Goal: Information Seeking & Learning: Check status

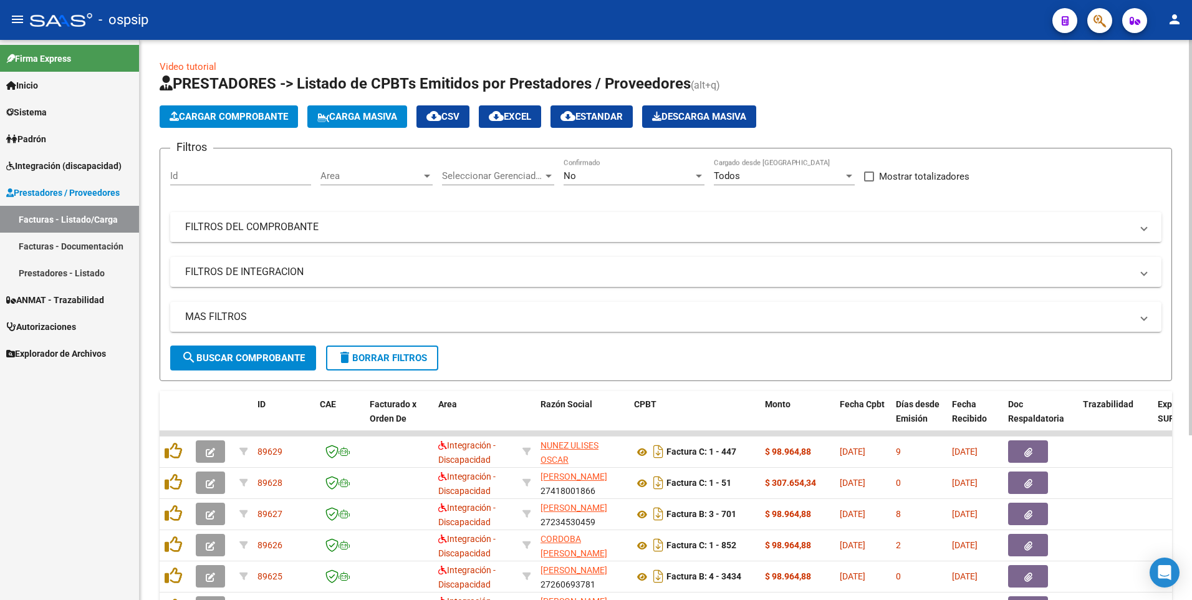
click at [360, 216] on mat-expansion-panel-header "FILTROS DEL COMPROBANTE" at bounding box center [666, 227] width 992 height 30
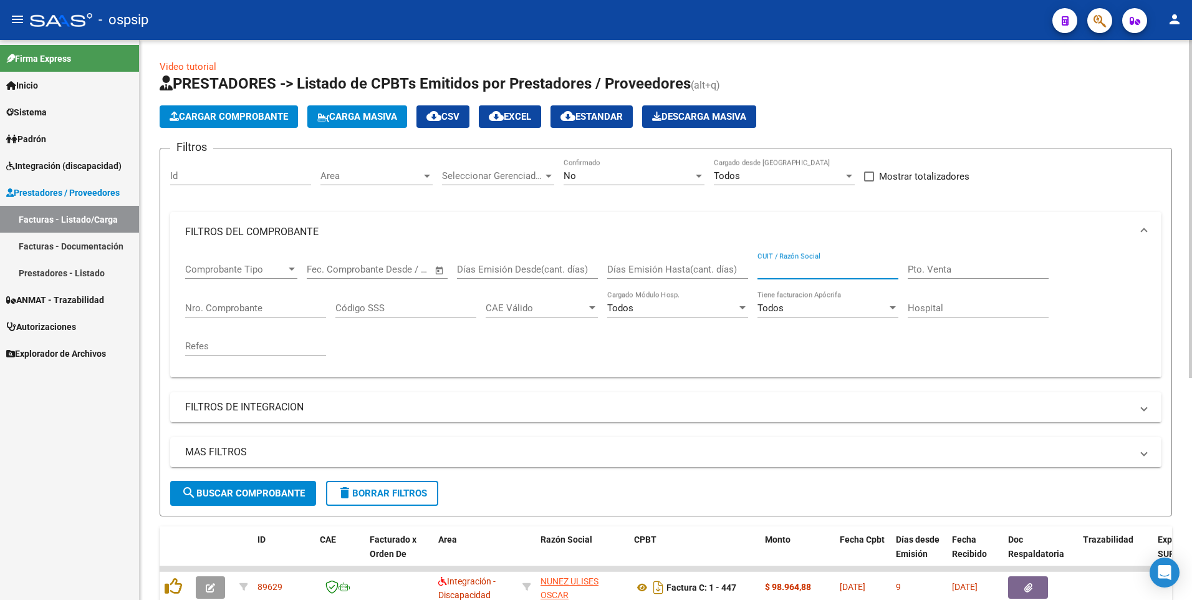
click at [806, 266] on input "CUIT / Razón Social" at bounding box center [828, 269] width 141 height 11
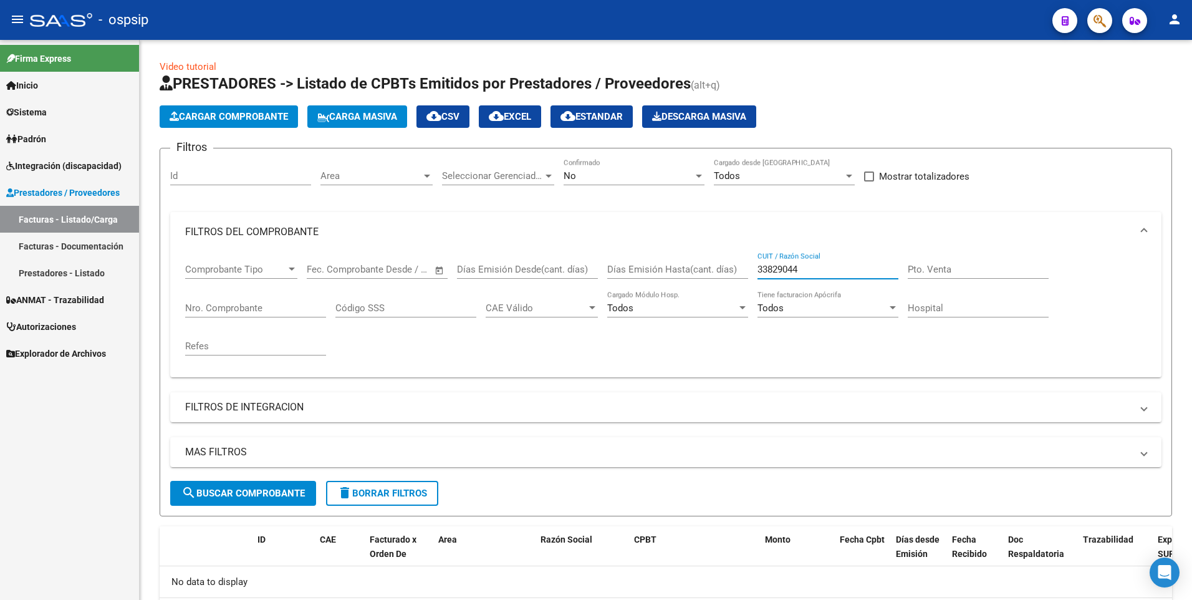
type input "33829044"
click at [1109, 16] on button "button" at bounding box center [1100, 20] width 25 height 25
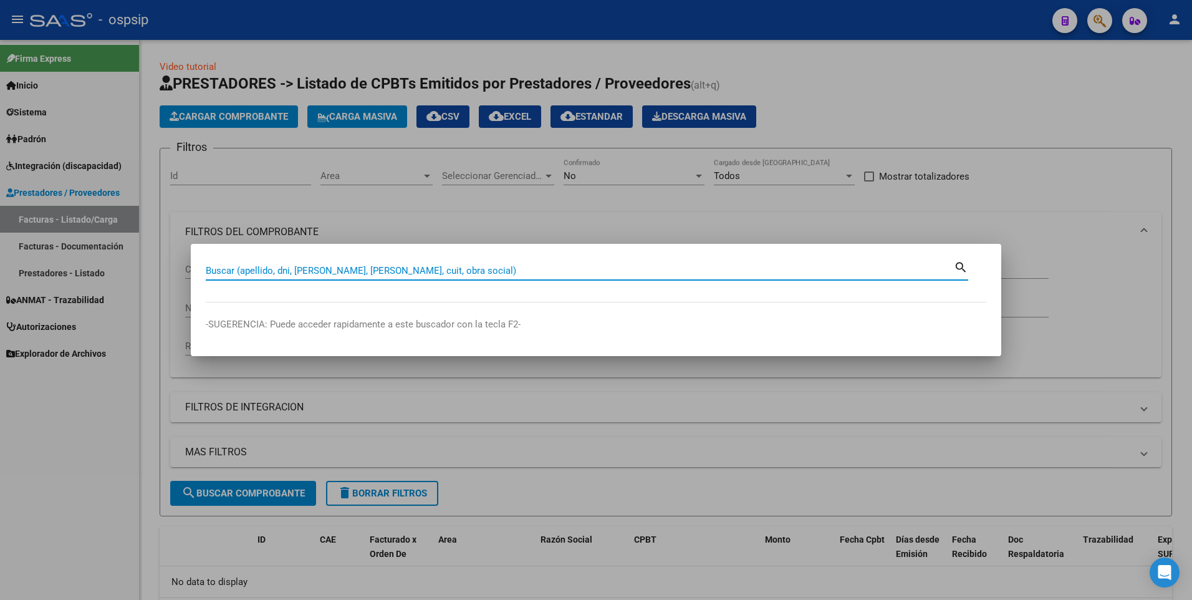
click at [501, 273] on input "Buscar (apellido, dni, [PERSON_NAME], [PERSON_NAME], cuit, obra social)" at bounding box center [580, 270] width 748 height 11
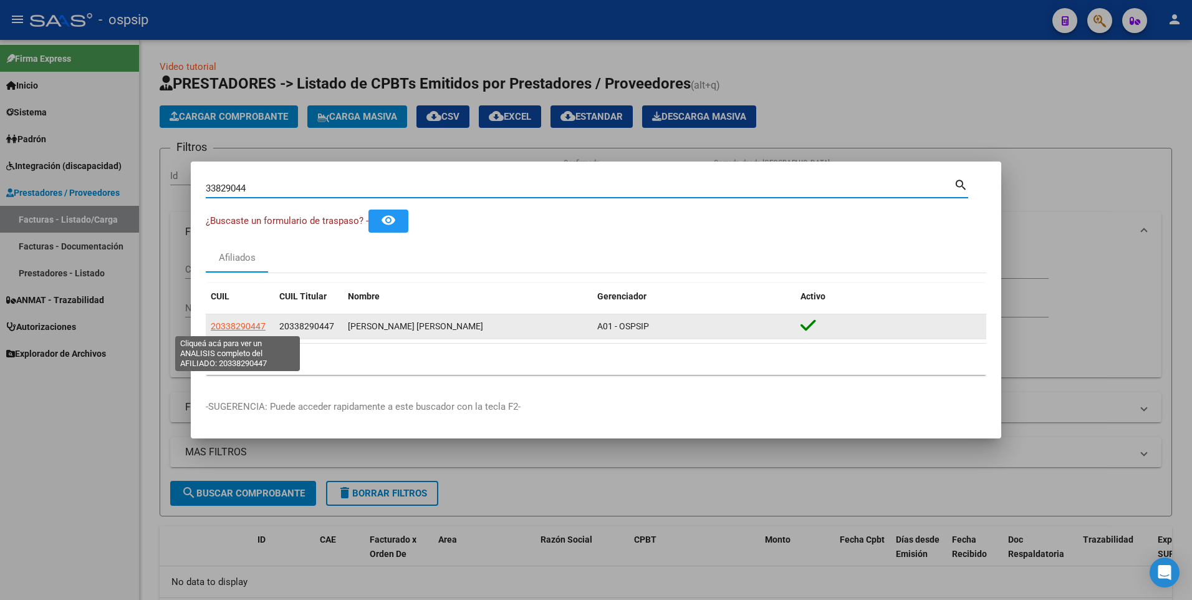
click at [238, 331] on span "20338290447" at bounding box center [238, 326] width 55 height 10
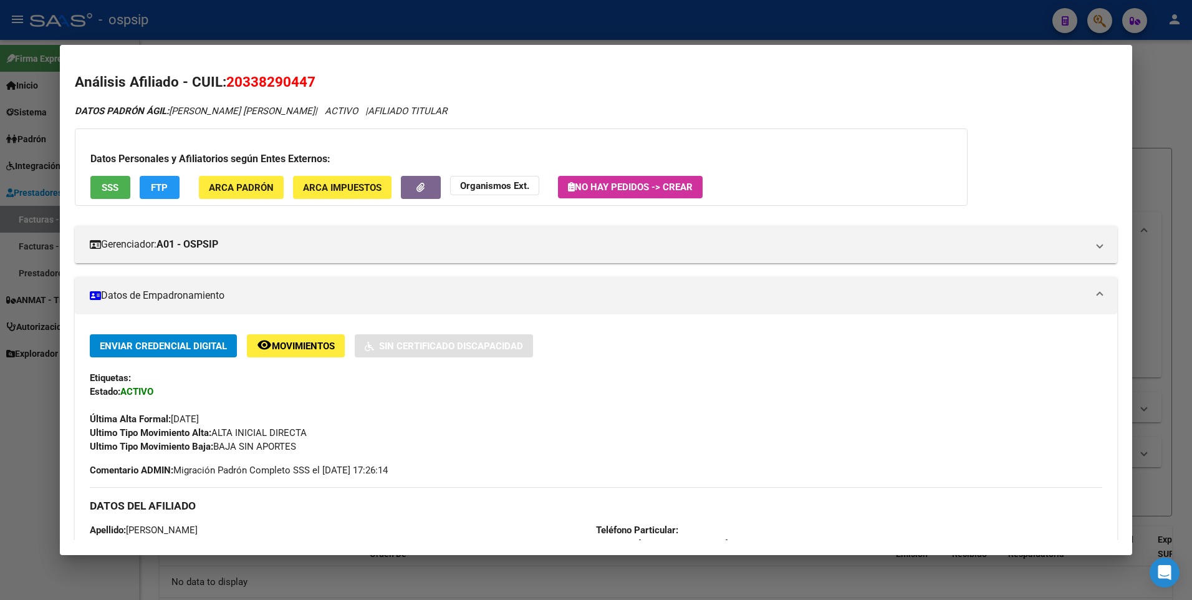
click at [115, 194] on button "SSS" at bounding box center [110, 187] width 40 height 23
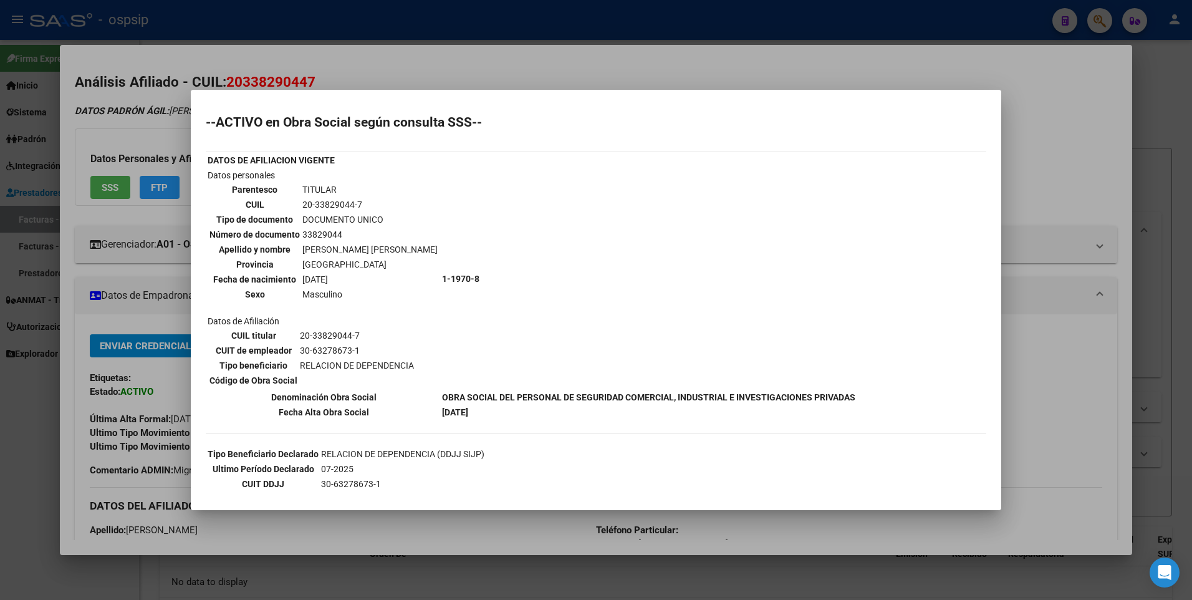
click at [1045, 135] on div at bounding box center [596, 300] width 1192 height 600
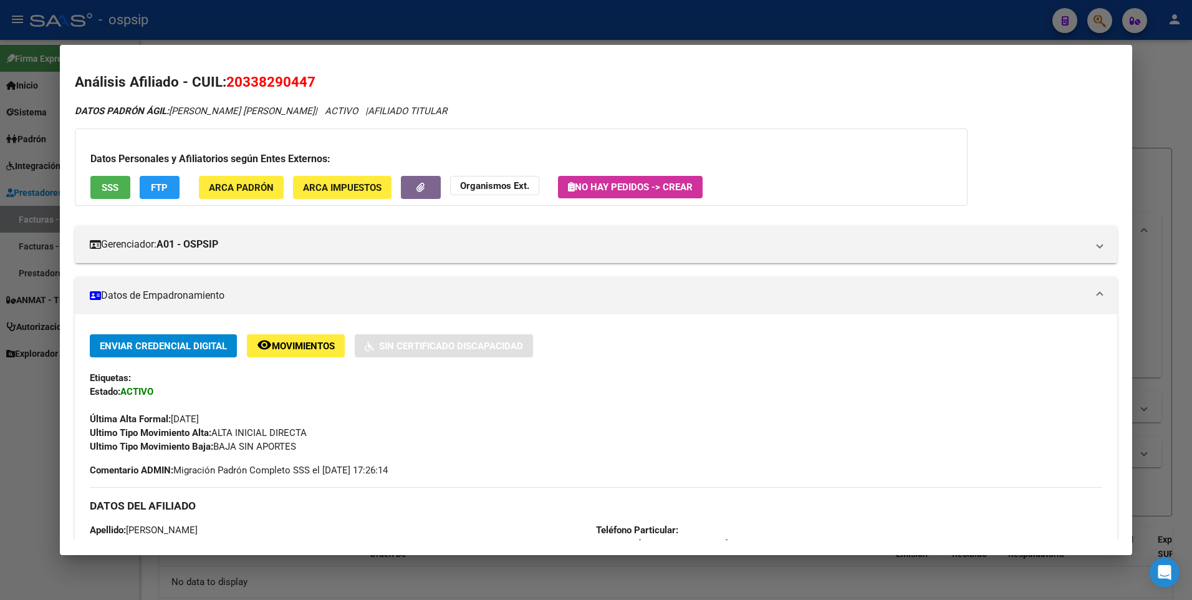
click at [1185, 104] on div at bounding box center [596, 300] width 1192 height 600
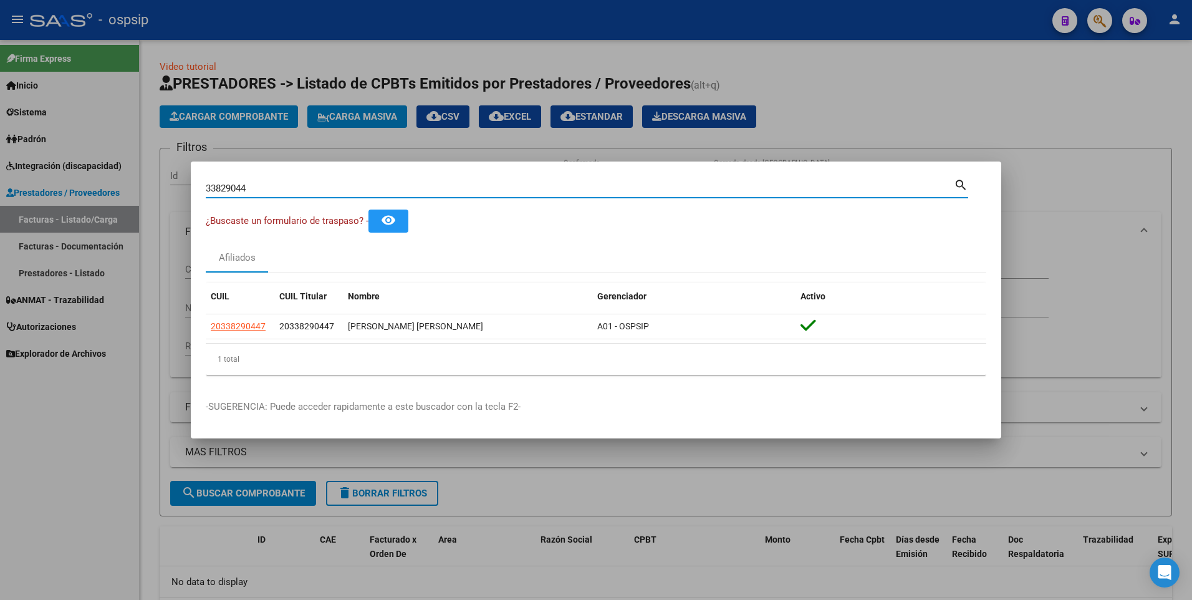
drag, startPoint x: 263, startPoint y: 195, endPoint x: 44, endPoint y: 205, distance: 218.5
click at [44, 205] on div "33829044 Buscar (apellido, dni, cuil, nro traspaso, cuit, obra social) search ¿…" at bounding box center [596, 300] width 1192 height 600
type input "16112519"
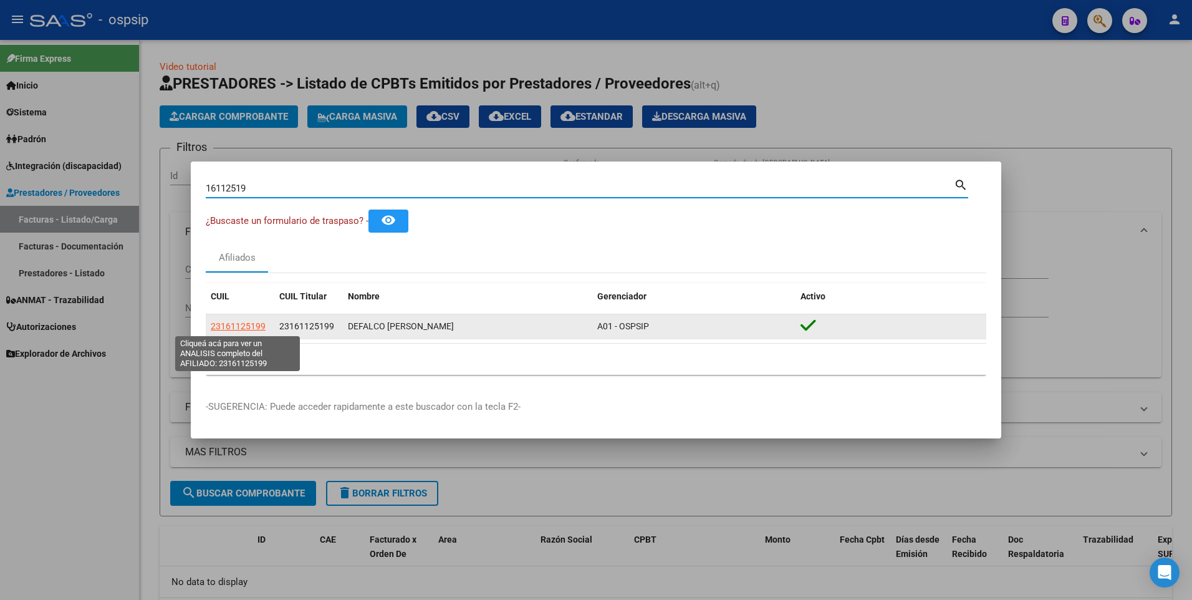
click at [225, 329] on span "23161125199" at bounding box center [238, 326] width 55 height 10
type textarea "23161125199"
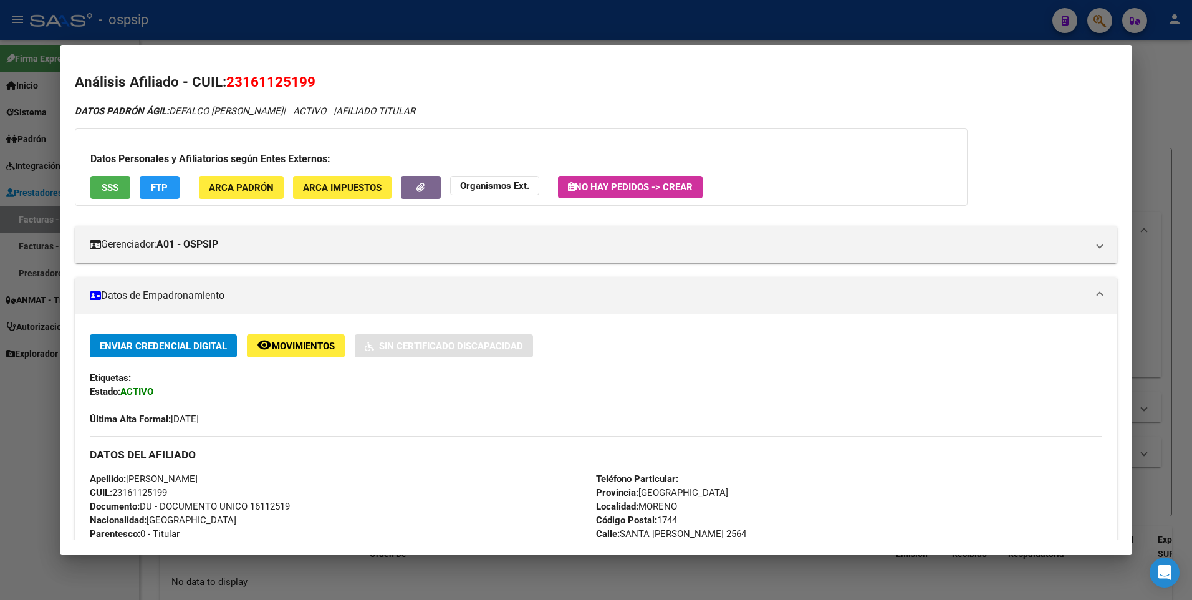
click at [125, 186] on button "SSS" at bounding box center [110, 187] width 40 height 23
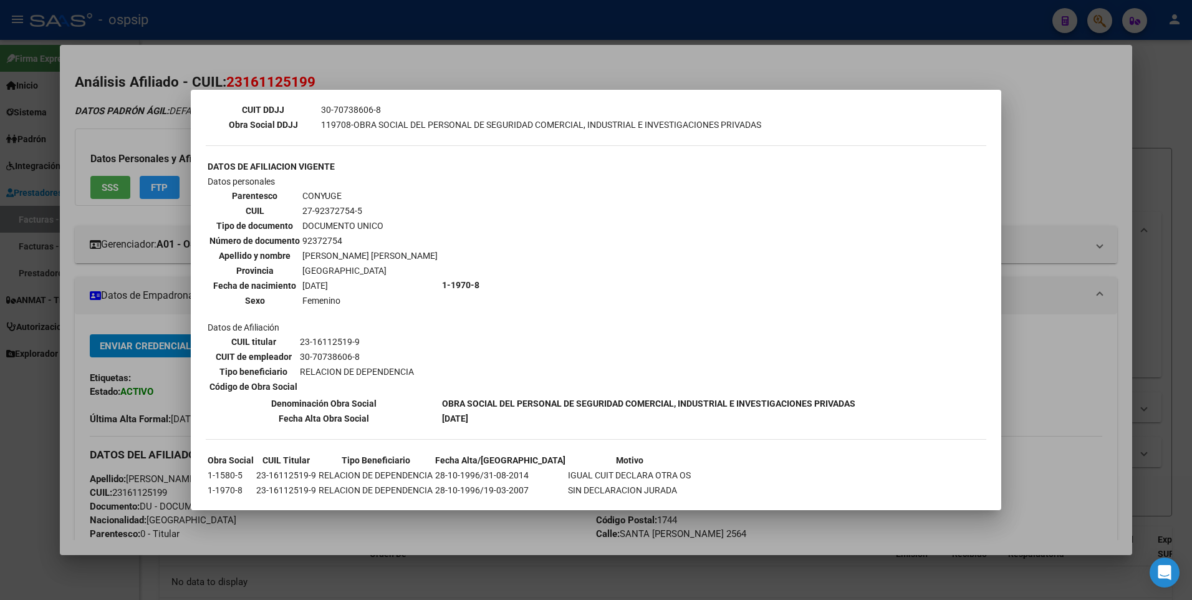
scroll to position [403, 0]
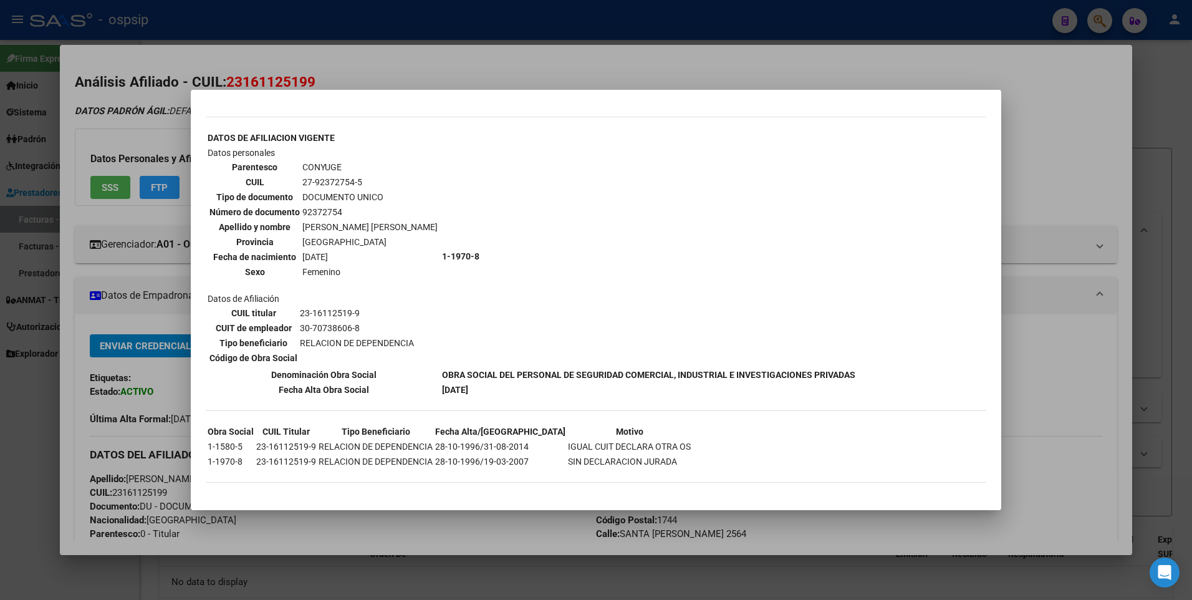
click at [1028, 146] on div at bounding box center [596, 300] width 1192 height 600
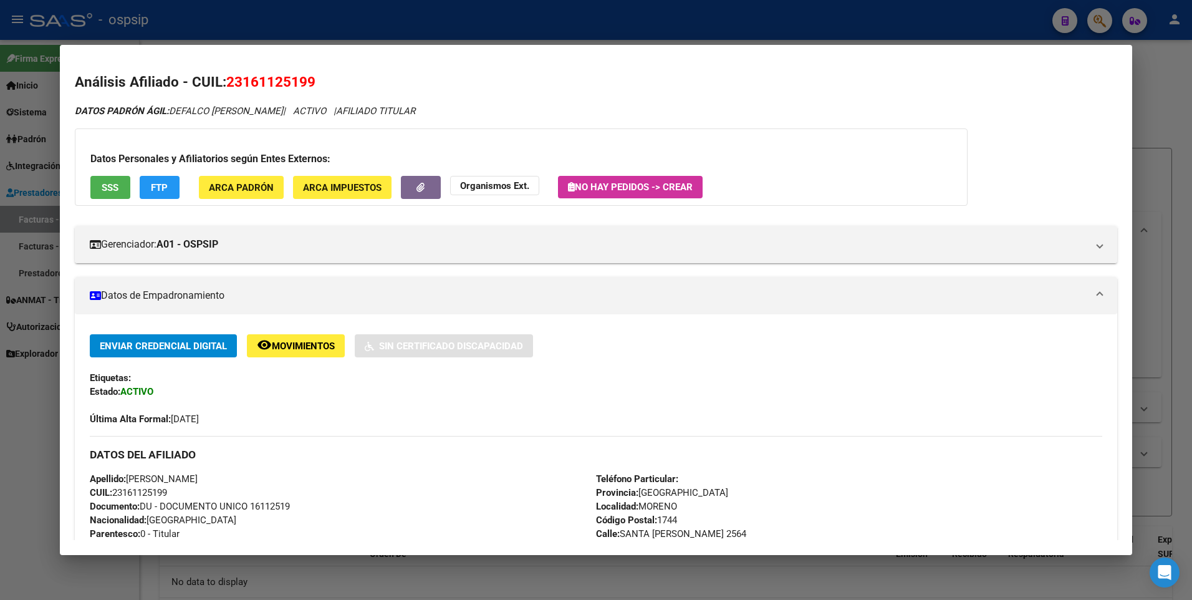
click at [1160, 97] on div at bounding box center [596, 300] width 1192 height 600
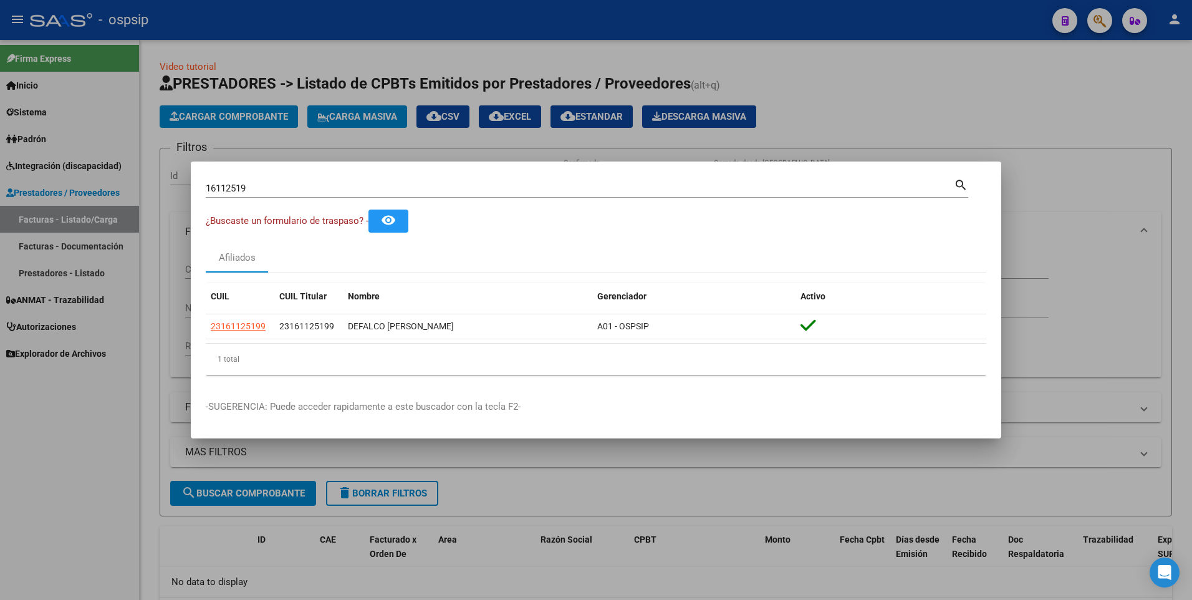
drag, startPoint x: 264, startPoint y: 181, endPoint x: 246, endPoint y: 194, distance: 22.0
click at [246, 194] on div "16112519 Buscar (apellido, dni, cuil, [PERSON_NAME], cuit, obra social)" at bounding box center [580, 188] width 748 height 19
drag, startPoint x: 252, startPoint y: 193, endPoint x: 117, endPoint y: 201, distance: 135.5
click at [117, 201] on div "16112519 Buscar (apellido, dni, cuil, nro traspaso, cuit, obra social) search ¿…" at bounding box center [596, 300] width 1192 height 600
type input "94702048"
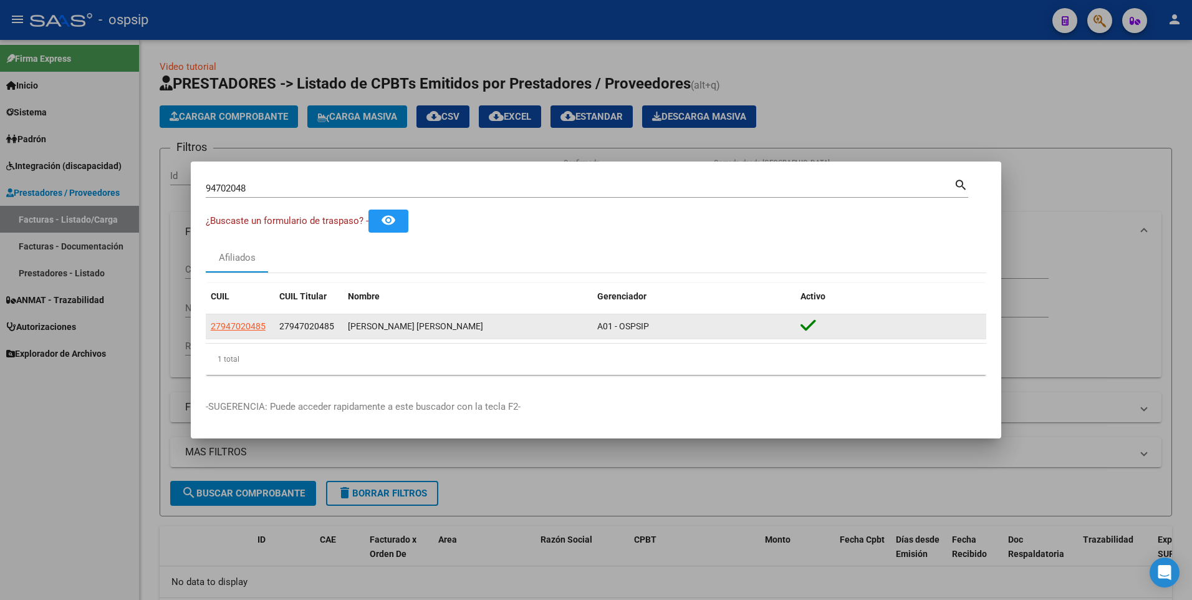
click at [220, 332] on app-link-go-to "27947020485" at bounding box center [238, 326] width 55 height 14
click at [221, 323] on span "27947020485" at bounding box center [238, 326] width 55 height 10
type textarea "27947020485"
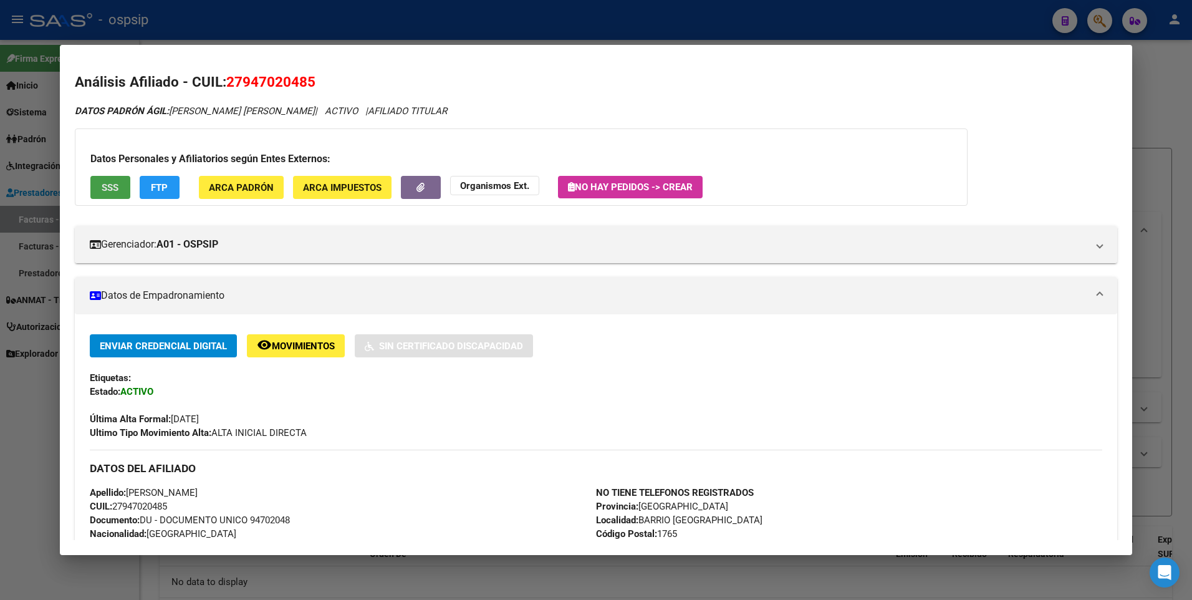
click at [104, 186] on span "SSS" at bounding box center [110, 187] width 17 height 11
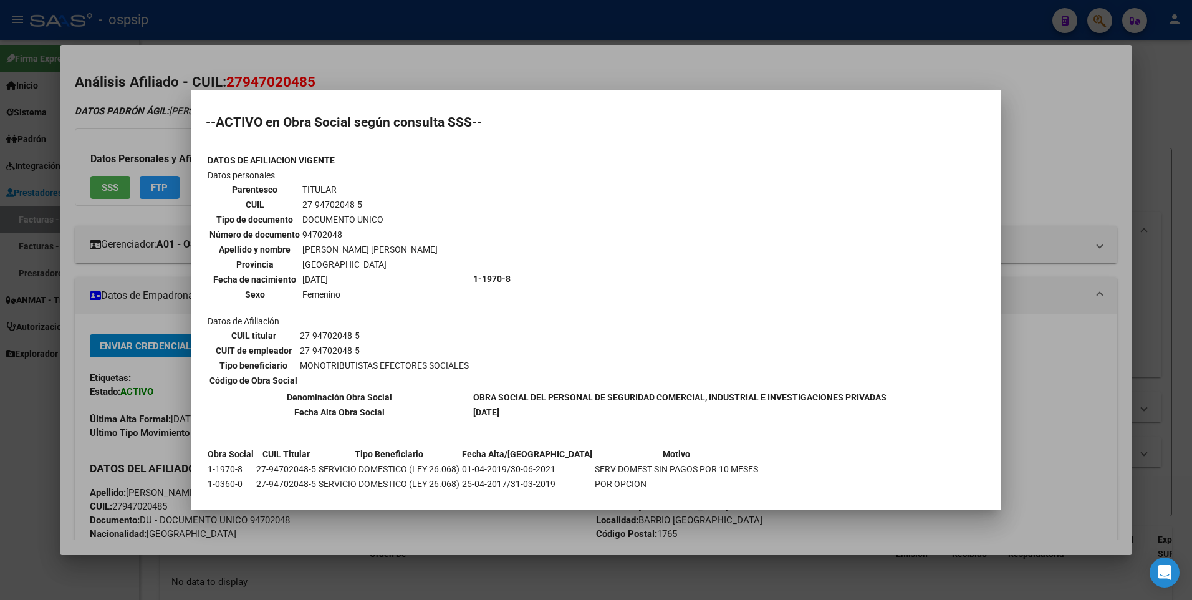
click at [1088, 171] on div at bounding box center [596, 300] width 1192 height 600
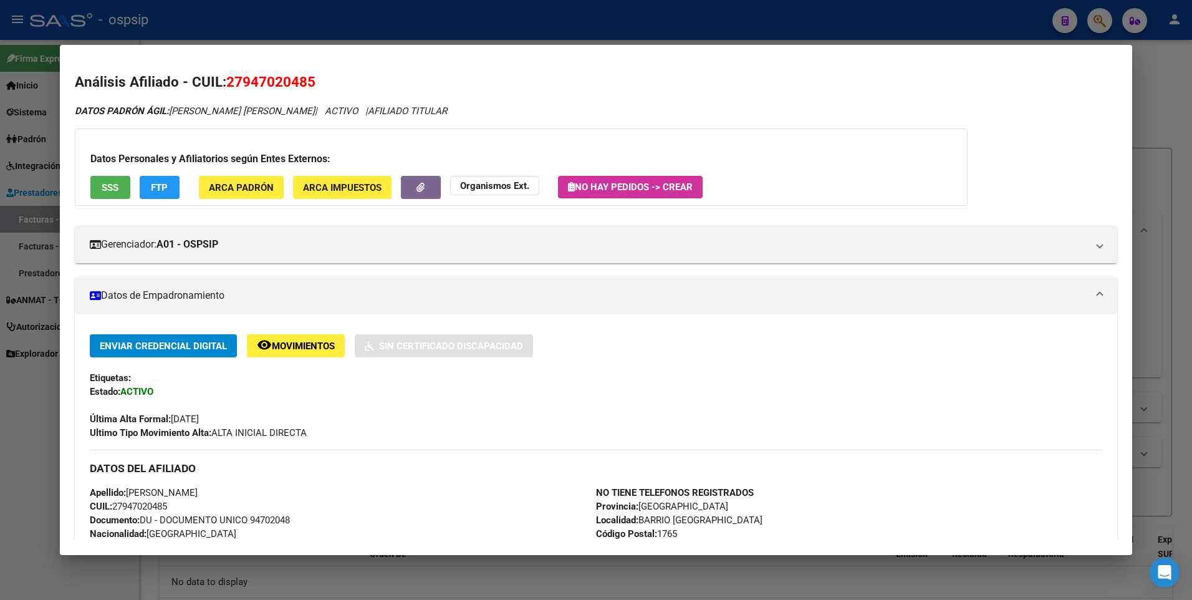
click at [1192, 126] on html "menu - ospsip person Firma Express Inicio Instructivos Contacto OS Sistema Usua…" at bounding box center [596, 300] width 1192 height 600
click at [1156, 100] on div at bounding box center [596, 300] width 1192 height 600
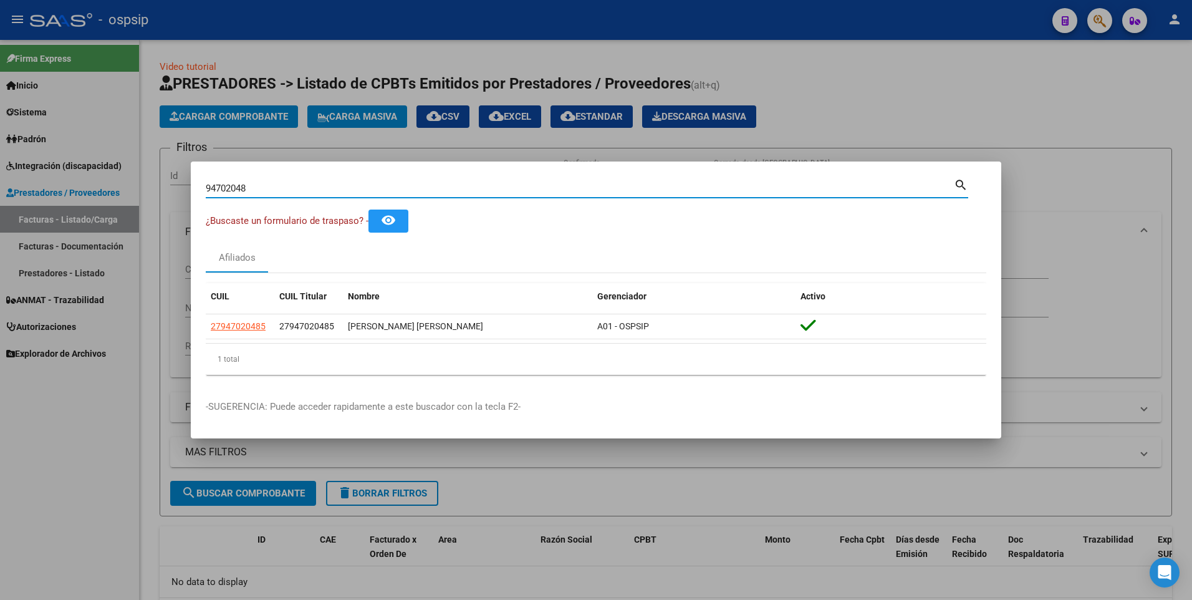
drag, startPoint x: 251, startPoint y: 186, endPoint x: 136, endPoint y: 197, distance: 115.3
click at [136, 197] on div "94702048 Buscar (apellido, dni, cuil, nro traspaso, cuit, obra social) search ¿…" at bounding box center [596, 300] width 1192 height 600
type input "17435617"
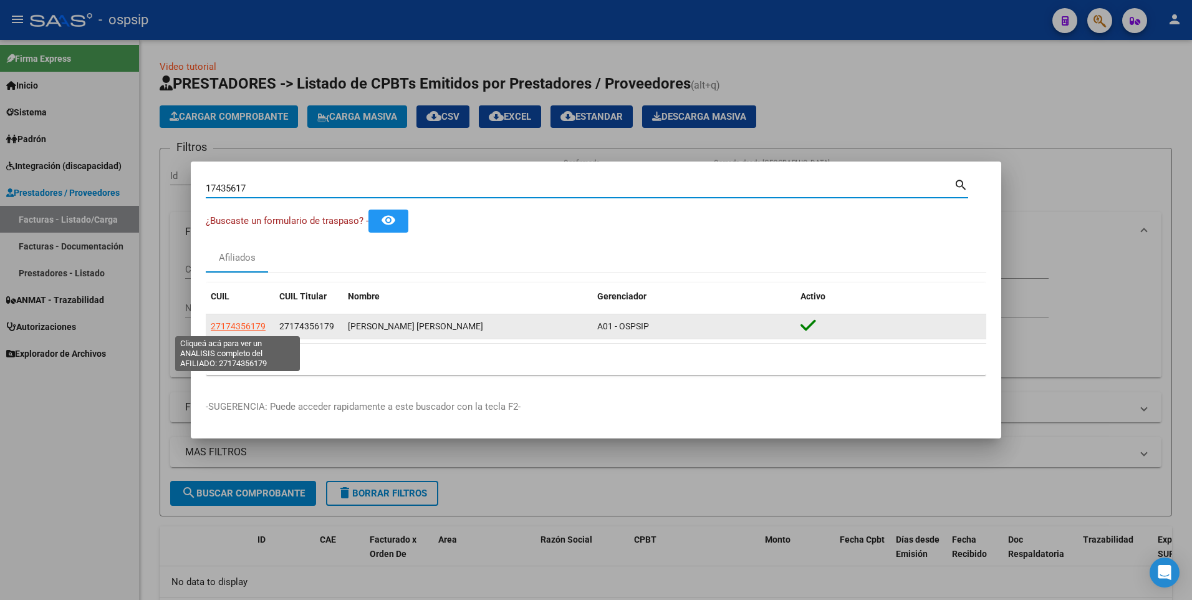
click at [245, 329] on span "27174356179" at bounding box center [238, 326] width 55 height 10
type textarea "27174356179"
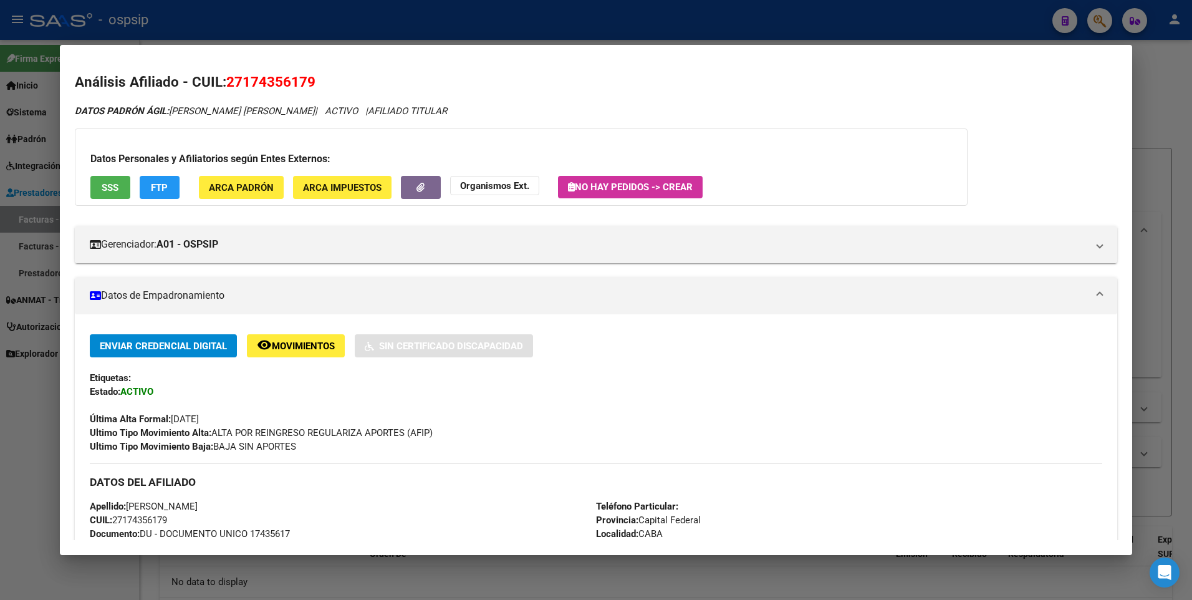
click at [120, 191] on button "SSS" at bounding box center [110, 187] width 40 height 23
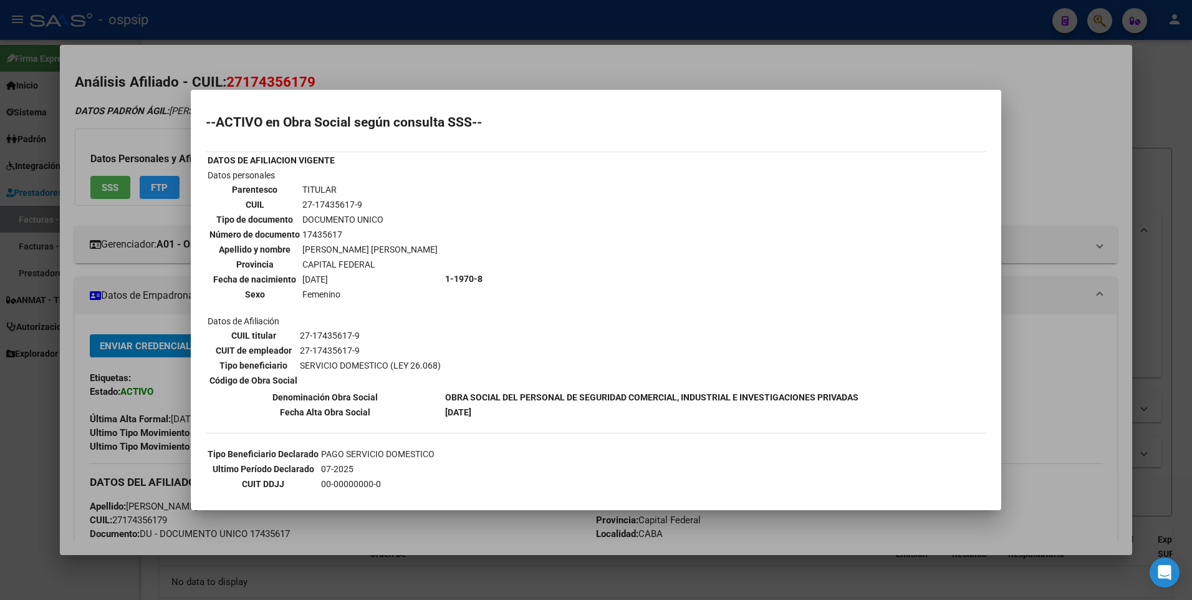
click at [1051, 157] on div at bounding box center [596, 300] width 1192 height 600
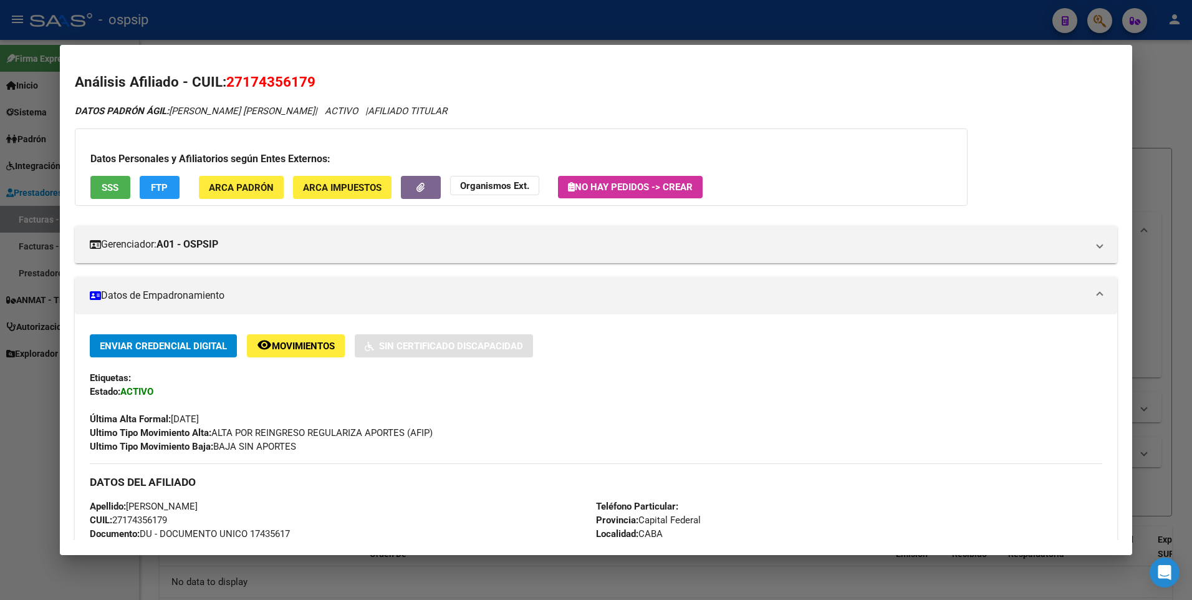
click at [1164, 97] on div at bounding box center [596, 300] width 1192 height 600
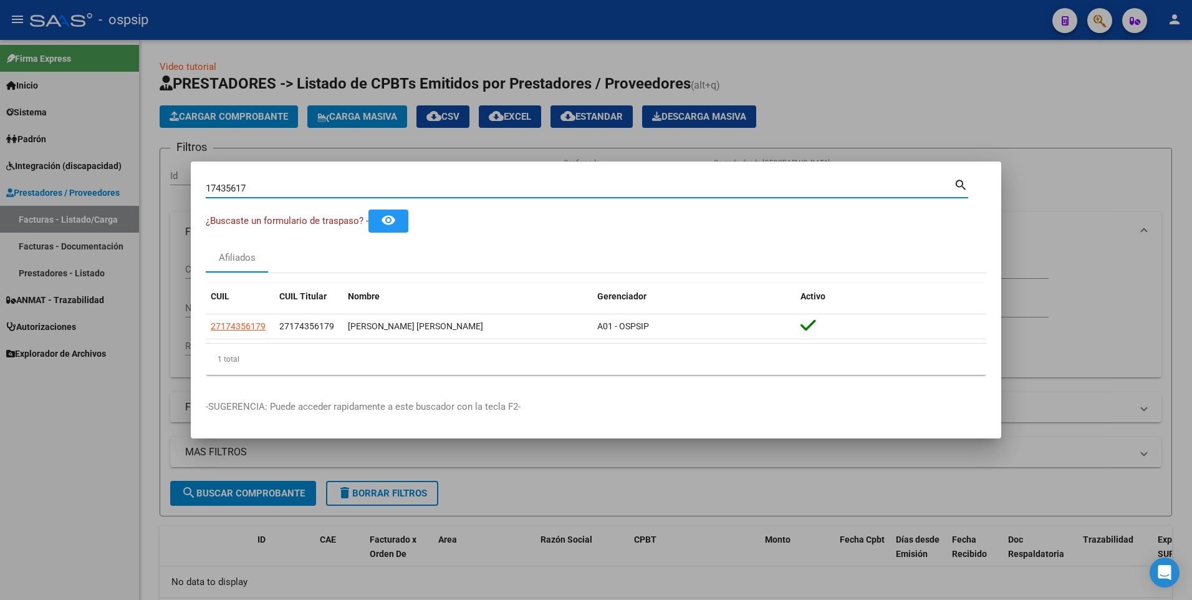
drag, startPoint x: 260, startPoint y: 191, endPoint x: 109, endPoint y: 195, distance: 151.0
click at [109, 195] on div "17435617 Buscar (apellido, dni, cuil, nro traspaso, cuit, obra social) search ¿…" at bounding box center [596, 300] width 1192 height 600
type input "18241379"
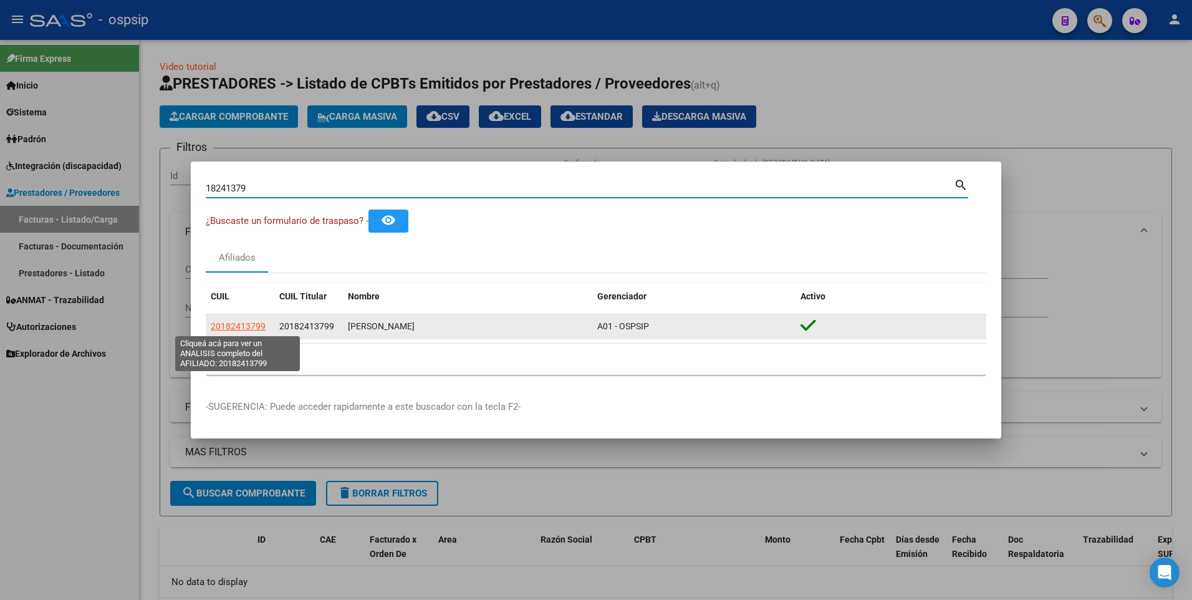
click at [238, 327] on span "20182413799" at bounding box center [238, 326] width 55 height 10
type textarea "20182413799"
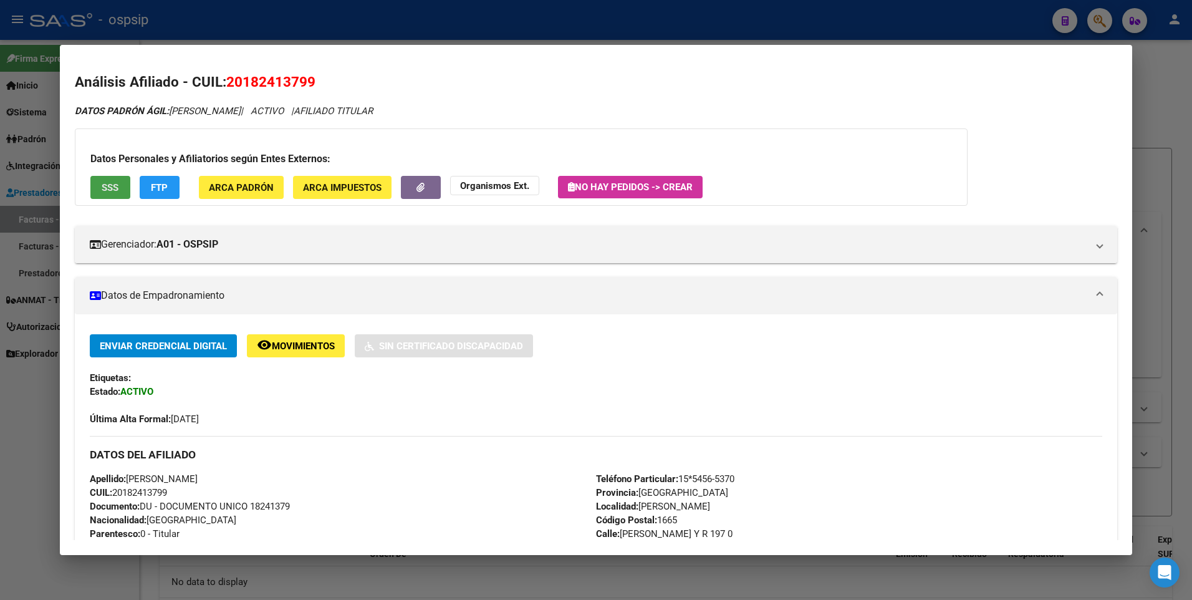
click at [122, 183] on button "SSS" at bounding box center [110, 187] width 40 height 23
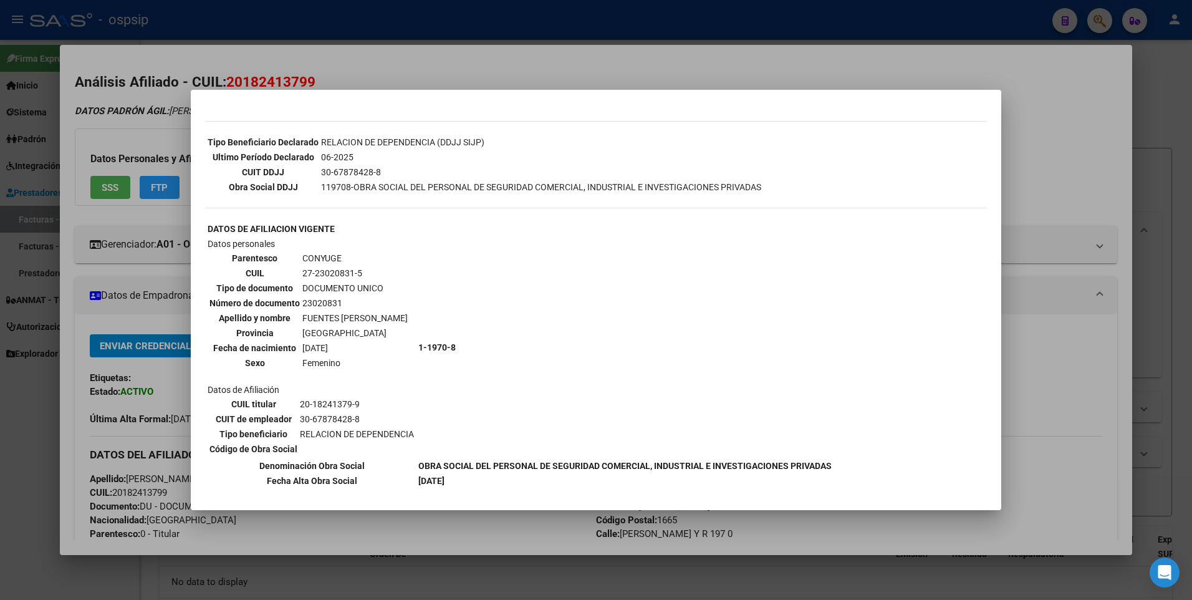
scroll to position [374, 0]
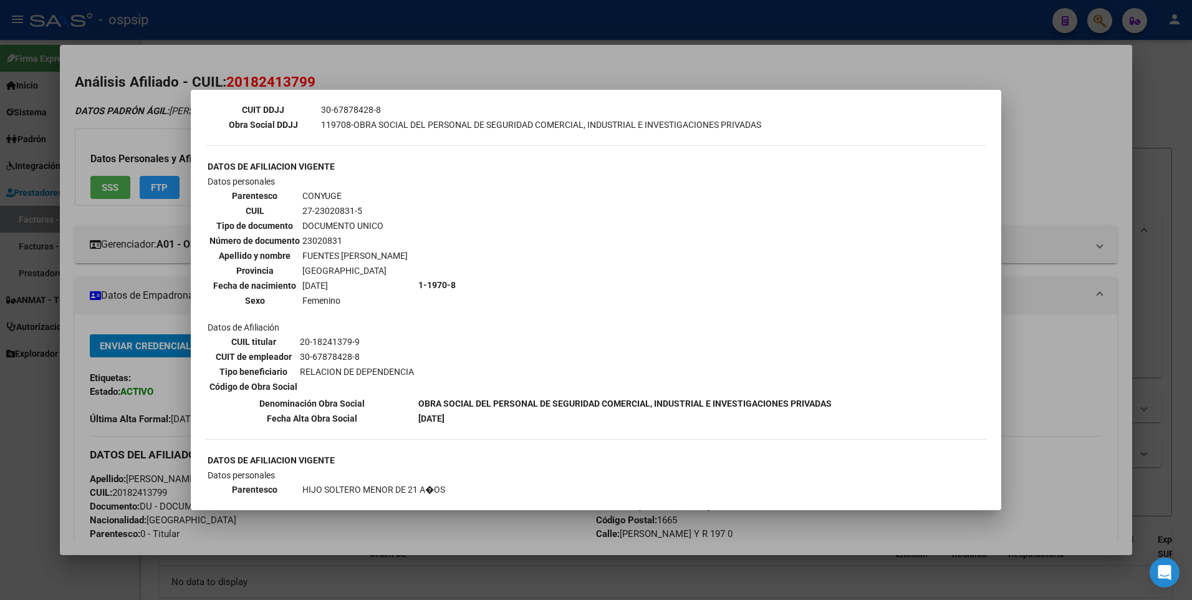
click at [1045, 142] on div at bounding box center [596, 300] width 1192 height 600
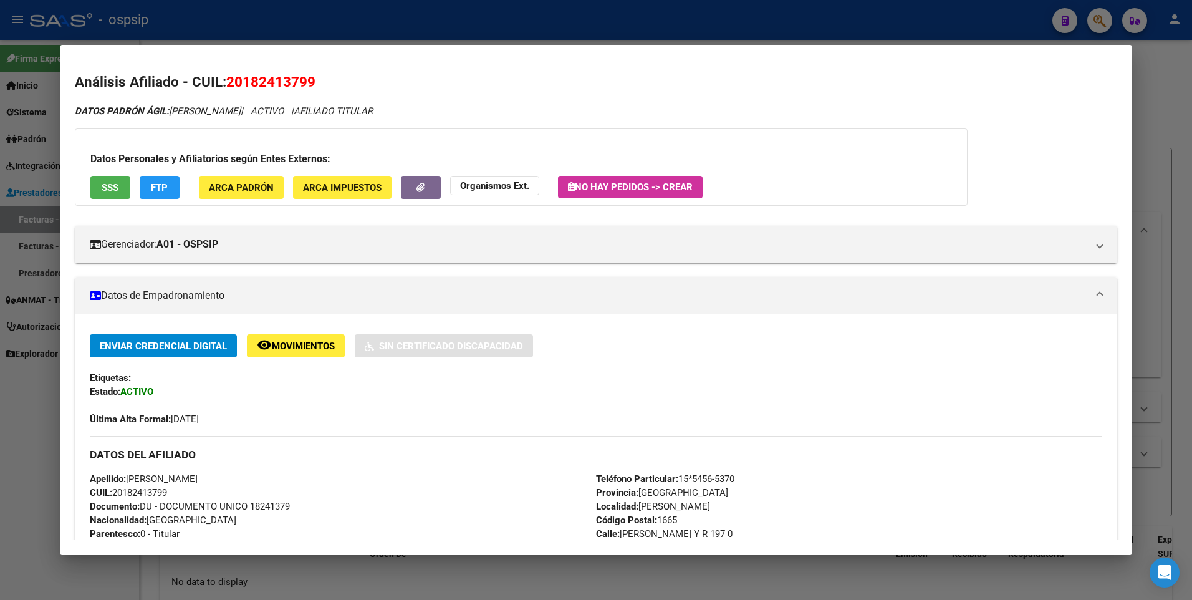
click at [1157, 97] on div at bounding box center [596, 300] width 1192 height 600
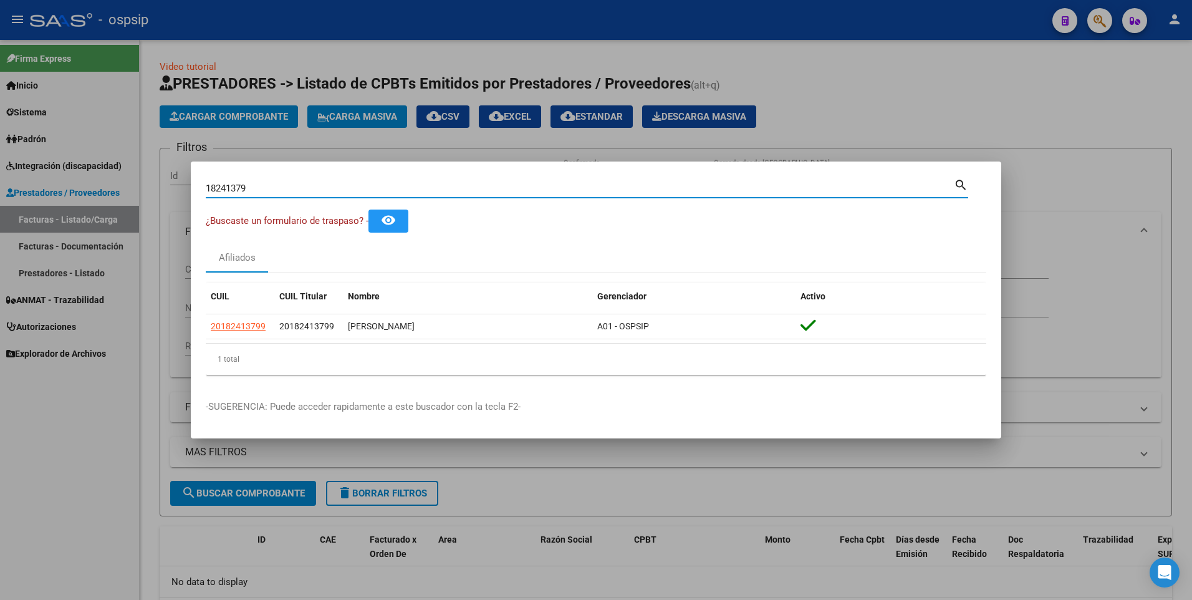
drag, startPoint x: 251, startPoint y: 188, endPoint x: 118, endPoint y: 211, distance: 134.7
click at [118, 211] on div "18241379 Buscar (apellido, dni, cuil, nro traspaso, cuit, obra social) search ¿…" at bounding box center [596, 300] width 1192 height 600
type input "22620968"
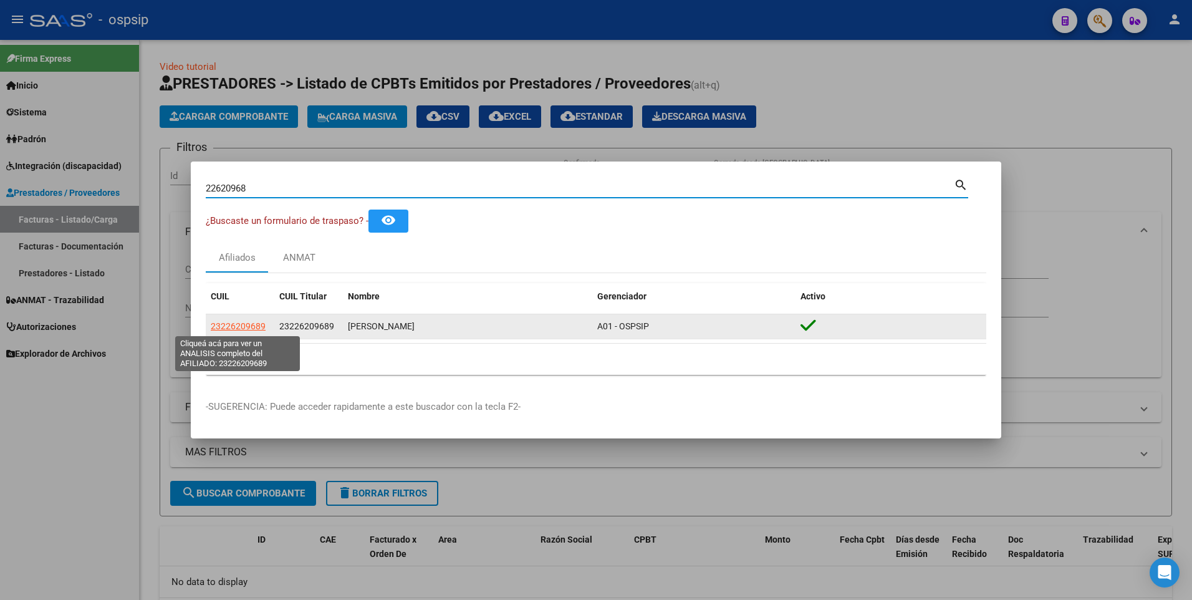
click at [235, 329] on span "23226209689" at bounding box center [238, 326] width 55 height 10
type textarea "23226209689"
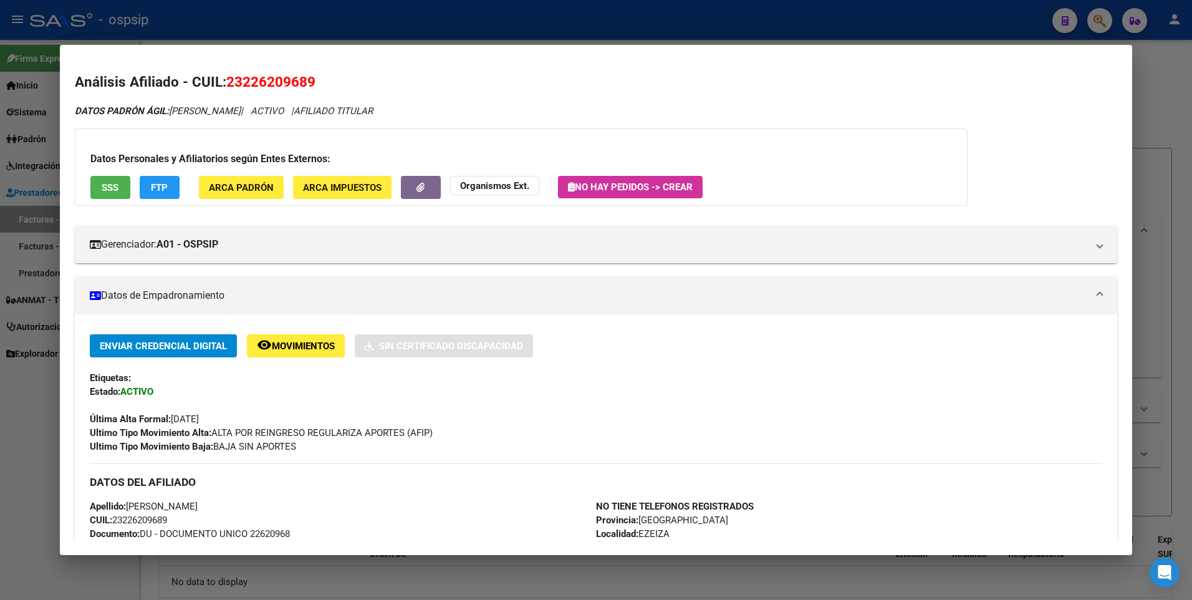
click at [100, 189] on button "SSS" at bounding box center [110, 187] width 40 height 23
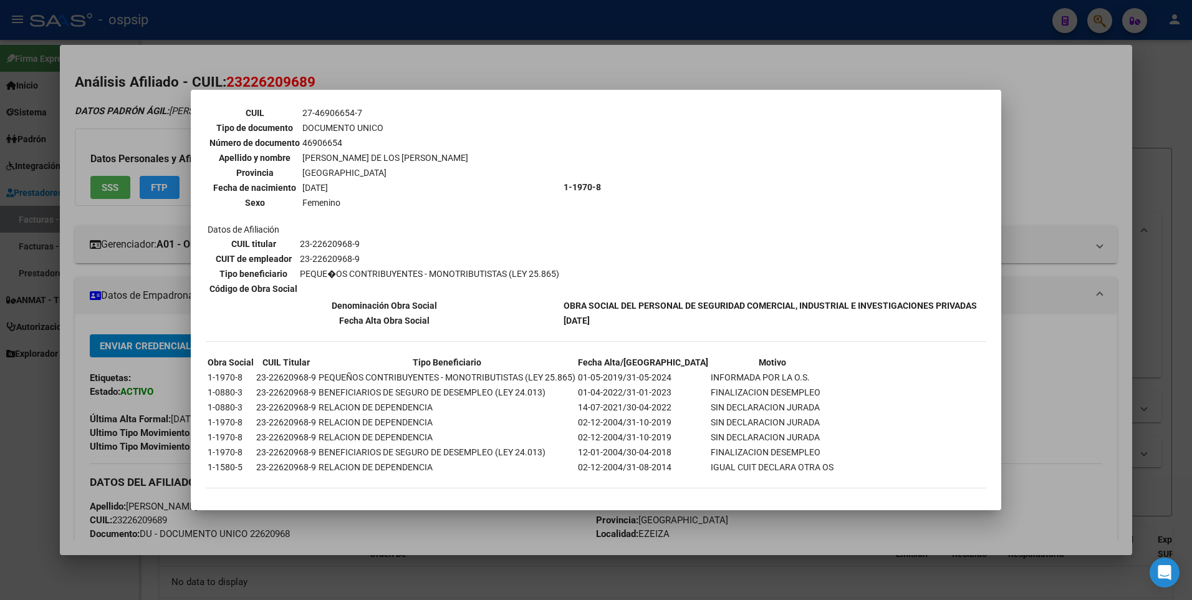
scroll to position [686, 0]
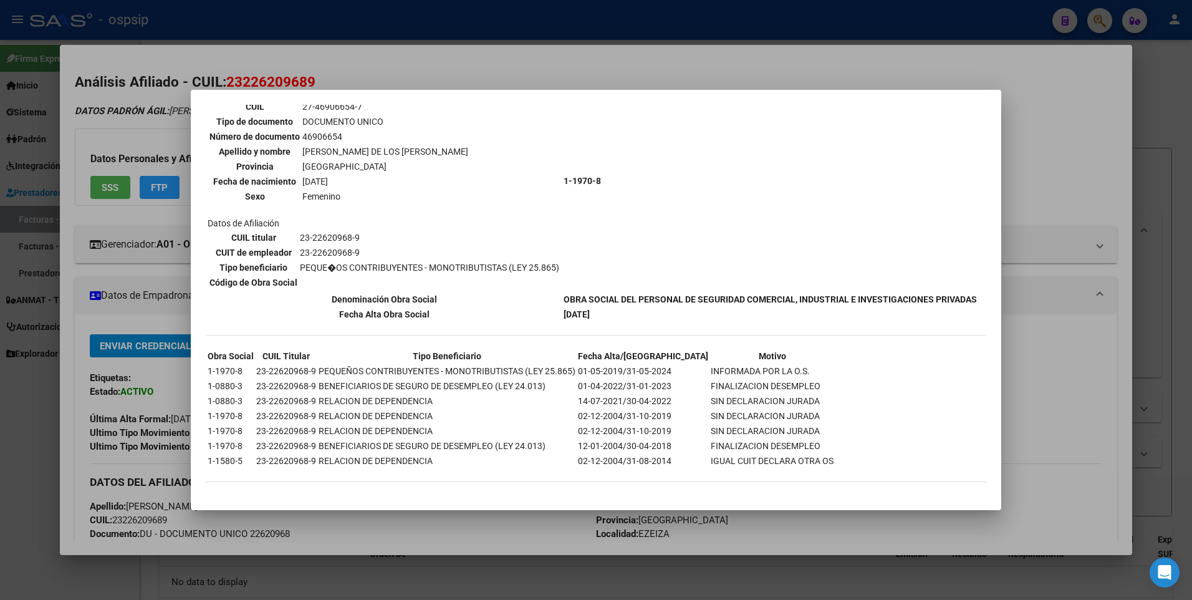
click at [1045, 152] on div at bounding box center [596, 300] width 1192 height 600
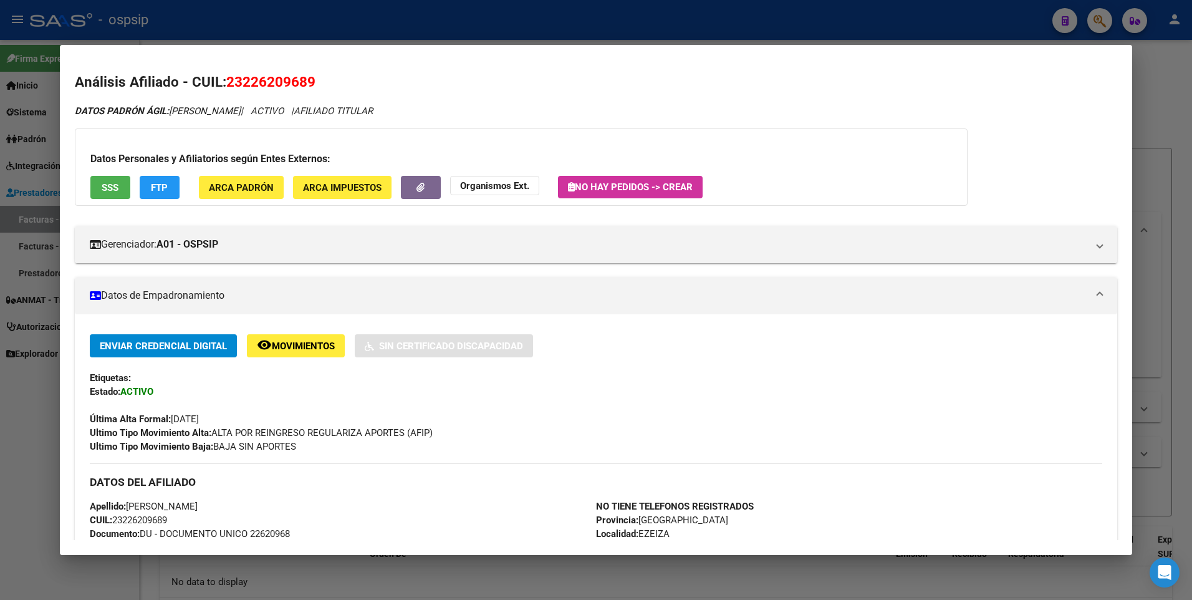
click at [1138, 112] on div at bounding box center [596, 300] width 1192 height 600
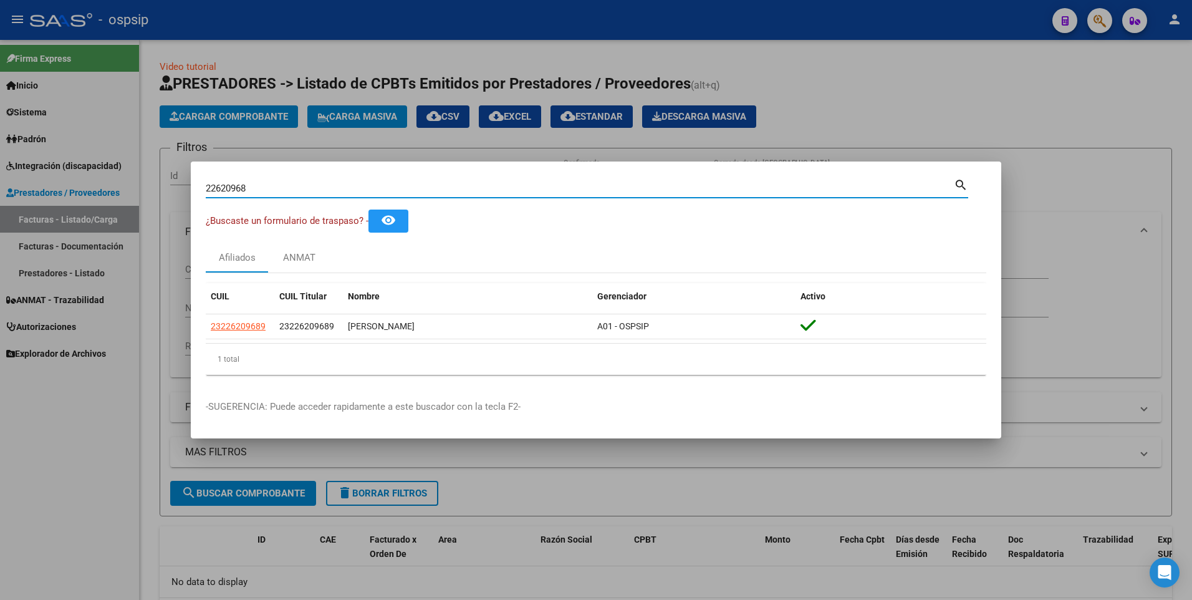
drag, startPoint x: 259, startPoint y: 184, endPoint x: 153, endPoint y: 193, distance: 106.4
click at [153, 193] on div "22620968 Buscar (apellido, dni, cuil, nro traspaso, cuit, obra social) search ¿…" at bounding box center [596, 300] width 1192 height 600
type input "18559764"
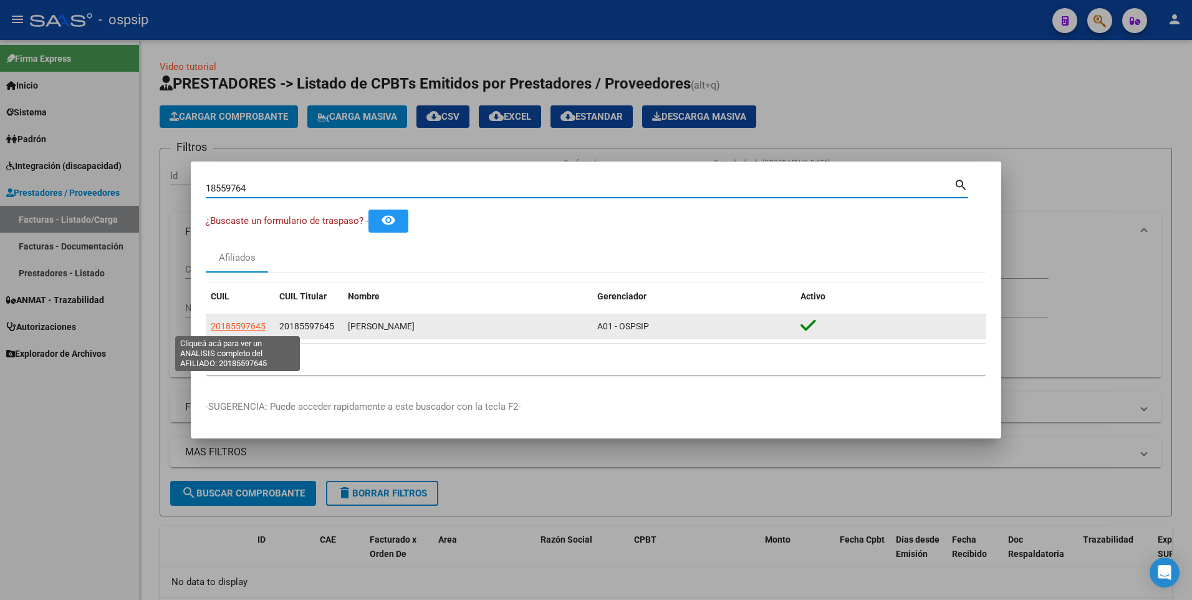
click at [232, 329] on span "20185597645" at bounding box center [238, 326] width 55 height 10
type textarea "20185597645"
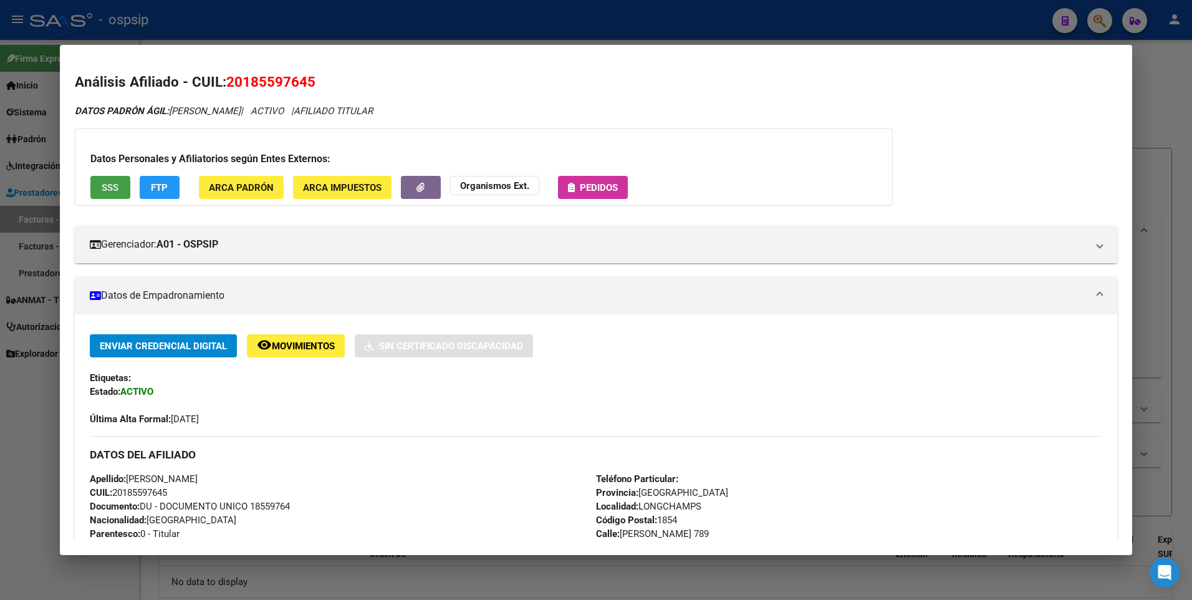
click at [106, 186] on span "SSS" at bounding box center [110, 187] width 17 height 11
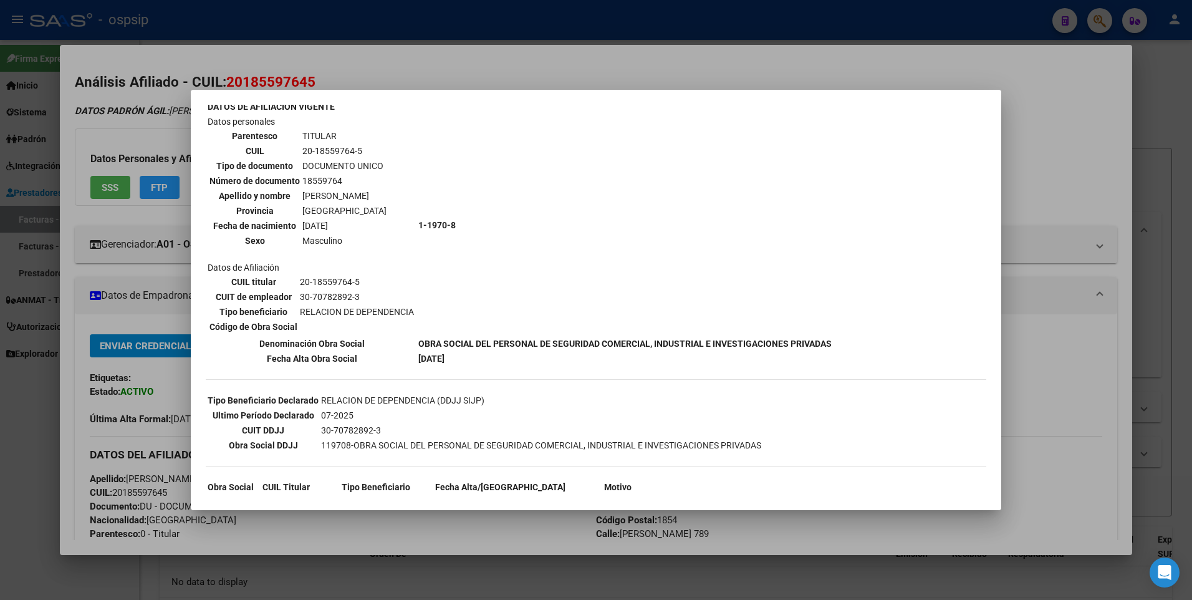
scroll to position [0, 0]
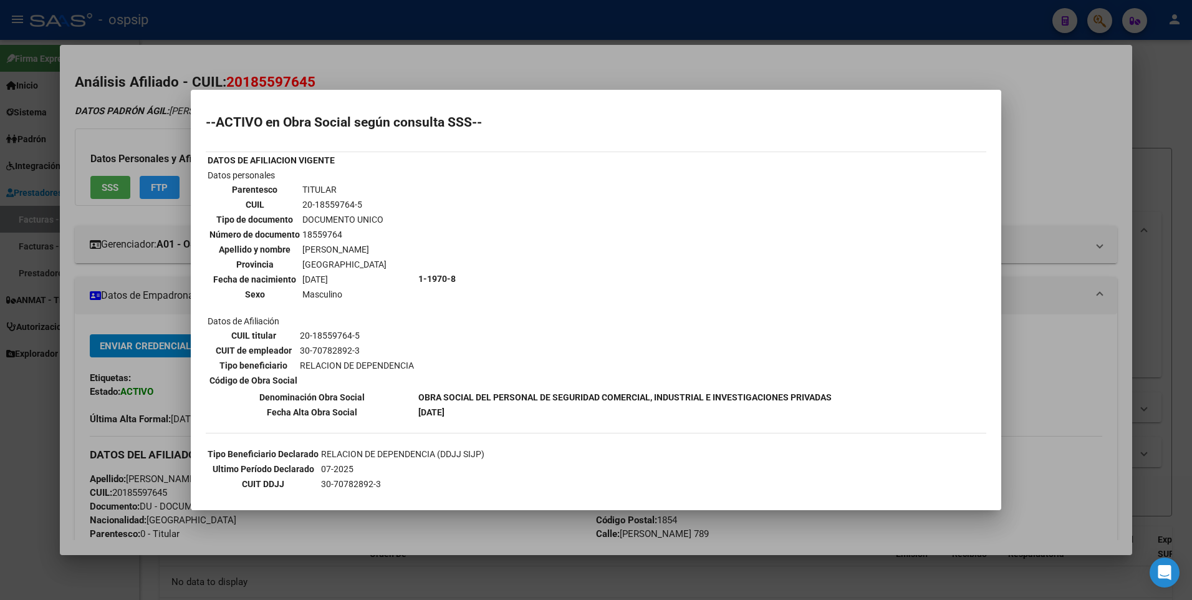
click at [1091, 95] on div at bounding box center [596, 300] width 1192 height 600
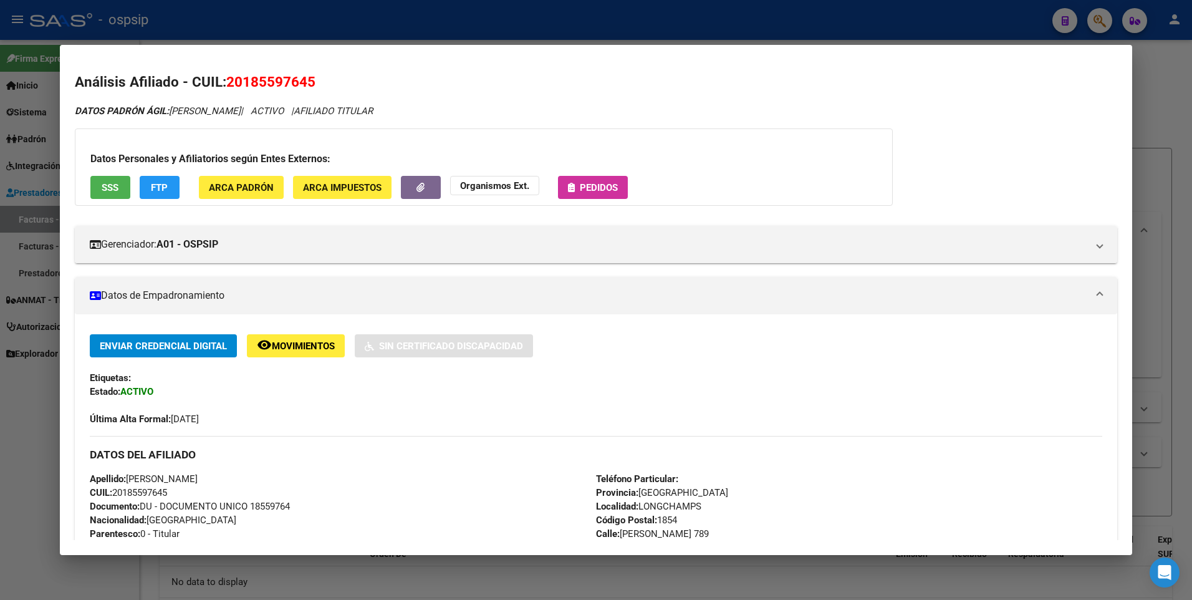
click at [1155, 93] on div at bounding box center [596, 300] width 1192 height 600
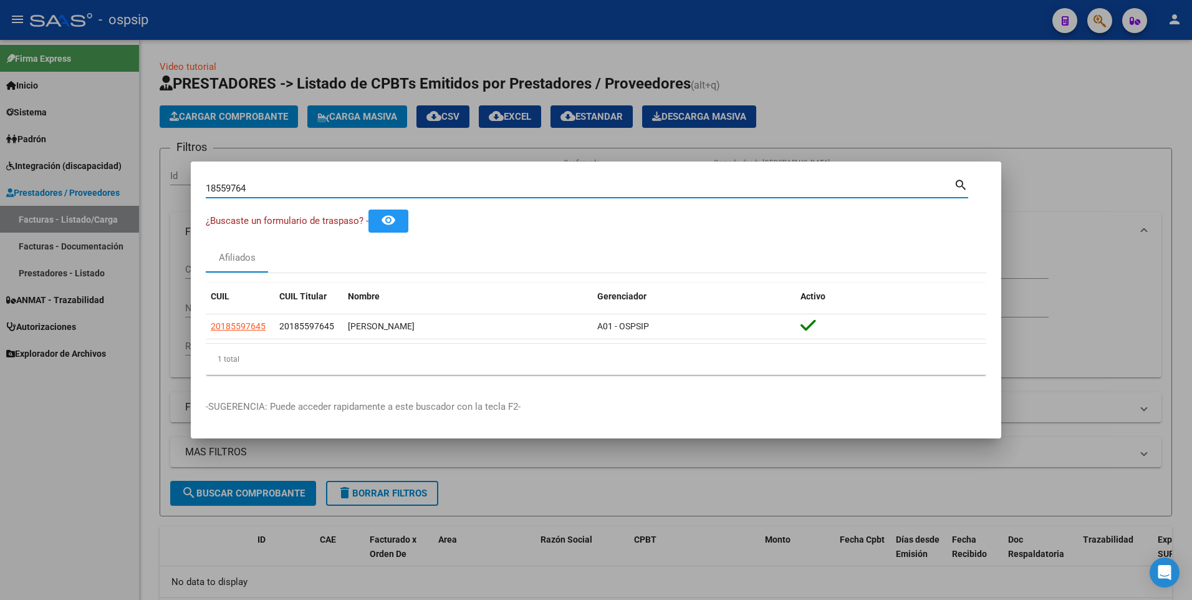
drag, startPoint x: 262, startPoint y: 189, endPoint x: 17, endPoint y: 224, distance: 246.9
click at [23, 223] on div "18559764 Buscar (apellido, dni, cuil, nro traspaso, cuit, obra social) search ¿…" at bounding box center [596, 300] width 1192 height 600
type input "27573426"
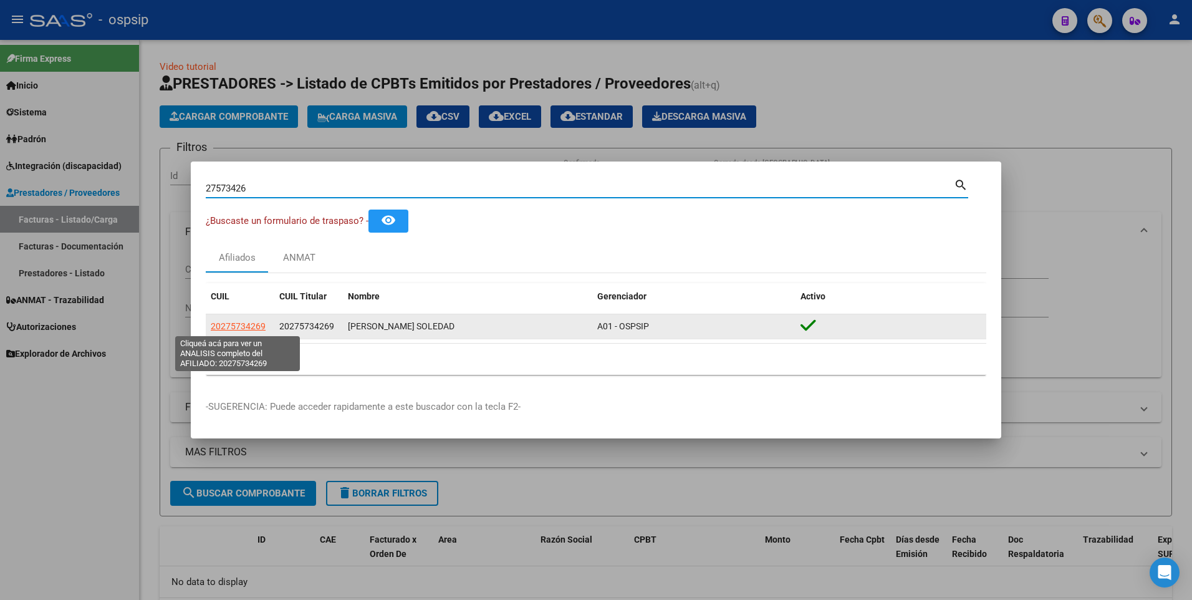
click at [248, 331] on span "20275734269" at bounding box center [238, 326] width 55 height 10
type textarea "20275734269"
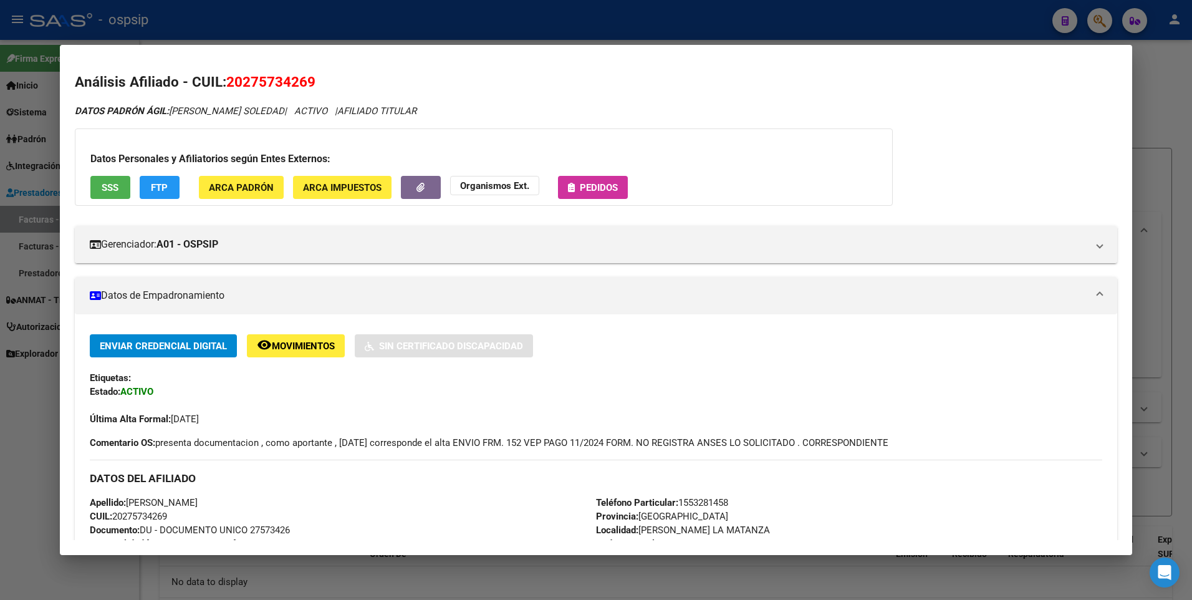
click at [103, 182] on span "SSS" at bounding box center [110, 187] width 17 height 11
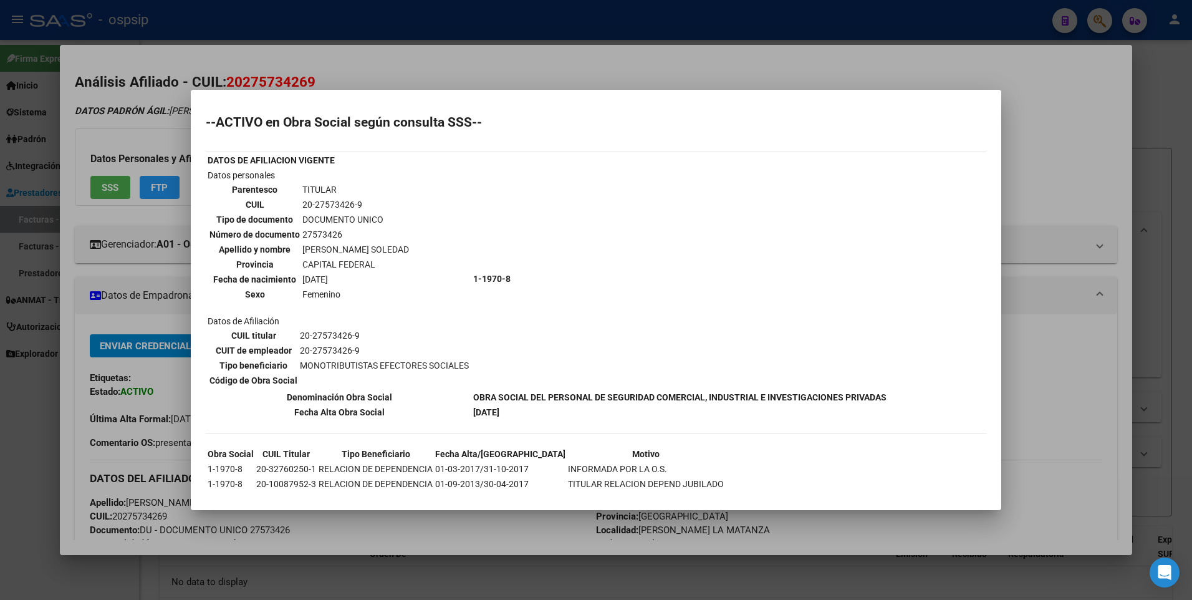
click at [1081, 135] on div at bounding box center [596, 300] width 1192 height 600
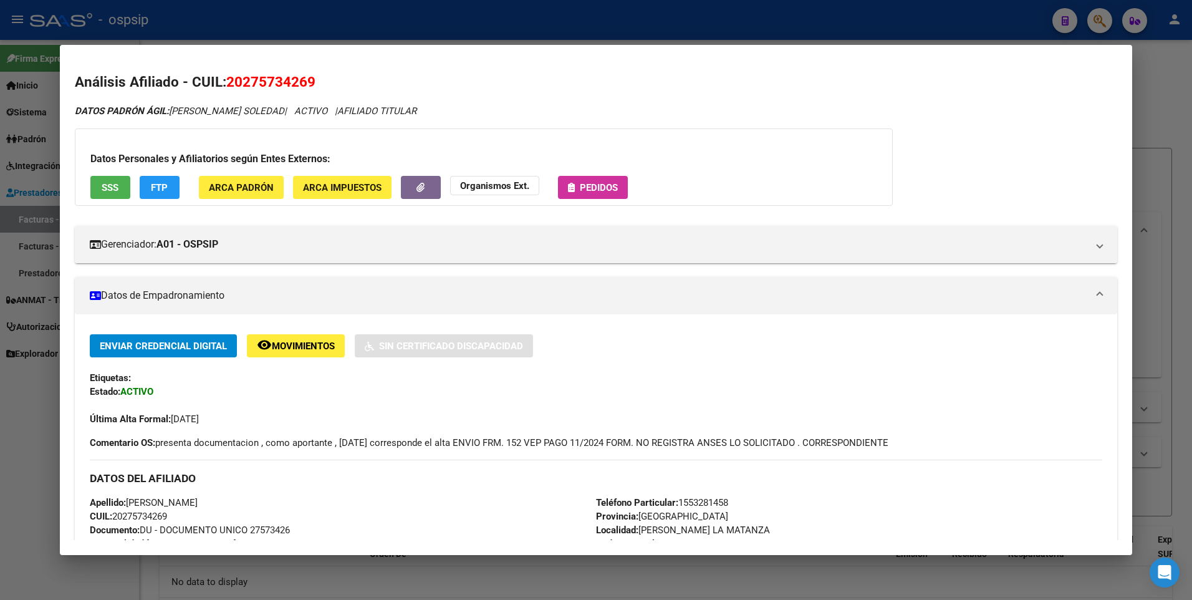
click at [1142, 98] on div at bounding box center [596, 300] width 1192 height 600
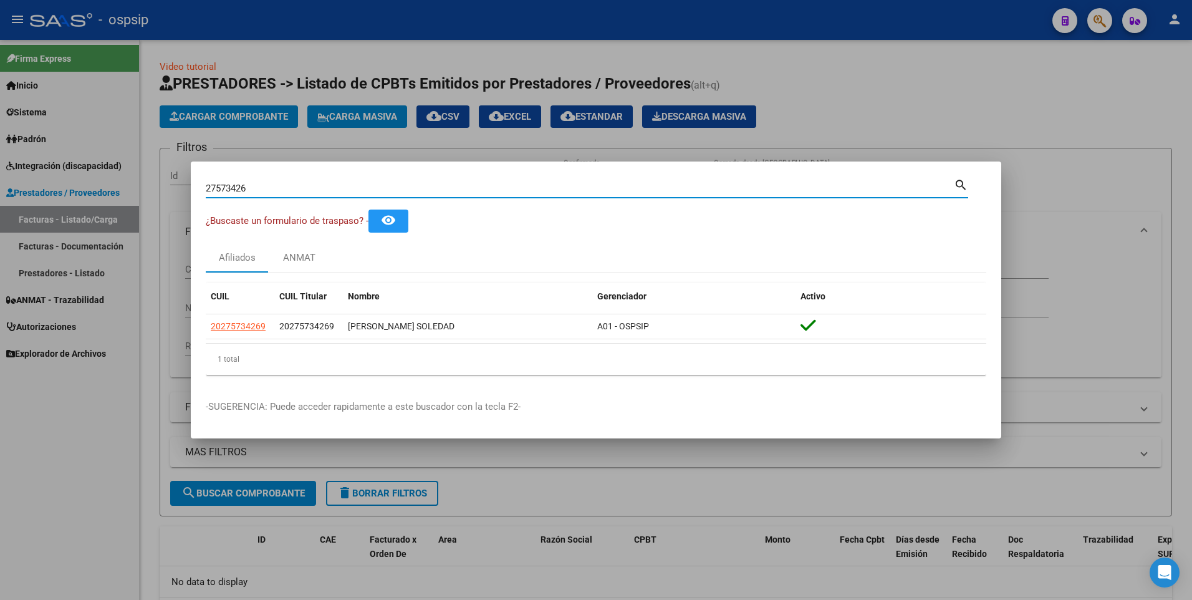
drag, startPoint x: 253, startPoint y: 188, endPoint x: 75, endPoint y: 205, distance: 178.0
click at [75, 205] on div "27573426 Buscar (apellido, dni, cuil, nro traspaso, cuit, obra social) search ¿…" at bounding box center [596, 300] width 1192 height 600
type input "40914236"
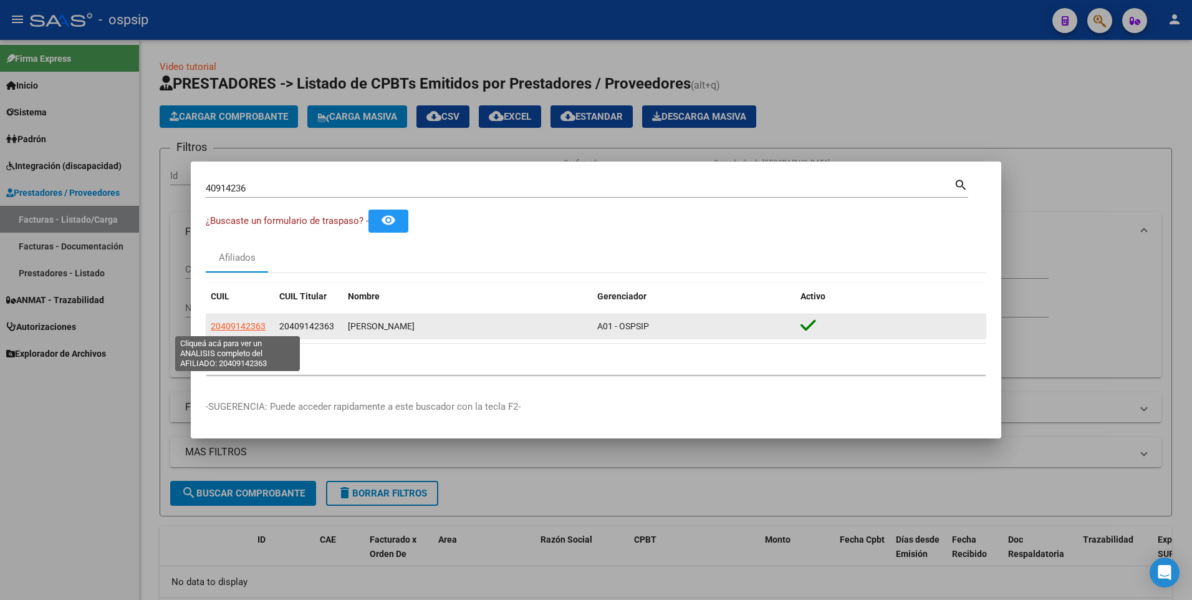
click at [248, 328] on span "20409142363" at bounding box center [238, 326] width 55 height 10
type textarea "20409142363"
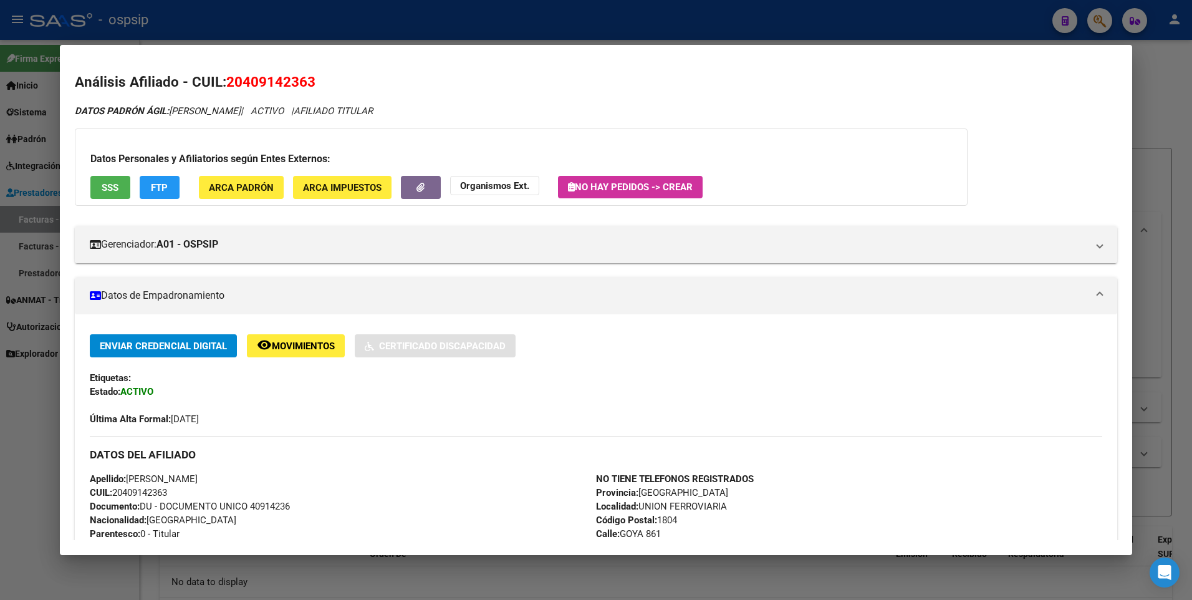
click at [115, 196] on button "SSS" at bounding box center [110, 187] width 40 height 23
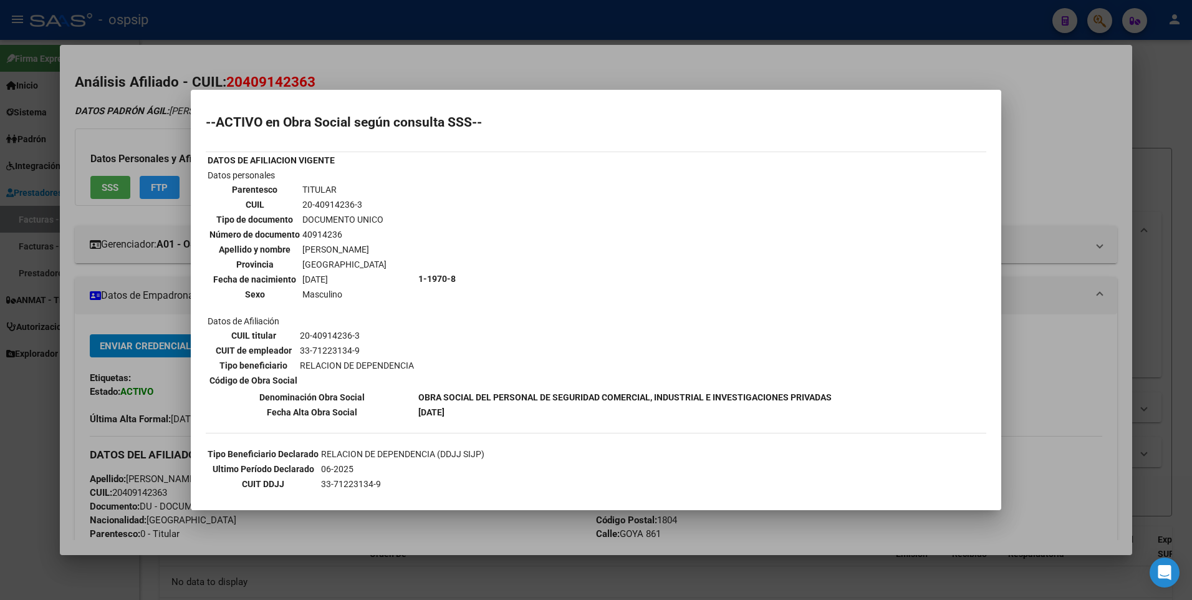
click at [1059, 116] on div at bounding box center [596, 300] width 1192 height 600
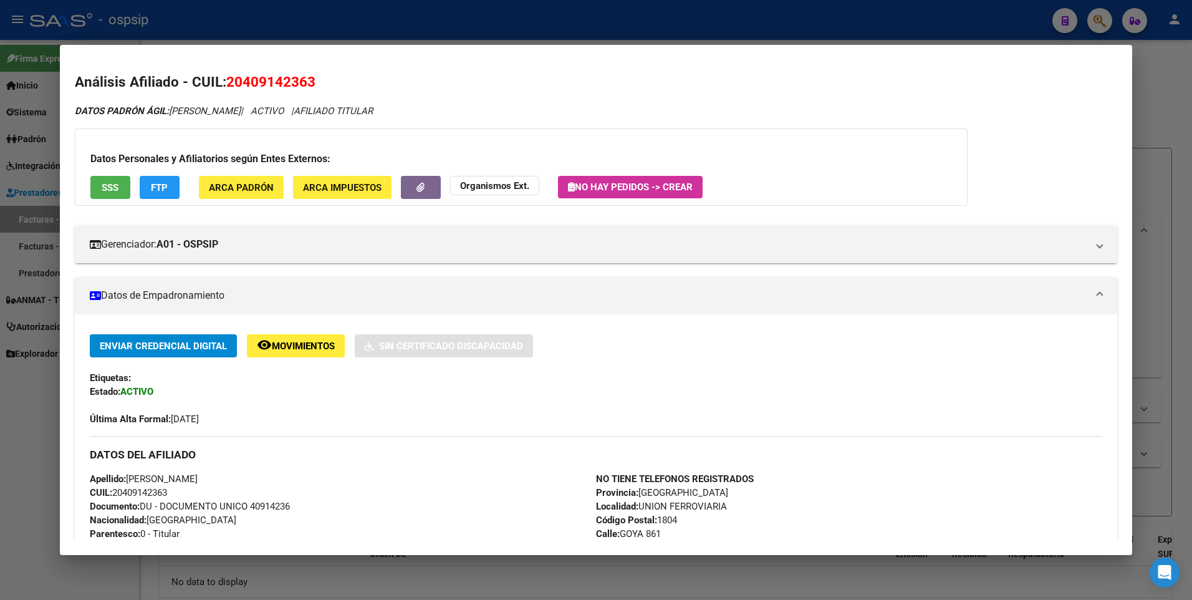
click at [1189, 77] on div at bounding box center [596, 300] width 1192 height 600
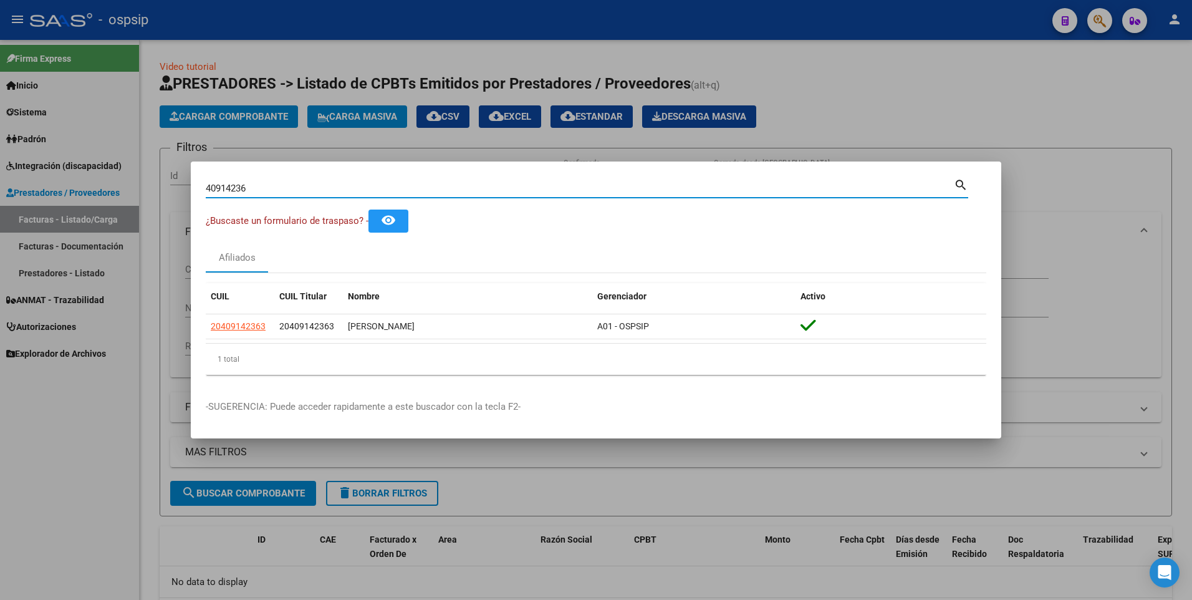
drag, startPoint x: 258, startPoint y: 187, endPoint x: 73, endPoint y: 186, distance: 184.6
click at [73, 186] on div "40914236 Buscar (apellido, dni, cuil, nro traspaso, cuit, obra social) search ¿…" at bounding box center [596, 300] width 1192 height 600
type input "28282540"
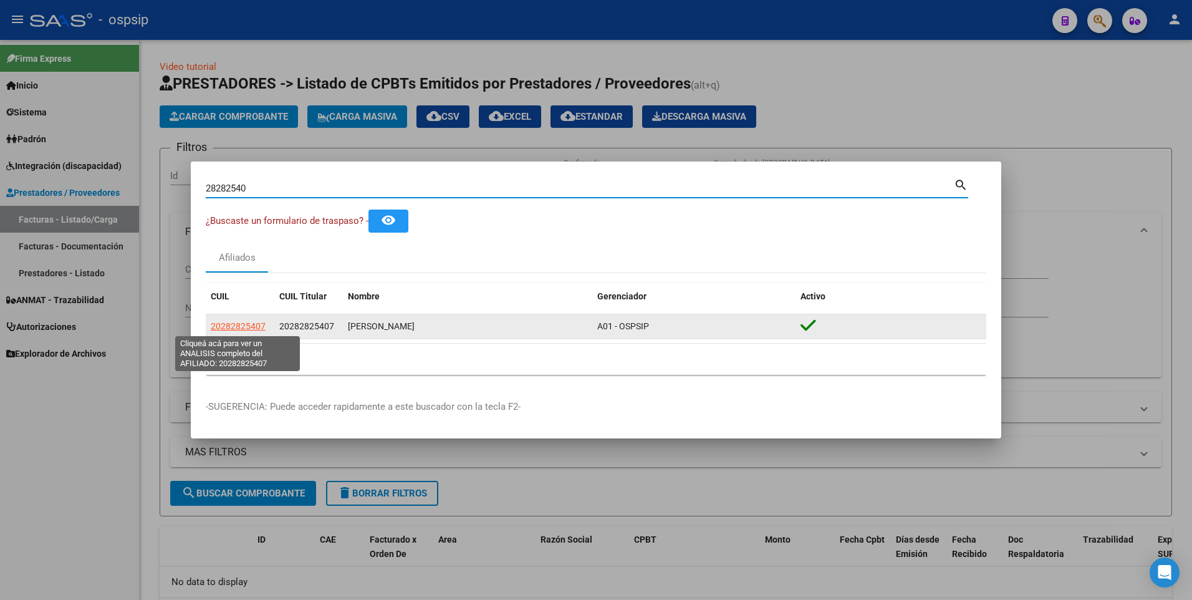
click at [231, 326] on span "20282825407" at bounding box center [238, 326] width 55 height 10
type textarea "20282825407"
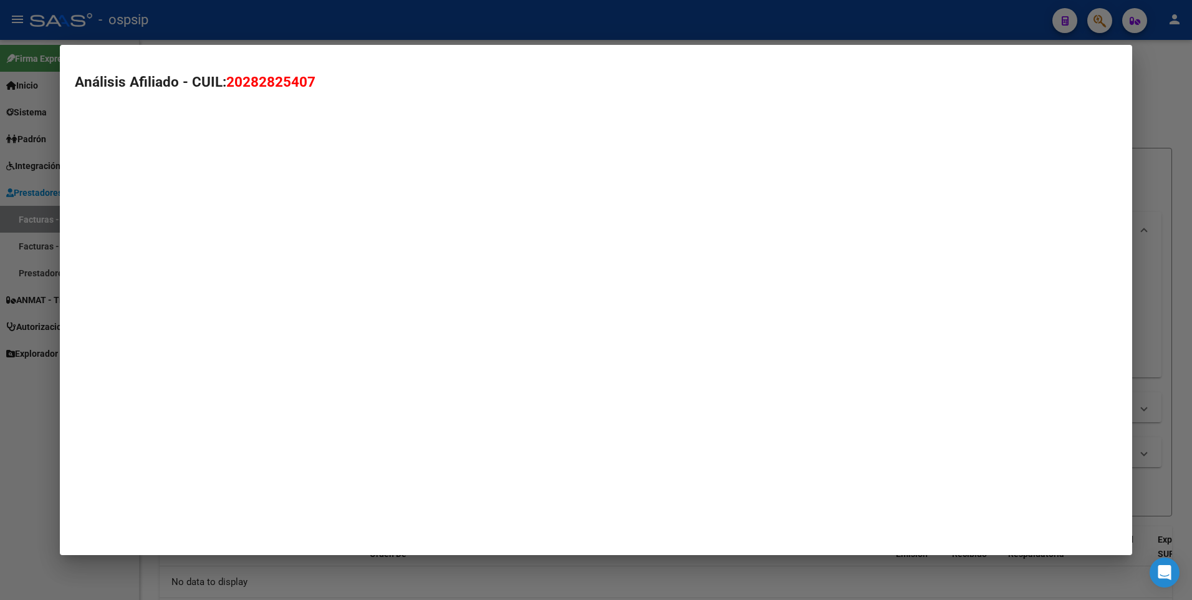
click at [231, 326] on mat-dialog-container "Análisis Afiliado - CUIL: 20282825407" at bounding box center [596, 300] width 1073 height 510
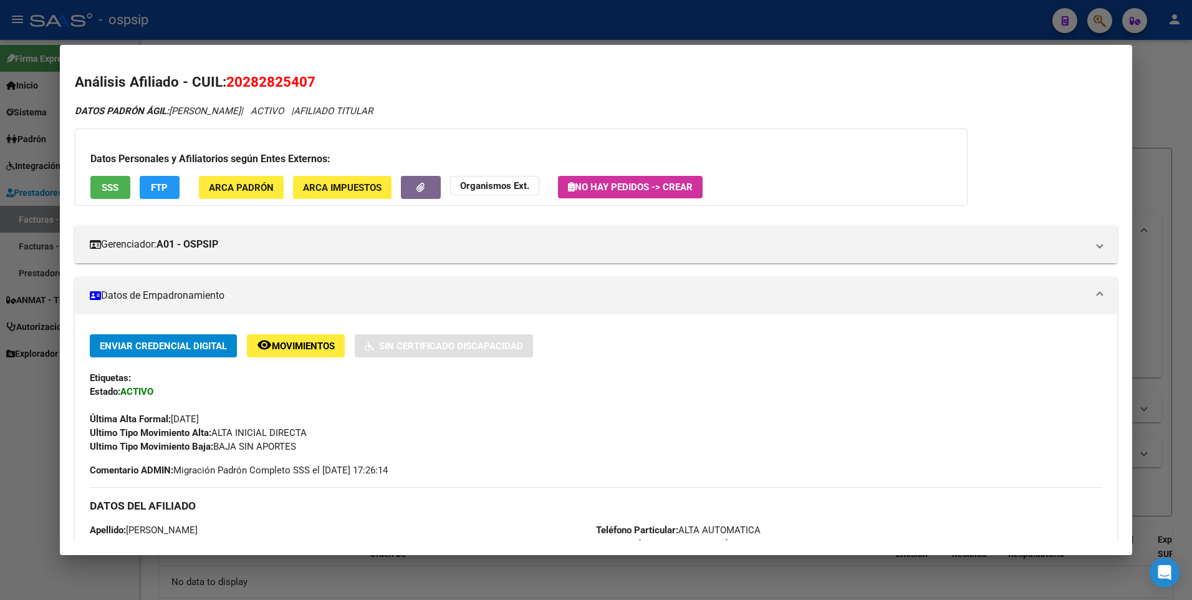
click at [116, 185] on span "SSS" at bounding box center [110, 187] width 17 height 11
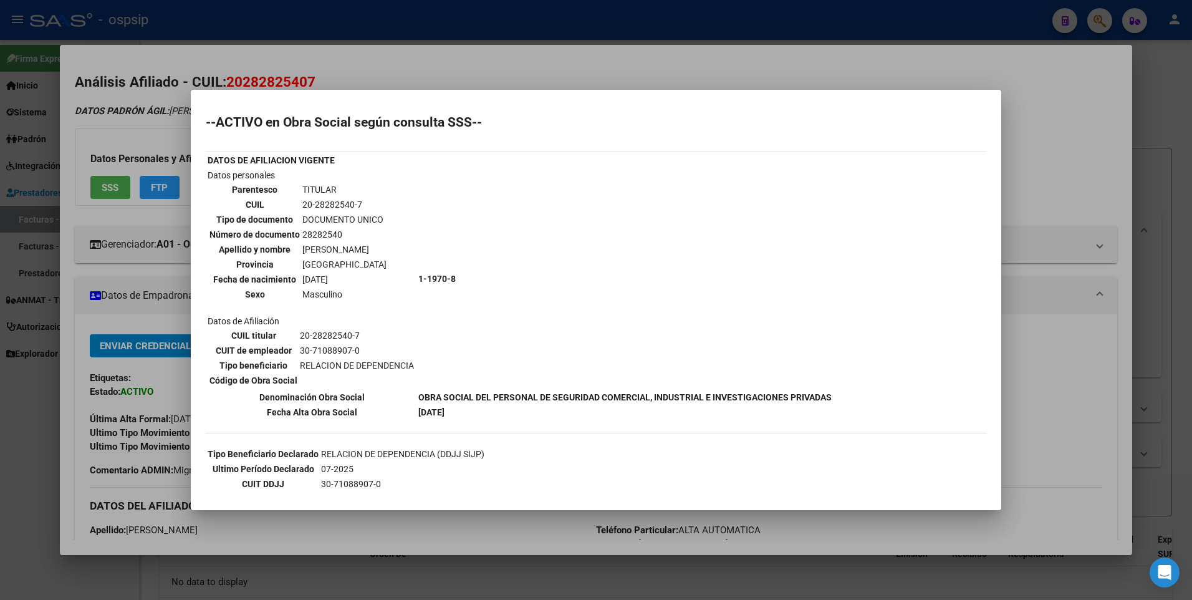
click at [1060, 133] on div at bounding box center [596, 300] width 1192 height 600
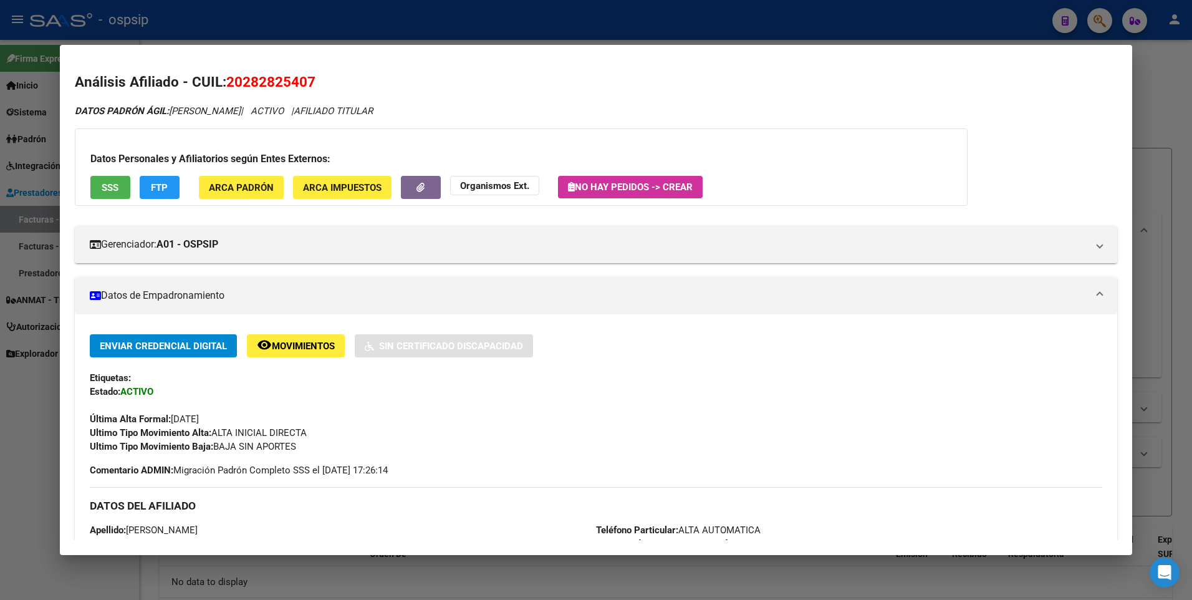
click at [1151, 76] on div at bounding box center [596, 300] width 1192 height 600
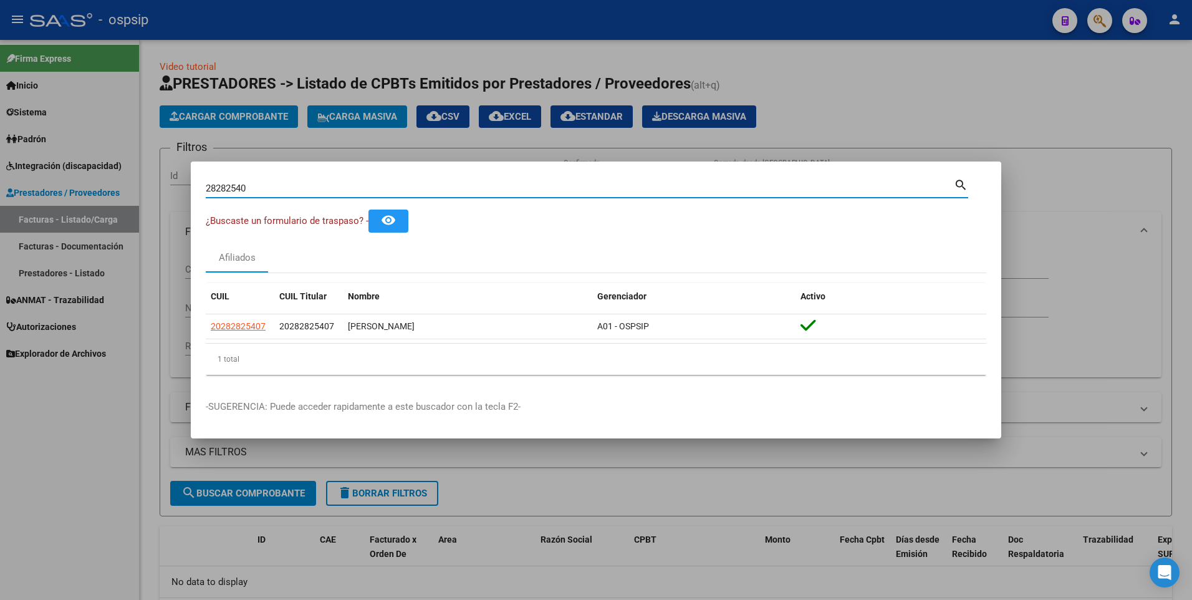
drag, startPoint x: 258, startPoint y: 191, endPoint x: 55, endPoint y: 223, distance: 205.8
click at [65, 216] on div "28282540 Buscar (apellido, dni, cuil, nro traspaso, cuit, obra social) search ¿…" at bounding box center [596, 300] width 1192 height 600
type input "27326487"
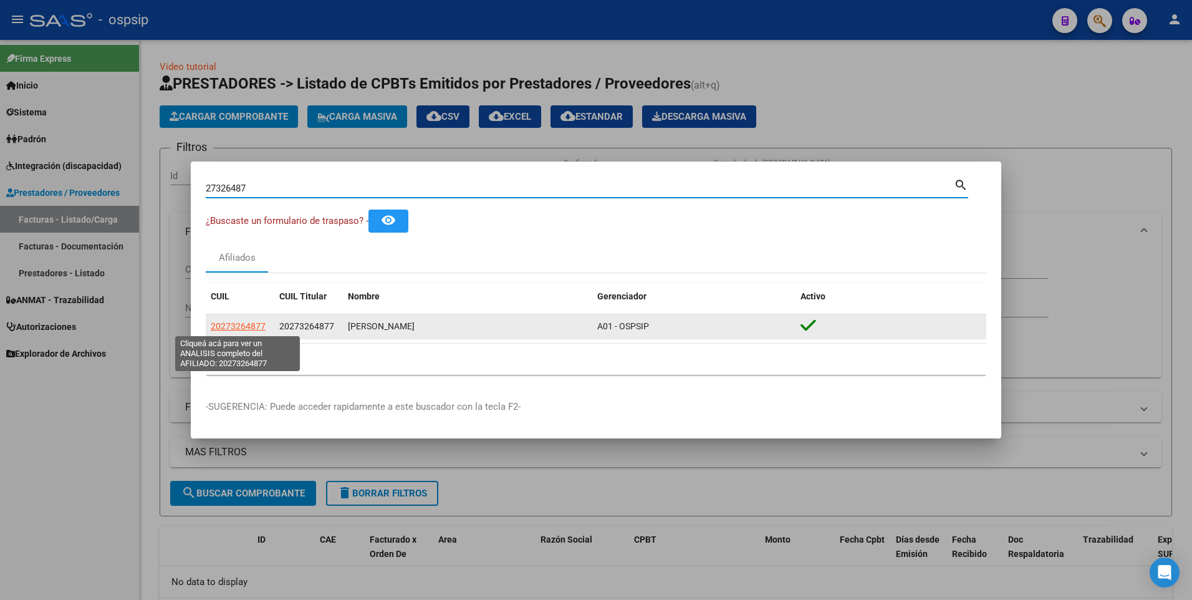
click at [253, 324] on span "20273264877" at bounding box center [238, 326] width 55 height 10
type textarea "20273264877"
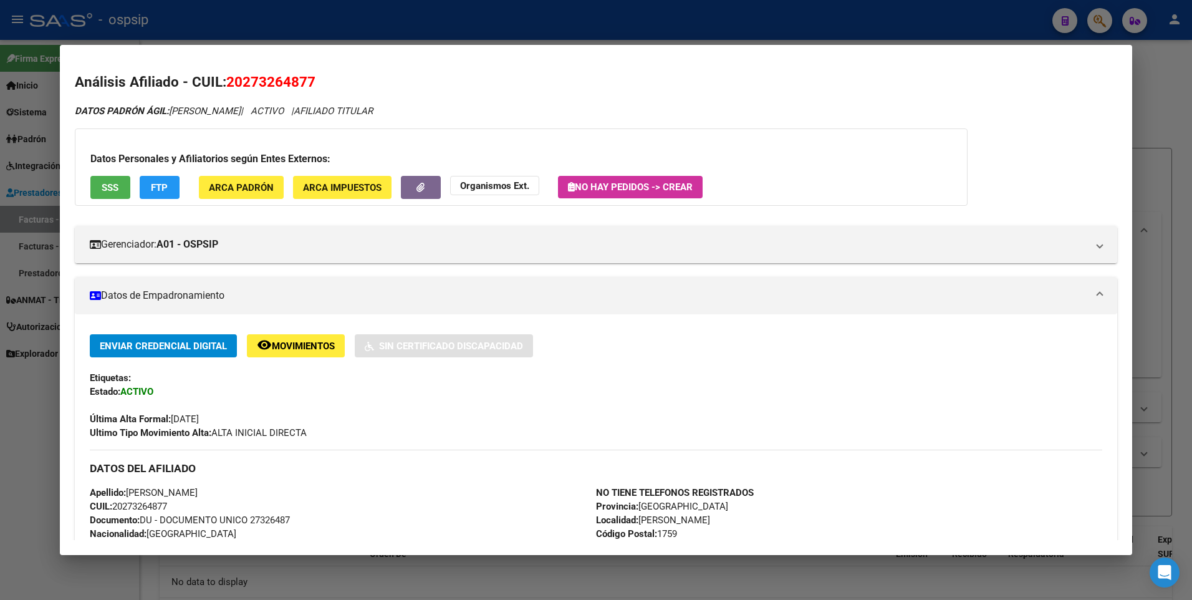
click at [99, 180] on button "SSS" at bounding box center [110, 187] width 40 height 23
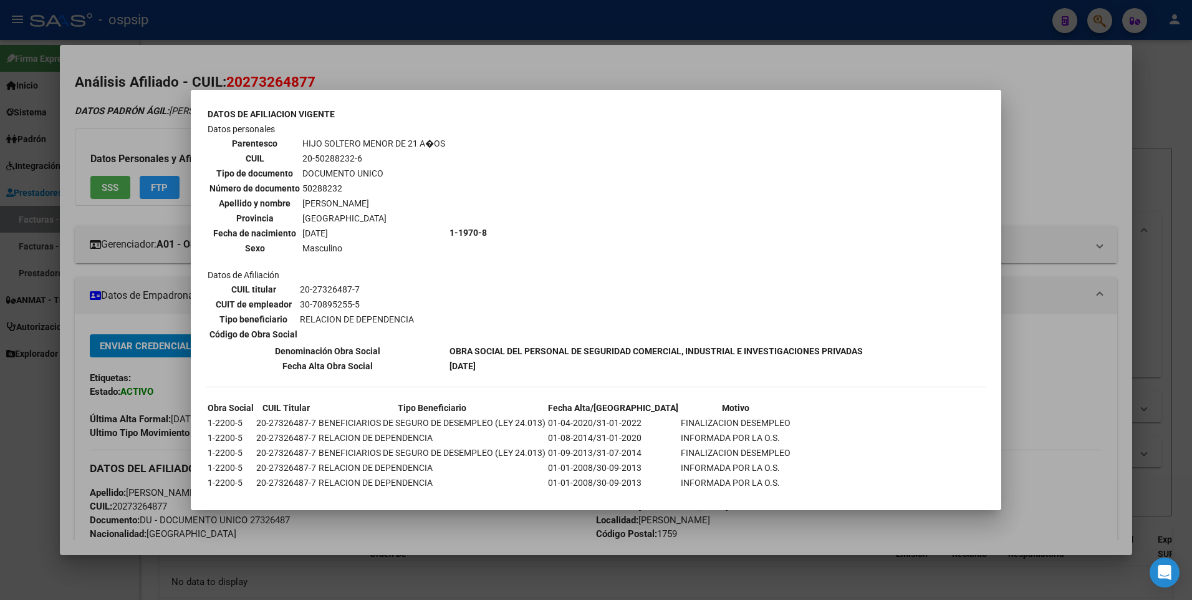
scroll to position [437, 0]
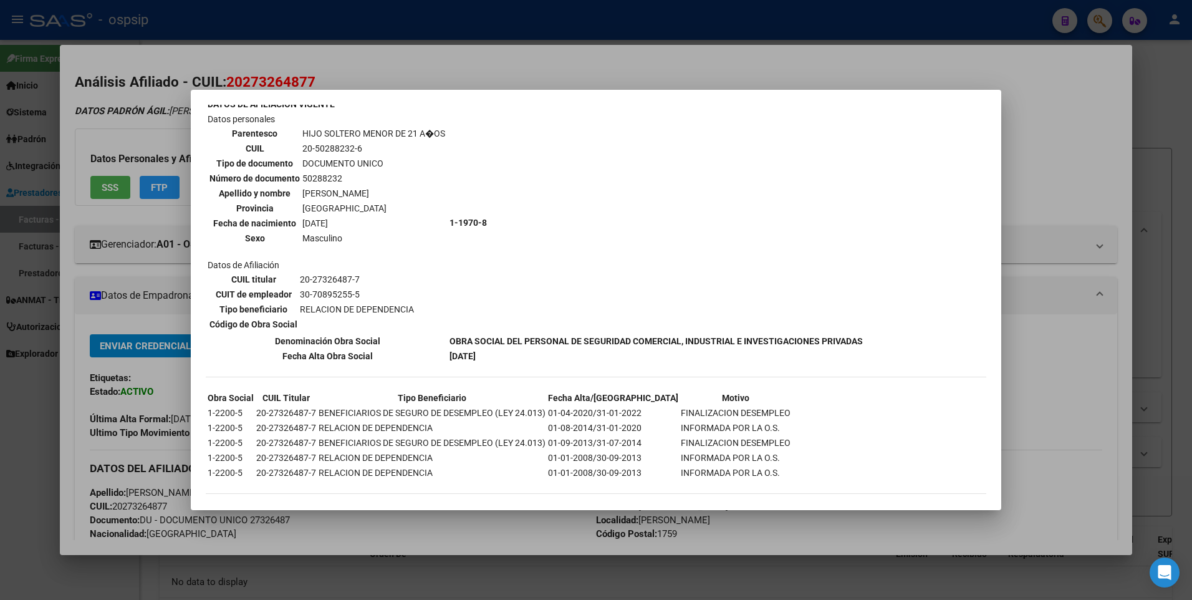
click at [1007, 95] on div at bounding box center [596, 300] width 1192 height 600
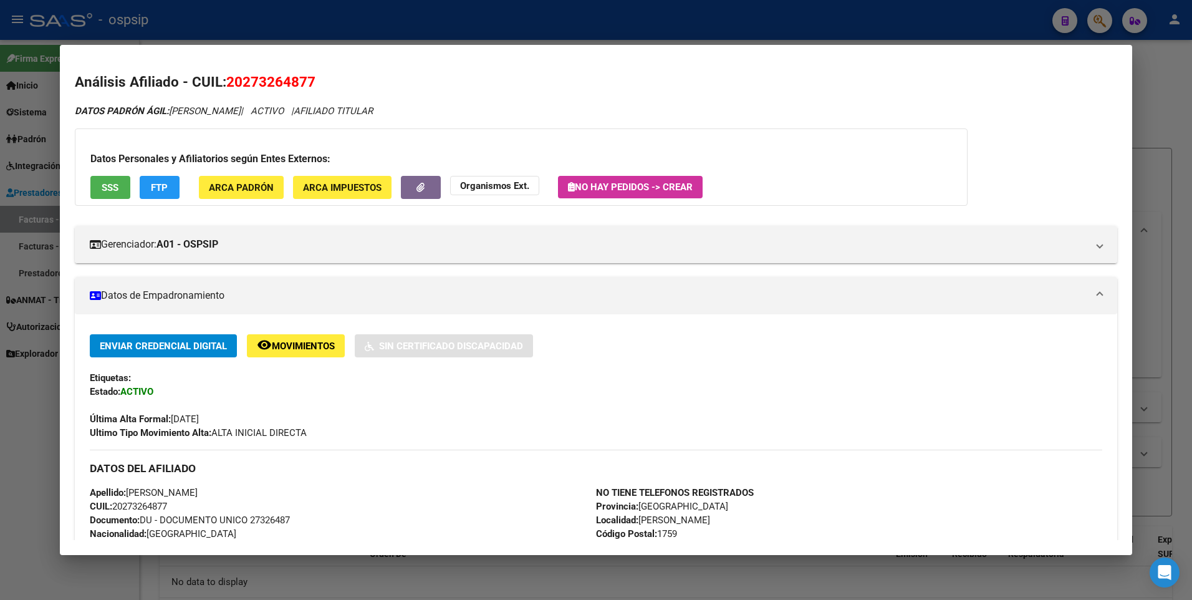
click at [1157, 88] on div at bounding box center [596, 300] width 1192 height 600
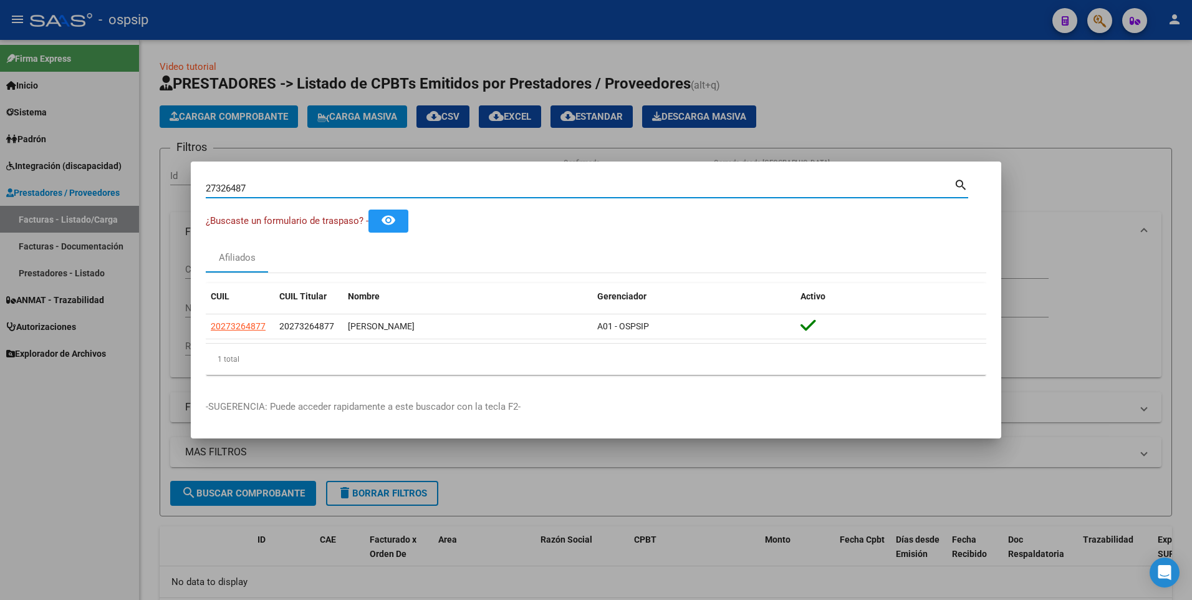
drag, startPoint x: 260, startPoint y: 188, endPoint x: 111, endPoint y: 200, distance: 149.5
click at [111, 200] on div "27326487 Buscar (apellido, dni, cuil, nro traspaso, cuit, obra social) search ¿…" at bounding box center [596, 300] width 1192 height 600
type input "20356893"
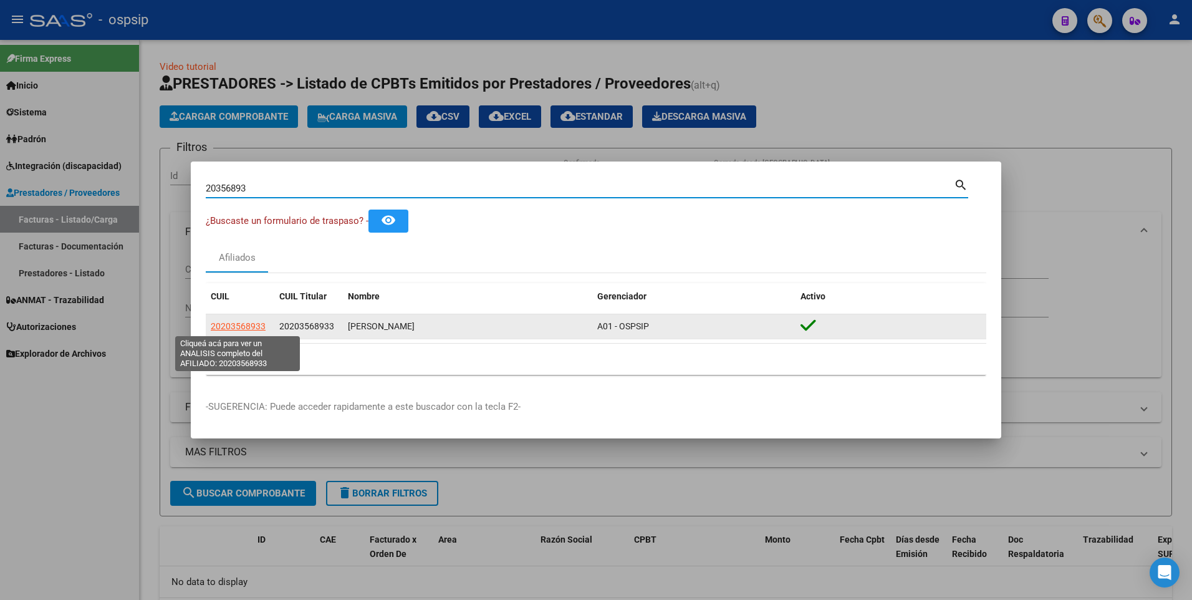
click at [237, 329] on span "20203568933" at bounding box center [238, 326] width 55 height 10
type textarea "20203568933"
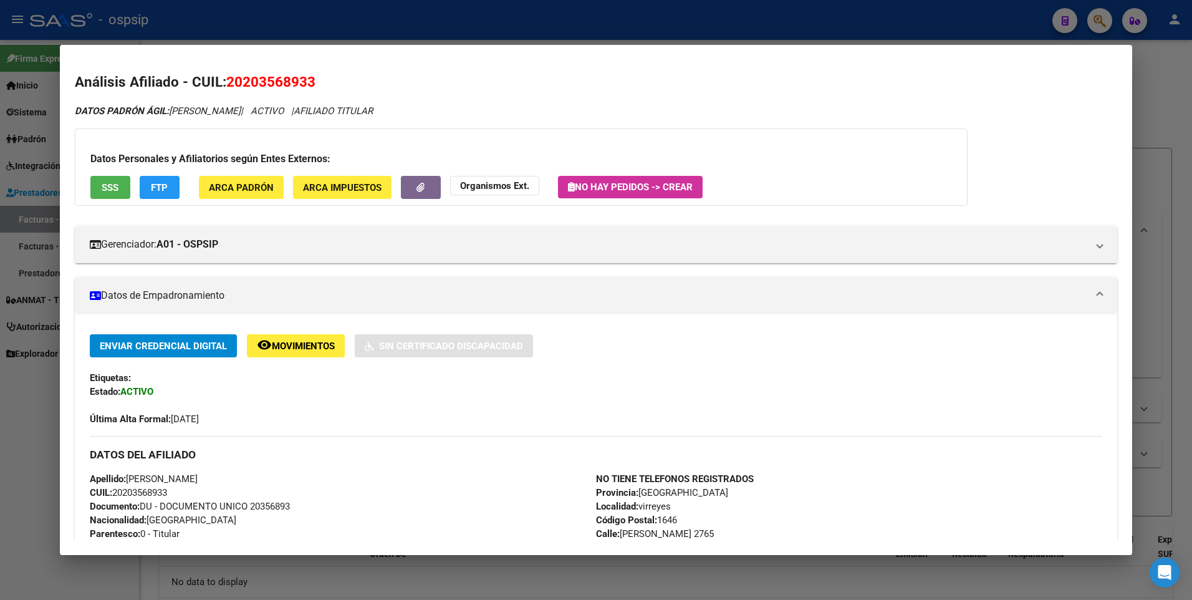
click at [122, 191] on button "SSS" at bounding box center [110, 187] width 40 height 23
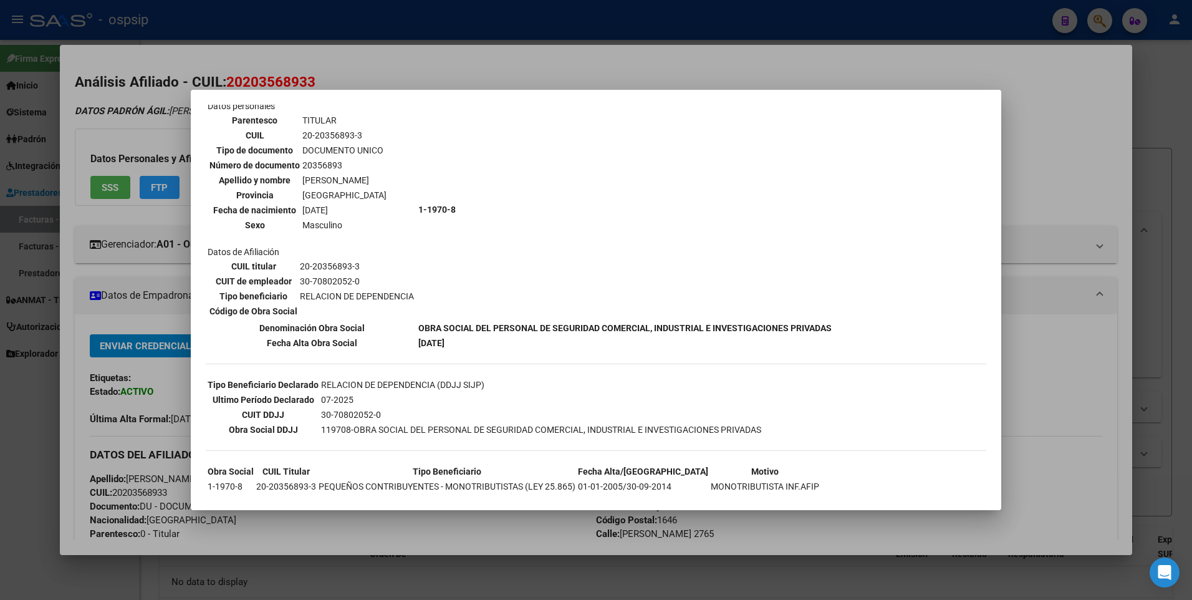
scroll to position [0, 0]
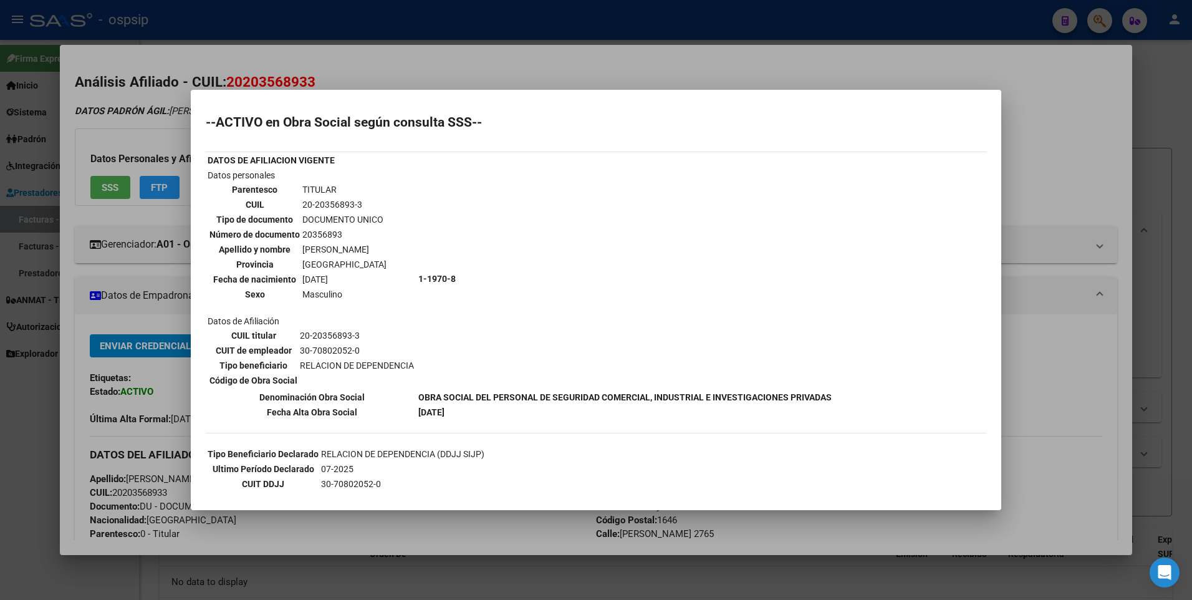
click at [1029, 147] on div at bounding box center [596, 300] width 1192 height 600
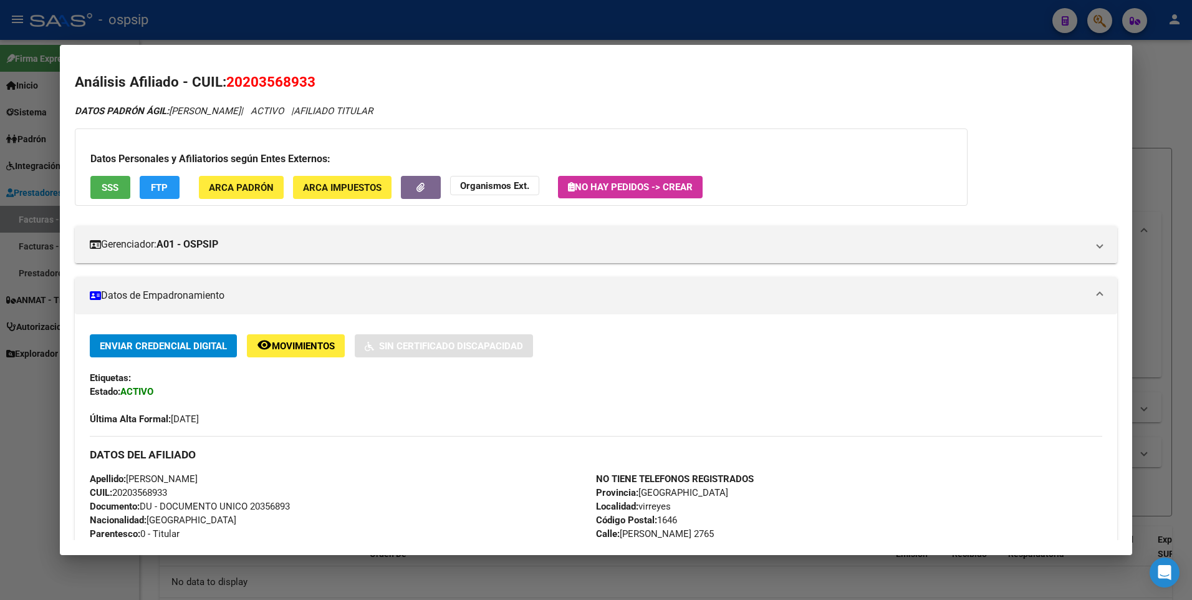
click at [1185, 84] on div at bounding box center [596, 300] width 1192 height 600
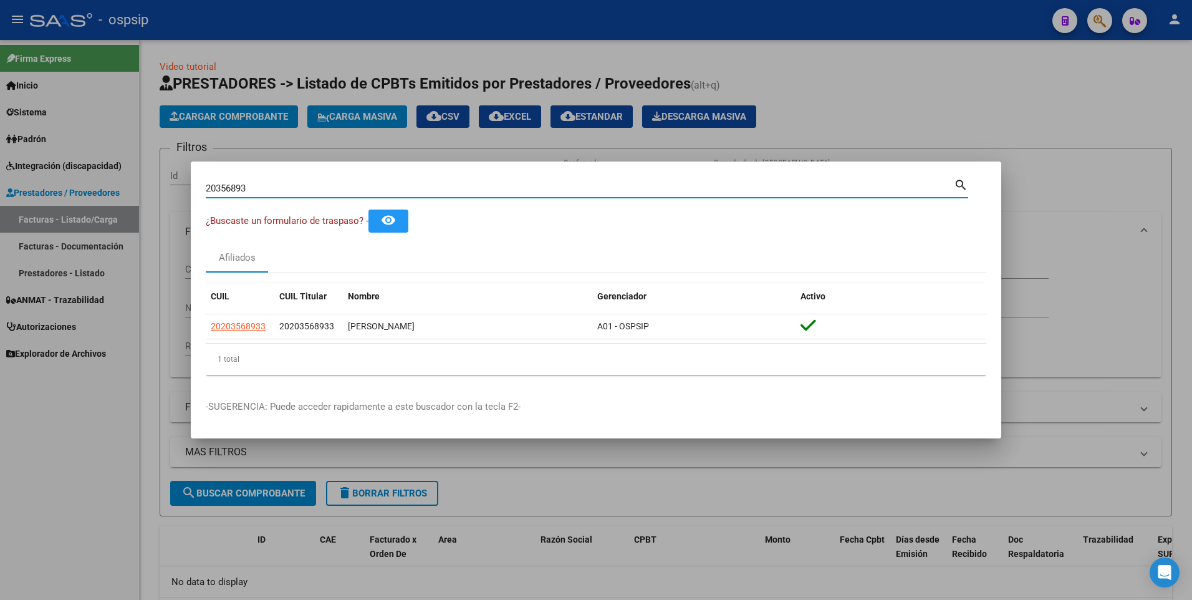
drag, startPoint x: 250, startPoint y: 186, endPoint x: 0, endPoint y: 213, distance: 251.5
click at [0, 213] on div "20356893 Buscar (apellido, dni, cuil, nro traspaso, cuit, obra social) search ¿…" at bounding box center [596, 300] width 1192 height 600
type input "12763343"
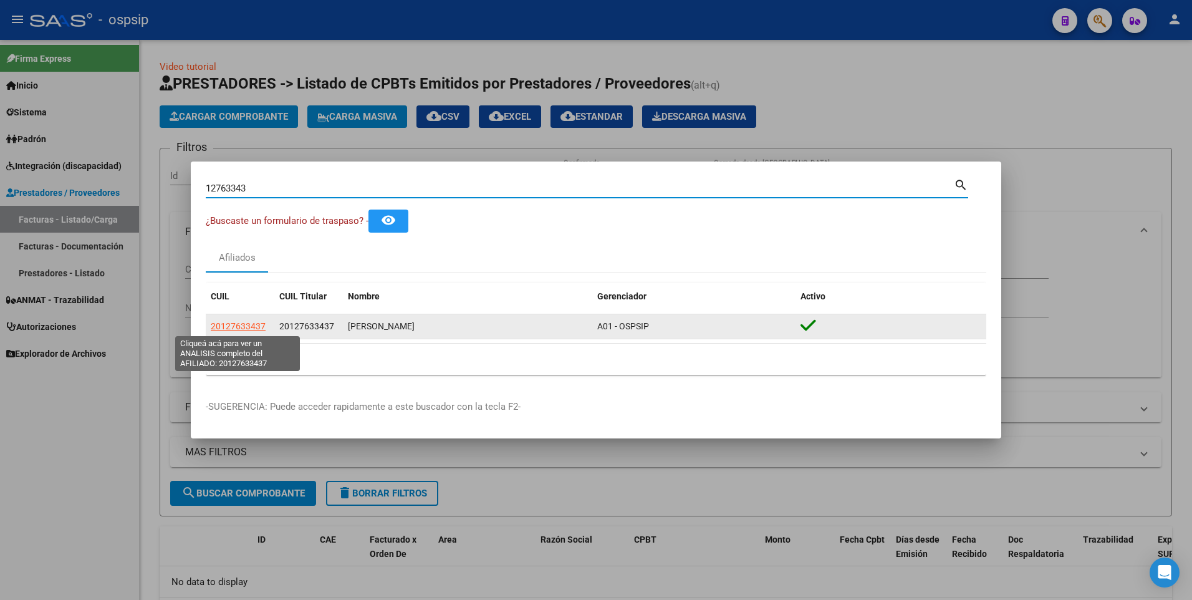
click at [239, 326] on span "20127633437" at bounding box center [238, 326] width 55 height 10
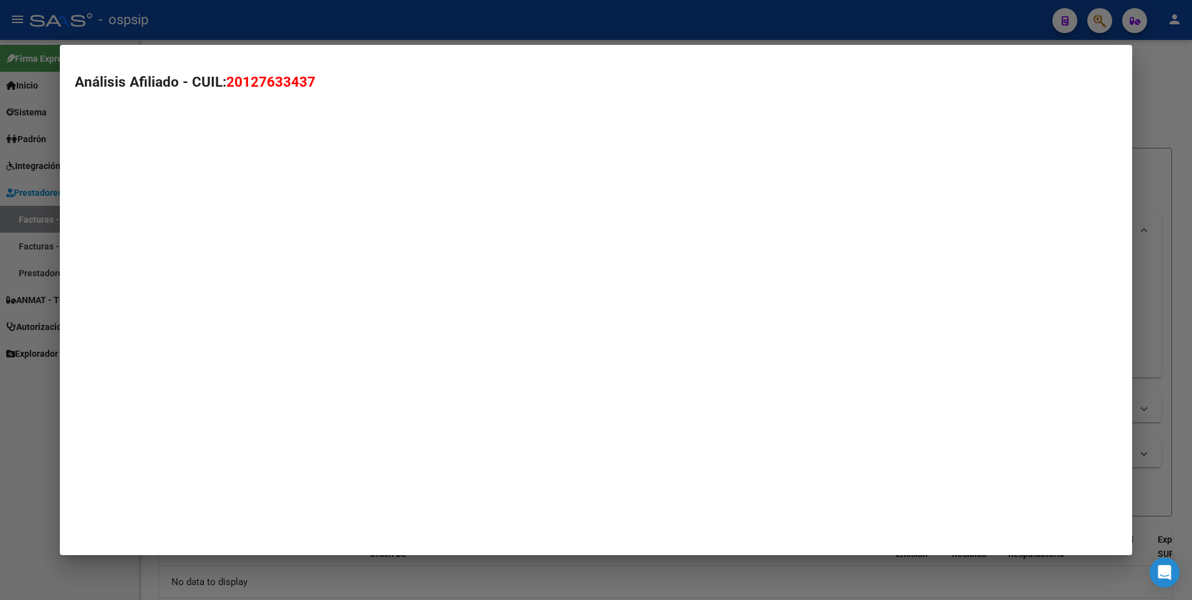
type textarea "20127633437"
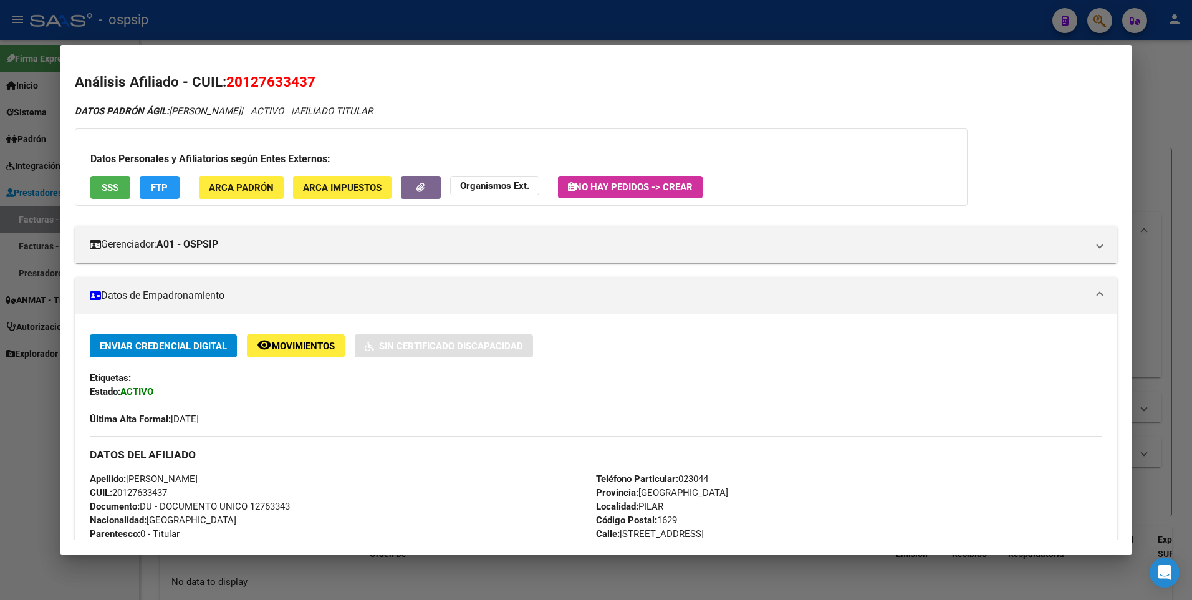
click at [108, 171] on div "Datos Personales y Afiliatorios según Entes Externos: SSS FTP ARCA Padrón ARCA …" at bounding box center [521, 166] width 893 height 77
click at [108, 178] on button "SSS" at bounding box center [110, 187] width 40 height 23
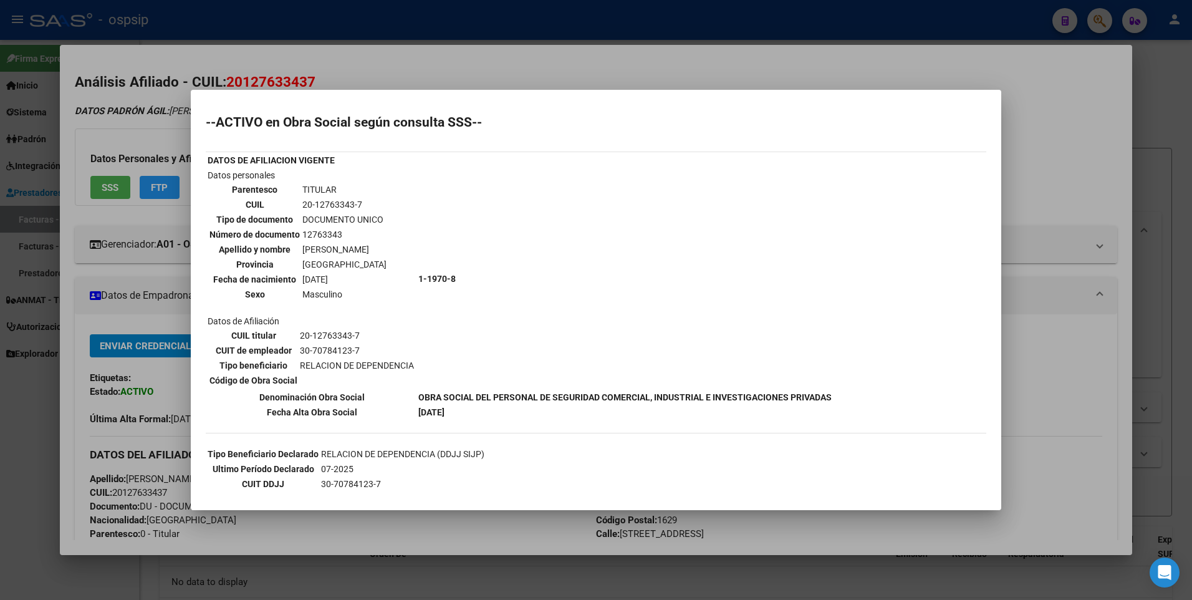
click at [1070, 132] on div at bounding box center [596, 300] width 1192 height 600
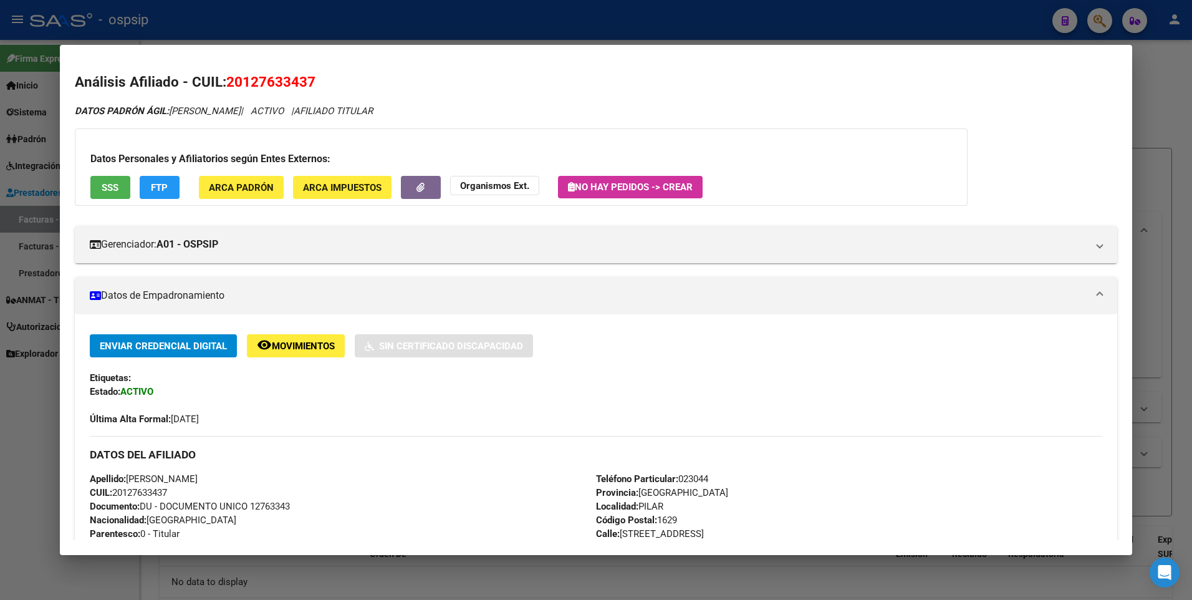
click at [1139, 89] on div at bounding box center [596, 300] width 1192 height 600
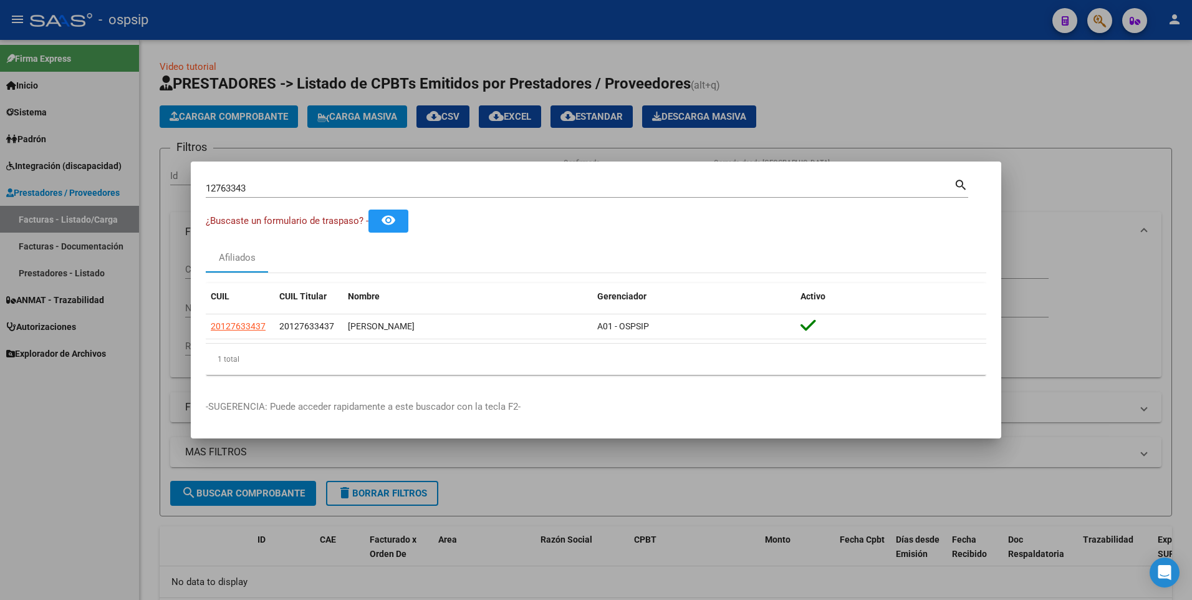
drag, startPoint x: 257, startPoint y: 181, endPoint x: 218, endPoint y: 192, distance: 40.1
click at [218, 192] on div "12763343 Buscar (apellido, dni, [PERSON_NAME], [PERSON_NAME], cuit, obra social)" at bounding box center [580, 188] width 748 height 19
drag, startPoint x: 256, startPoint y: 190, endPoint x: 69, endPoint y: 206, distance: 187.1
click at [81, 210] on div "12763343 Buscar (apellido, dni, cuil, nro traspaso, cuit, obra social) search ¿…" at bounding box center [596, 300] width 1192 height 600
type input "17745979"
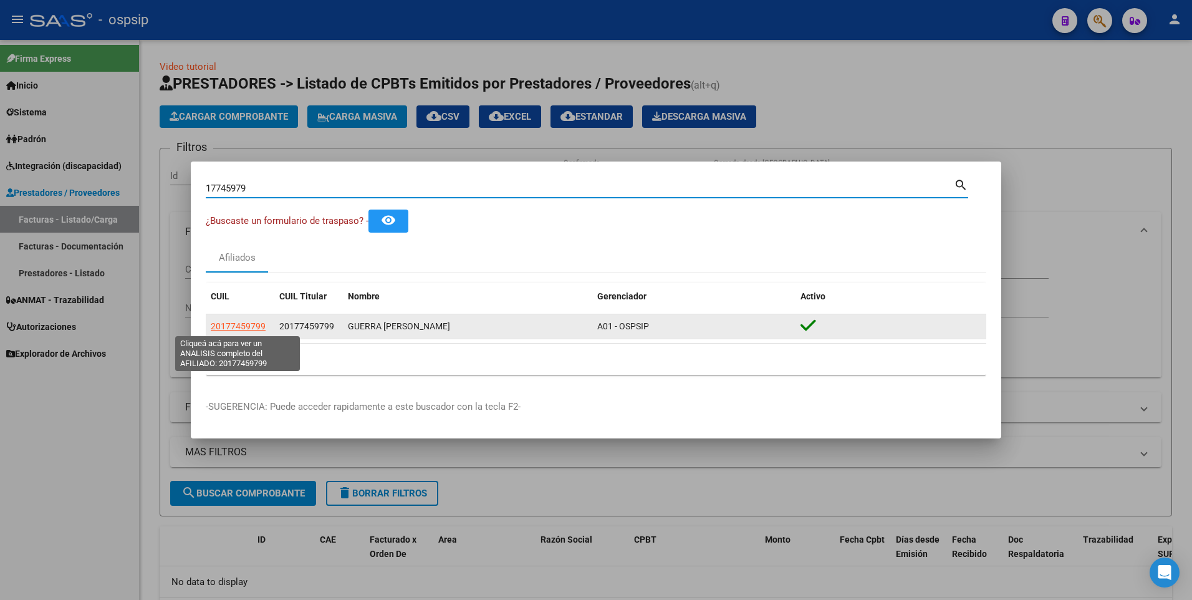
click at [214, 325] on span "20177459799" at bounding box center [238, 326] width 55 height 10
type textarea "20177459799"
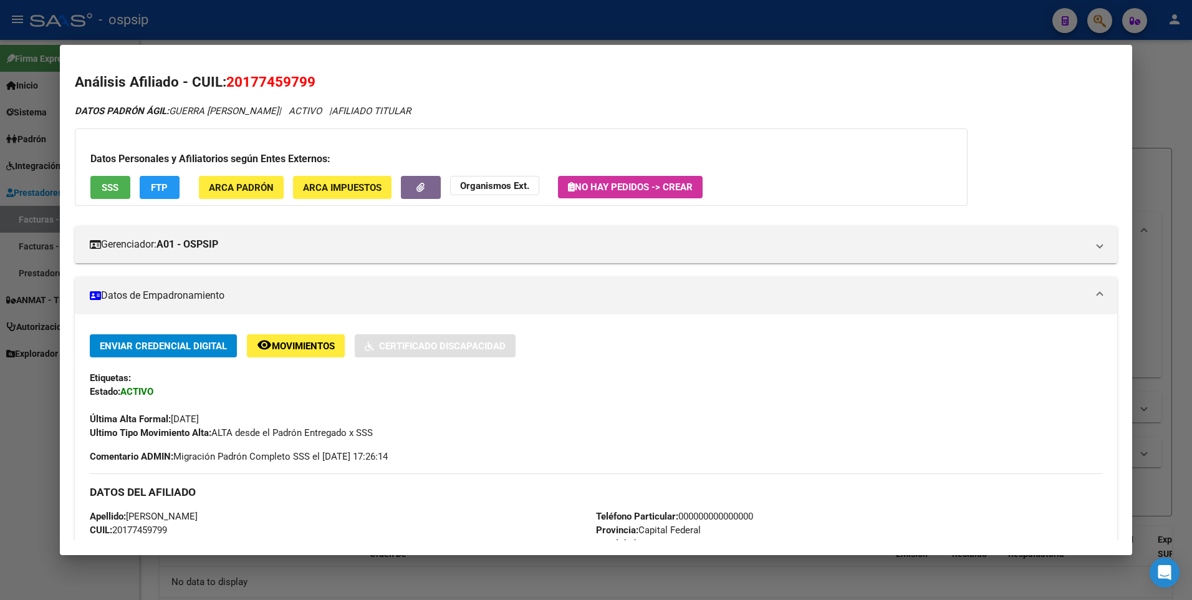
click at [107, 190] on span "SSS" at bounding box center [110, 187] width 17 height 11
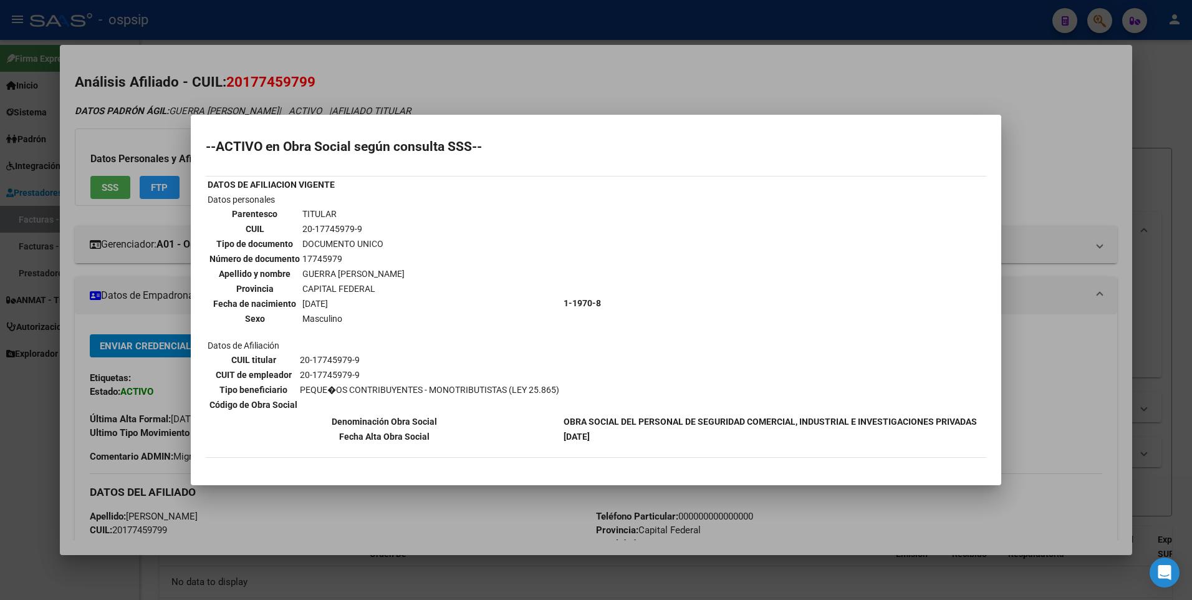
click at [1043, 119] on div at bounding box center [596, 300] width 1192 height 600
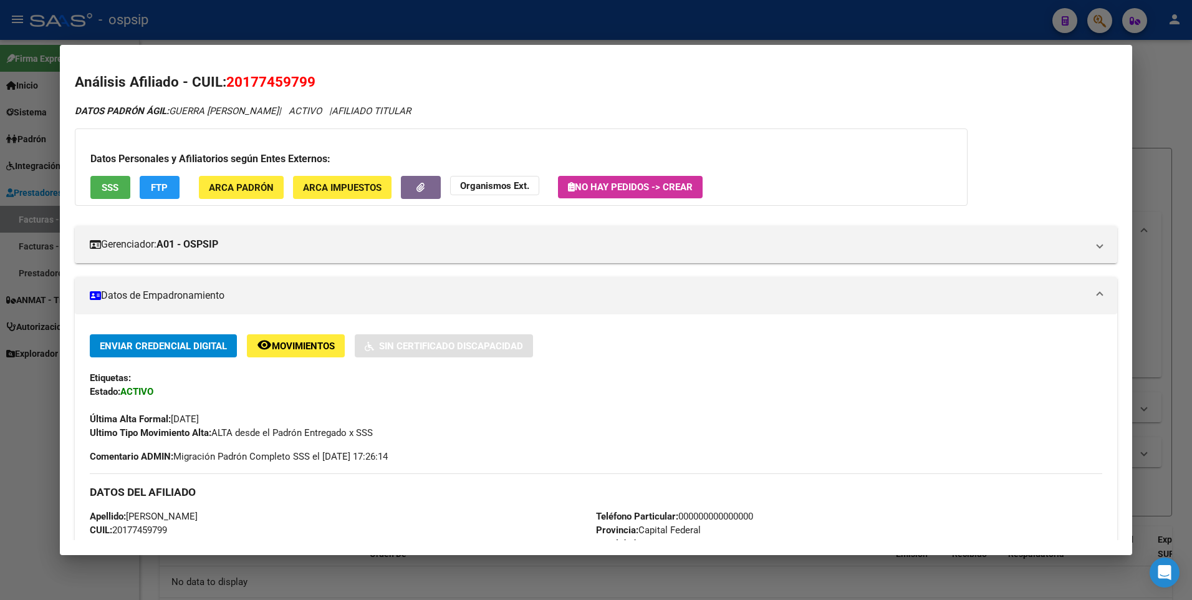
click at [1152, 100] on div at bounding box center [596, 300] width 1192 height 600
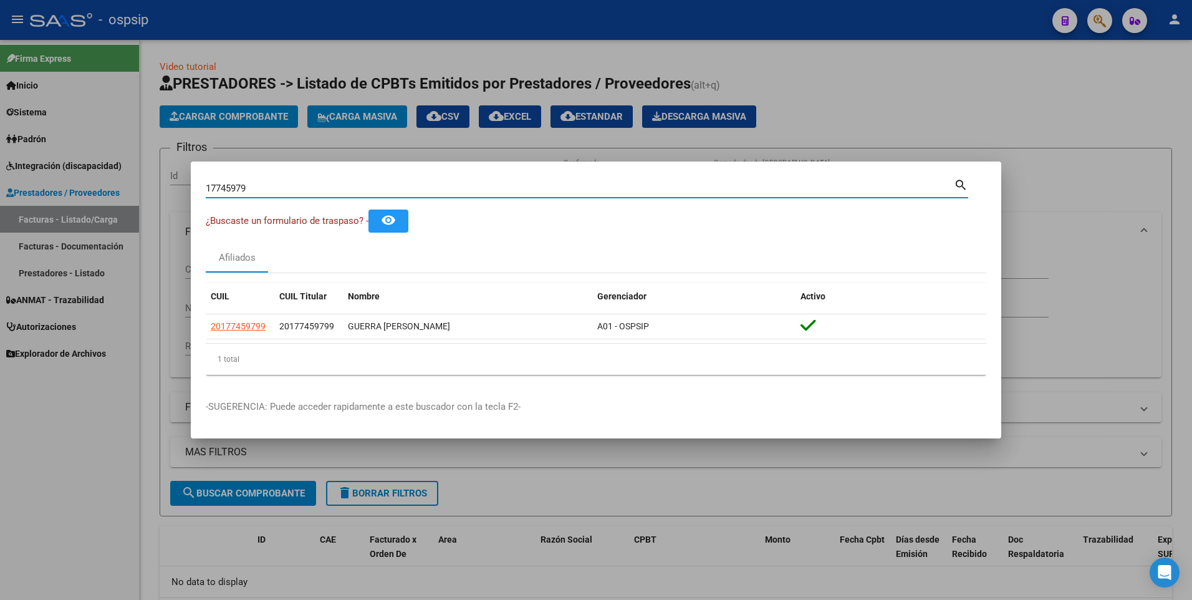
drag, startPoint x: 262, startPoint y: 191, endPoint x: 141, endPoint y: 192, distance: 121.0
click at [141, 192] on div "17745979 Buscar (apellido, dni, cuil, nro traspaso, cuit, obra social) search ¿…" at bounding box center [596, 300] width 1192 height 600
type input "29440024"
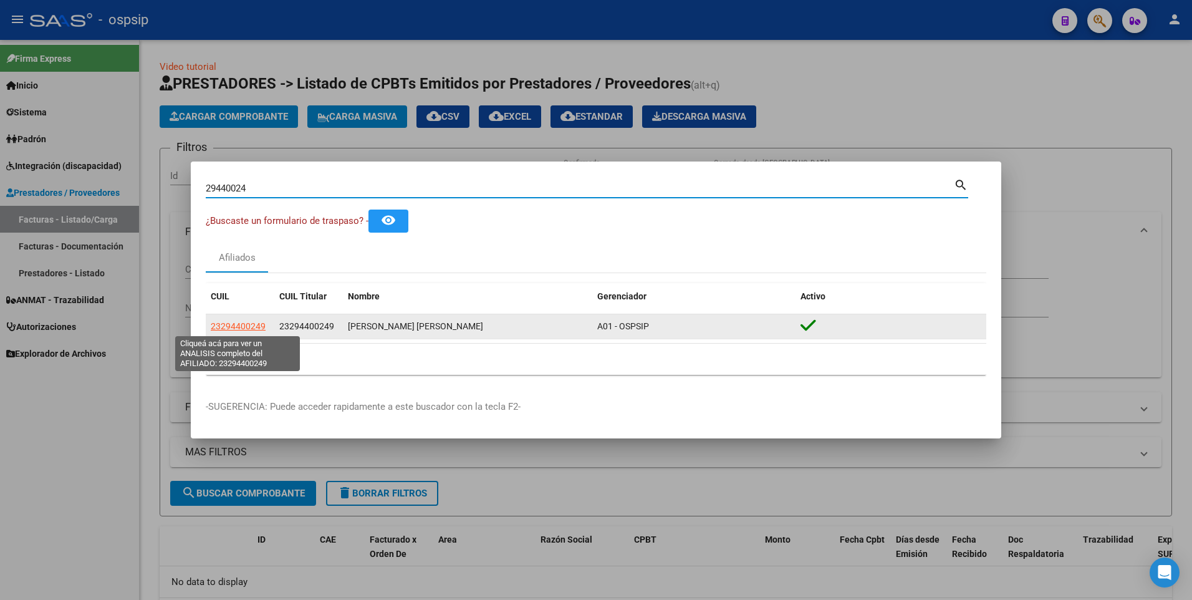
click at [248, 325] on span "23294400249" at bounding box center [238, 326] width 55 height 10
type textarea "23294400249"
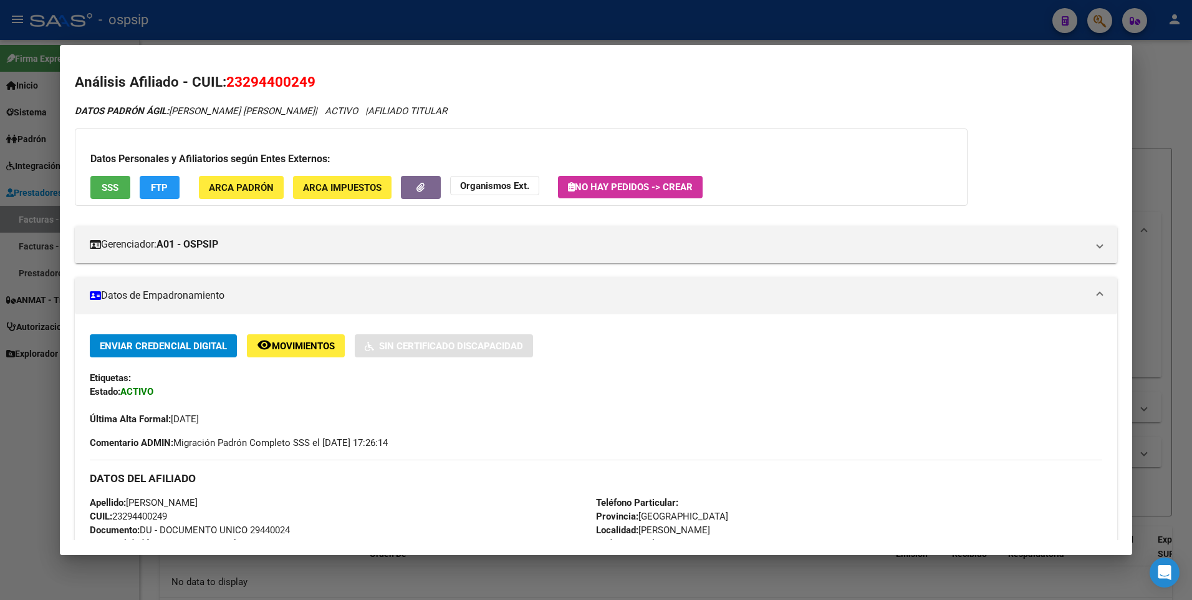
click at [115, 191] on span "SSS" at bounding box center [110, 187] width 17 height 11
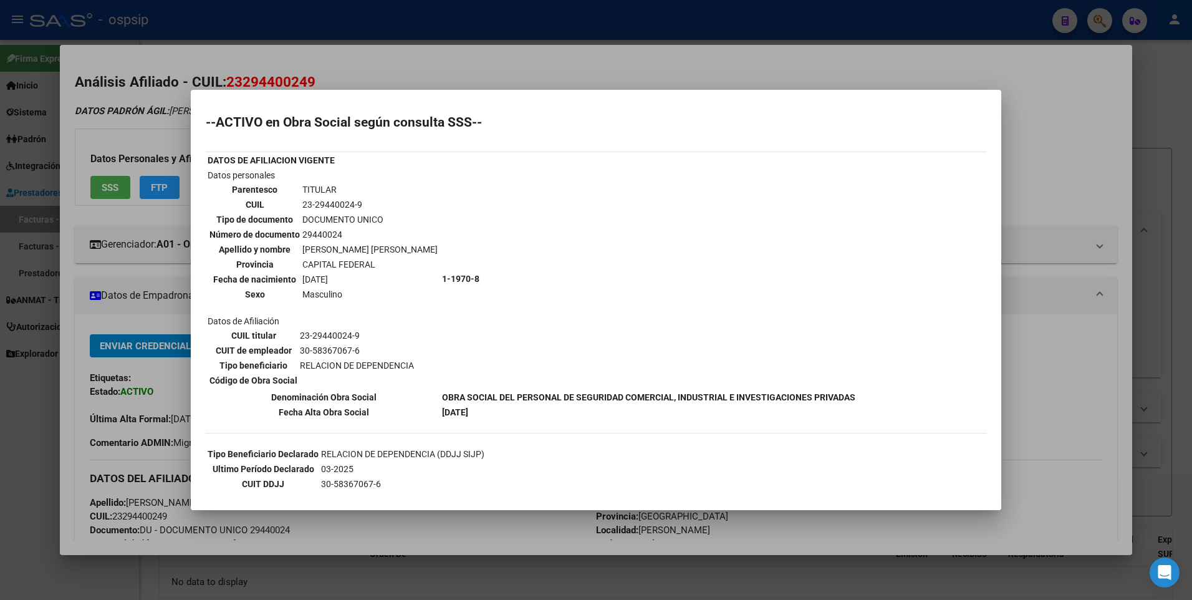
click at [1085, 118] on div at bounding box center [596, 300] width 1192 height 600
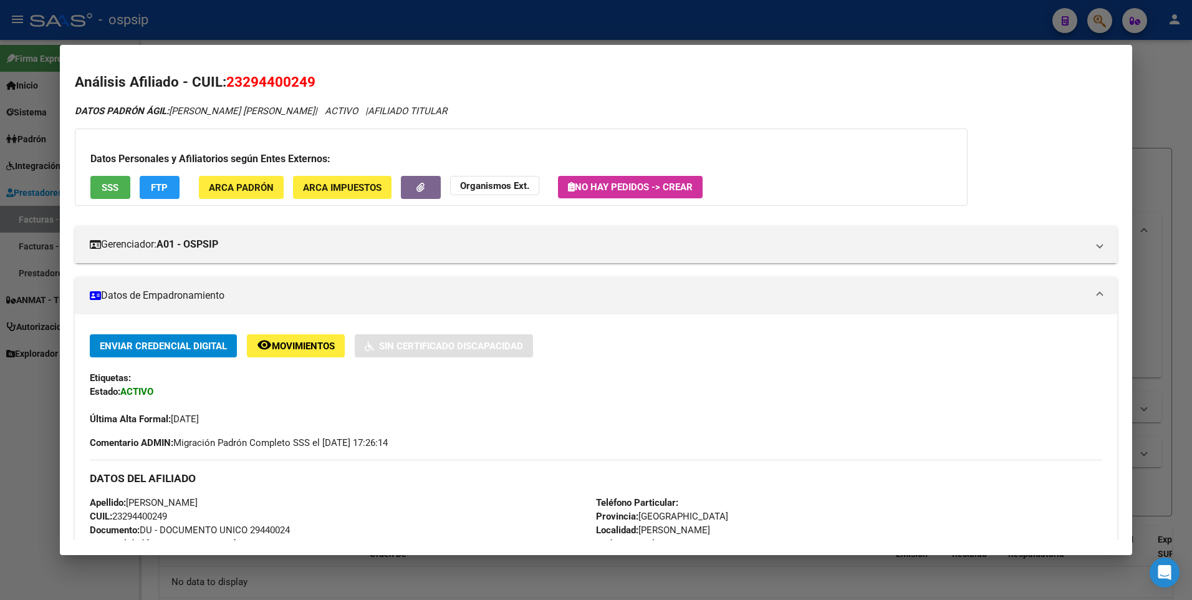
click at [1158, 90] on div at bounding box center [596, 300] width 1192 height 600
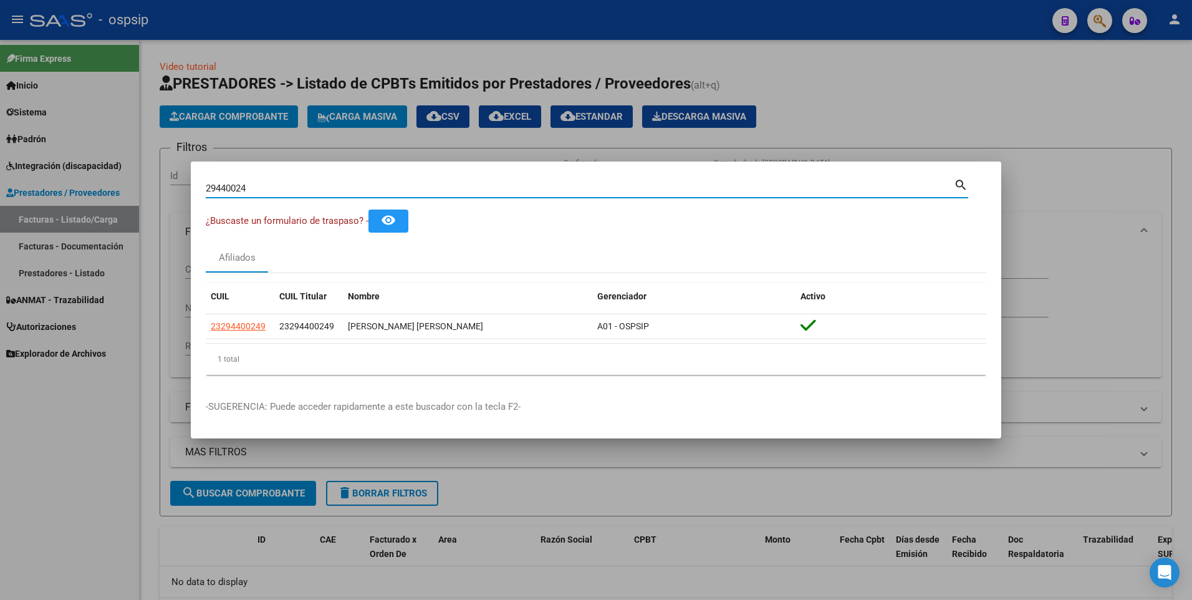
drag, startPoint x: 258, startPoint y: 191, endPoint x: 158, endPoint y: 205, distance: 100.7
click at [158, 205] on div "29440024 Buscar (apellido, dni, cuil, nro traspaso, cuit, obra social) search ¿…" at bounding box center [596, 300] width 1192 height 600
type input "31329914"
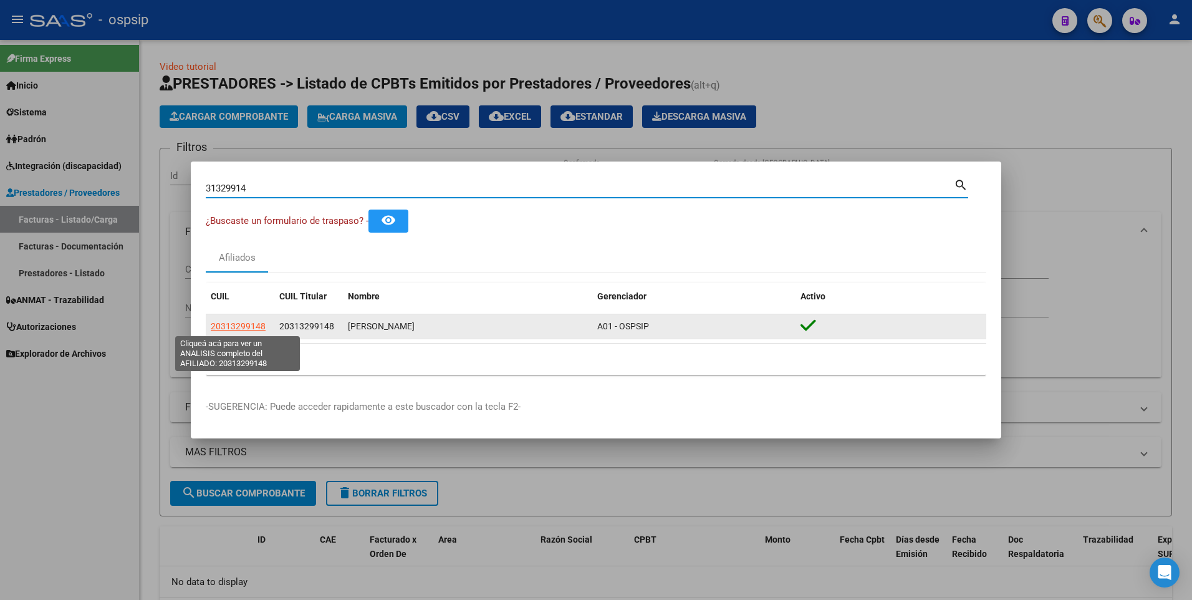
click at [263, 329] on span "20313299148" at bounding box center [238, 326] width 55 height 10
type textarea "20313299148"
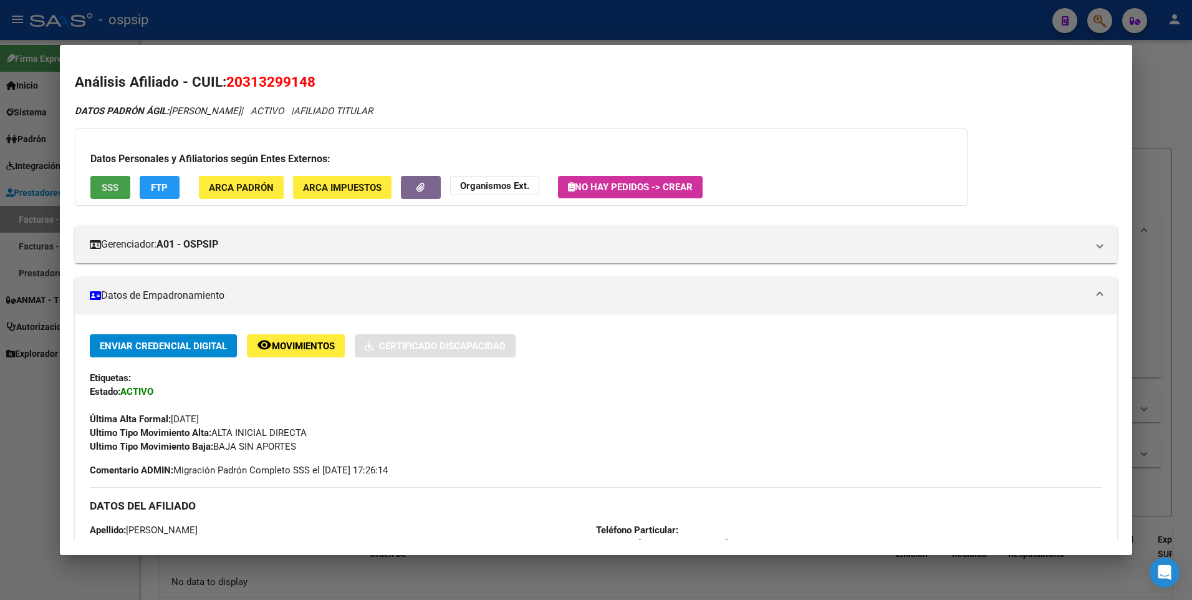
click at [122, 190] on button "SSS" at bounding box center [110, 187] width 40 height 23
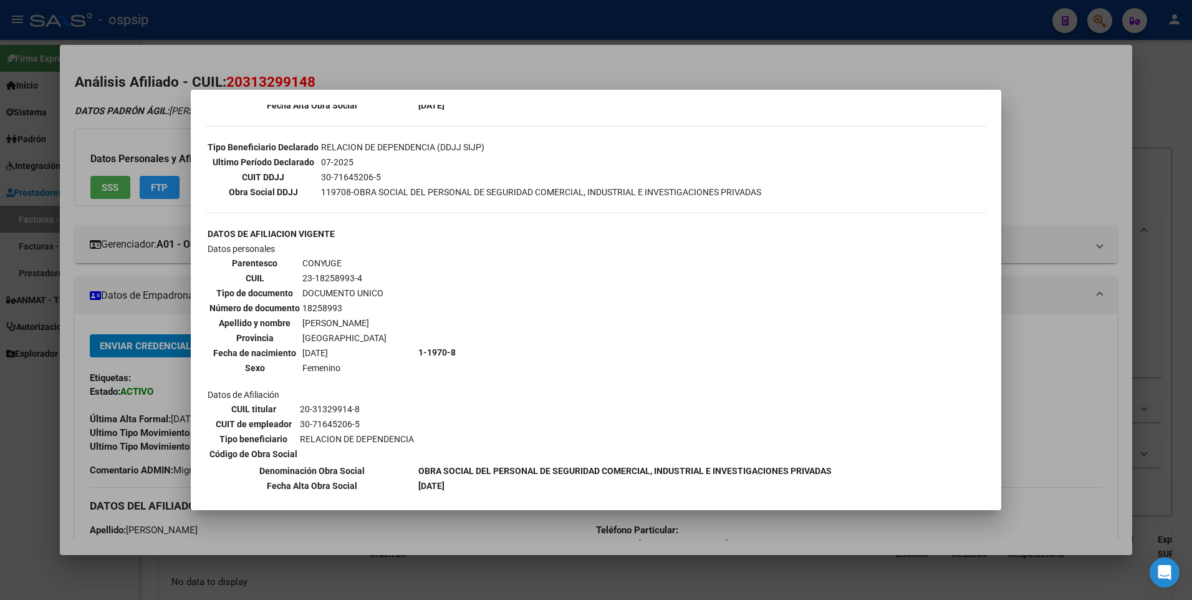
scroll to position [312, 0]
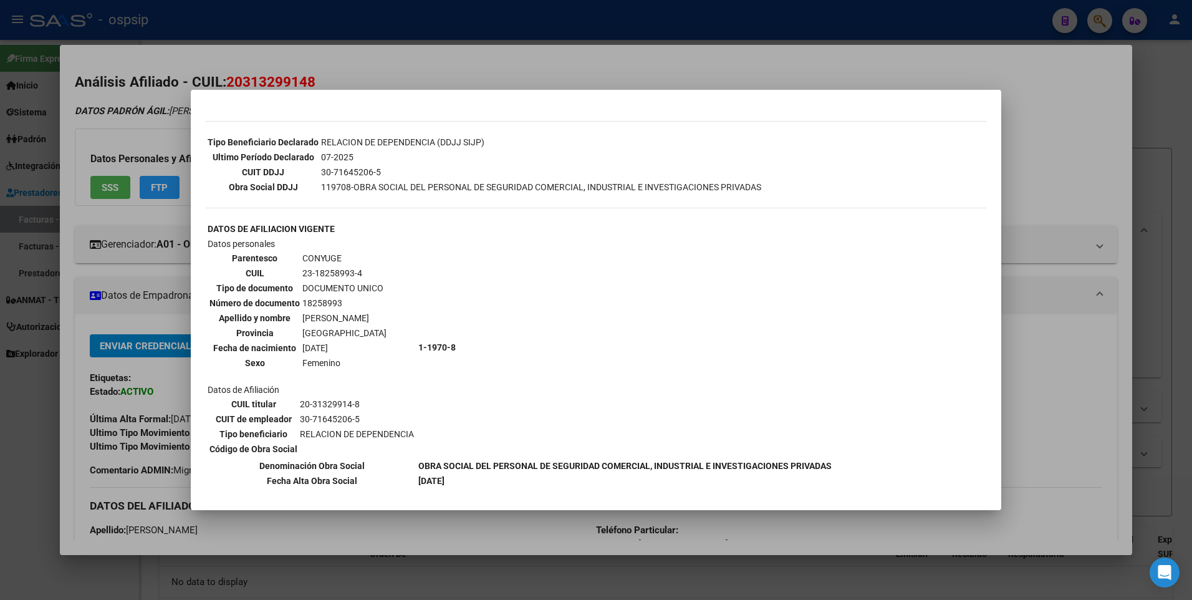
click at [1016, 137] on div at bounding box center [596, 300] width 1192 height 600
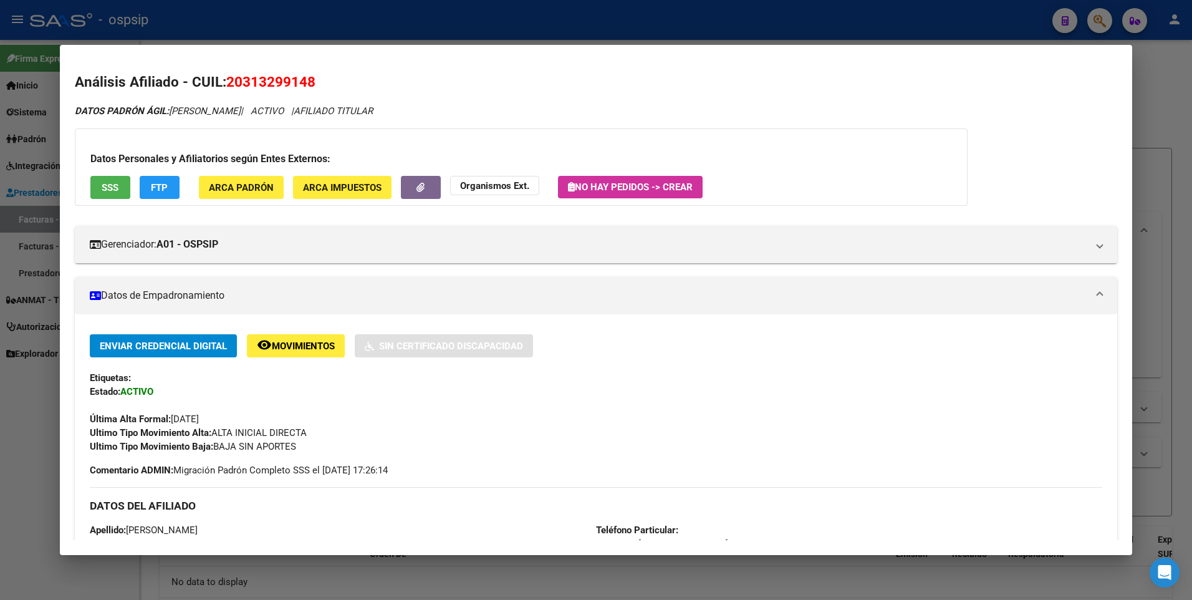
click at [1136, 96] on div at bounding box center [596, 300] width 1192 height 600
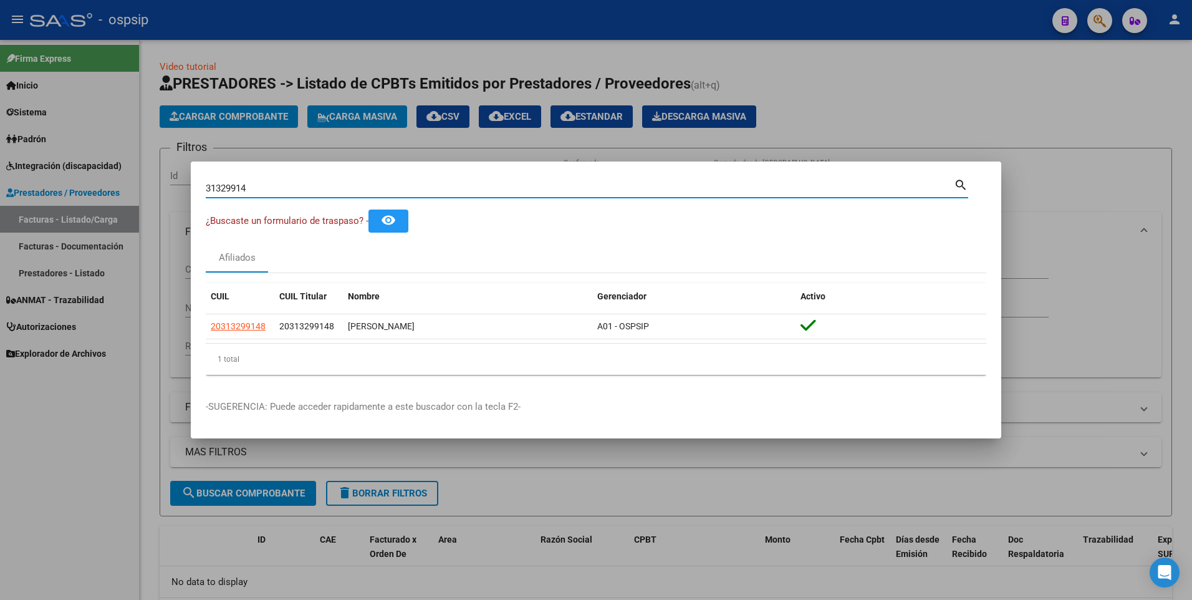
drag, startPoint x: 273, startPoint y: 183, endPoint x: 115, endPoint y: 204, distance: 159.8
click at [115, 204] on div "31329914 Buscar (apellido, dni, cuil, nro traspaso, cuit, obra social) search ¿…" at bounding box center [596, 300] width 1192 height 600
type input "27555049"
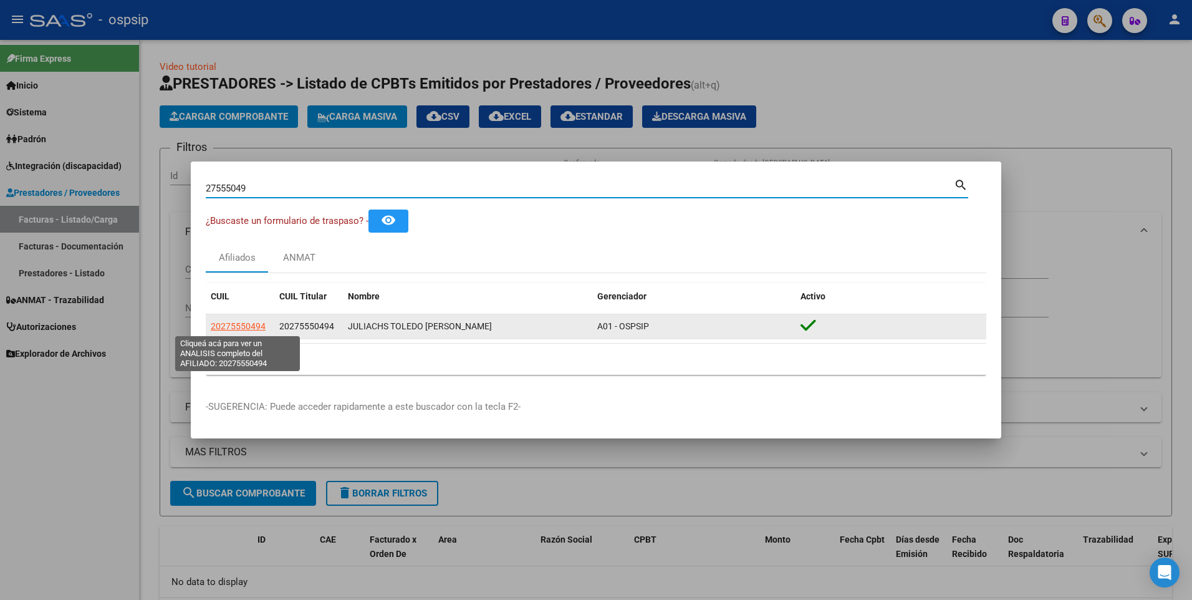
click at [239, 326] on span "20275550494" at bounding box center [238, 326] width 55 height 10
type textarea "20275550494"
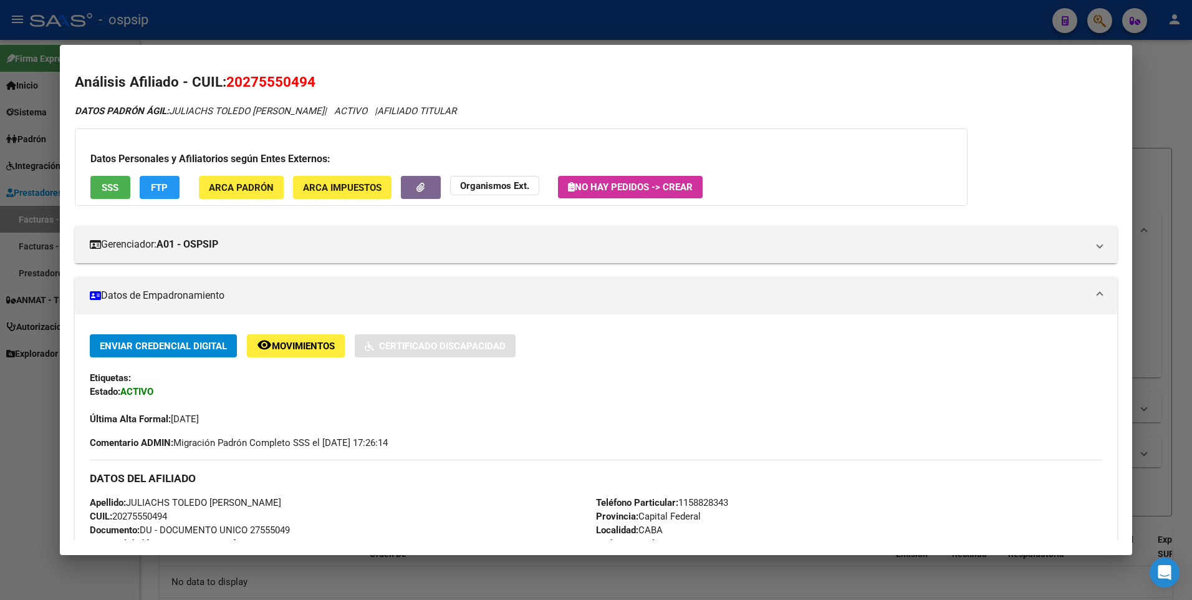
click at [114, 193] on span "SSS" at bounding box center [110, 187] width 17 height 11
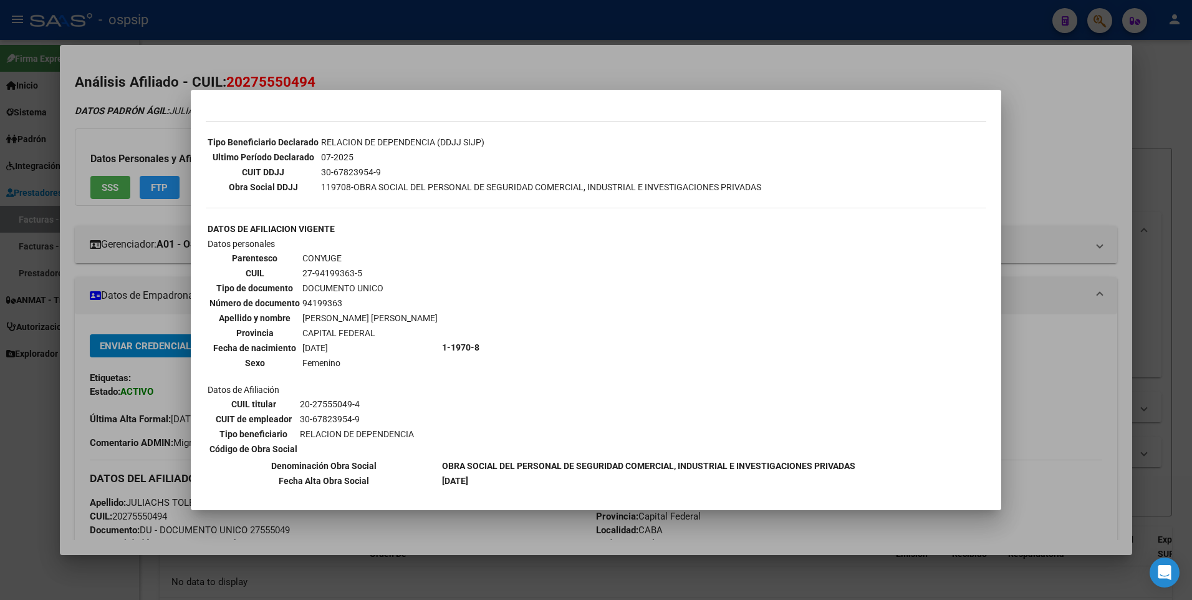
click at [1026, 147] on div at bounding box center [596, 300] width 1192 height 600
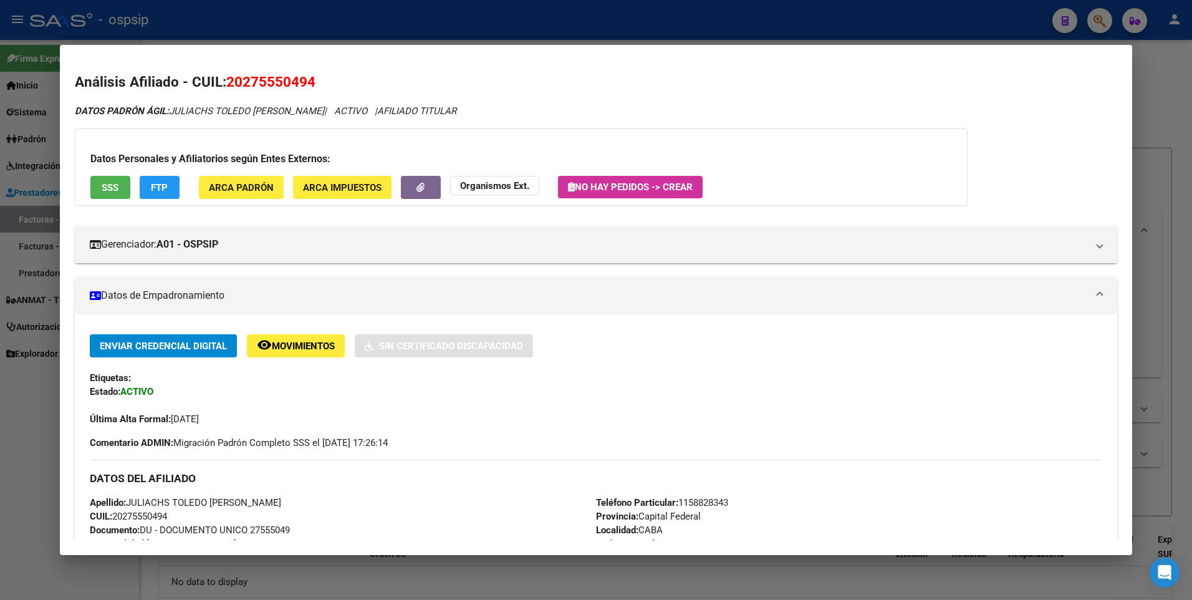
click at [1159, 87] on div at bounding box center [596, 300] width 1192 height 600
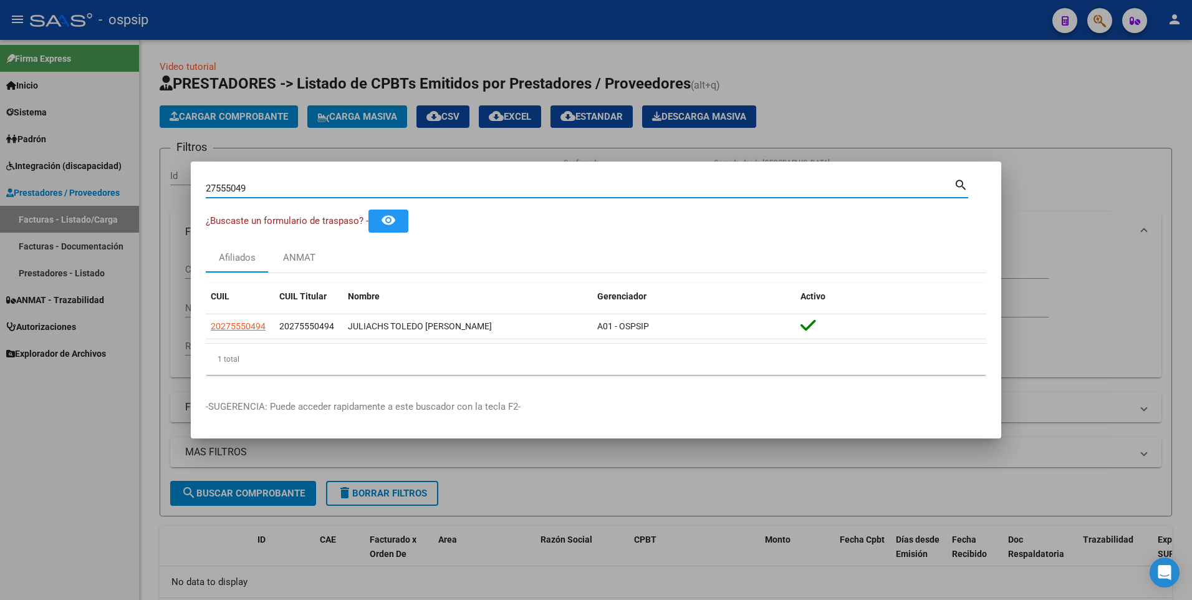
drag, startPoint x: 251, startPoint y: 191, endPoint x: 143, endPoint y: 201, distance: 107.7
click at [143, 201] on div "27555049 Buscar (apellido, dni, cuil, nro traspaso, cuit, obra social) search ¿…" at bounding box center [596, 300] width 1192 height 600
type input "8"
type input "18584914"
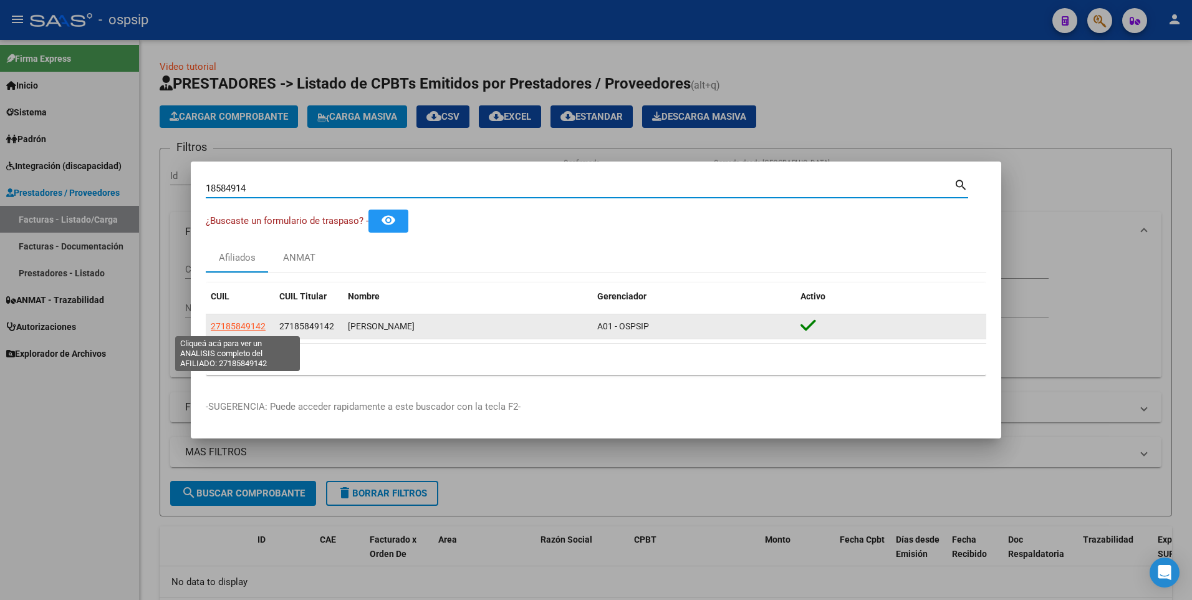
click at [241, 331] on span "27185849142" at bounding box center [238, 326] width 55 height 10
type textarea "27185849142"
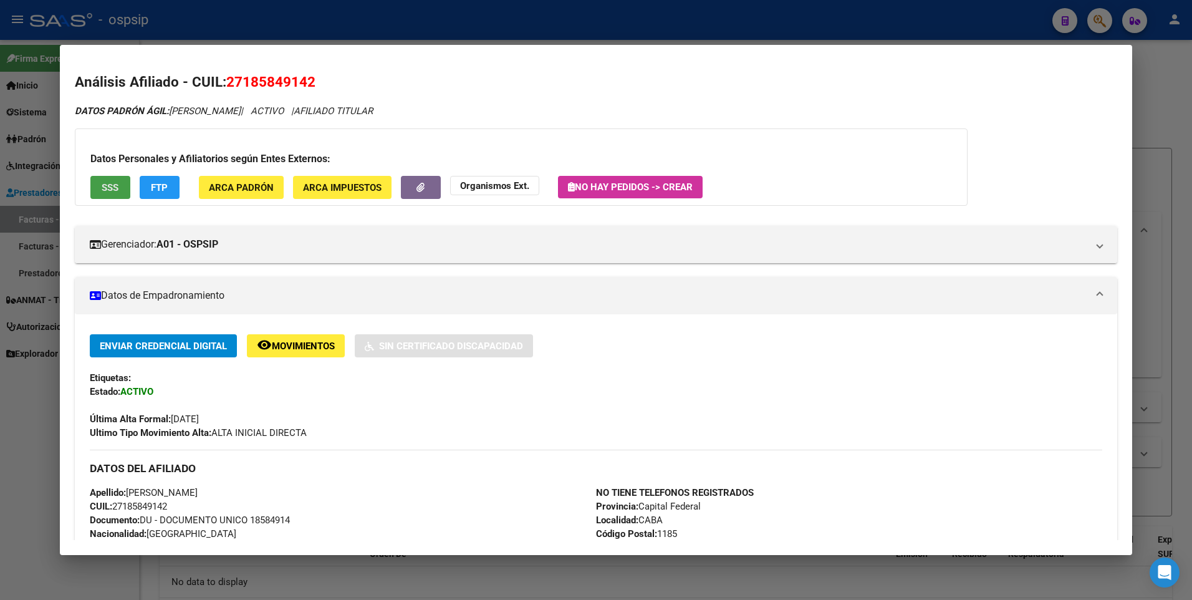
click at [102, 198] on button "SSS" at bounding box center [110, 187] width 40 height 23
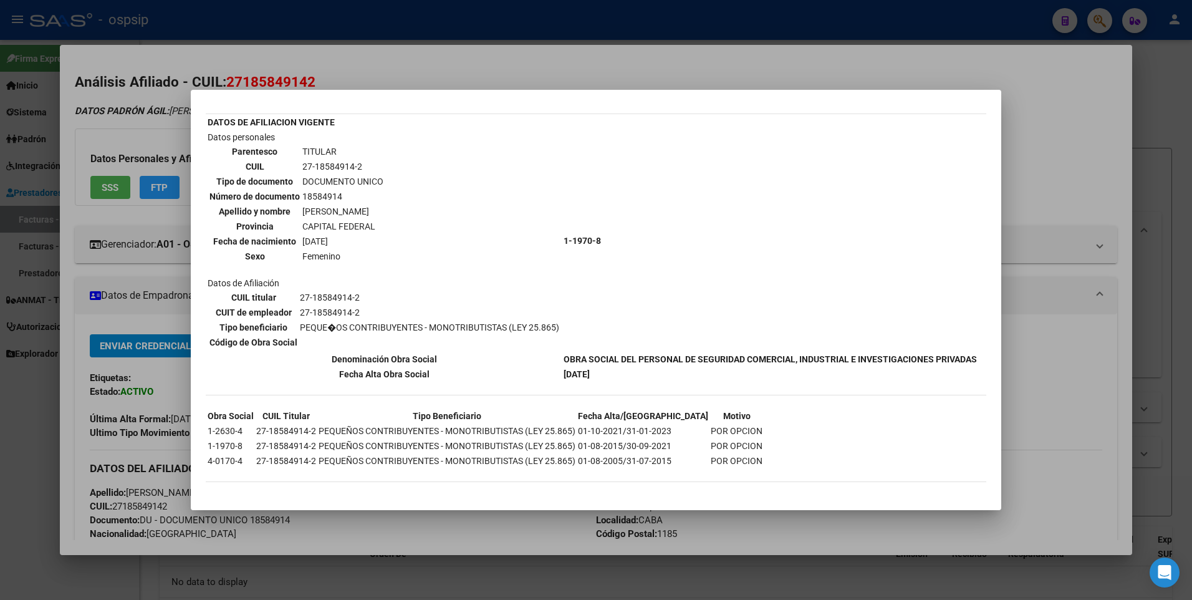
scroll to position [0, 0]
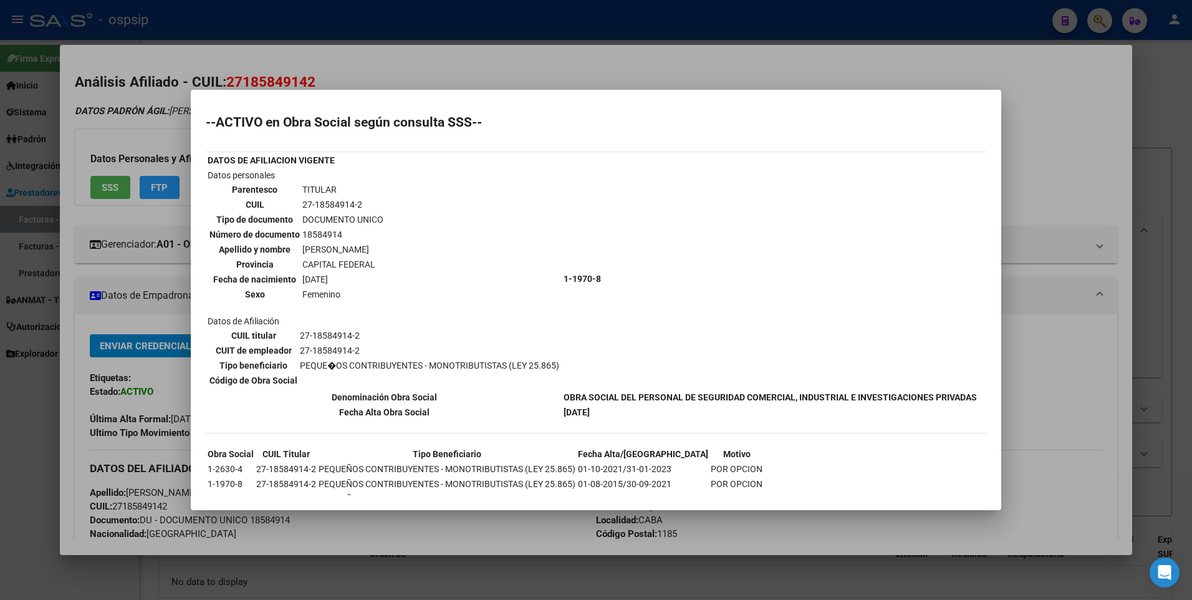
click at [1072, 155] on div at bounding box center [596, 300] width 1192 height 600
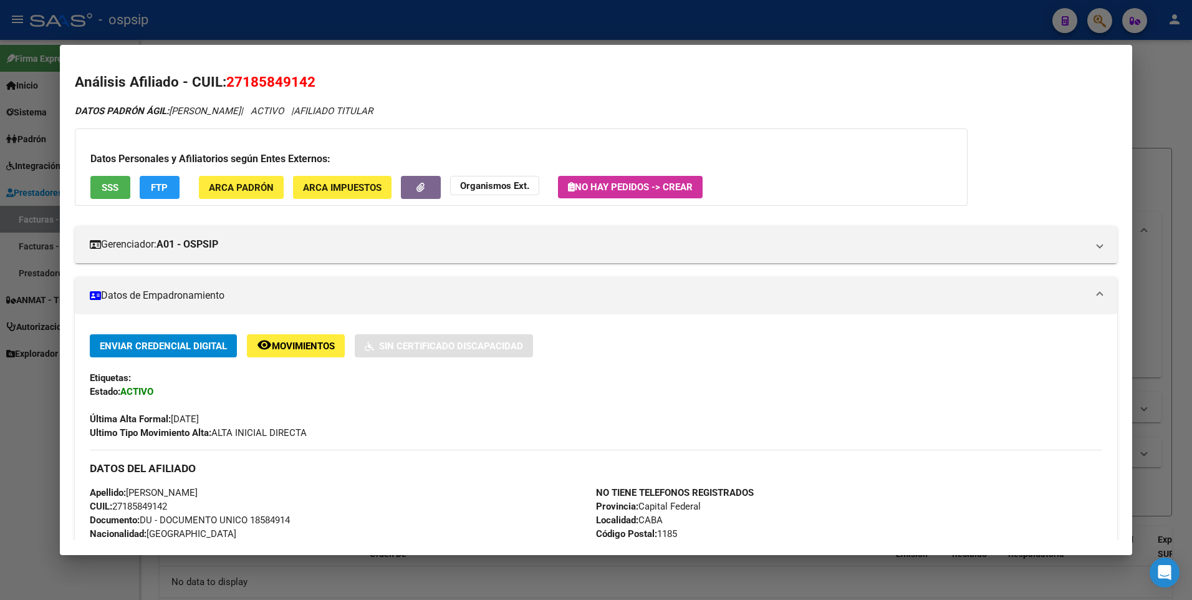
click at [1161, 108] on div at bounding box center [596, 300] width 1192 height 600
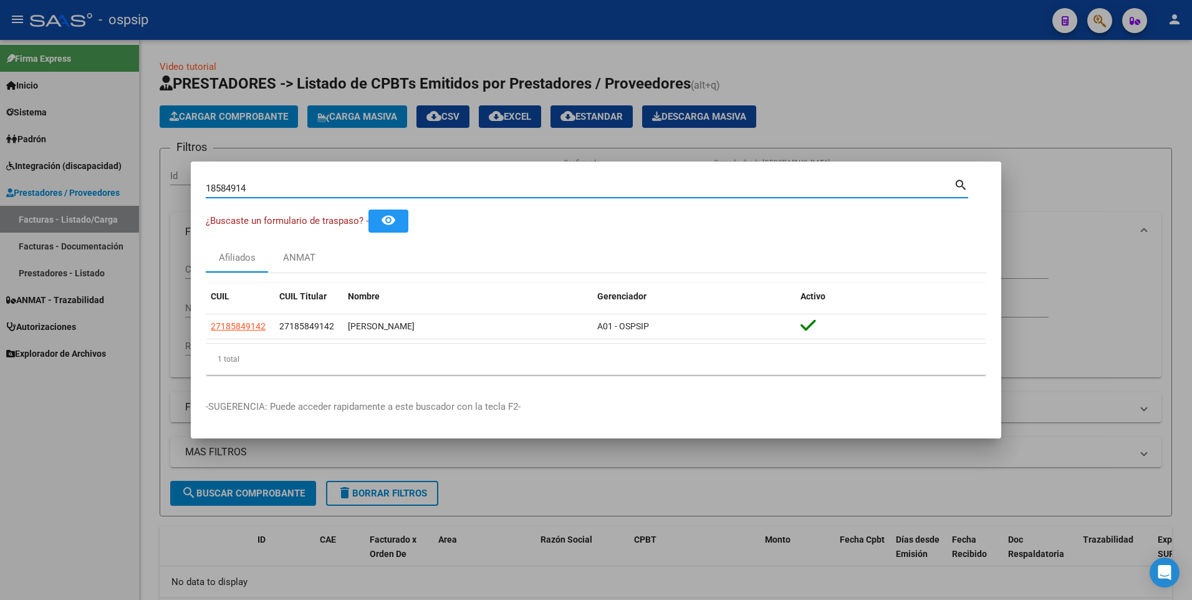
drag, startPoint x: 258, startPoint y: 189, endPoint x: 132, endPoint y: 205, distance: 127.0
click at [132, 205] on div "18584914 Buscar (apellido, dni, cuil, nro traspaso, cuit, obra social) search ¿…" at bounding box center [596, 300] width 1192 height 600
type input "18199131"
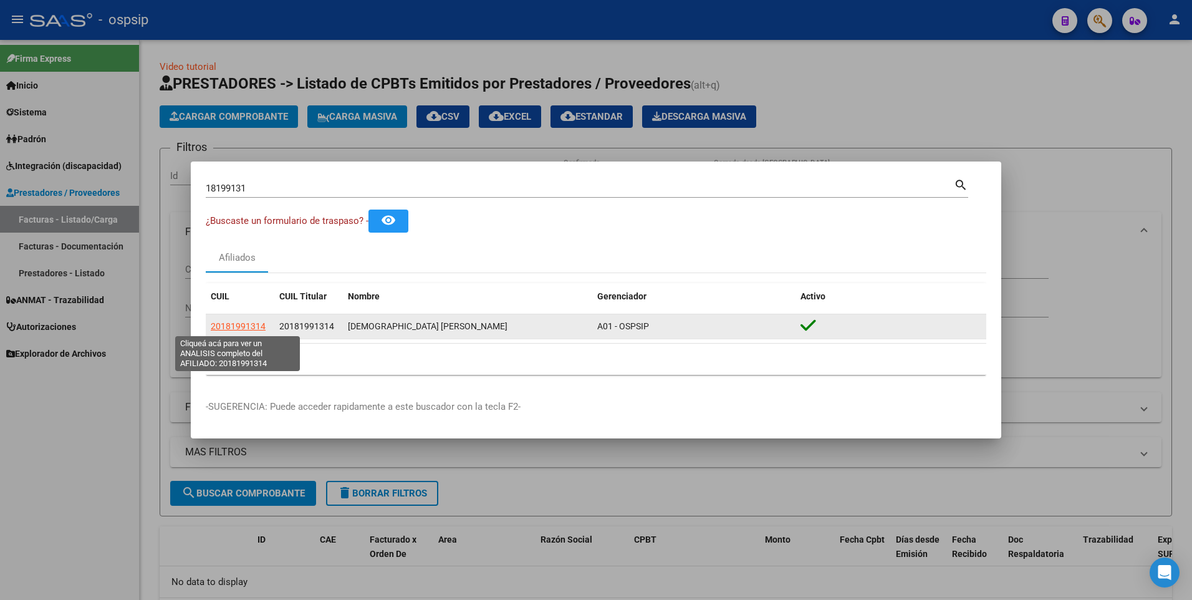
click at [224, 326] on span "20181991314" at bounding box center [238, 326] width 55 height 10
type textarea "20181991314"
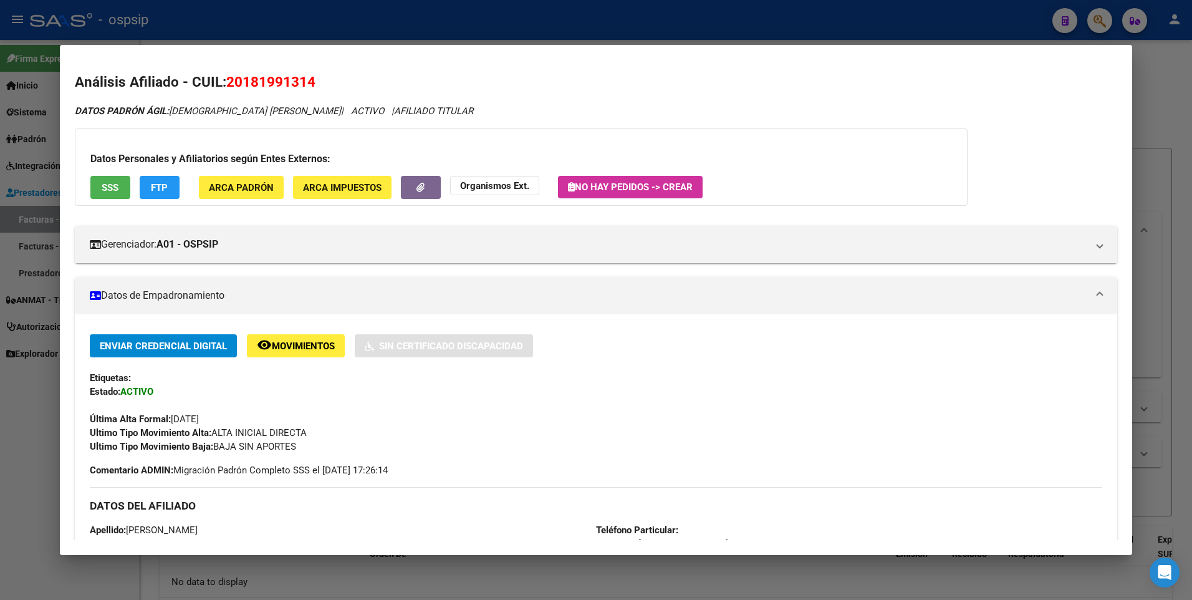
click at [118, 182] on span "SSS" at bounding box center [110, 187] width 17 height 11
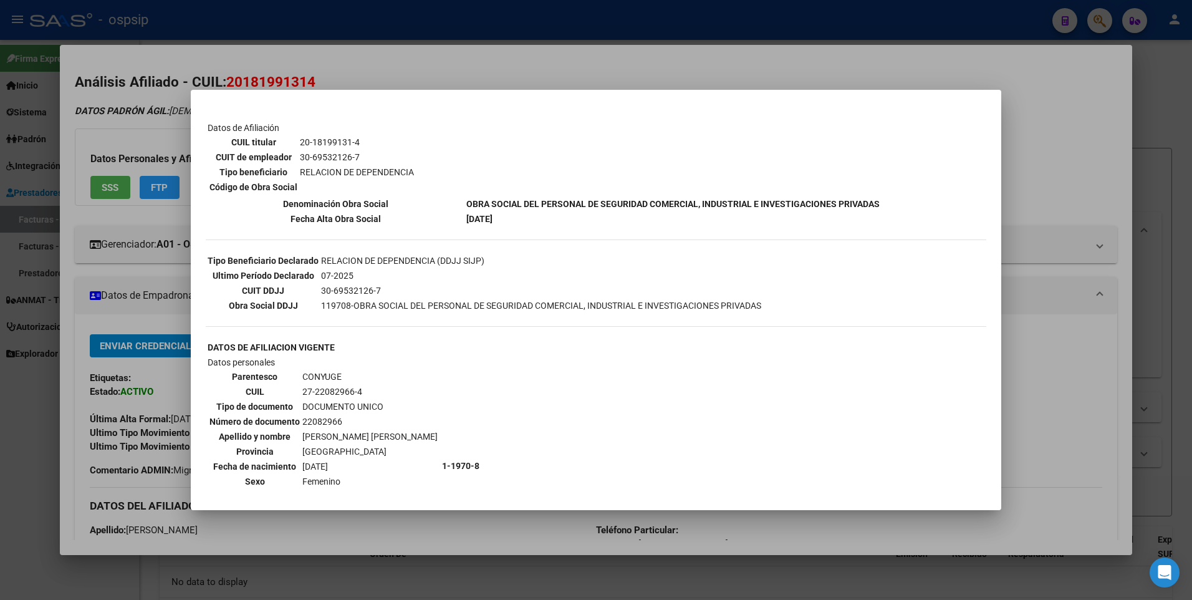
scroll to position [374, 0]
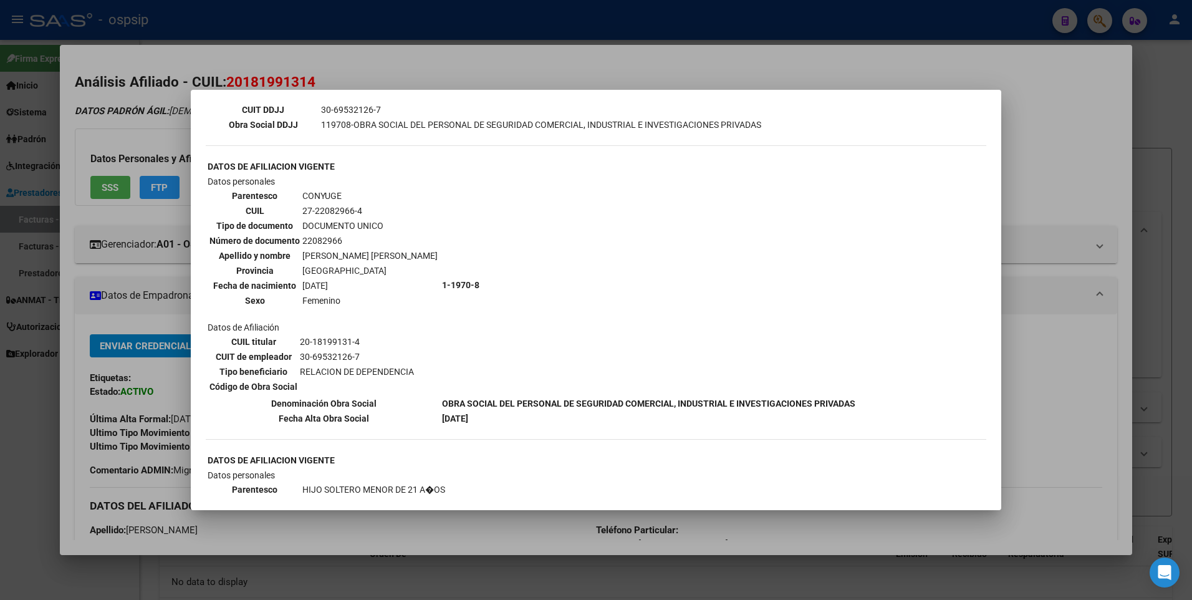
click at [1072, 169] on div at bounding box center [596, 300] width 1192 height 600
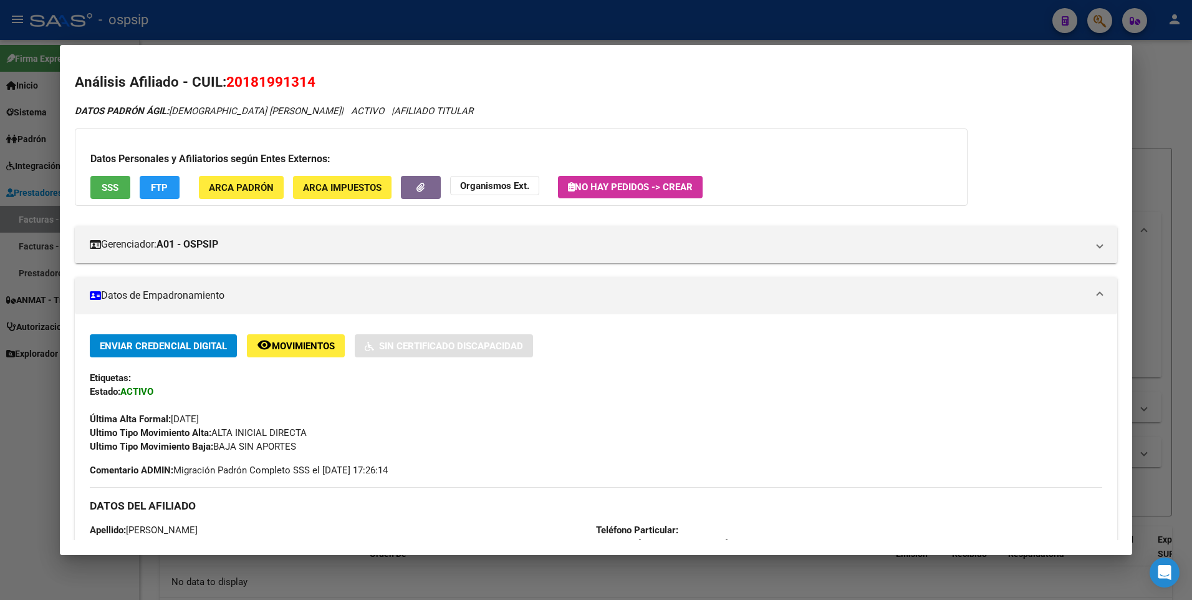
click at [1174, 104] on div at bounding box center [596, 300] width 1192 height 600
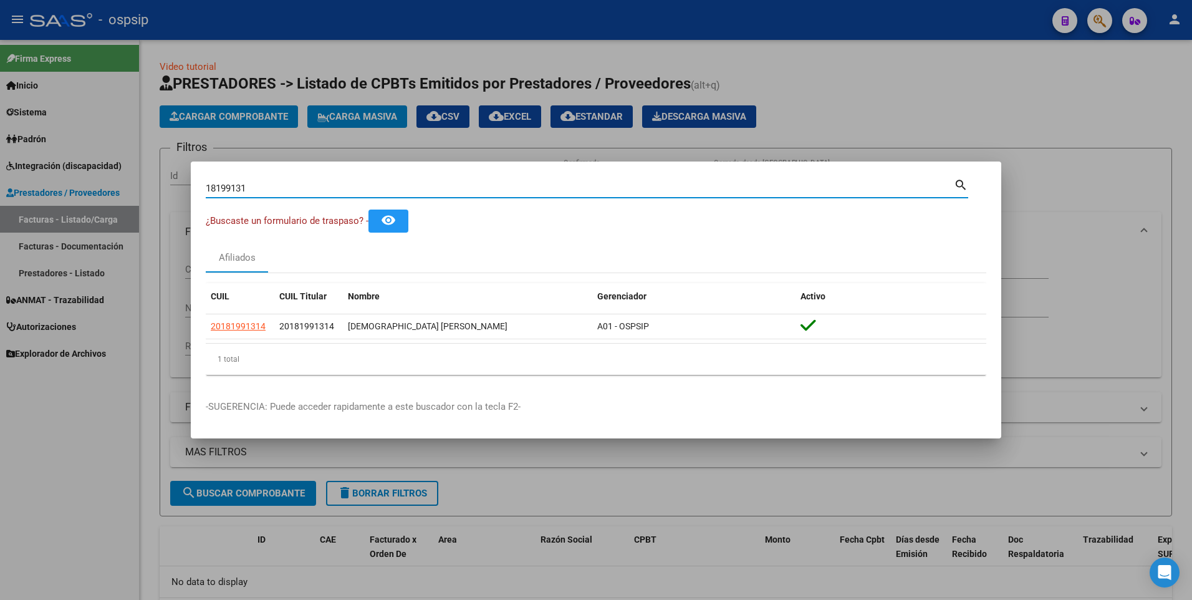
drag, startPoint x: 260, startPoint y: 187, endPoint x: 133, endPoint y: 198, distance: 127.1
click at [133, 198] on div "18199131 Buscar (apellido, dni, cuil, nro traspaso, cuit, obra social) search ¿…" at bounding box center [596, 300] width 1192 height 600
type input "30364252"
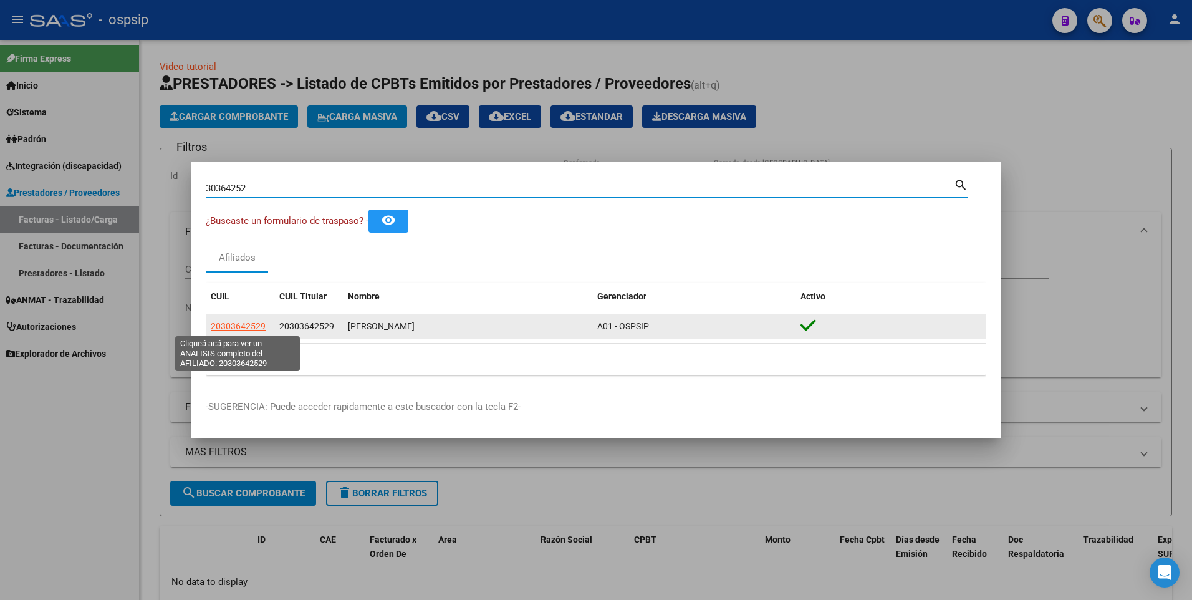
click at [239, 325] on span "20303642529" at bounding box center [238, 326] width 55 height 10
type textarea "20303642529"
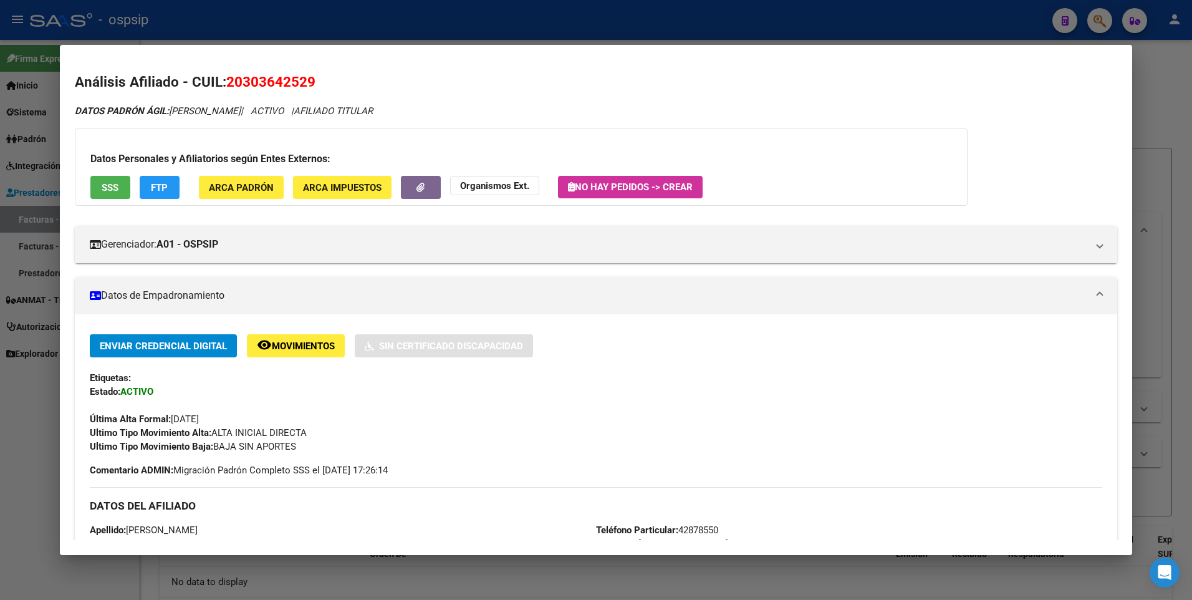
click at [109, 188] on span "SSS" at bounding box center [110, 187] width 17 height 11
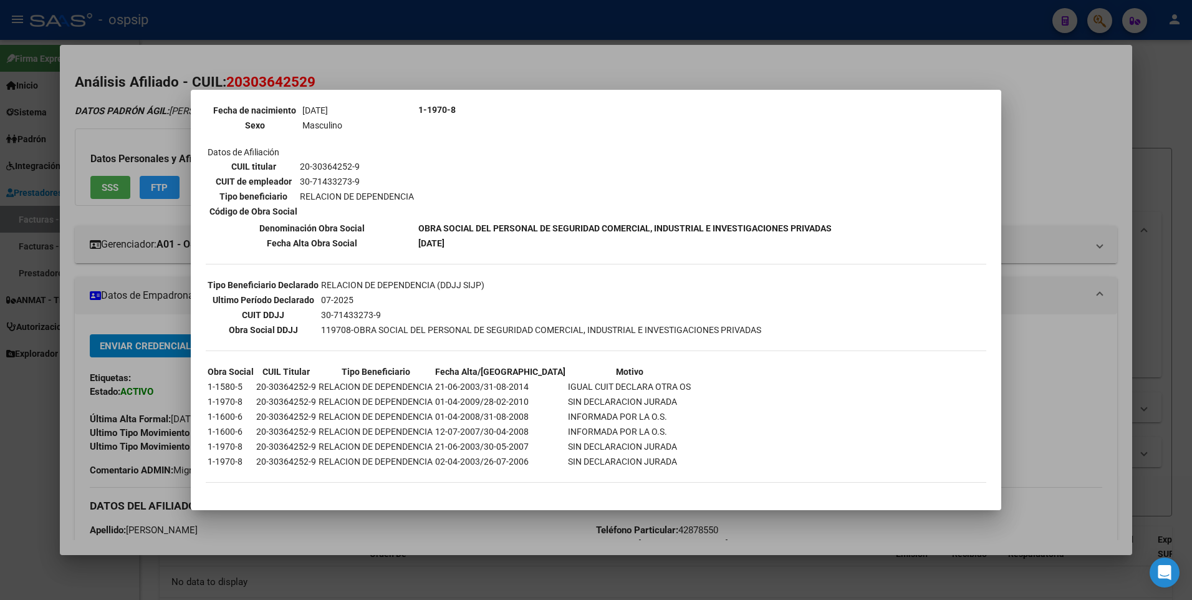
scroll to position [0, 0]
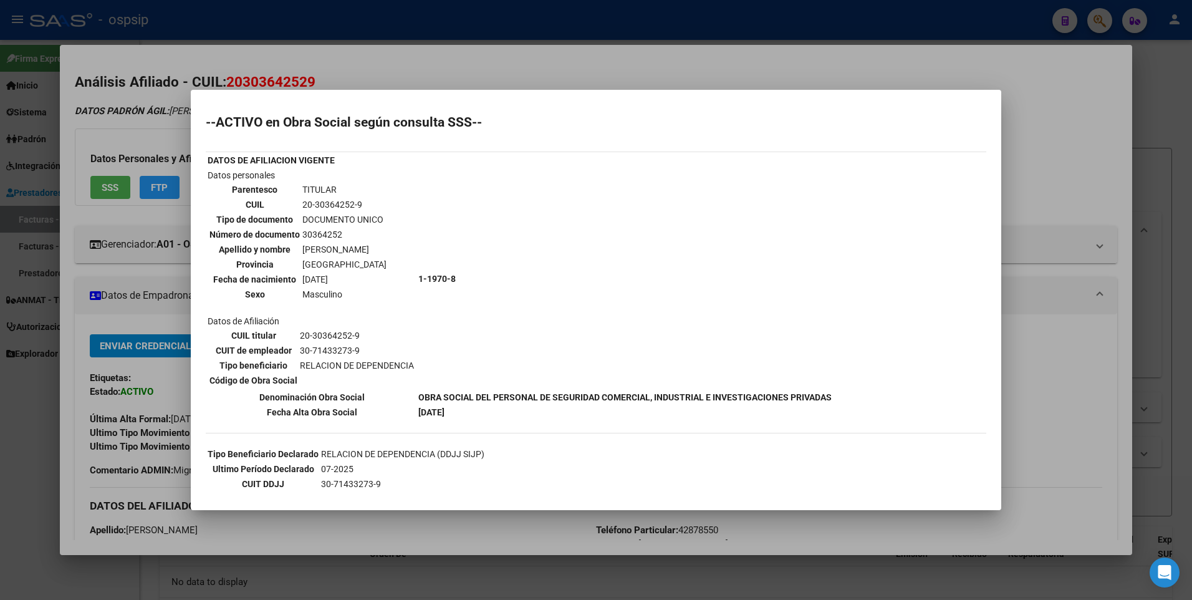
click at [1048, 126] on div at bounding box center [596, 300] width 1192 height 600
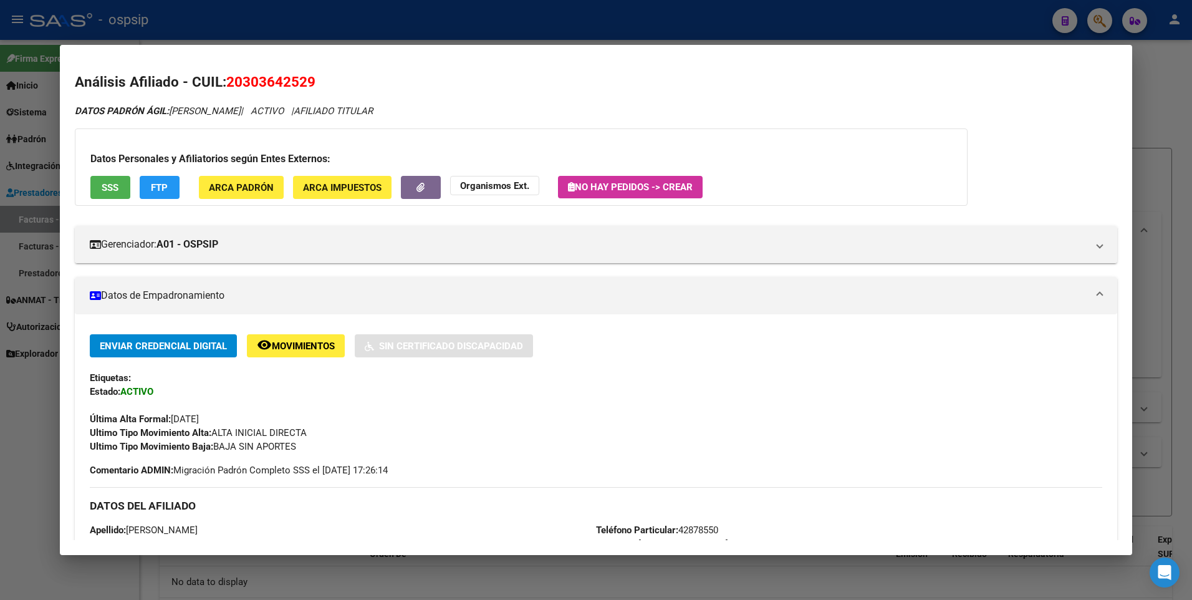
click at [1150, 97] on div at bounding box center [596, 300] width 1192 height 600
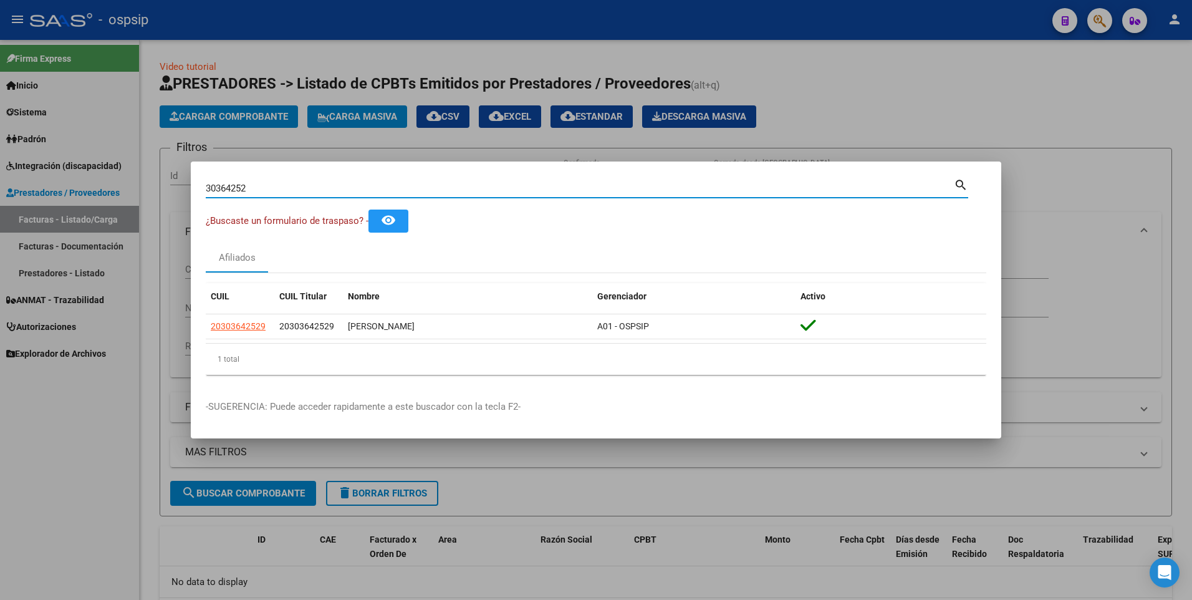
drag, startPoint x: 271, startPoint y: 191, endPoint x: 62, endPoint y: 211, distance: 210.5
click at [62, 211] on div "30364252 Buscar (apellido, dni, cuil, nro traspaso, cuit, obra social) search ¿…" at bounding box center [596, 300] width 1192 height 600
type input "21887340"
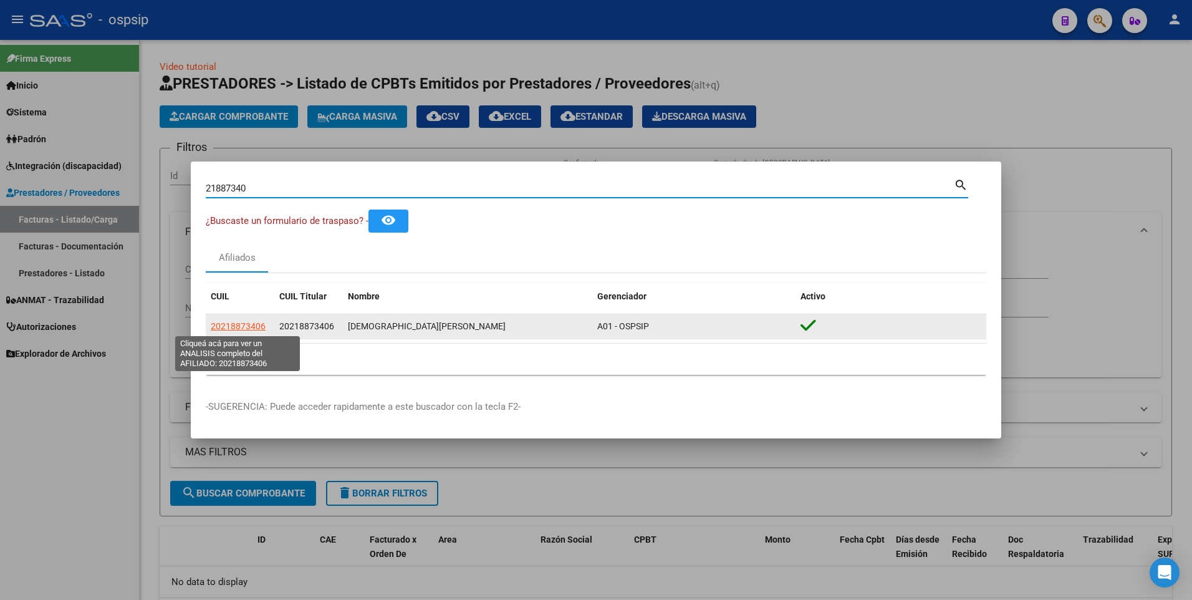
click at [252, 326] on span "20218873406" at bounding box center [238, 326] width 55 height 10
type textarea "20218873406"
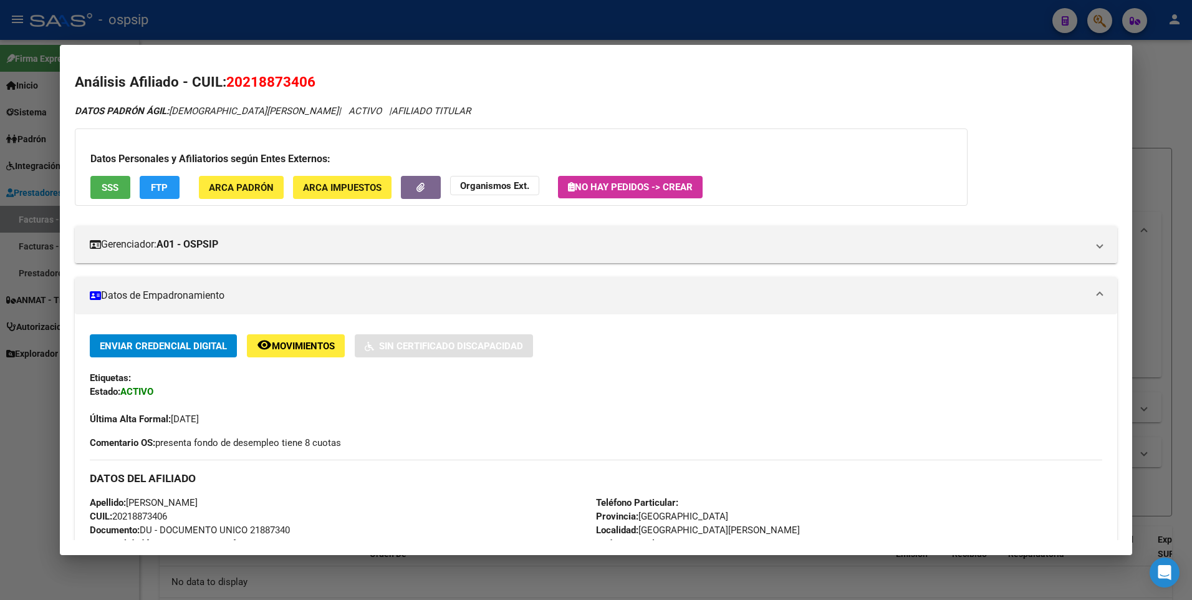
click at [118, 187] on span "SSS" at bounding box center [110, 187] width 17 height 11
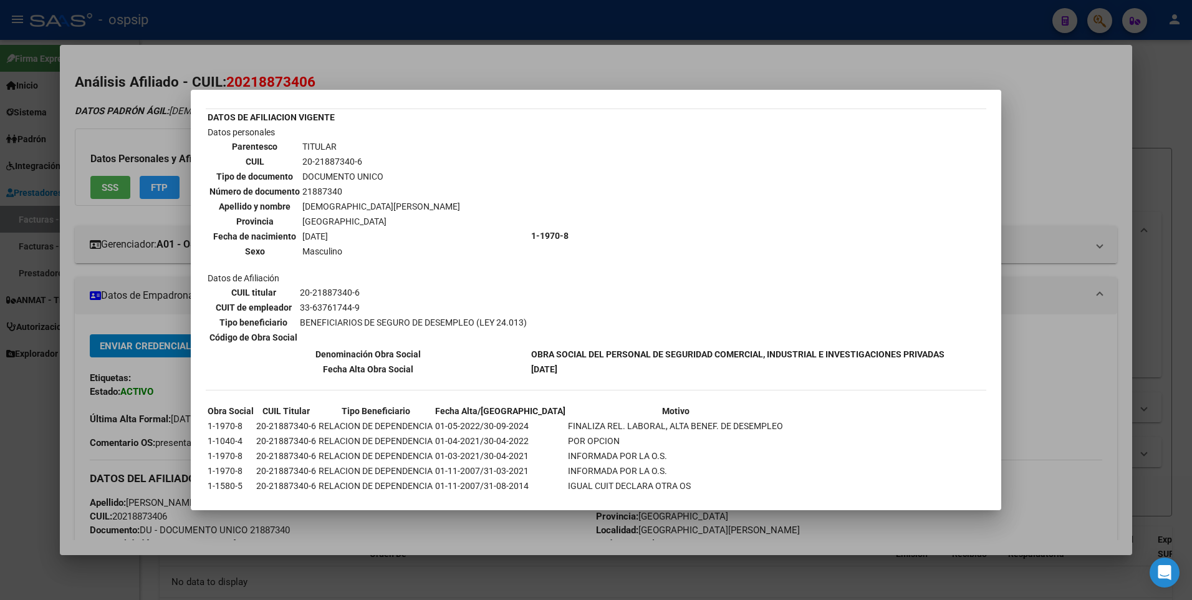
scroll to position [82, 0]
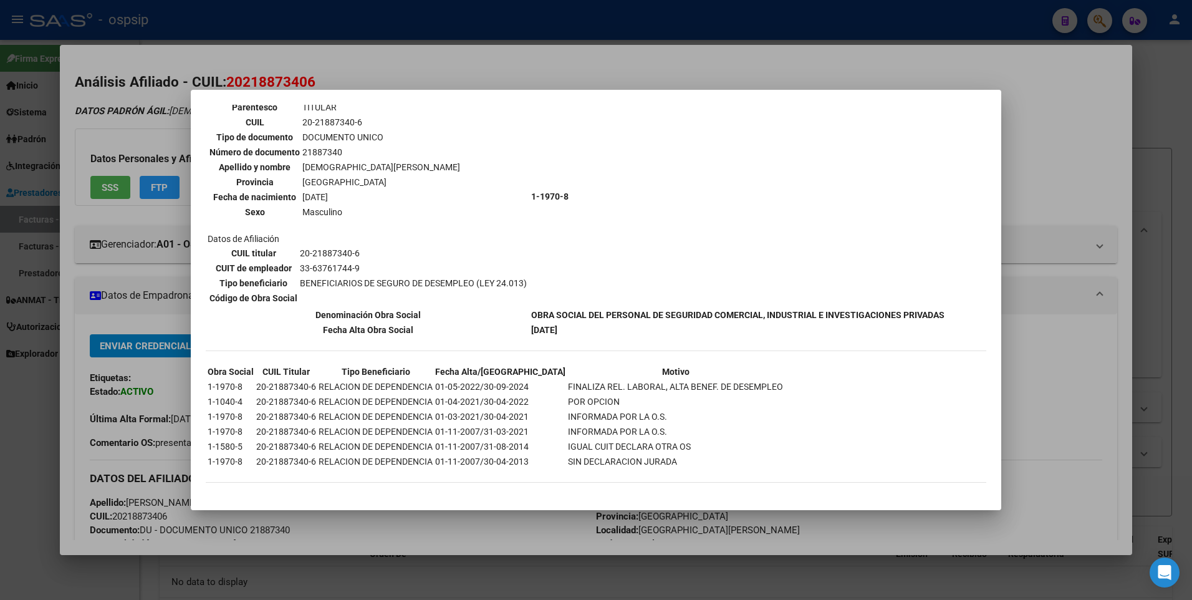
click at [1041, 140] on div at bounding box center [596, 300] width 1192 height 600
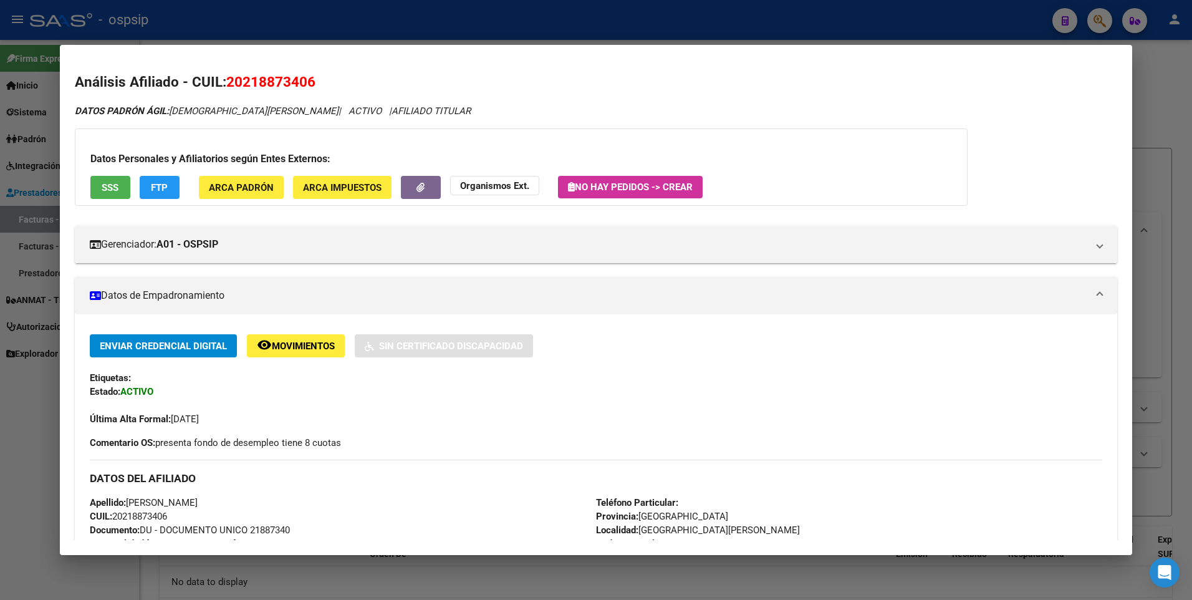
click at [1156, 72] on div at bounding box center [596, 300] width 1192 height 600
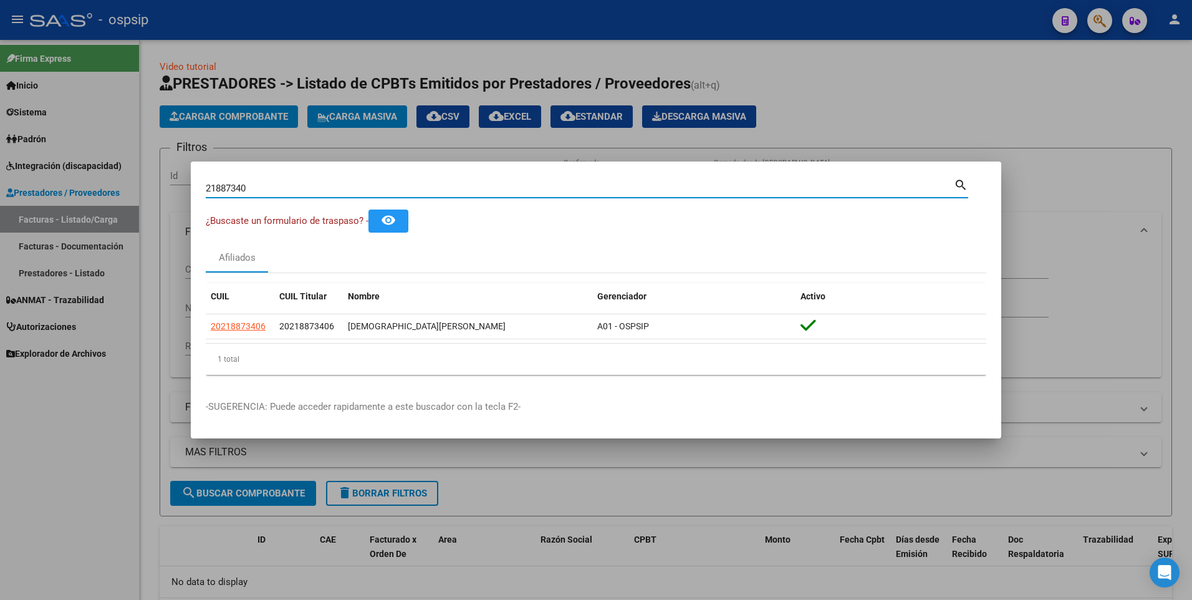
drag, startPoint x: 257, startPoint y: 188, endPoint x: 158, endPoint y: 199, distance: 99.8
click at [158, 199] on div "21887340 Buscar (apellido, dni, cuil, nro traspaso, cuit, obra social) search ¿…" at bounding box center [596, 300] width 1192 height 600
type input "33433744"
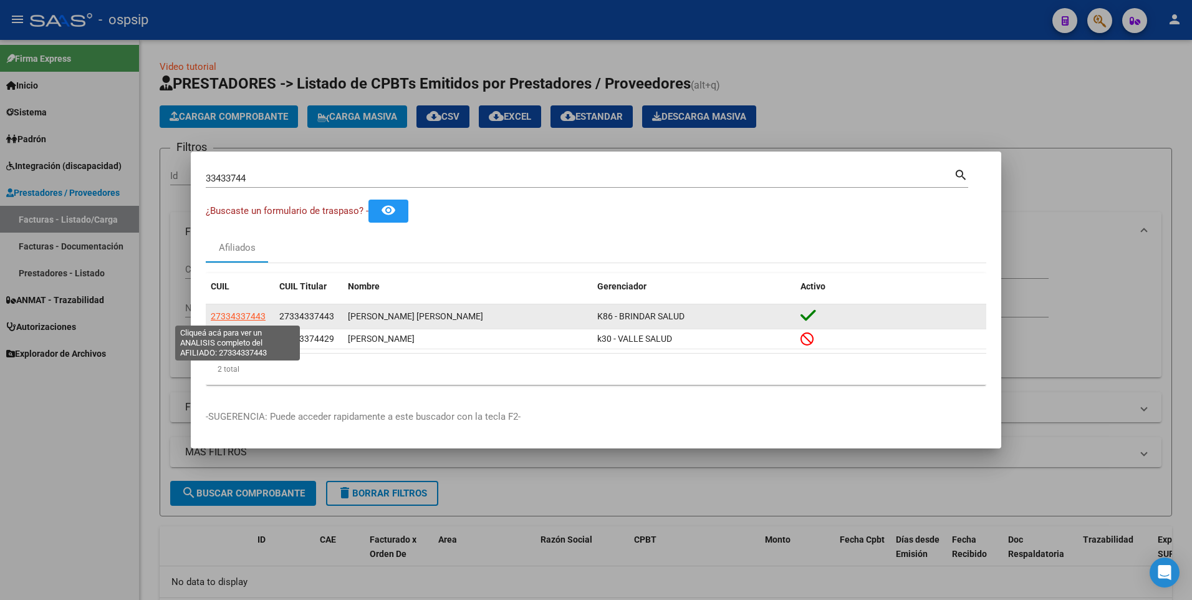
click at [224, 311] on span "27334337443" at bounding box center [238, 316] width 55 height 10
type textarea "27334337443"
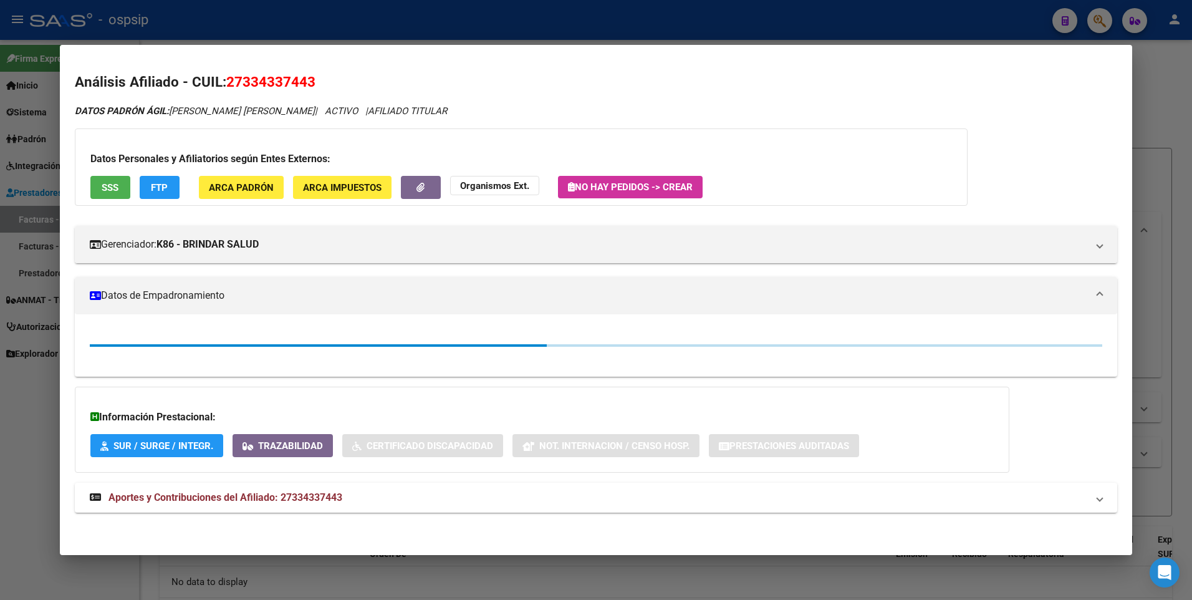
click at [110, 192] on span "SSS" at bounding box center [110, 187] width 17 height 11
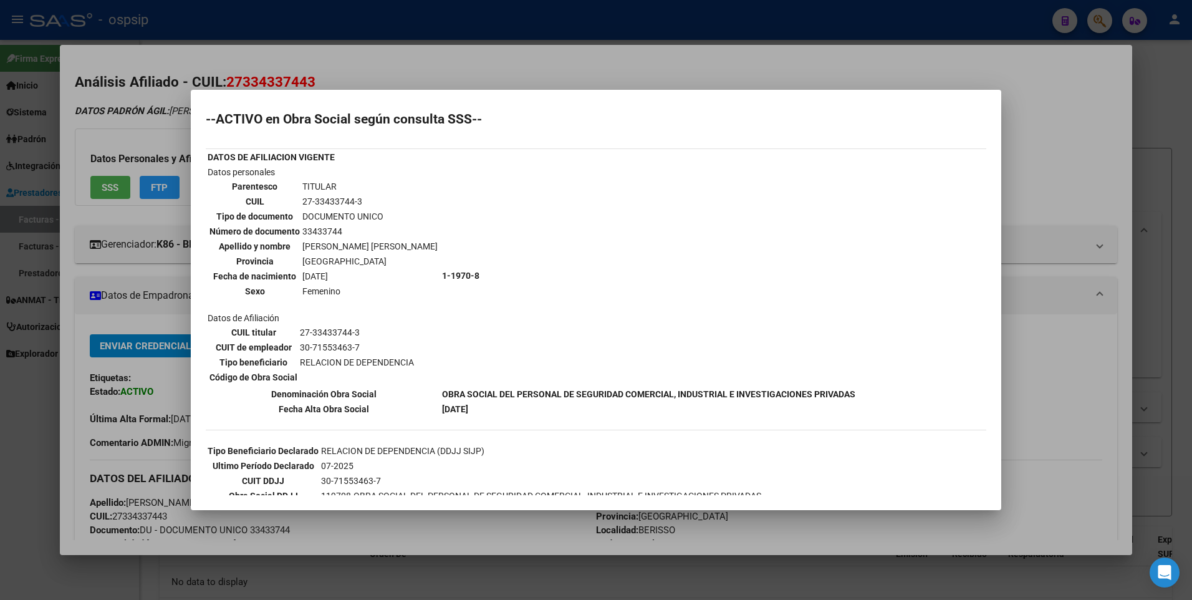
scroll to position [0, 0]
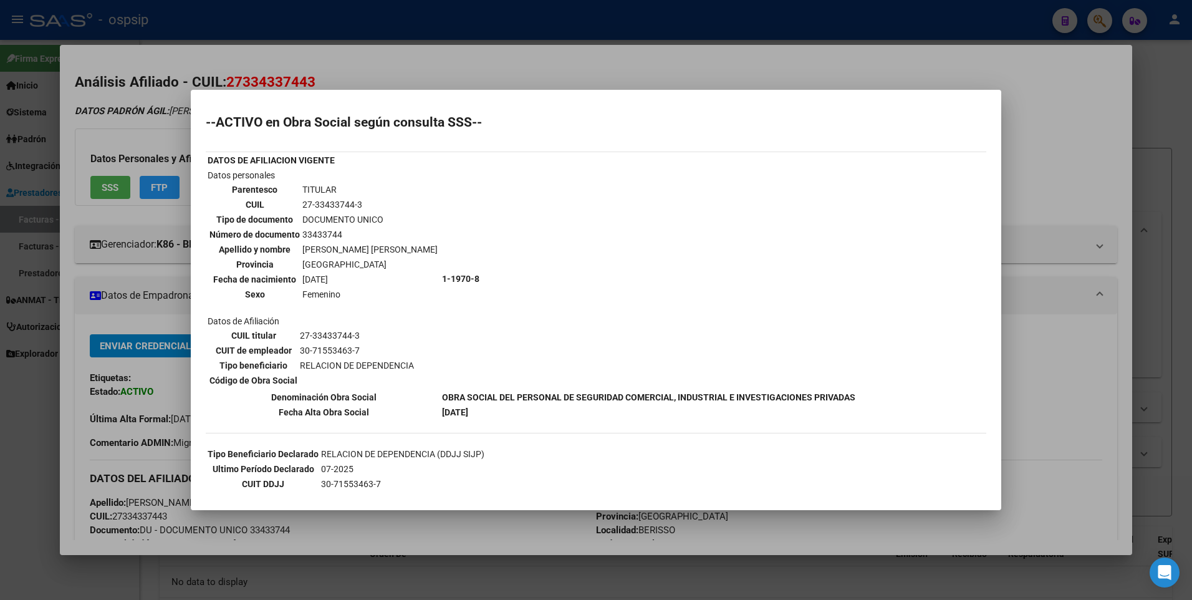
click at [1062, 132] on div at bounding box center [596, 300] width 1192 height 600
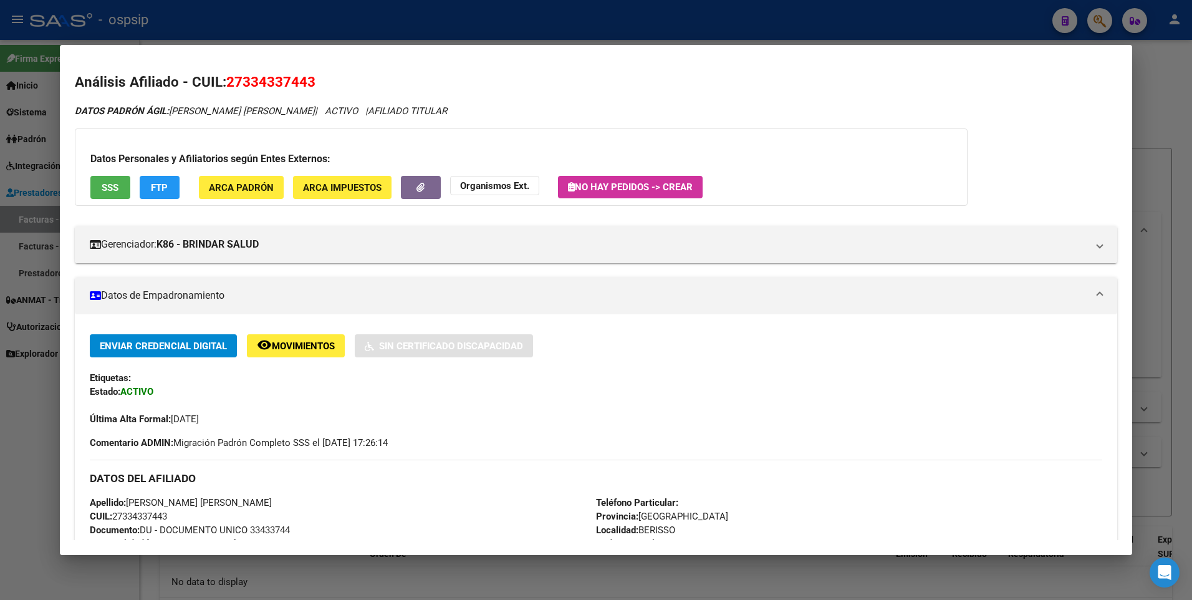
click at [1162, 104] on div at bounding box center [596, 300] width 1192 height 600
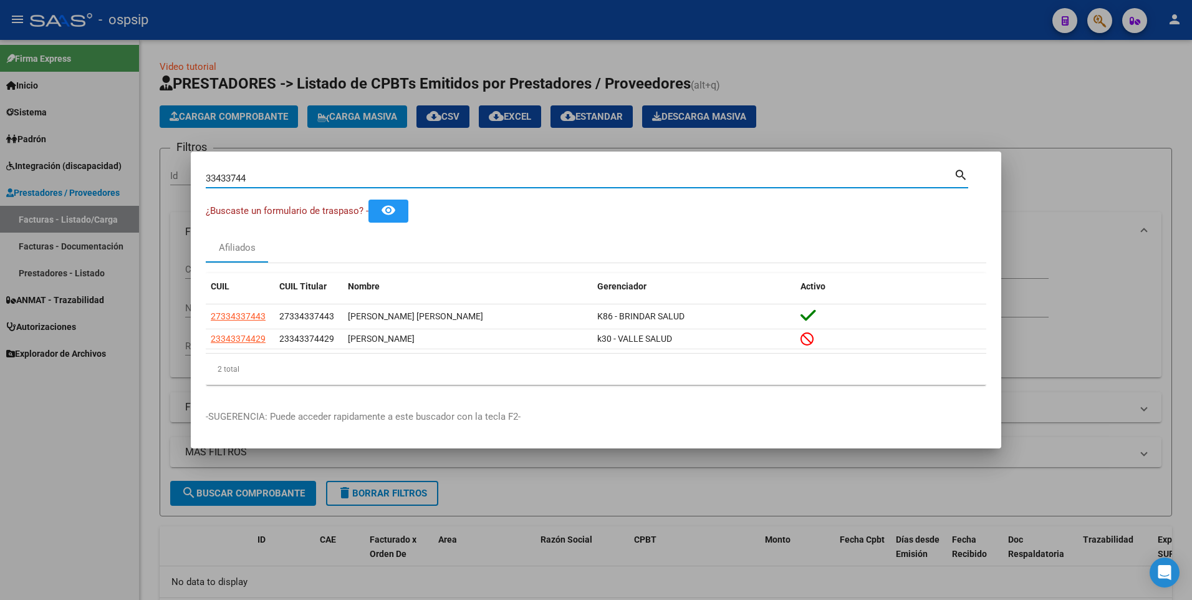
drag, startPoint x: 256, startPoint y: 182, endPoint x: 152, endPoint y: 187, distance: 104.3
click at [152, 187] on div "33433744 Buscar (apellido, dni, cuil, nro traspaso, cuit, obra social) search ¿…" at bounding box center [596, 300] width 1192 height 600
type input "26822546"
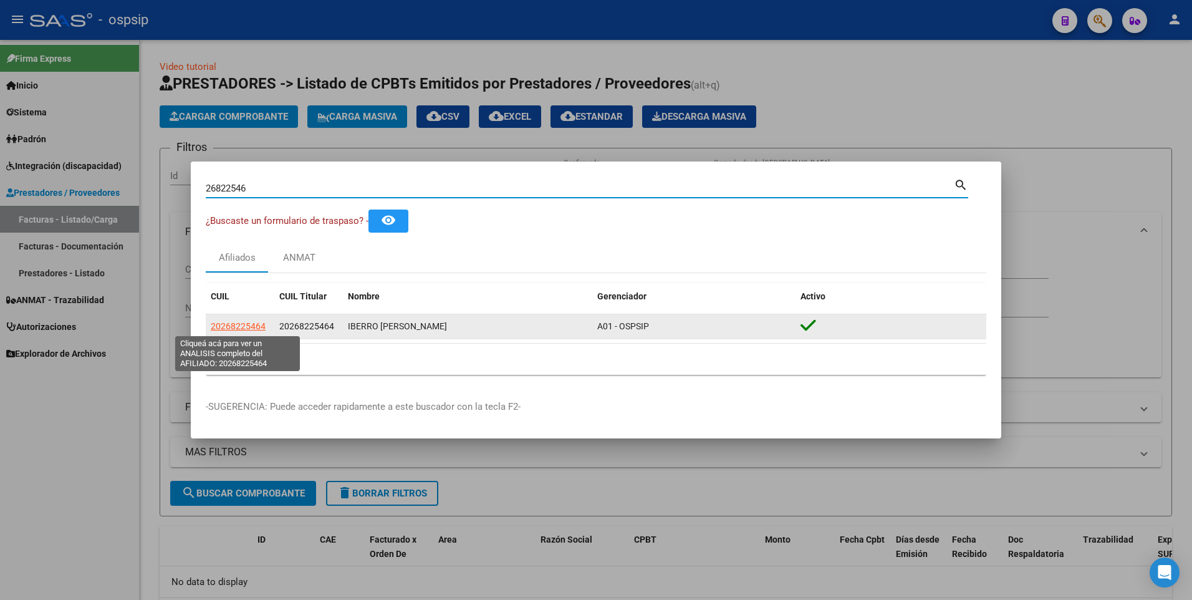
click at [247, 324] on span "20268225464" at bounding box center [238, 326] width 55 height 10
type textarea "20268225464"
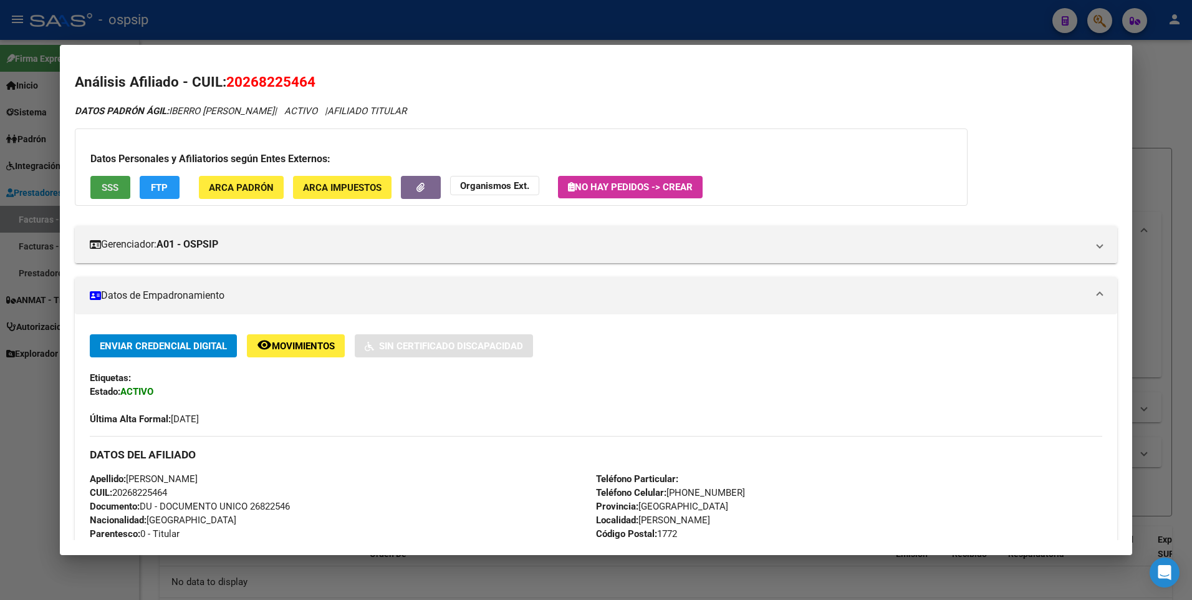
click at [113, 183] on span "SSS" at bounding box center [110, 187] width 17 height 11
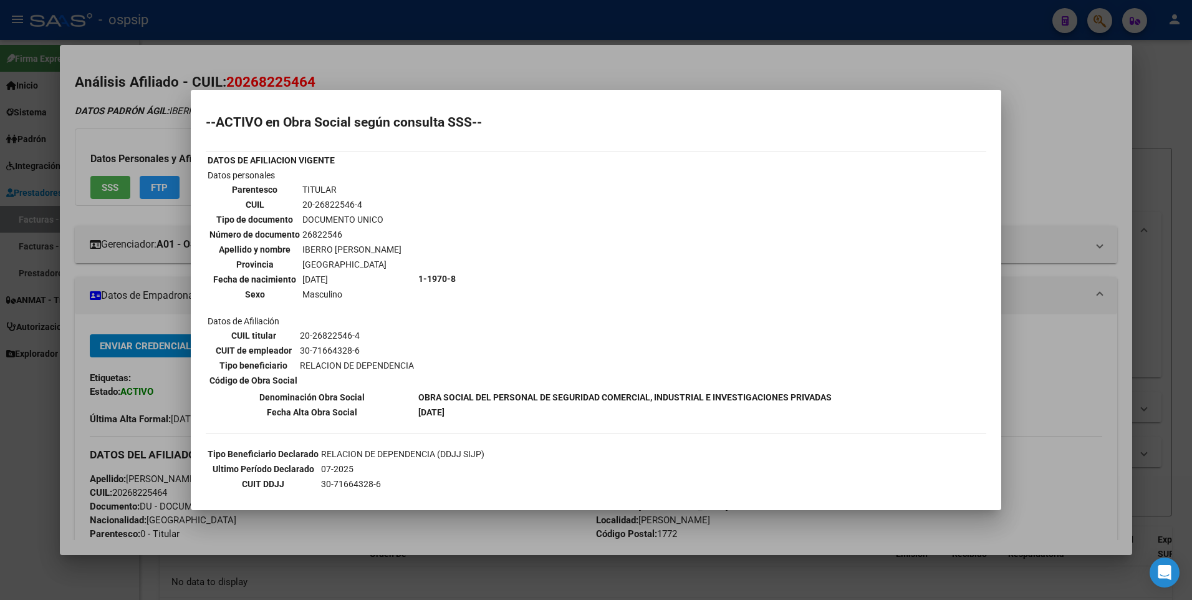
click at [1045, 165] on div at bounding box center [596, 300] width 1192 height 600
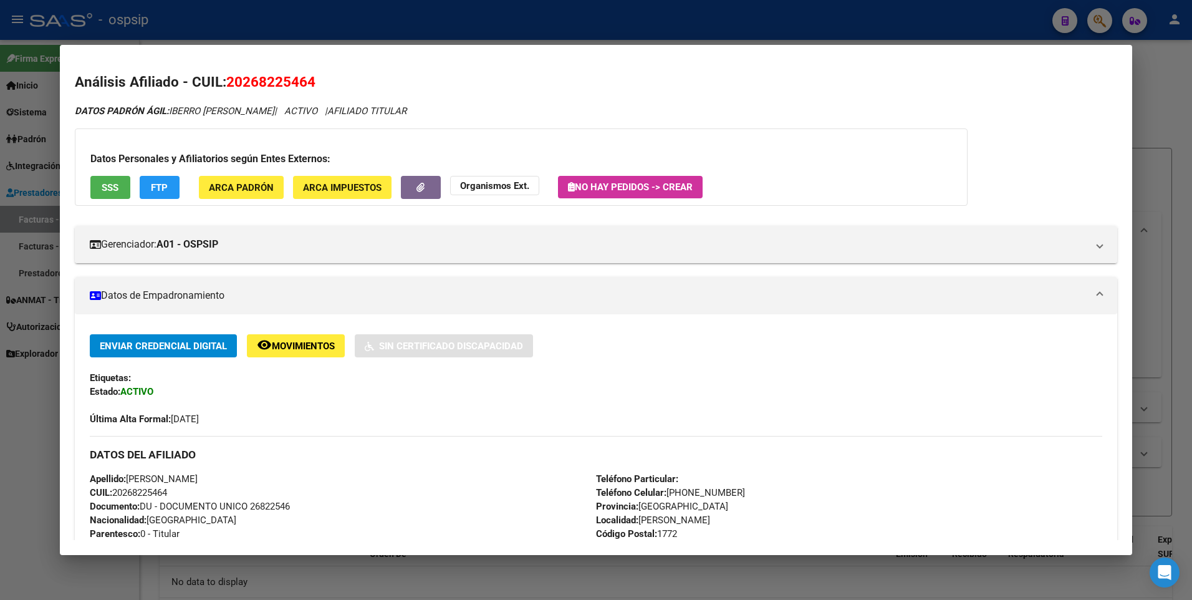
drag, startPoint x: 1146, startPoint y: 117, endPoint x: 1127, endPoint y: 120, distance: 19.0
click at [1147, 117] on div at bounding box center [596, 300] width 1192 height 600
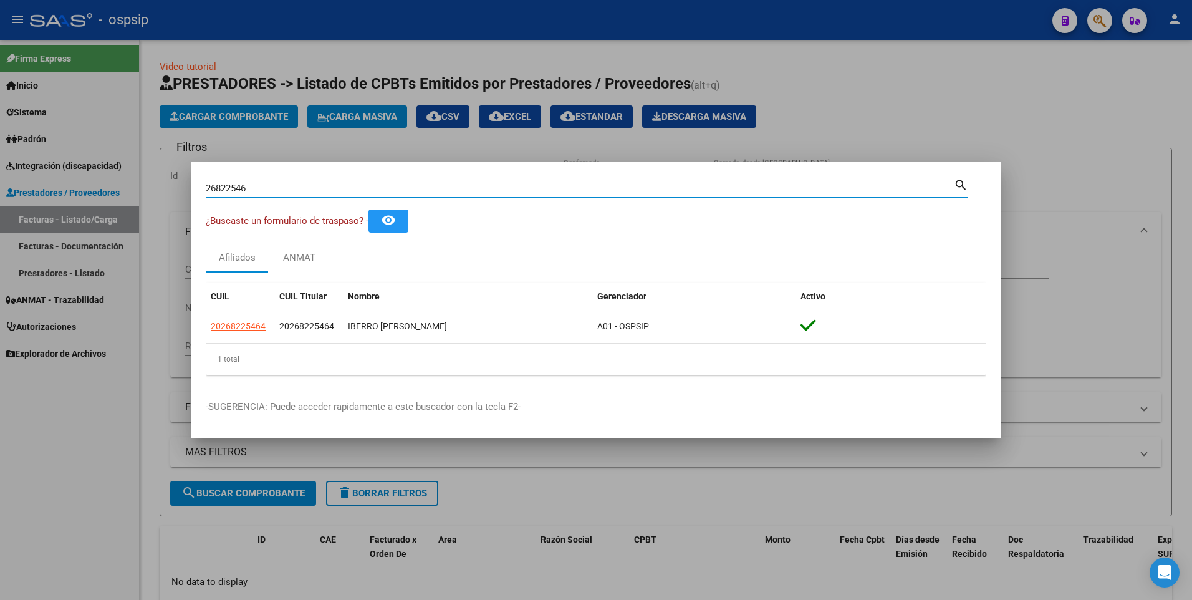
drag, startPoint x: 256, startPoint y: 189, endPoint x: 102, endPoint y: 220, distance: 157.8
click at [102, 220] on div "26822546 Buscar (apellido, dni, cuil, nro traspaso, cuit, obra social) search ¿…" at bounding box center [596, 300] width 1192 height 600
type input "12422989"
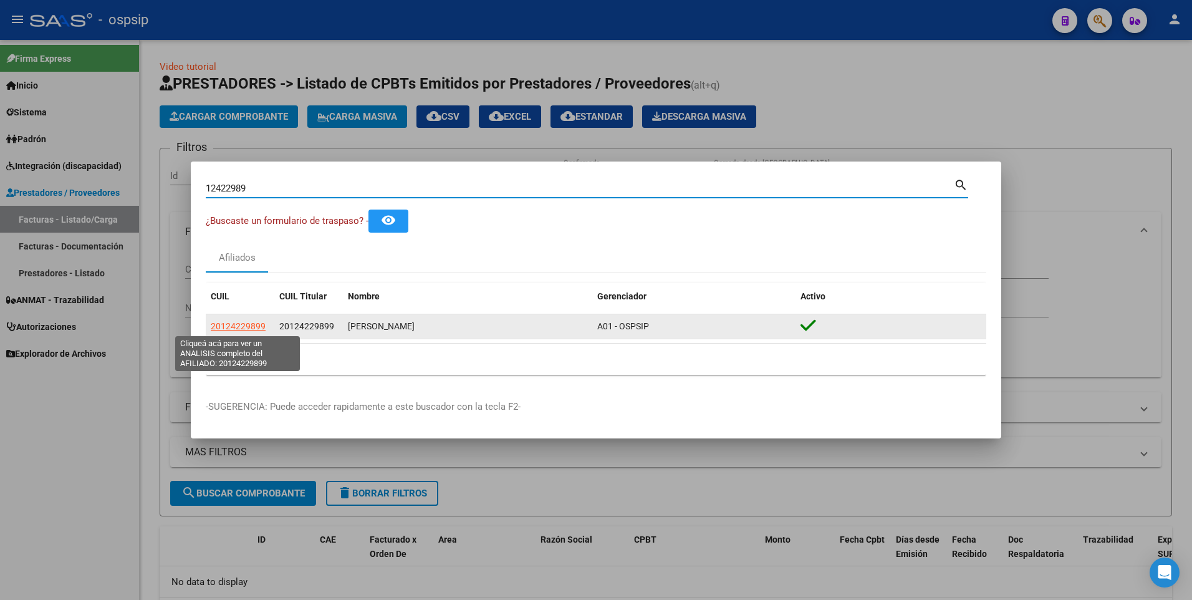
click at [235, 327] on span "20124229899" at bounding box center [238, 326] width 55 height 10
type textarea "20124229899"
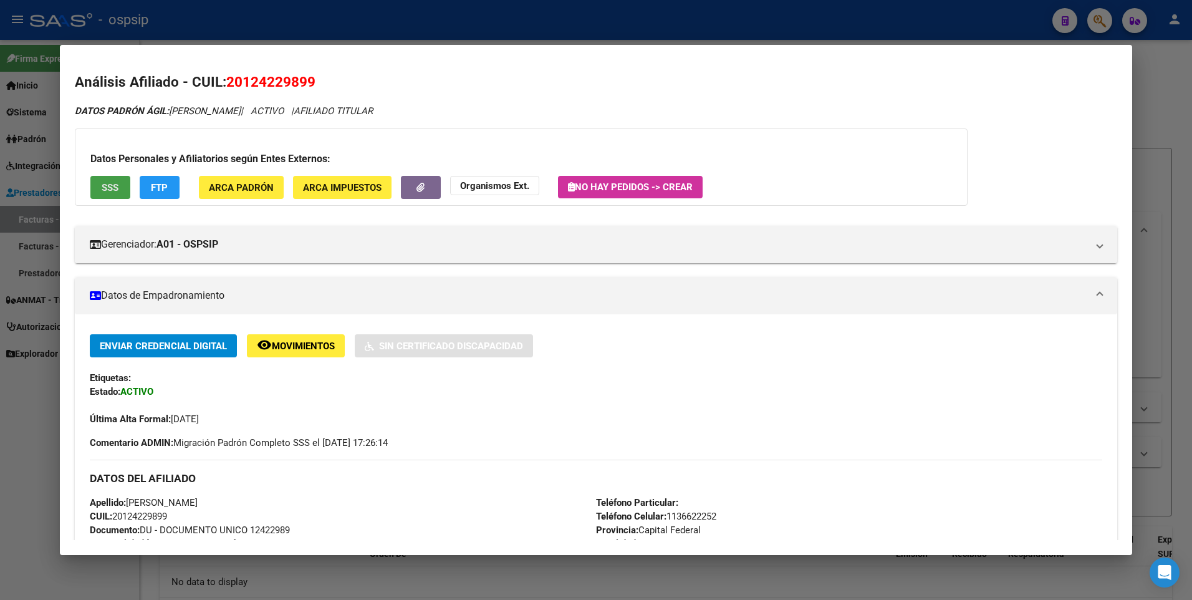
click at [120, 183] on button "SSS" at bounding box center [110, 187] width 40 height 23
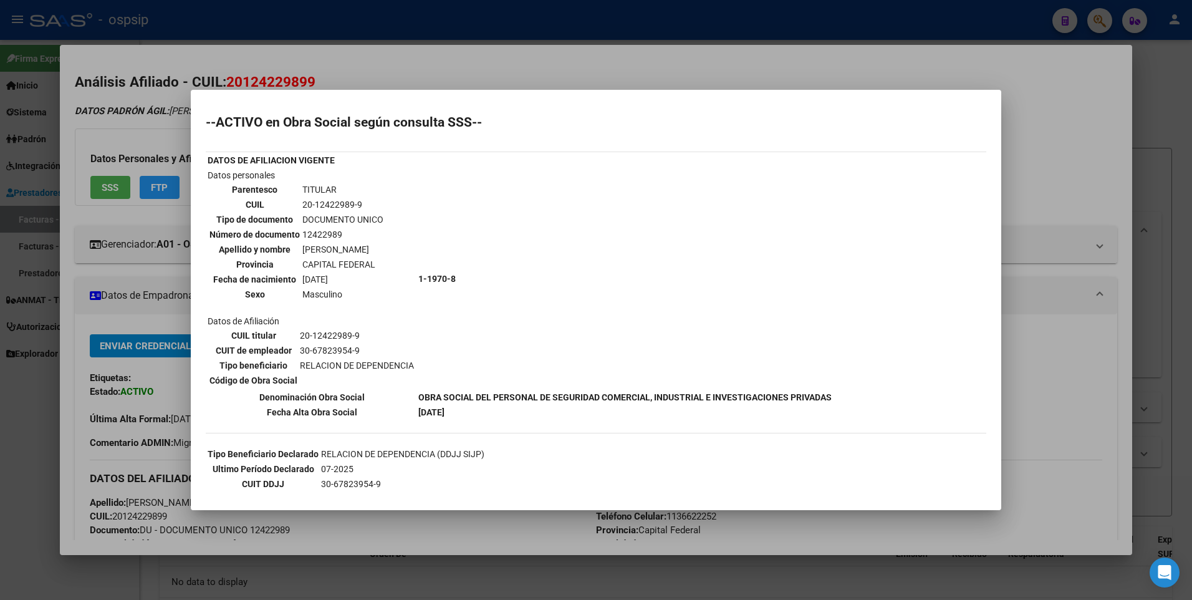
click at [1034, 164] on div at bounding box center [596, 300] width 1192 height 600
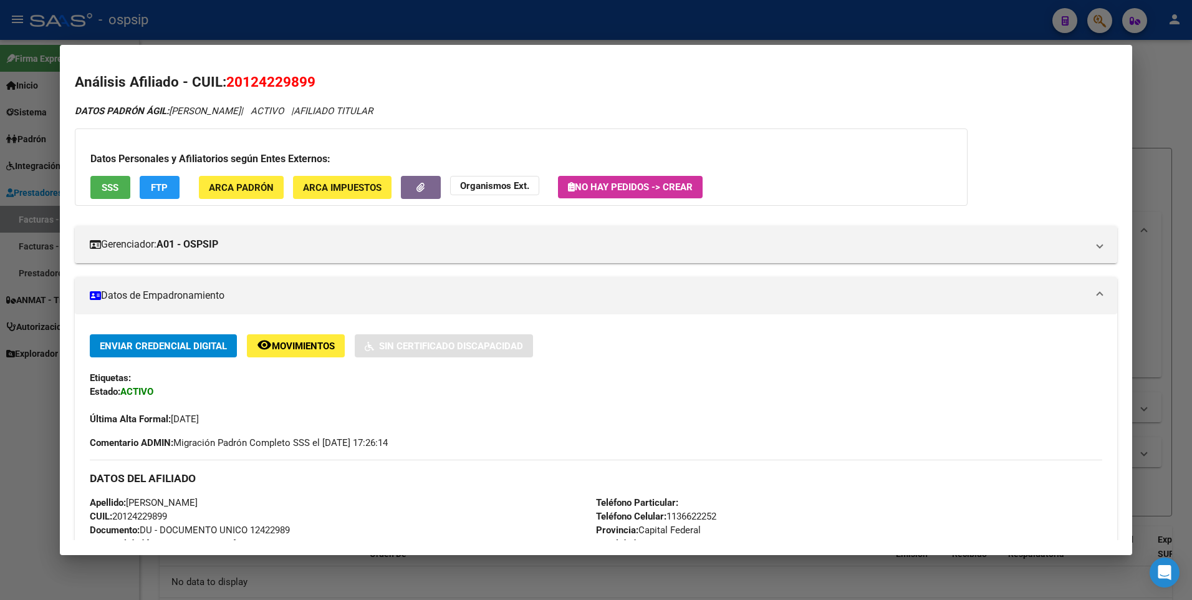
click at [1147, 115] on div at bounding box center [596, 300] width 1192 height 600
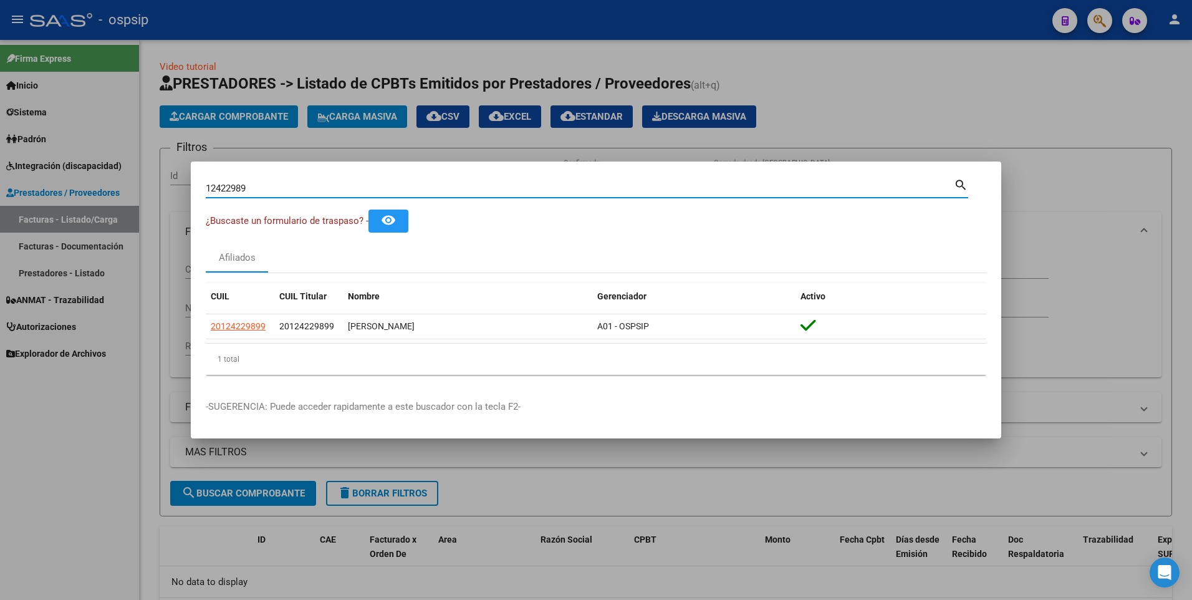
drag, startPoint x: 251, startPoint y: 190, endPoint x: 196, endPoint y: 201, distance: 56.0
click at [196, 201] on mat-dialog-content "12422989 Buscar (apellido, dni, cuil, nro traspaso, cuit, obra social) search ¿…" at bounding box center [596, 280] width 811 height 208
type input "25337364"
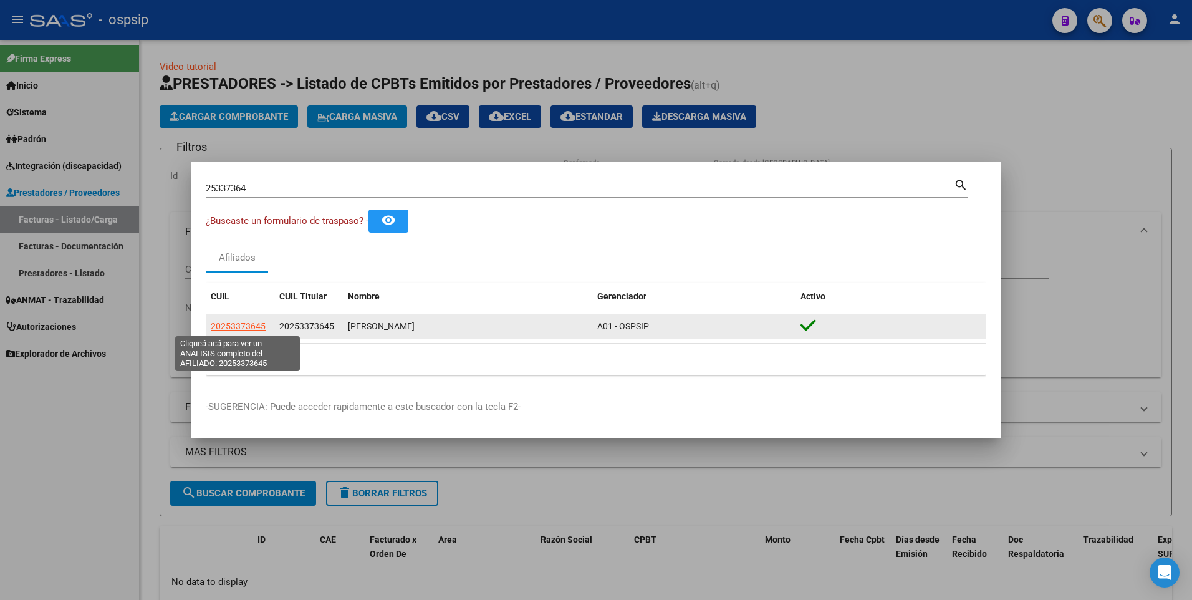
click at [247, 326] on span "20253373645" at bounding box center [238, 326] width 55 height 10
type textarea "20253373645"
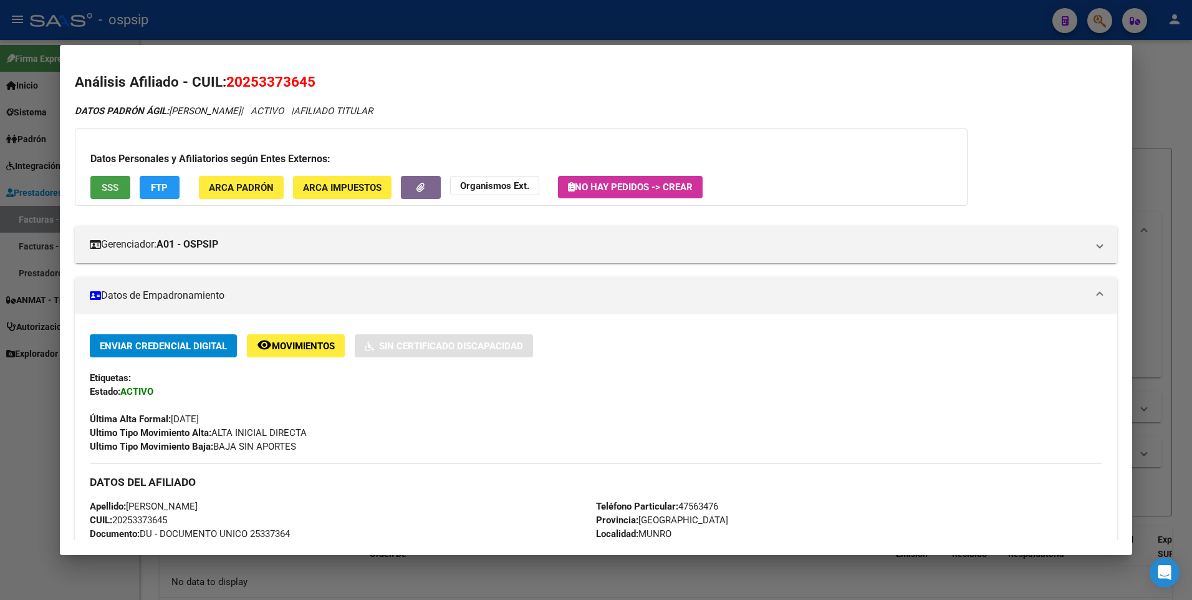
click at [117, 178] on button "SSS" at bounding box center [110, 187] width 40 height 23
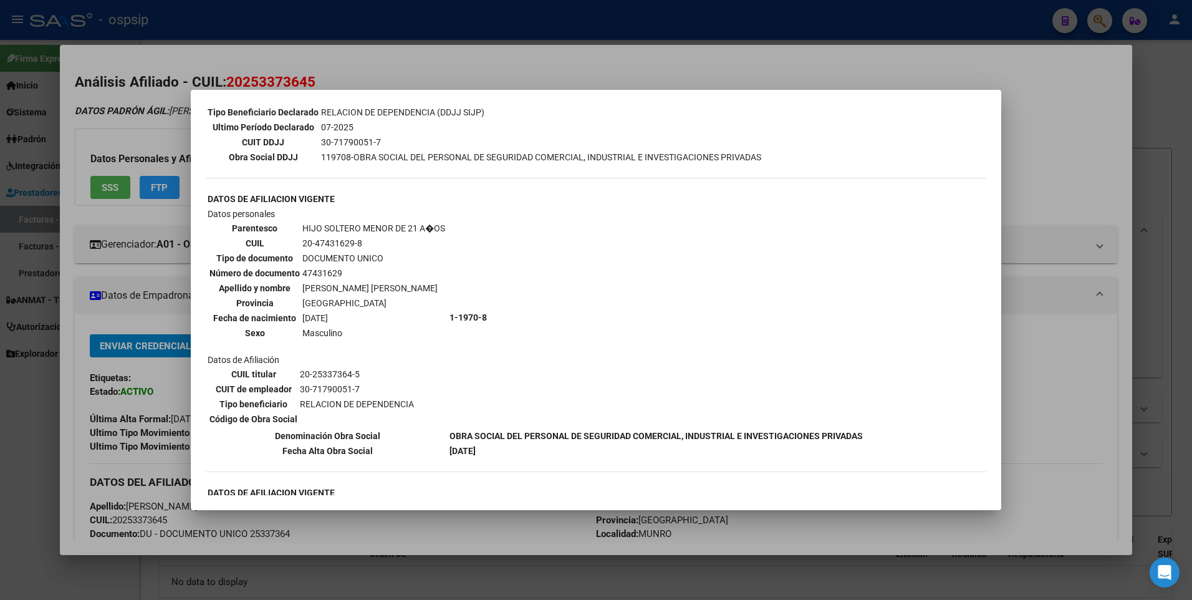
scroll to position [322, 0]
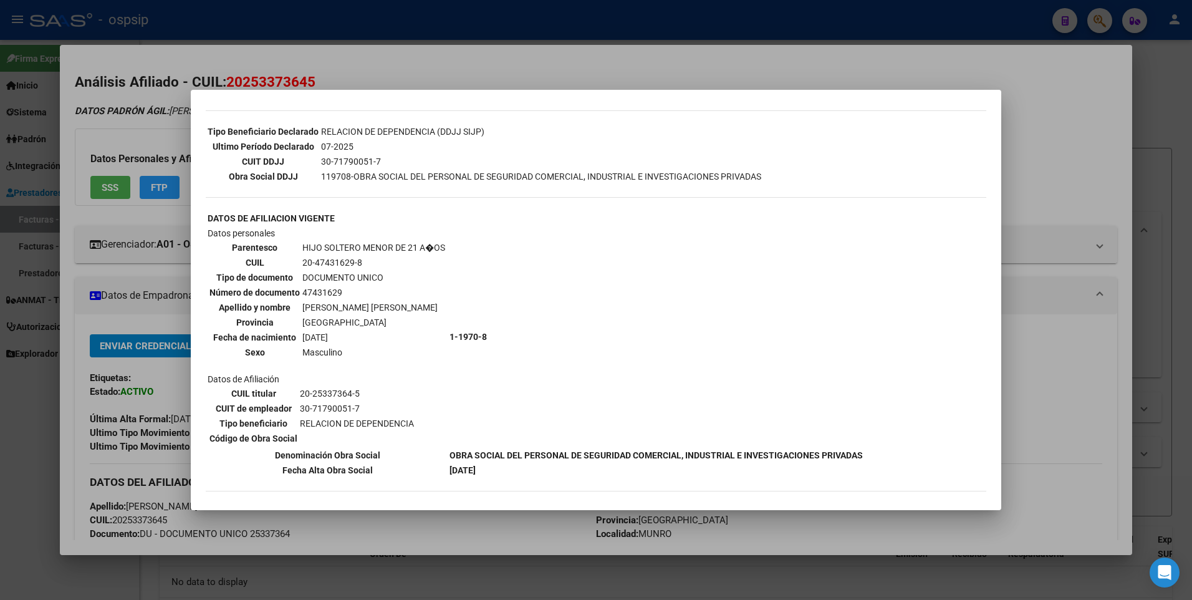
click at [1054, 152] on div at bounding box center [596, 300] width 1192 height 600
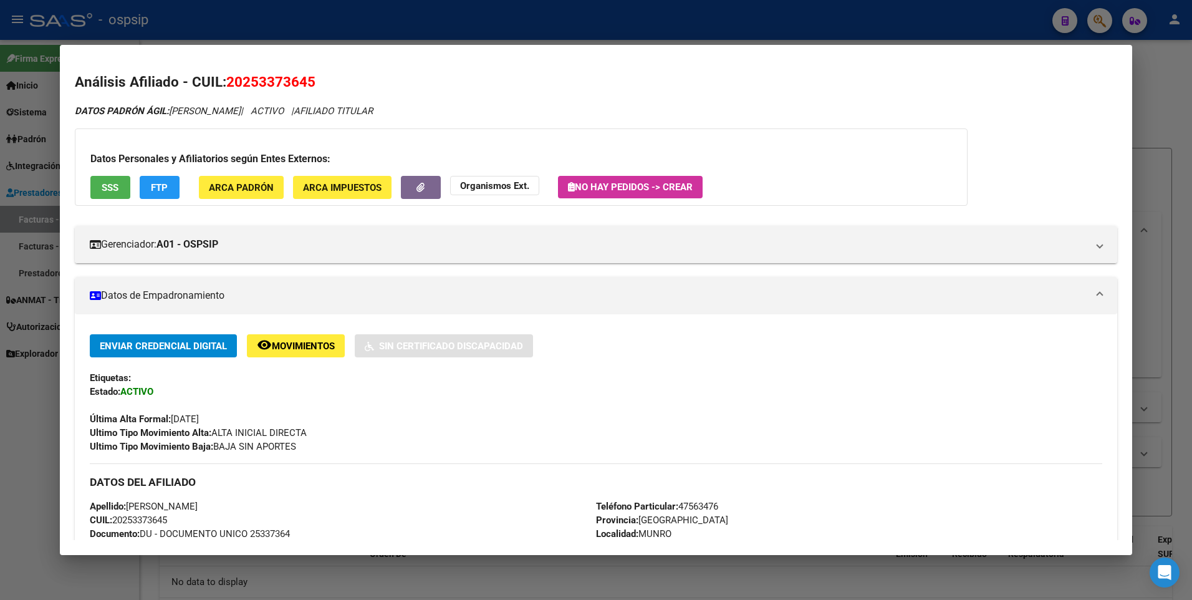
click at [1155, 132] on div at bounding box center [596, 300] width 1192 height 600
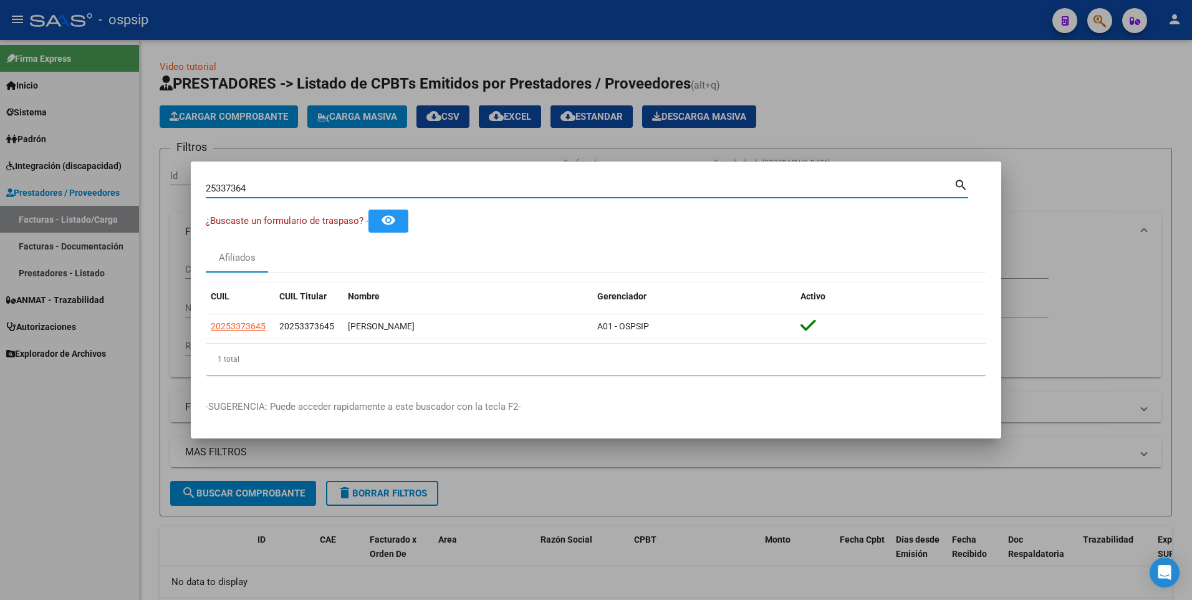
drag, startPoint x: 258, startPoint y: 187, endPoint x: 120, endPoint y: 208, distance: 139.4
click at [120, 208] on div "25337364 Buscar (apellido, dni, cuil, nro traspaso, cuit, obra social) search ¿…" at bounding box center [596, 300] width 1192 height 600
type input "18689783"
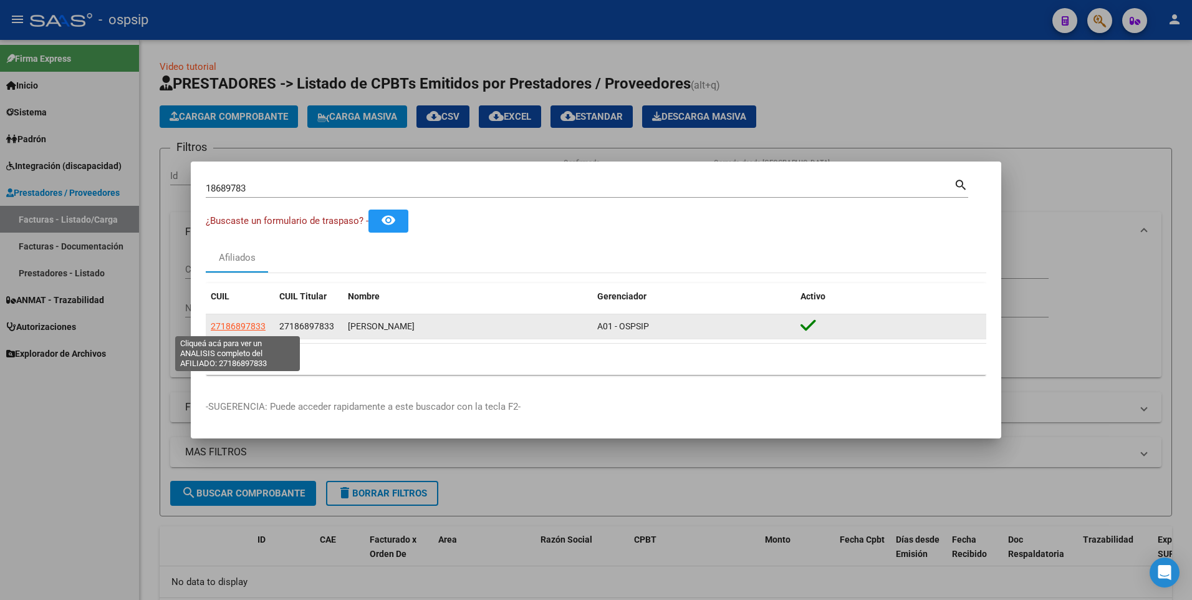
click at [233, 329] on span "27186897833" at bounding box center [238, 326] width 55 height 10
type textarea "27186897833"
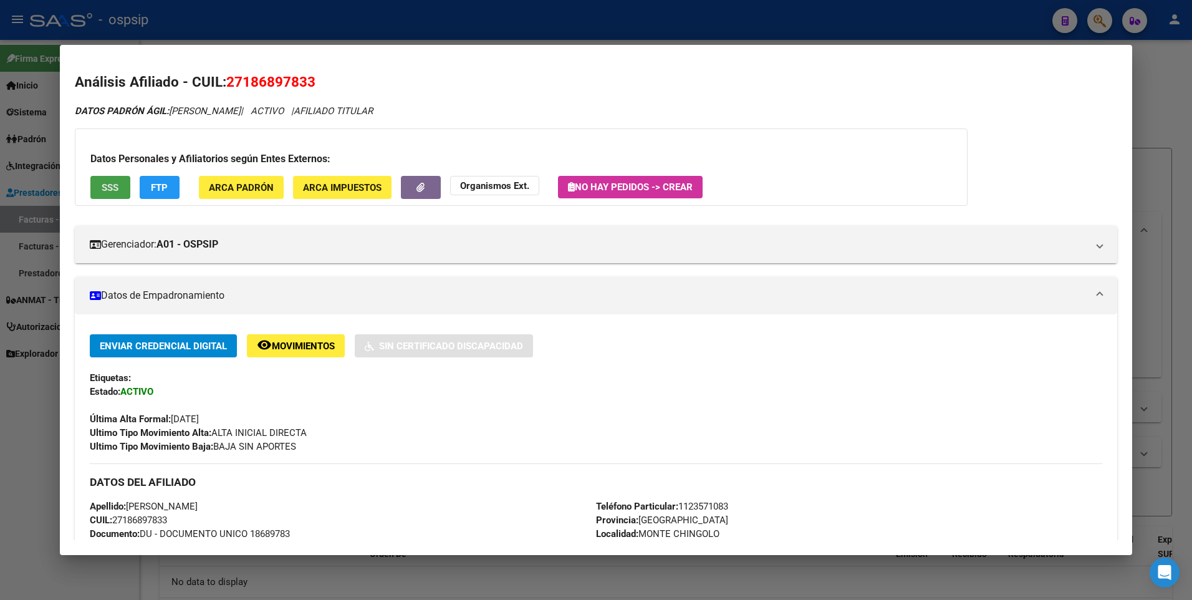
click at [104, 195] on button "SSS" at bounding box center [110, 187] width 40 height 23
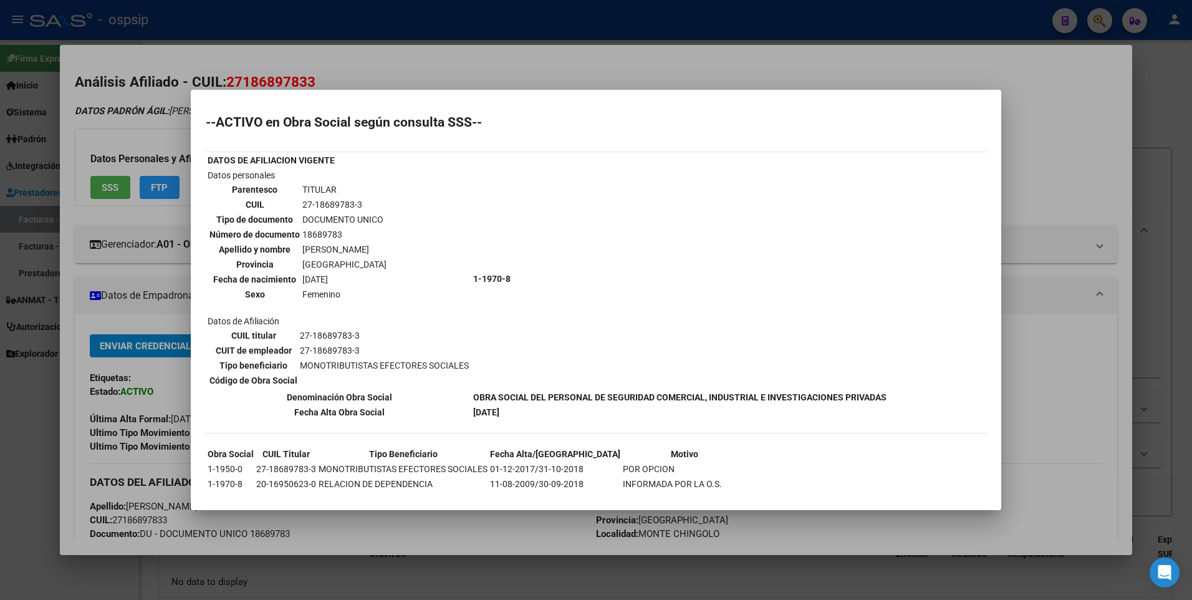
click at [1044, 157] on div at bounding box center [596, 300] width 1192 height 600
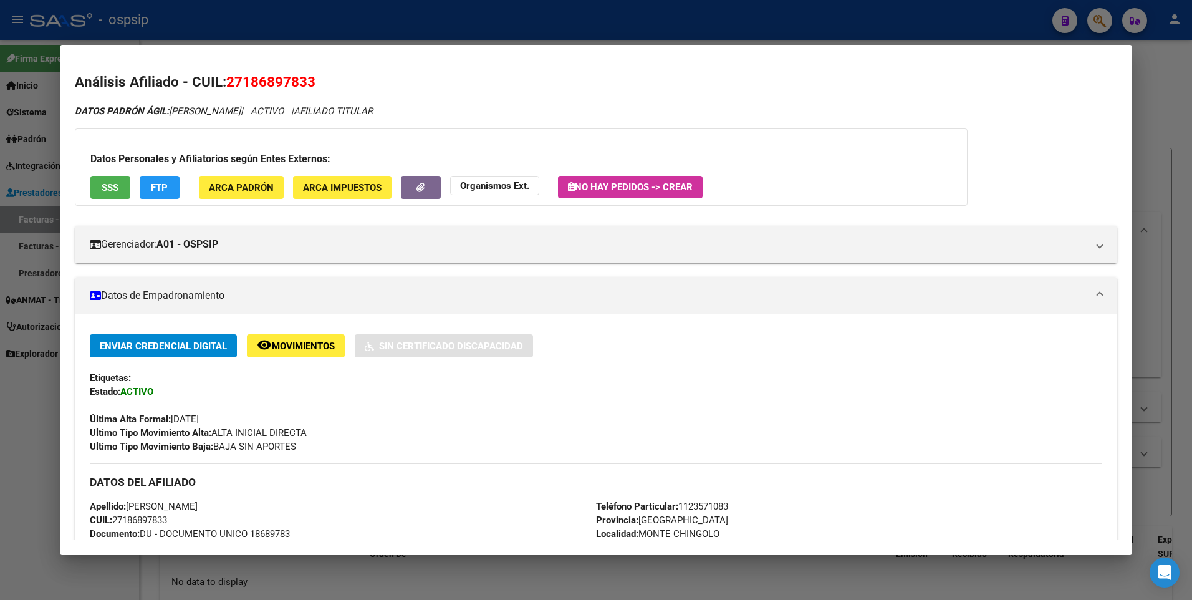
click at [1141, 106] on div at bounding box center [596, 300] width 1192 height 600
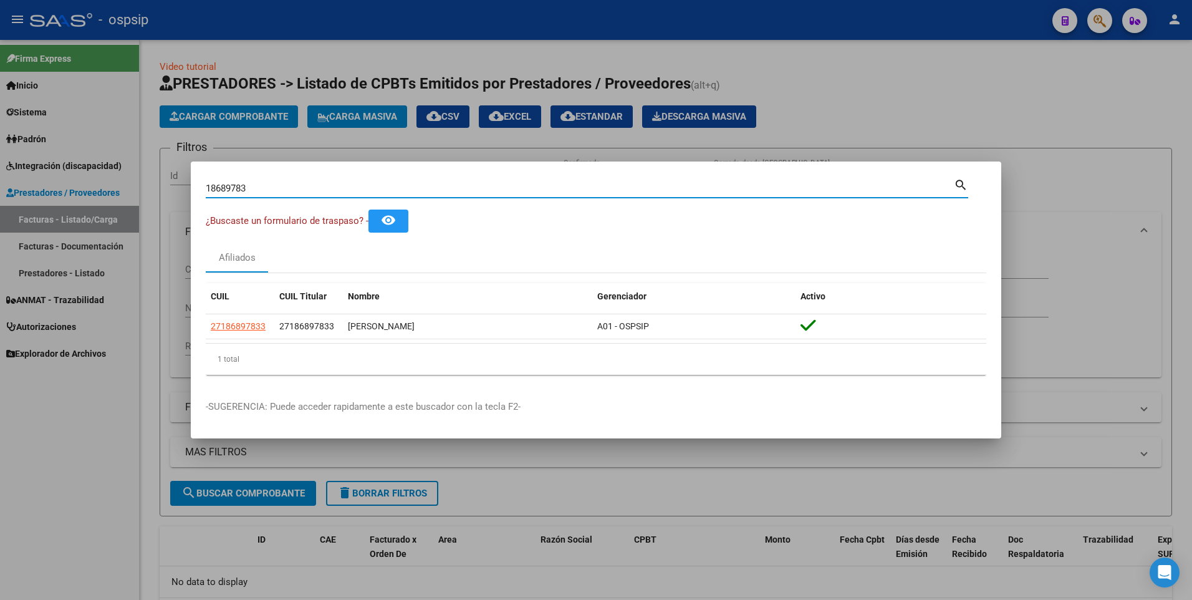
drag, startPoint x: 255, startPoint y: 191, endPoint x: 102, endPoint y: 208, distance: 154.3
click at [102, 208] on div "18689783 Buscar (apellido, dni, cuil, nro traspaso, cuit, obra social) search ¿…" at bounding box center [596, 300] width 1192 height 600
type input "29440024"
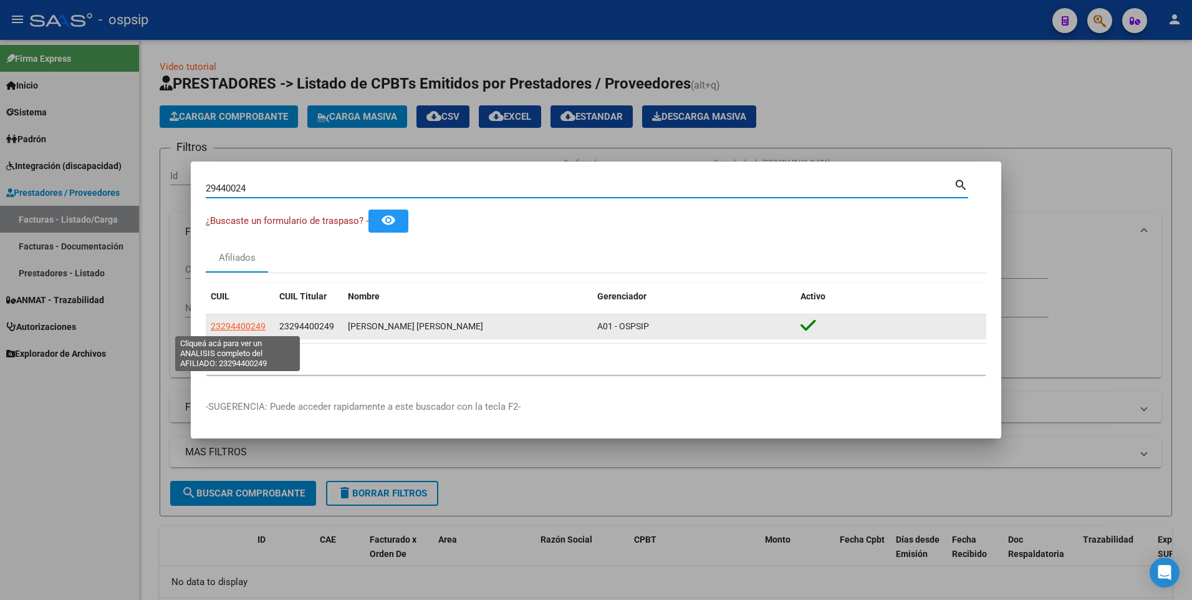
click at [253, 326] on span "23294400249" at bounding box center [238, 326] width 55 height 10
type textarea "23294400249"
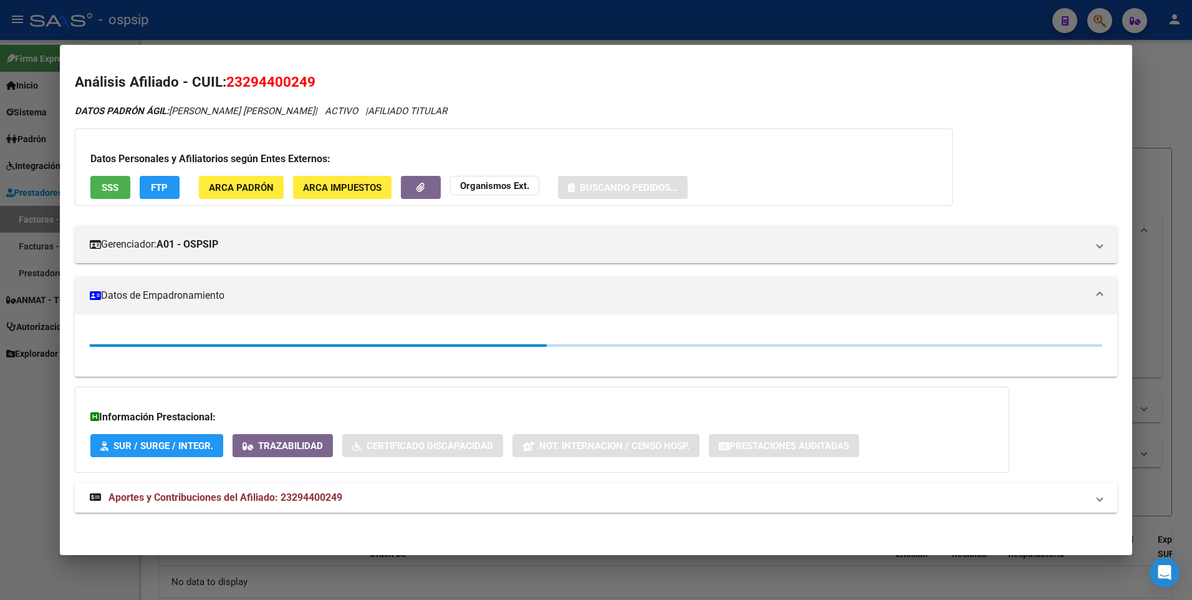
click at [104, 188] on span "SSS" at bounding box center [110, 187] width 17 height 11
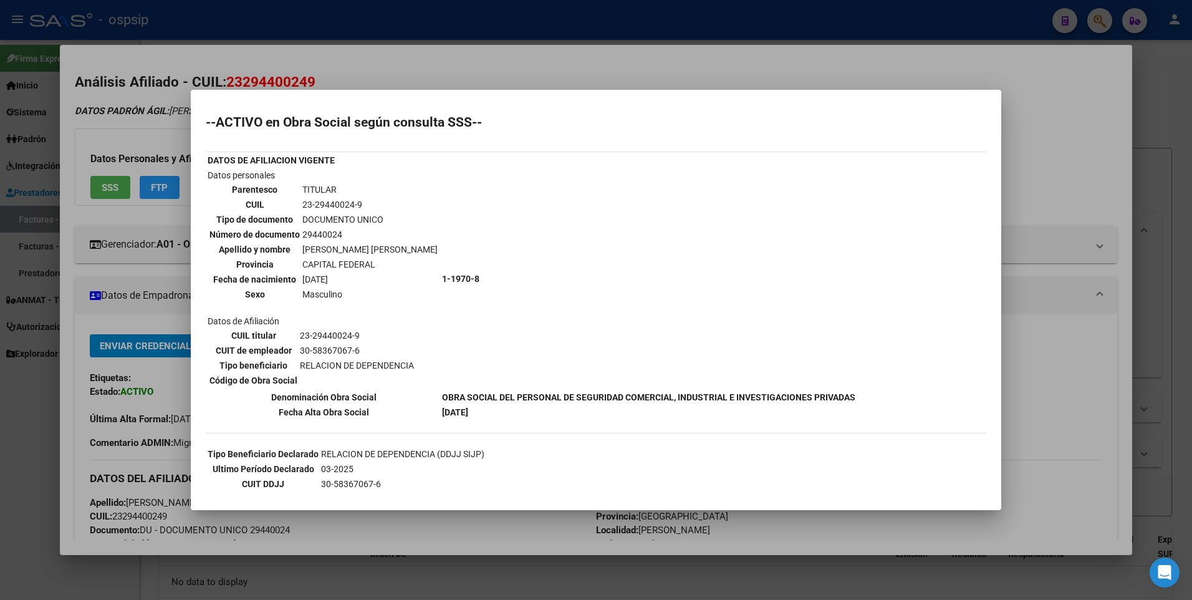
click at [1038, 104] on div at bounding box center [596, 300] width 1192 height 600
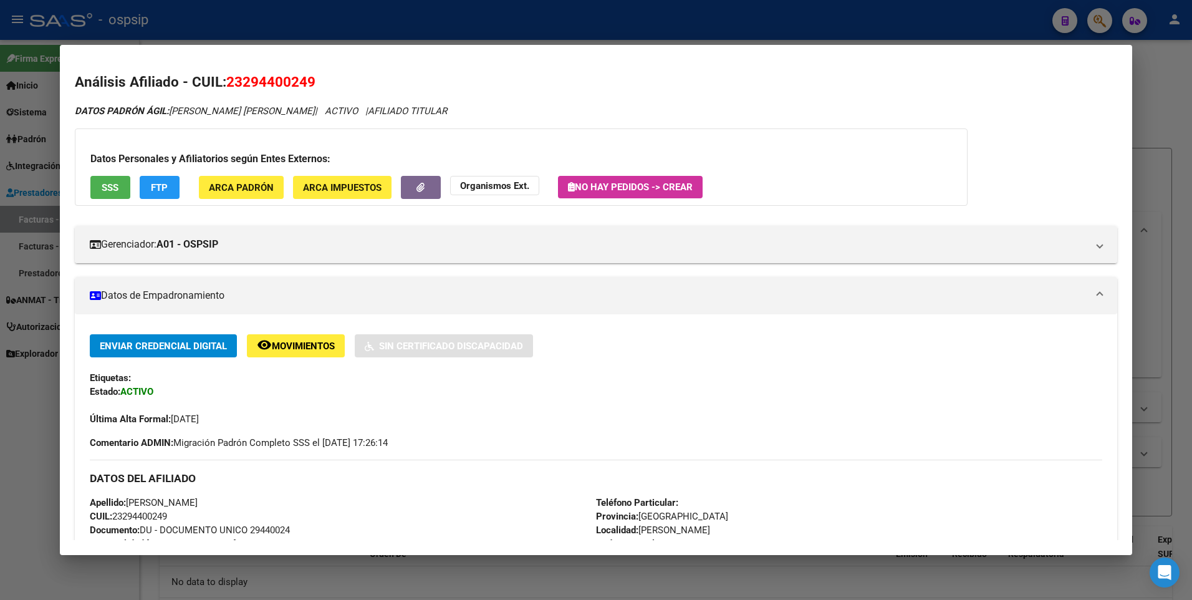
click at [1149, 78] on div at bounding box center [596, 300] width 1192 height 600
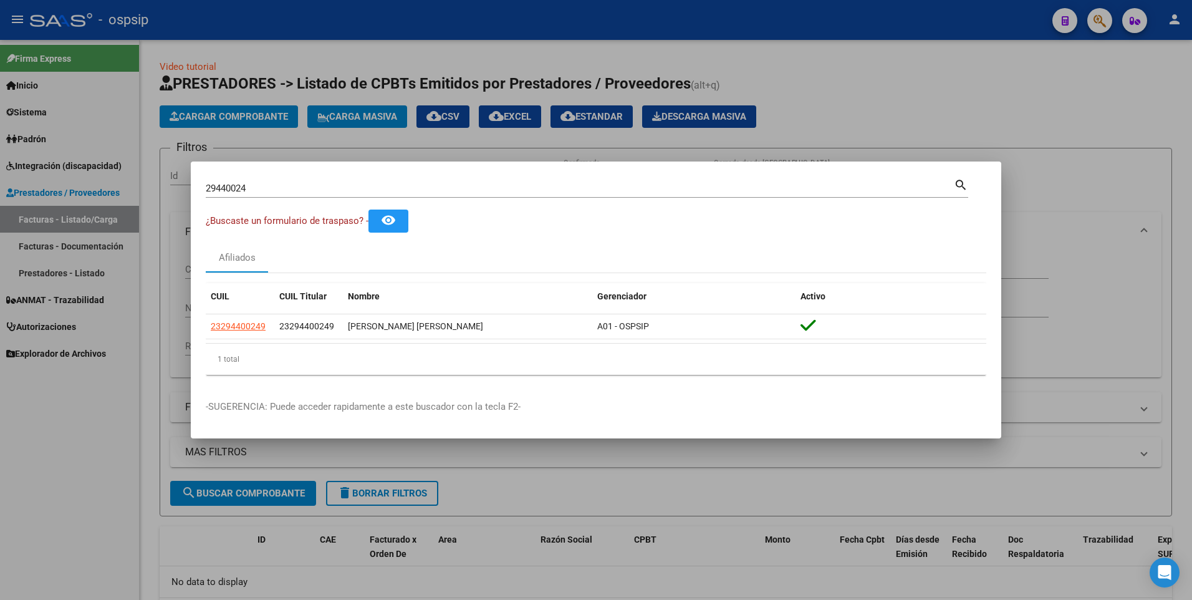
click at [89, 463] on div at bounding box center [596, 300] width 1192 height 600
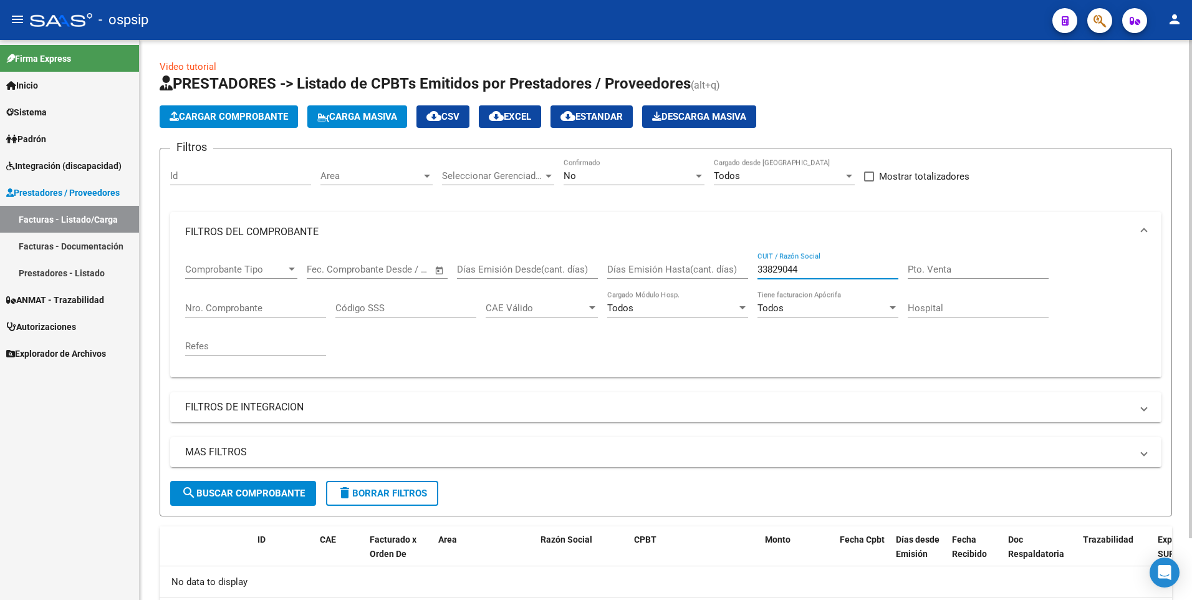
drag, startPoint x: 803, startPoint y: 271, endPoint x: 627, endPoint y: 283, distance: 175.7
click at [629, 283] on div "Comprobante Tipo Comprobante Tipo Fecha inicio – Fecha fin Fec. Comprobante Des…" at bounding box center [666, 309] width 962 height 115
click at [294, 307] on input "Nro. Comprobante" at bounding box center [255, 307] width 141 height 11
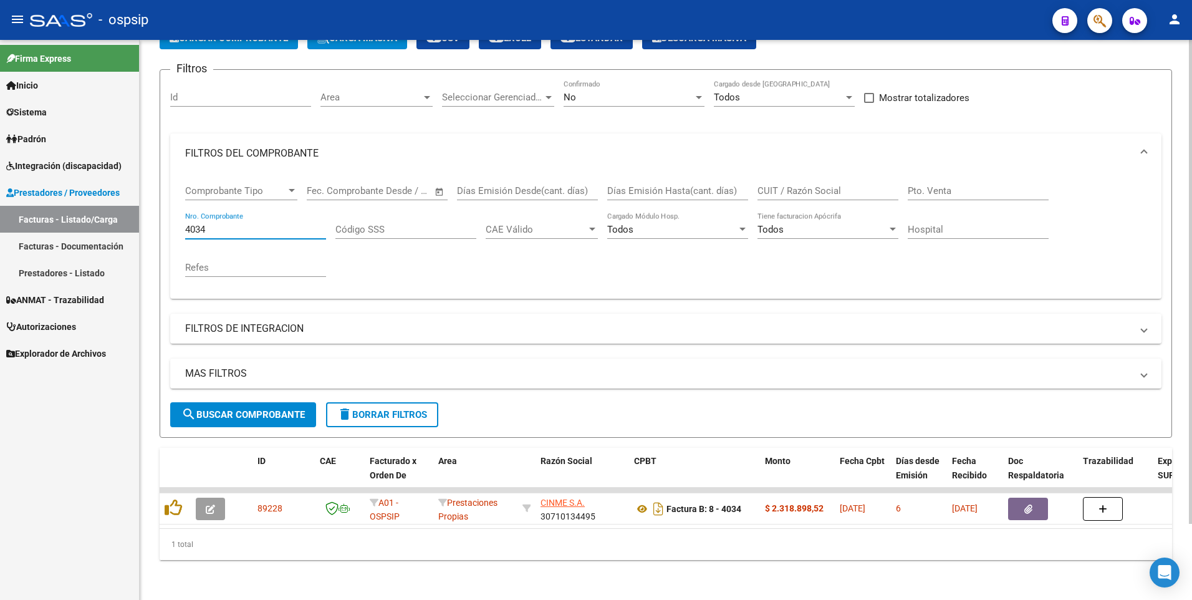
scroll to position [88, 0]
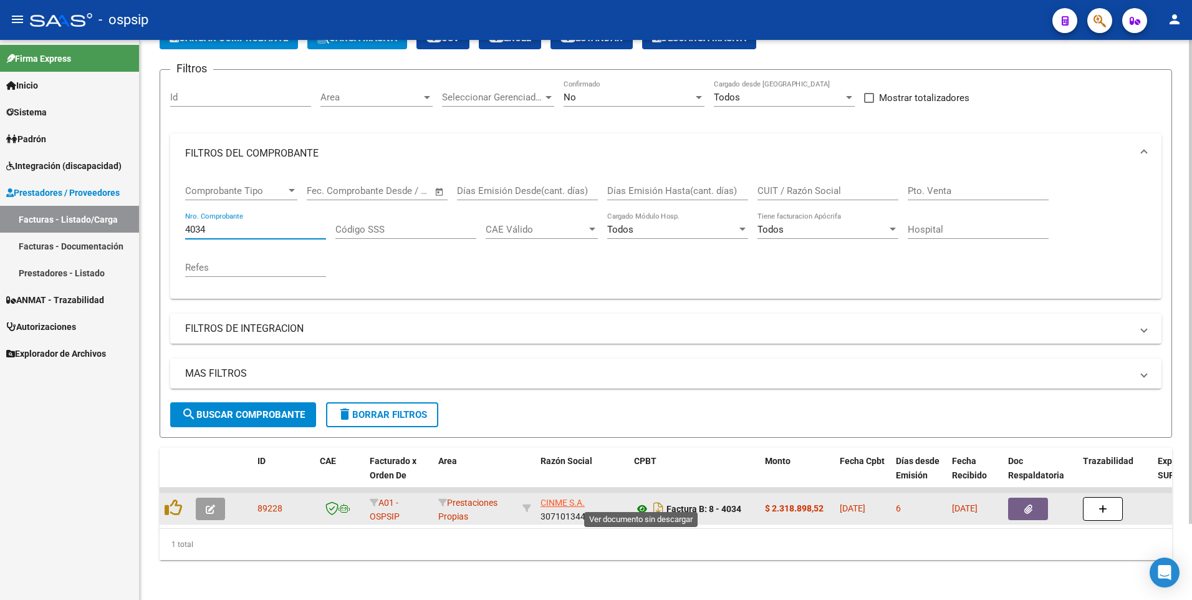
type input "4034"
click at [646, 505] on icon at bounding box center [642, 508] width 16 height 15
click at [1049, 509] on div at bounding box center [1040, 509] width 65 height 22
click at [1028, 506] on button "button" at bounding box center [1028, 509] width 40 height 22
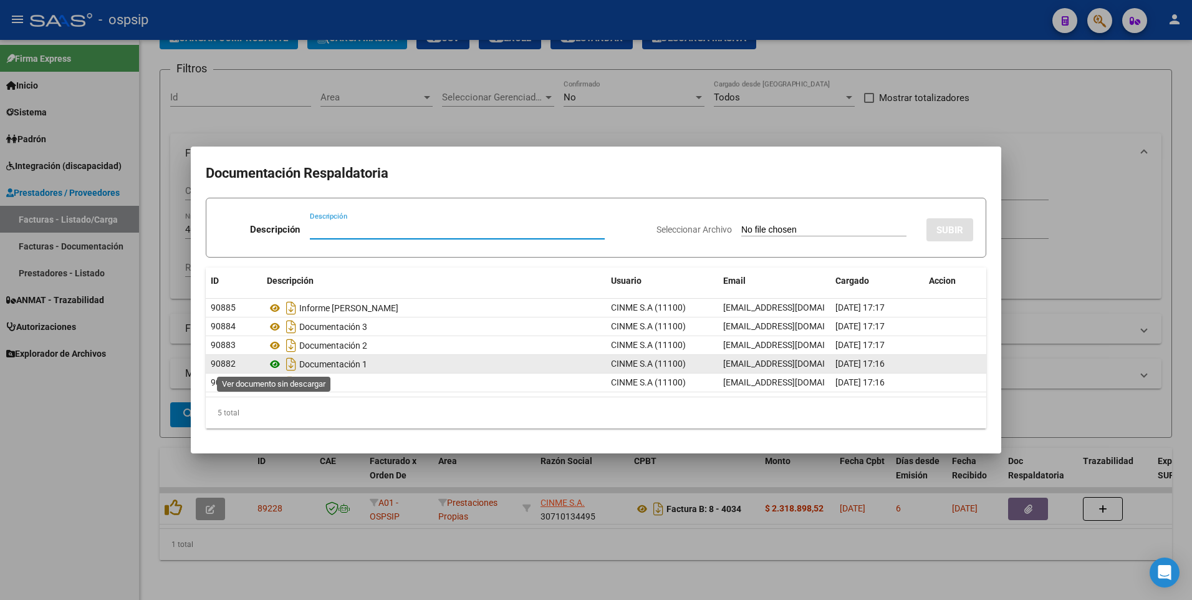
click at [274, 364] on icon at bounding box center [275, 364] width 16 height 15
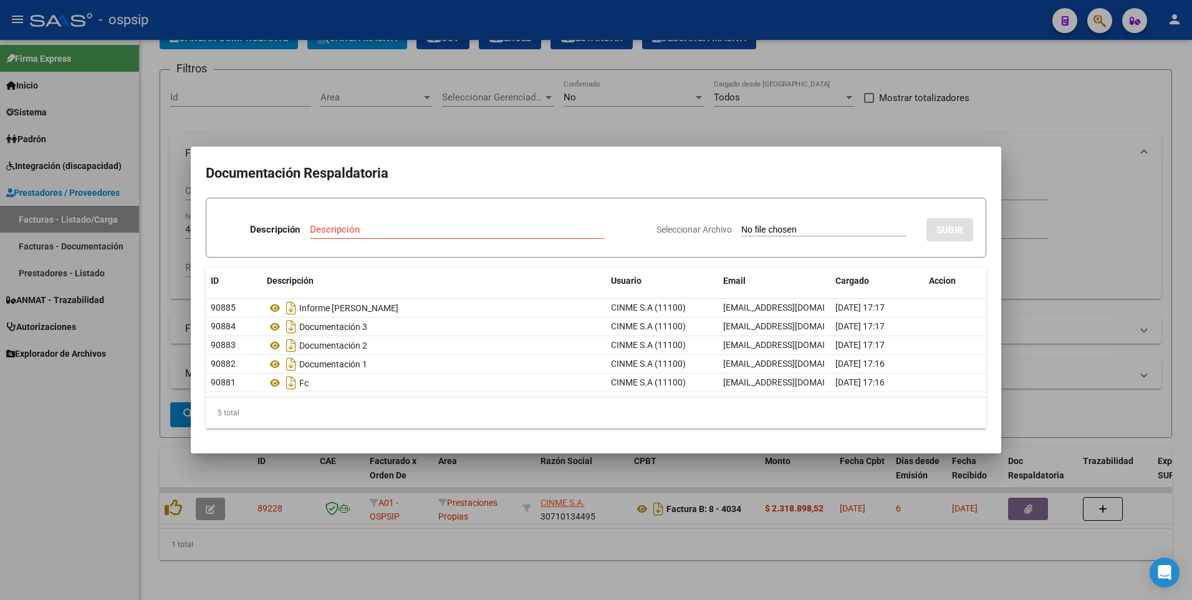
click at [411, 115] on div at bounding box center [596, 300] width 1192 height 600
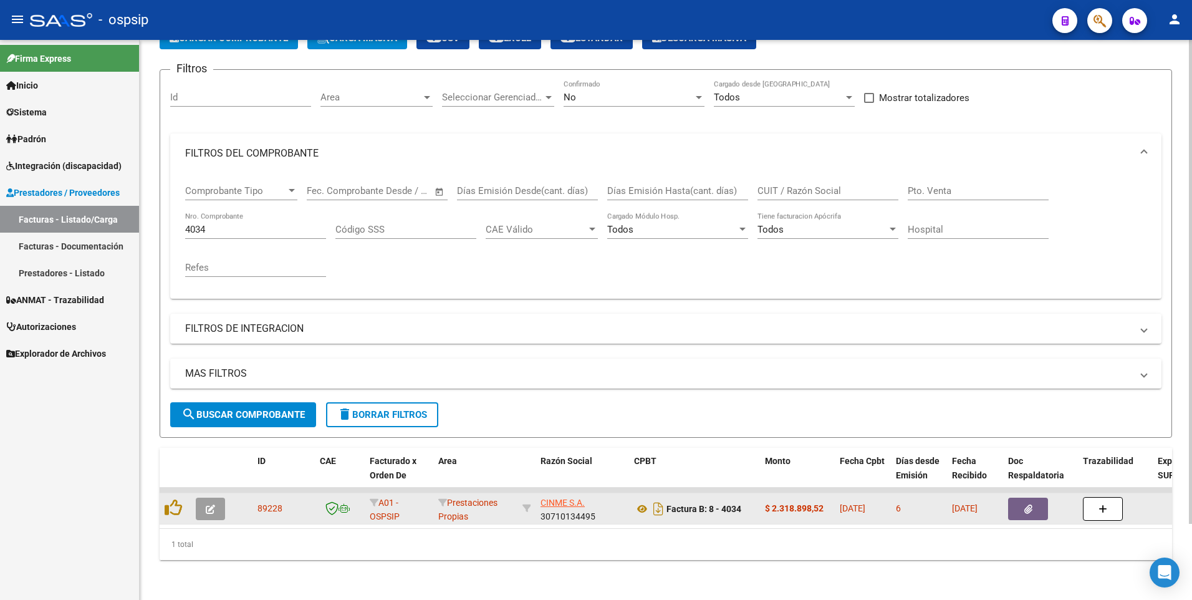
click at [1035, 498] on button "button" at bounding box center [1028, 509] width 40 height 22
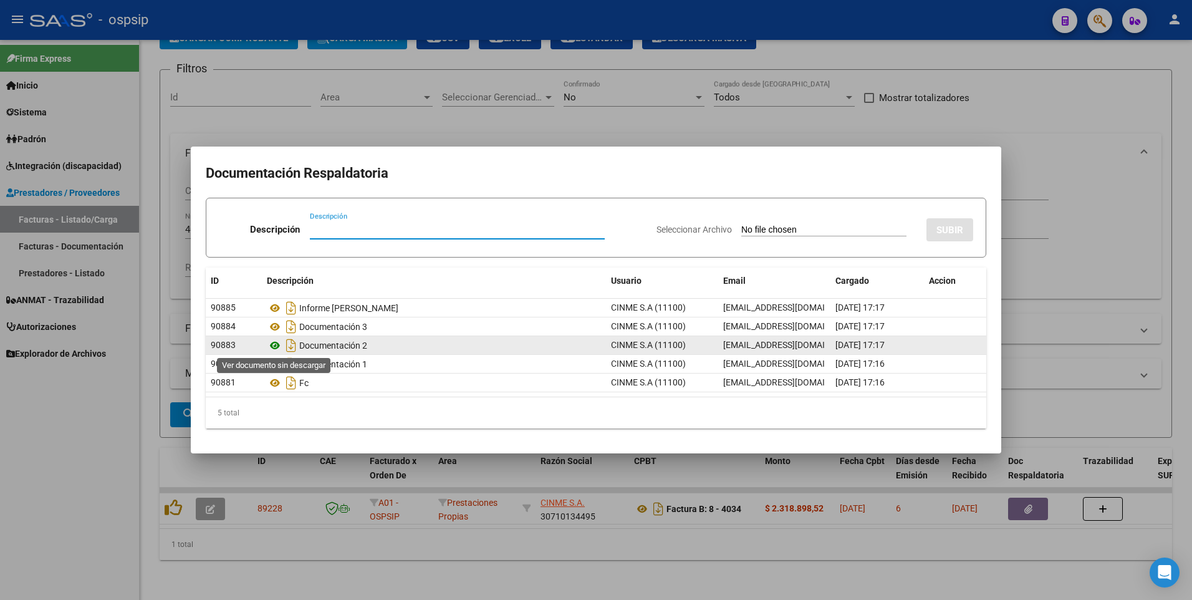
click at [277, 347] on icon at bounding box center [275, 345] width 16 height 15
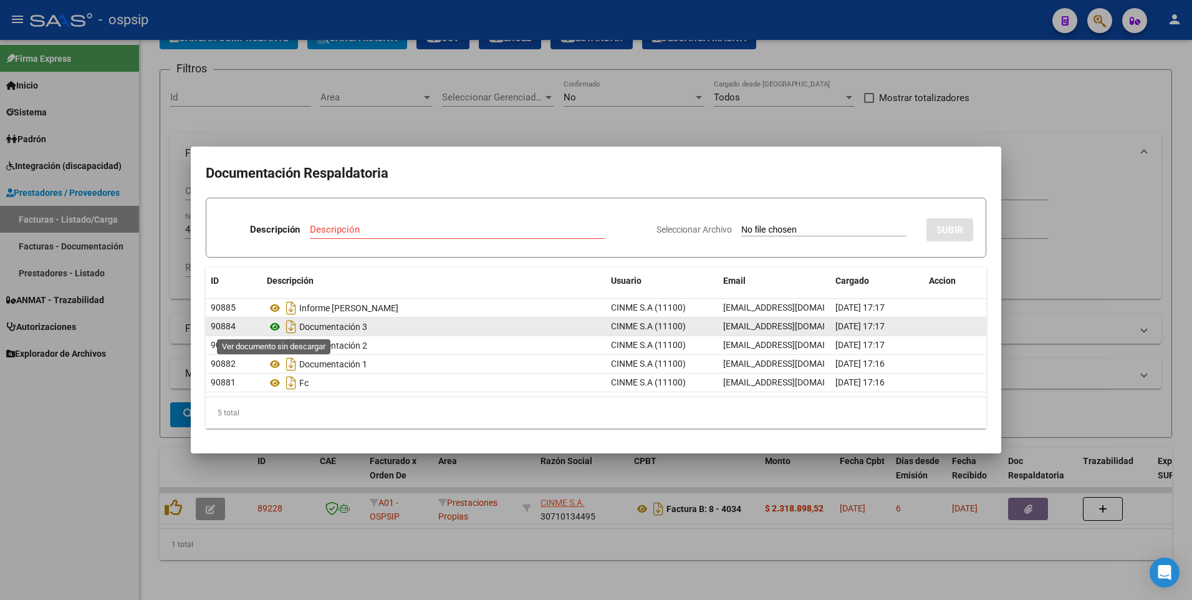
click at [272, 328] on icon at bounding box center [275, 326] width 16 height 15
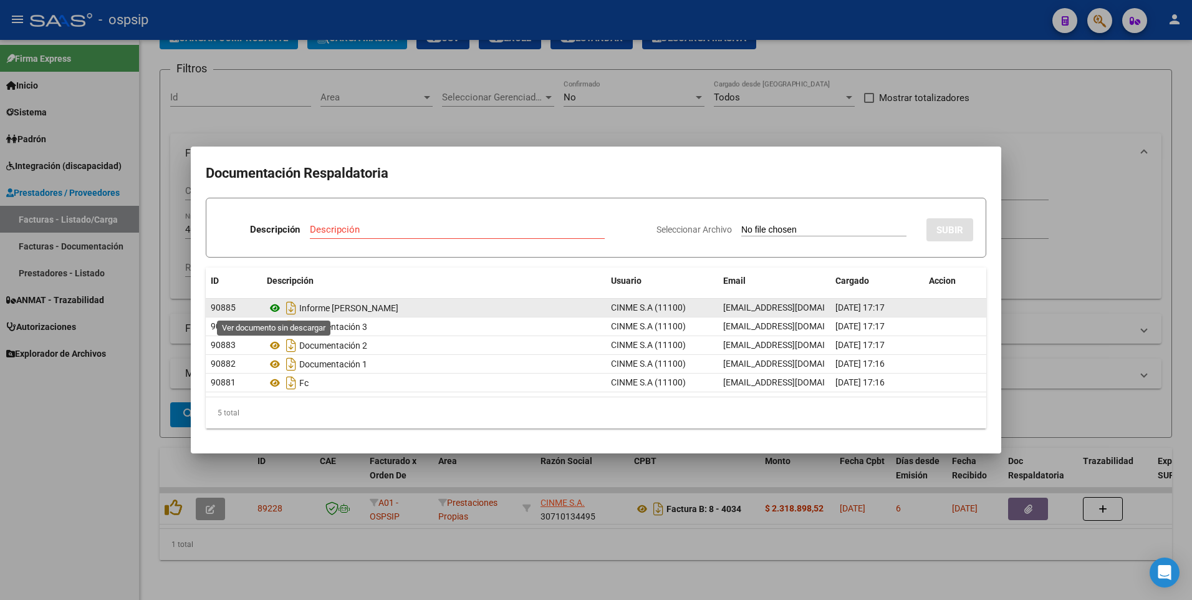
click at [276, 308] on icon at bounding box center [275, 308] width 16 height 15
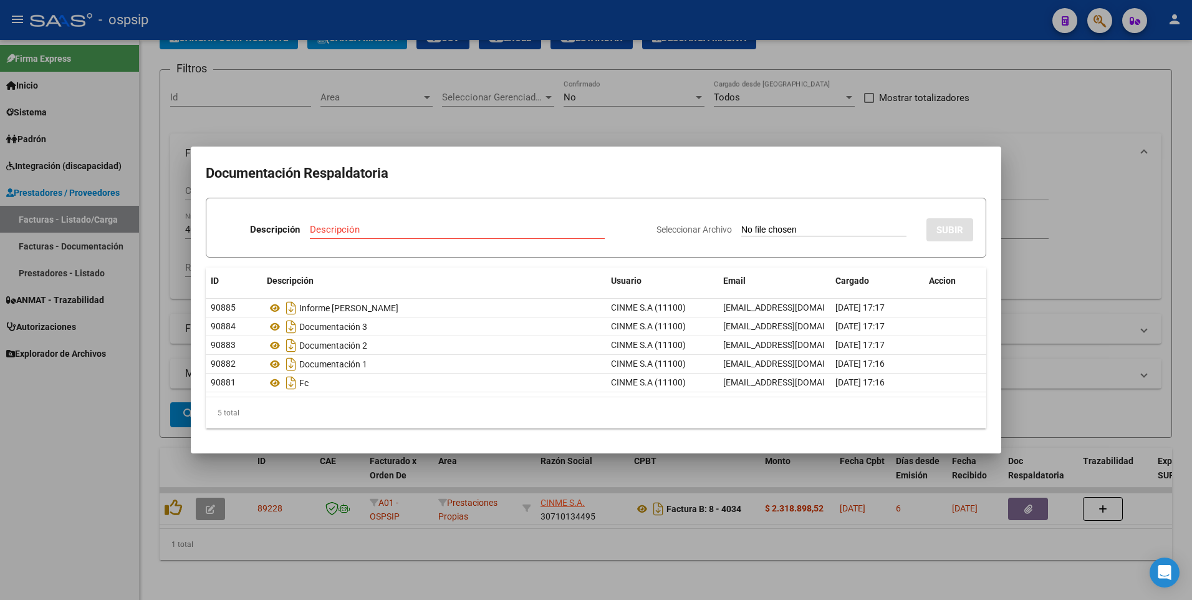
click at [1064, 97] on div at bounding box center [596, 300] width 1192 height 600
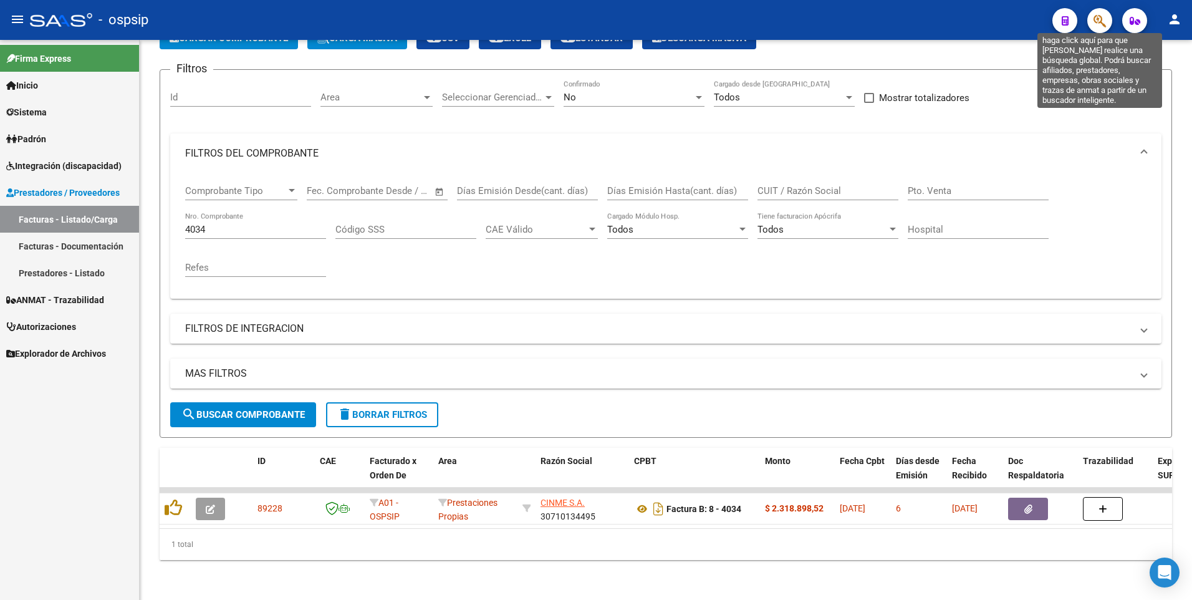
click at [1099, 14] on icon "button" at bounding box center [1100, 21] width 12 height 14
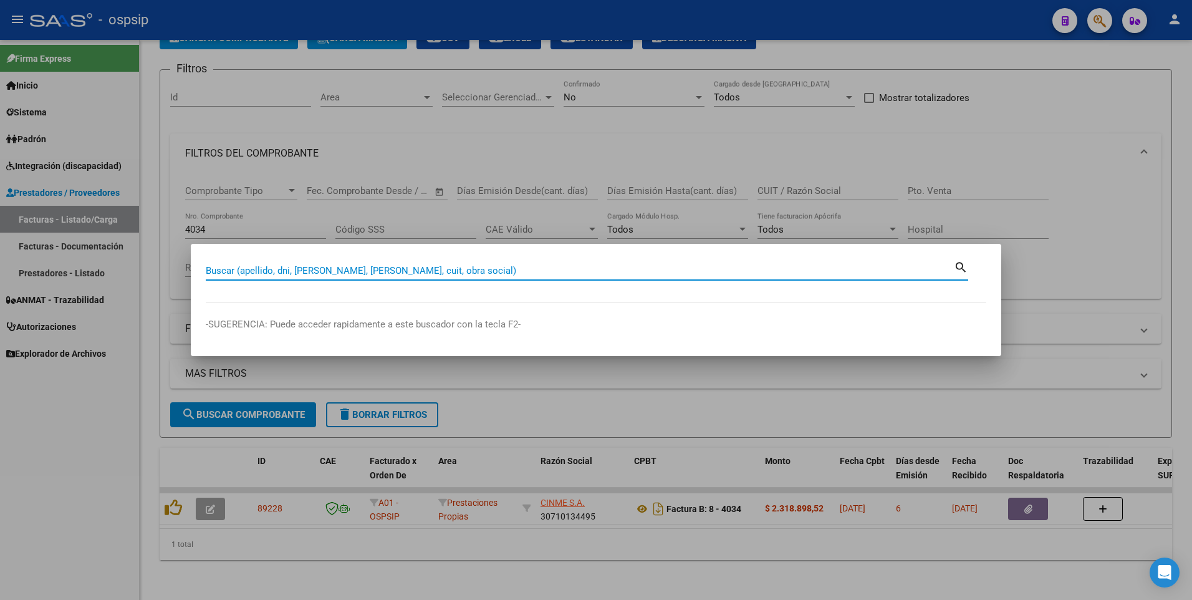
click at [514, 268] on input "Buscar (apellido, dni, [PERSON_NAME], [PERSON_NAME], cuit, obra social)" at bounding box center [580, 270] width 748 height 11
type input "22748428"
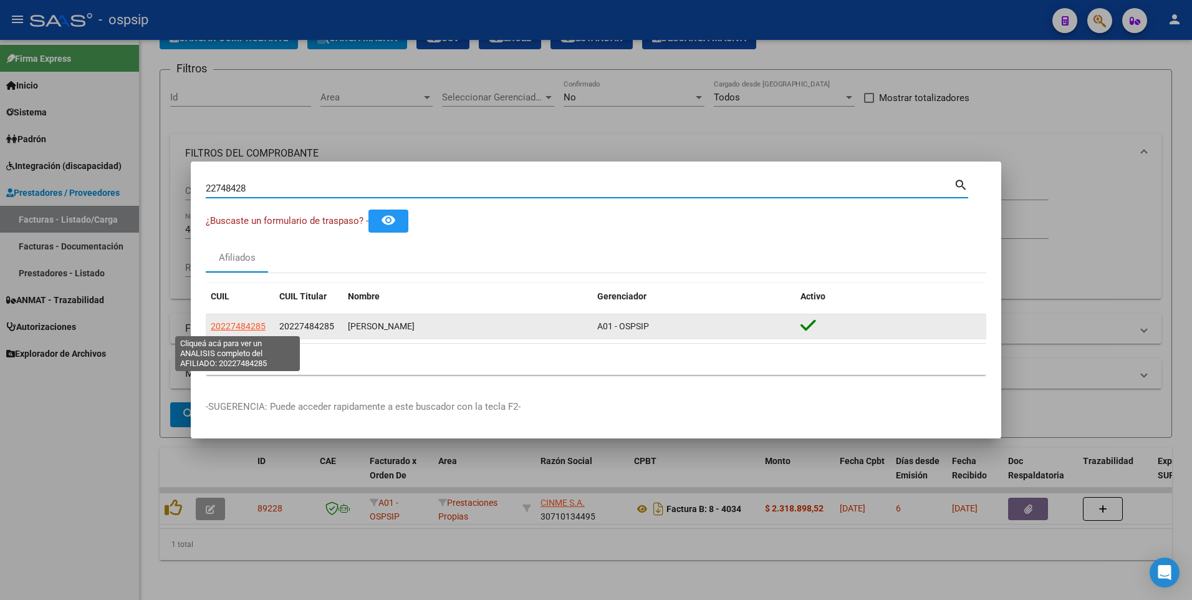
click at [230, 331] on span "20227484285" at bounding box center [238, 326] width 55 height 10
type textarea "20227484285"
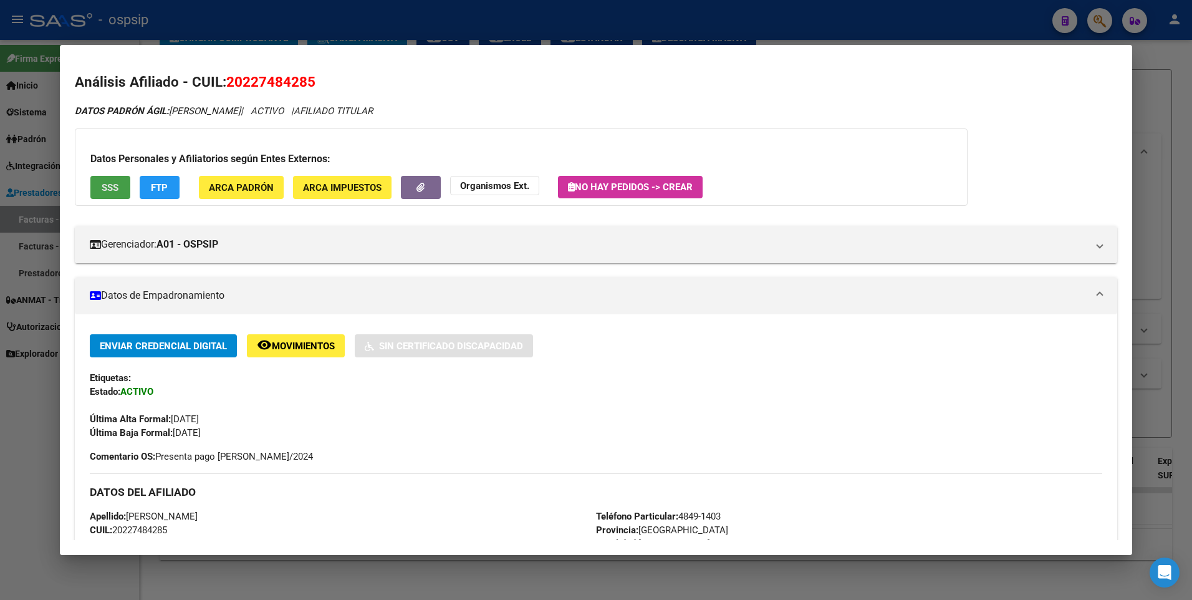
click at [120, 188] on button "SSS" at bounding box center [110, 187] width 40 height 23
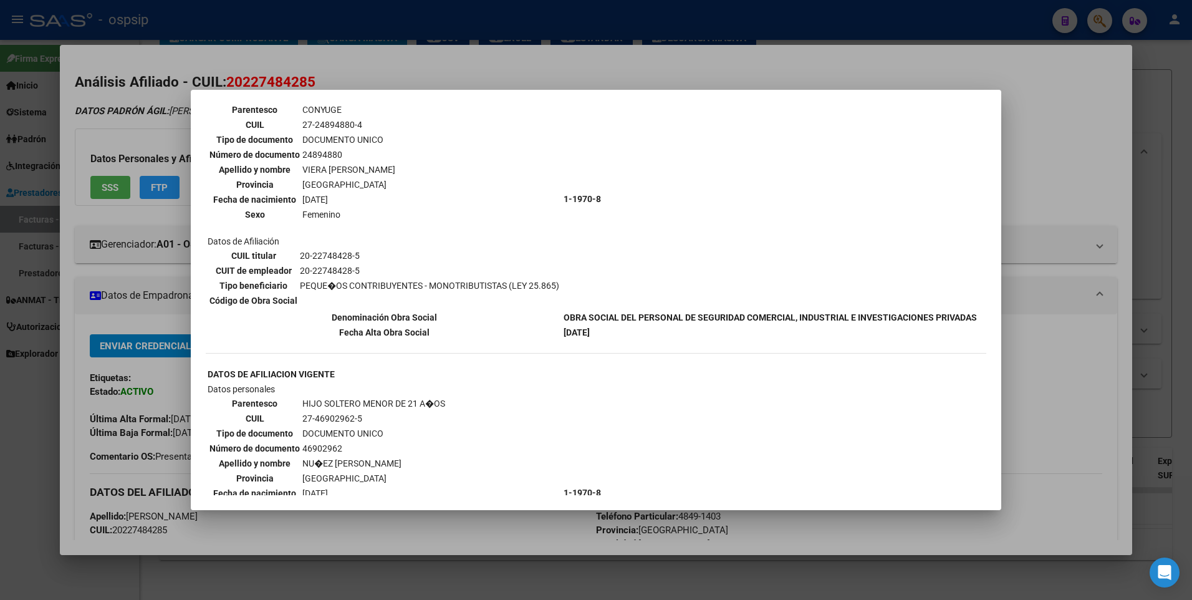
scroll to position [374, 0]
click at [1025, 131] on div at bounding box center [596, 300] width 1192 height 600
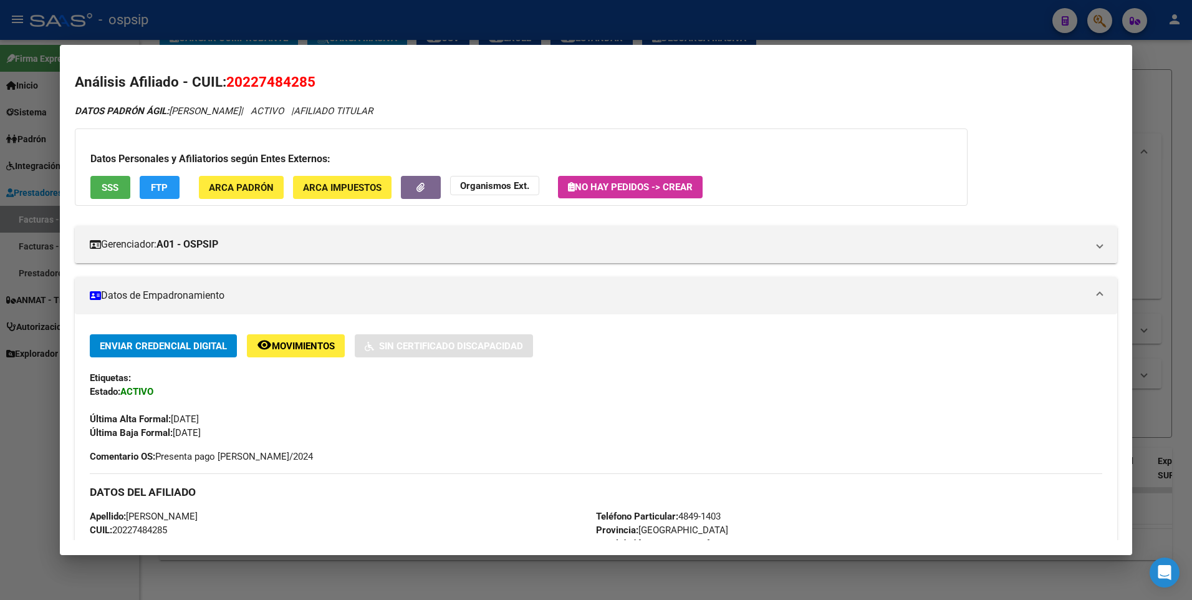
click at [1160, 80] on div at bounding box center [596, 300] width 1192 height 600
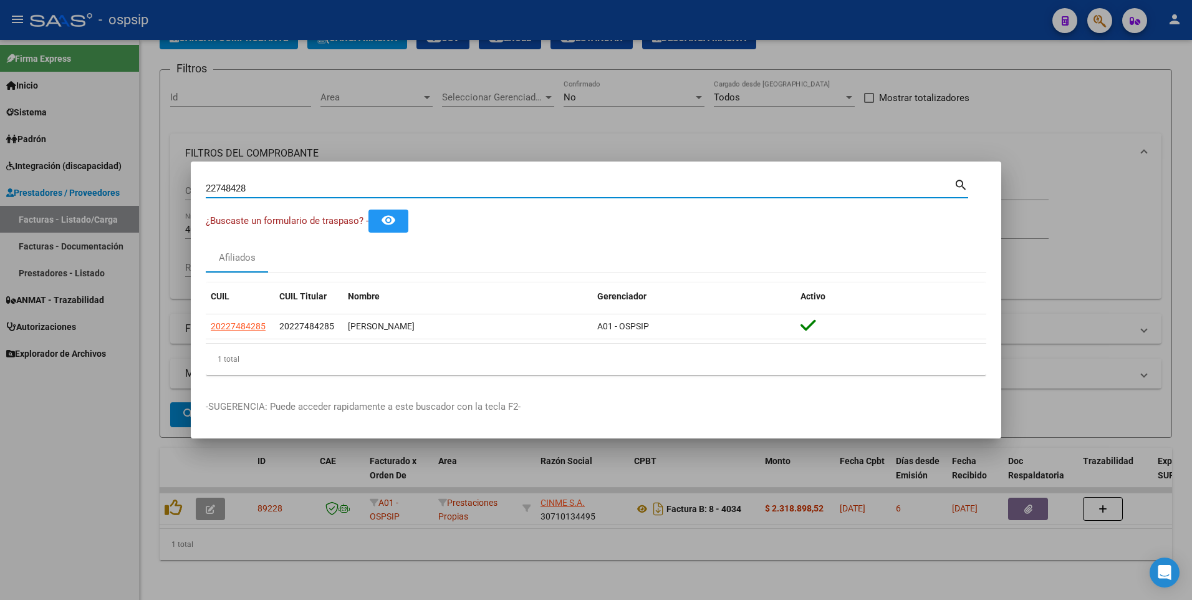
drag, startPoint x: 263, startPoint y: 185, endPoint x: 63, endPoint y: 185, distance: 199.5
click at [63, 185] on div "22748428 Buscar (apellido, dni, cuil, nro traspaso, cuit, obra social) search ¿…" at bounding box center [596, 300] width 1192 height 600
type input "14390012"
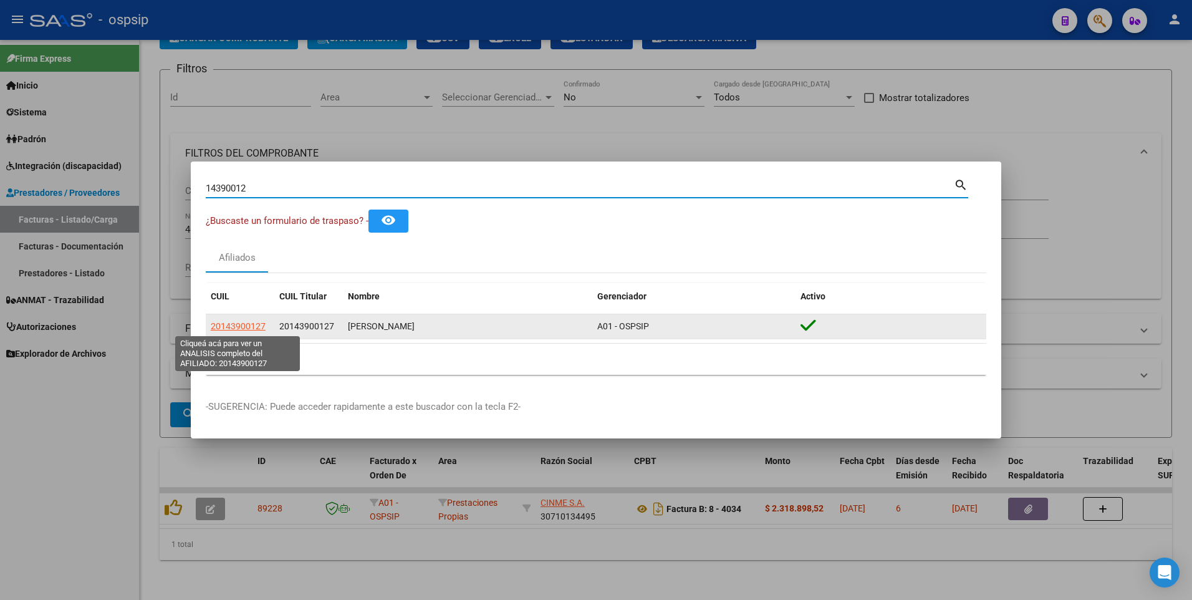
click at [257, 328] on span "20143900127" at bounding box center [238, 326] width 55 height 10
type textarea "20143900127"
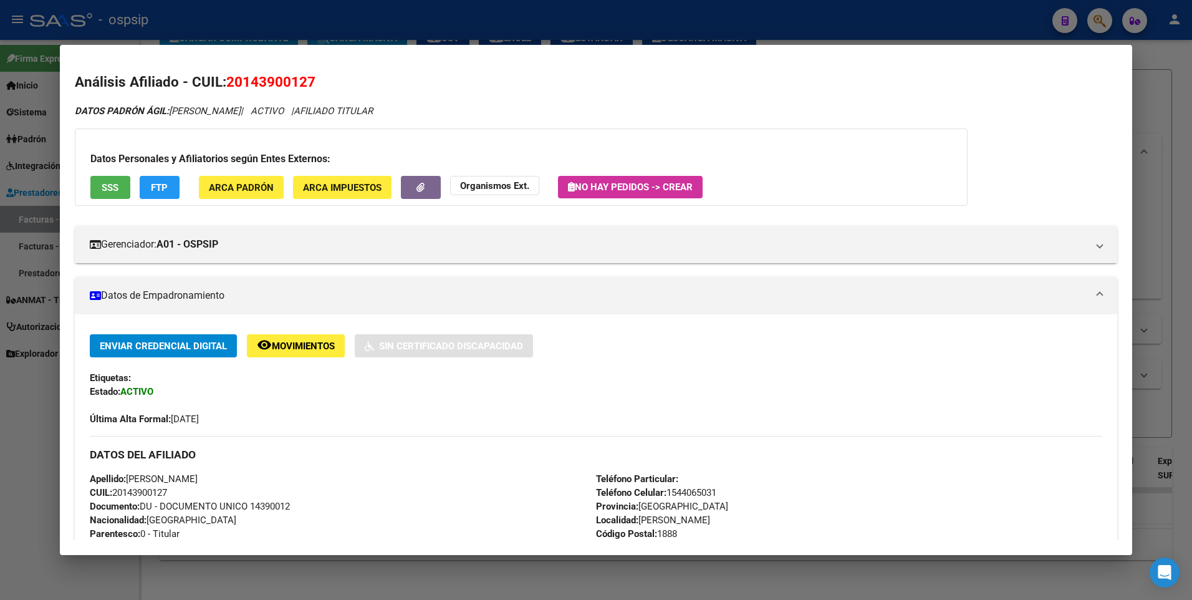
click at [117, 198] on button "SSS" at bounding box center [110, 187] width 40 height 23
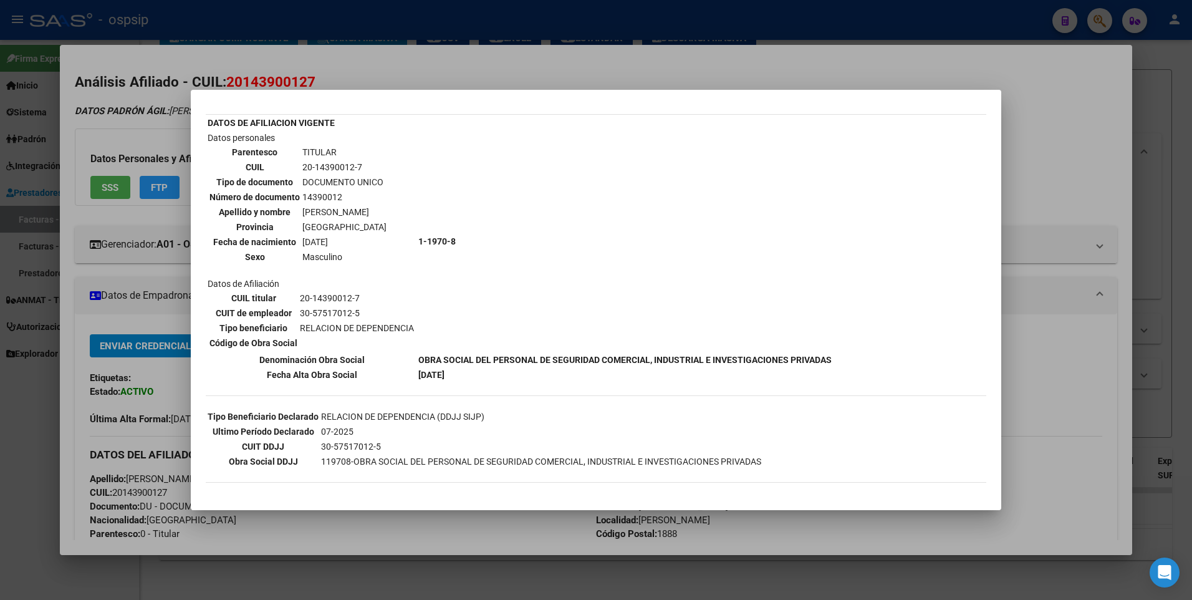
scroll to position [0, 0]
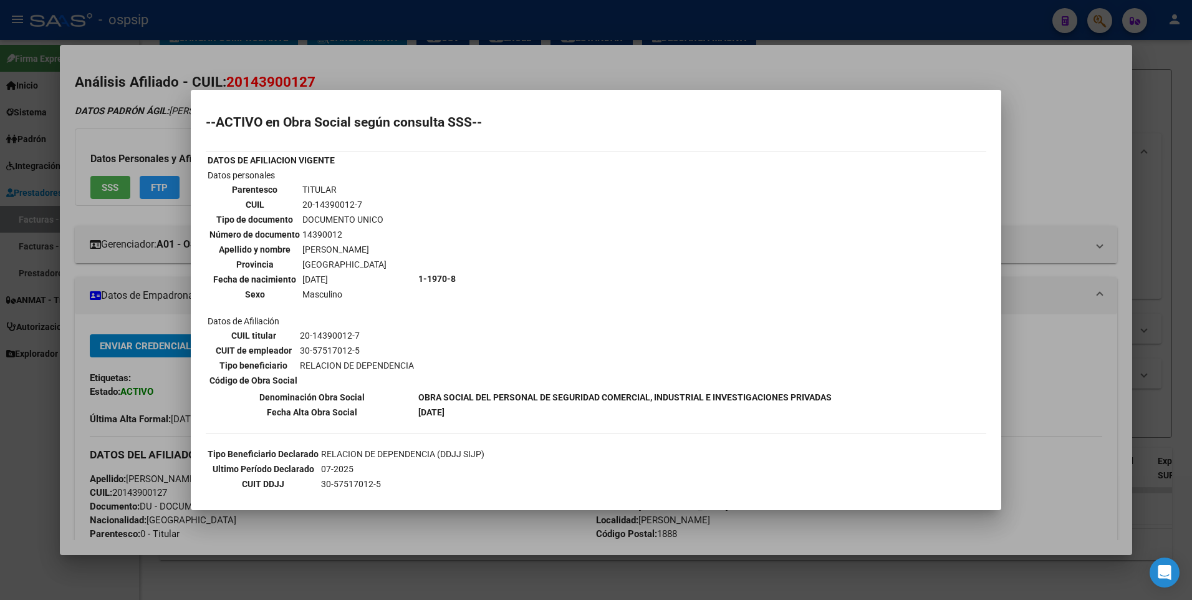
click at [1036, 86] on div at bounding box center [596, 300] width 1192 height 600
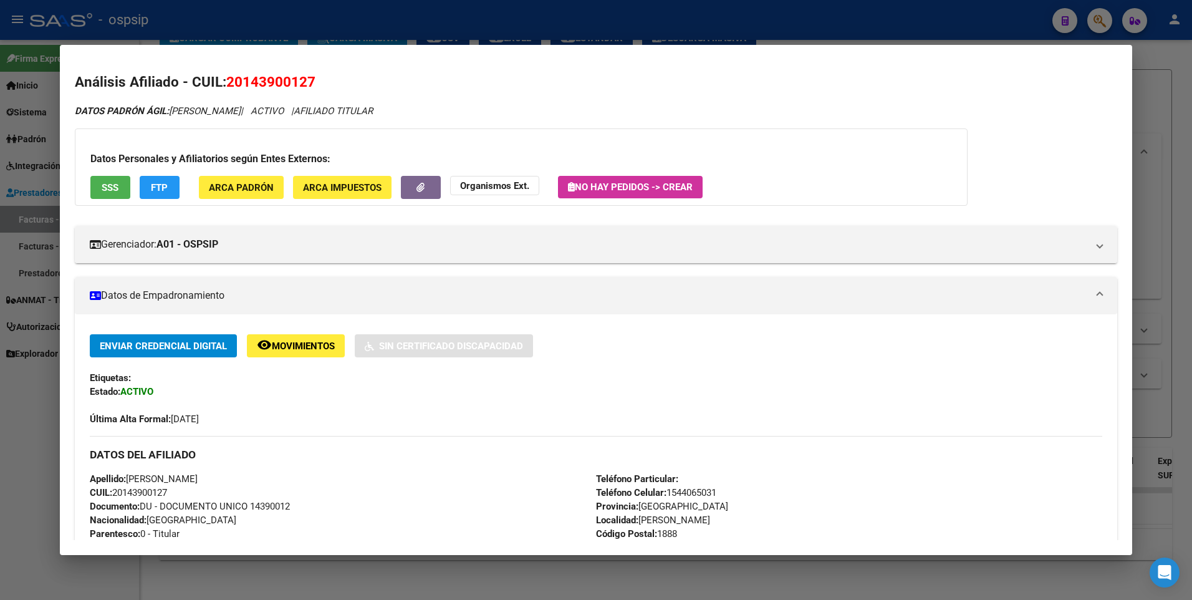
click at [1171, 97] on div at bounding box center [596, 300] width 1192 height 600
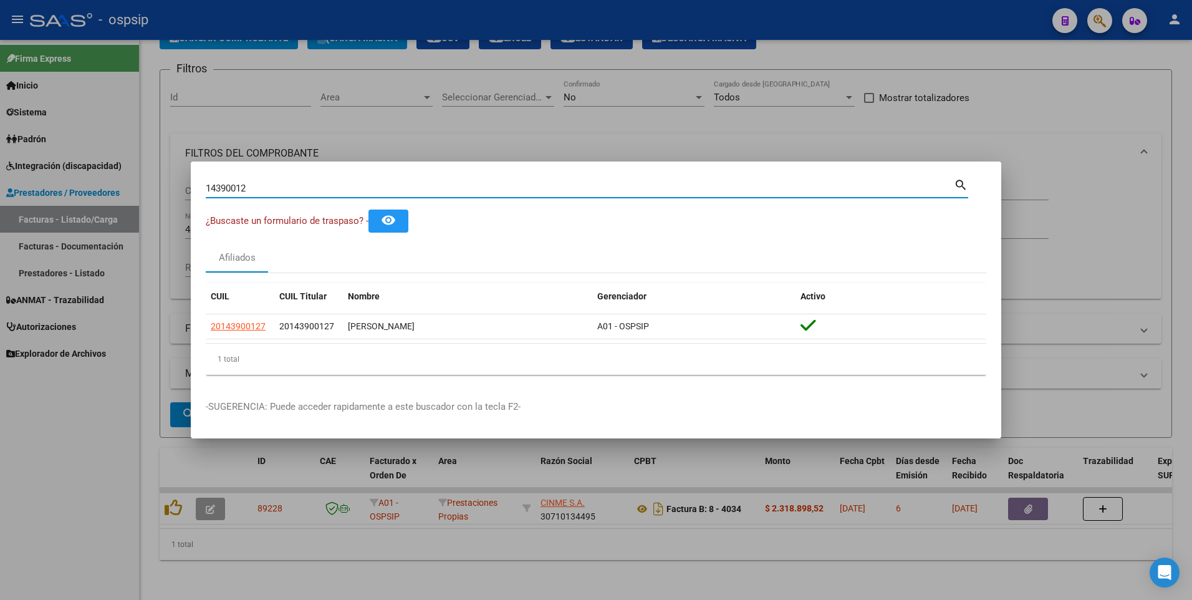
drag, startPoint x: 251, startPoint y: 186, endPoint x: 125, endPoint y: 204, distance: 127.3
click at [127, 204] on div "14390012 Buscar (apellido, dni, cuil, nro traspaso, cuit, obra social) search ¿…" at bounding box center [596, 300] width 1192 height 600
type input "92993277"
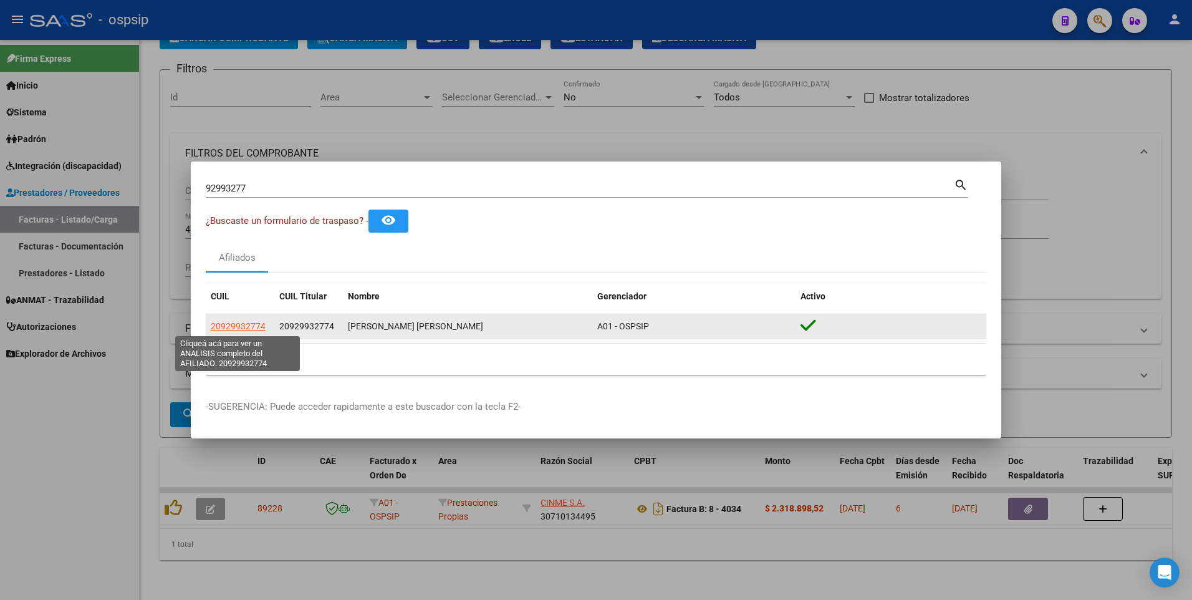
click at [244, 329] on span "20929932774" at bounding box center [238, 326] width 55 height 10
type textarea "20929932774"
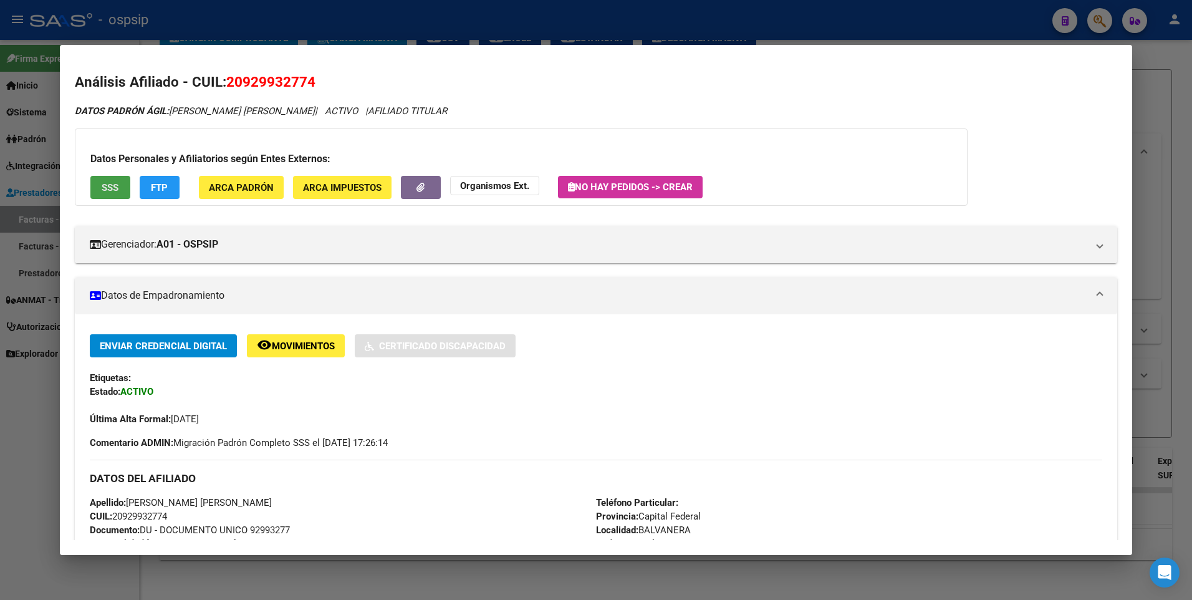
click at [113, 188] on span "SSS" at bounding box center [110, 187] width 17 height 11
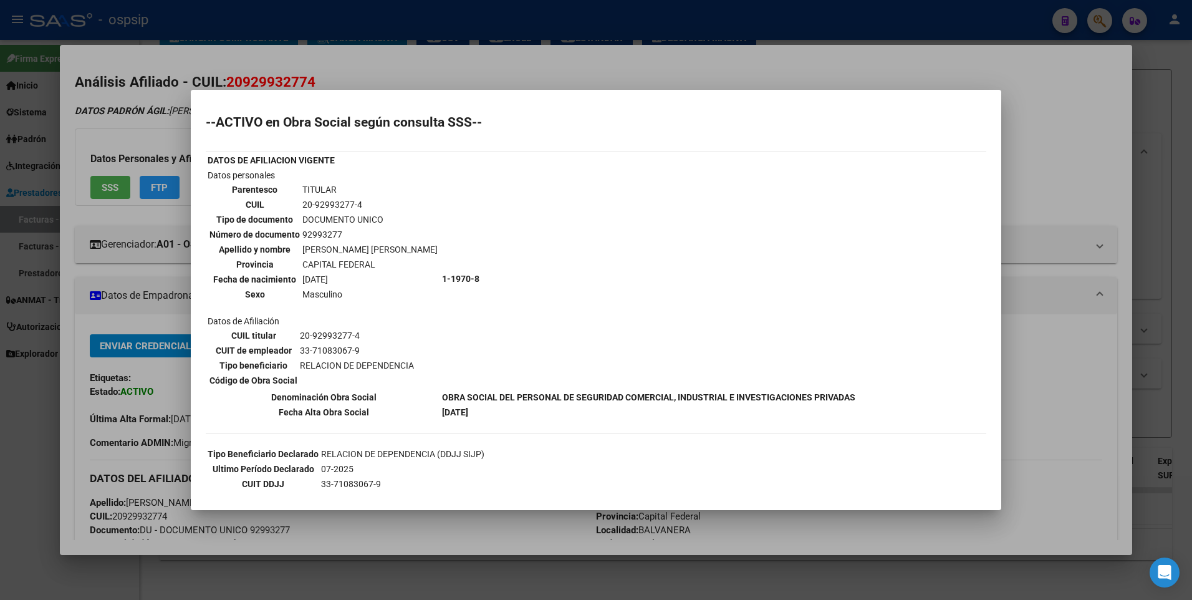
click at [1177, 101] on div at bounding box center [596, 300] width 1192 height 600
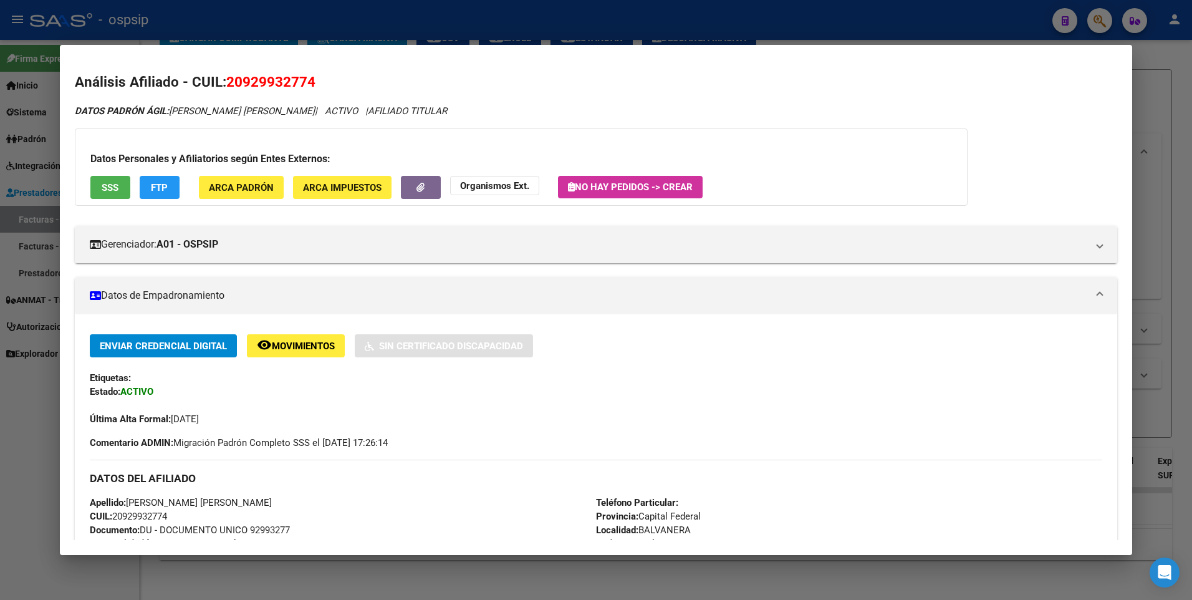
click at [1167, 100] on div at bounding box center [596, 300] width 1192 height 600
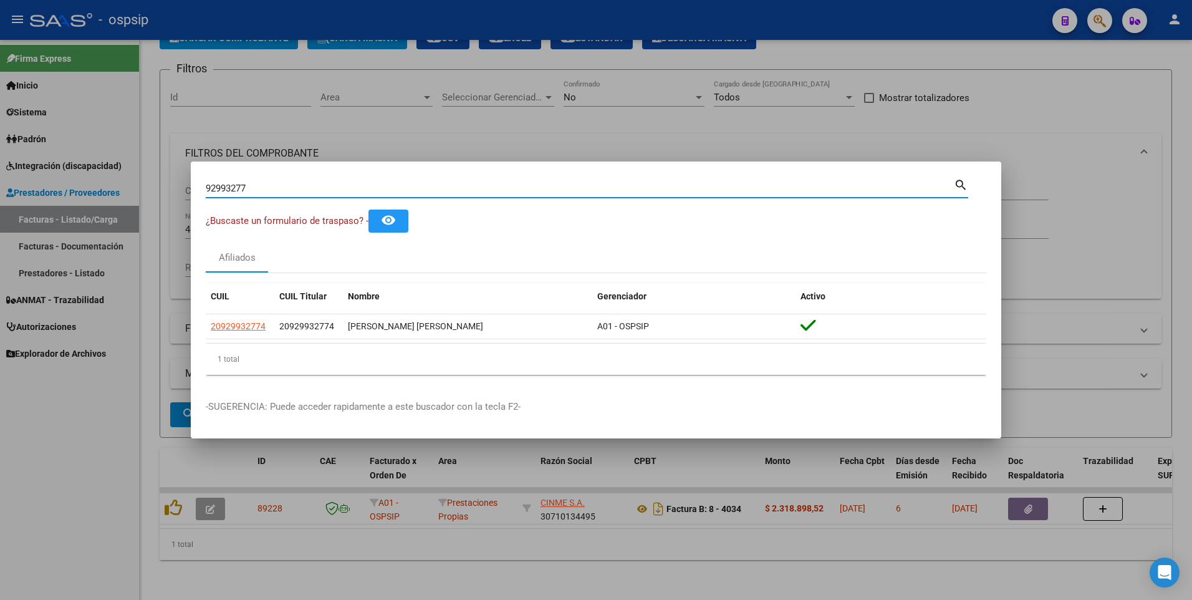
drag, startPoint x: 71, startPoint y: 191, endPoint x: 14, endPoint y: 195, distance: 57.5
click at [14, 195] on div "92993277 Buscar (apellido, dni, cuil, nro traspaso, cuit, obra social) search ¿…" at bounding box center [596, 300] width 1192 height 600
type input "17198414"
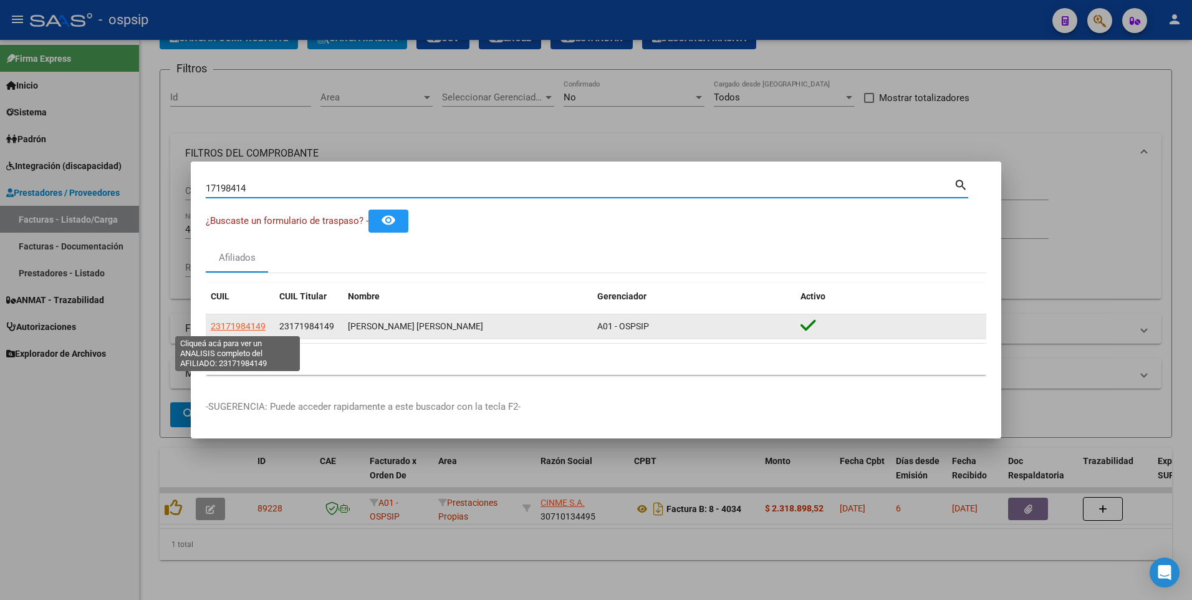
click at [225, 329] on span "23171984149" at bounding box center [238, 326] width 55 height 10
type textarea "23171984149"
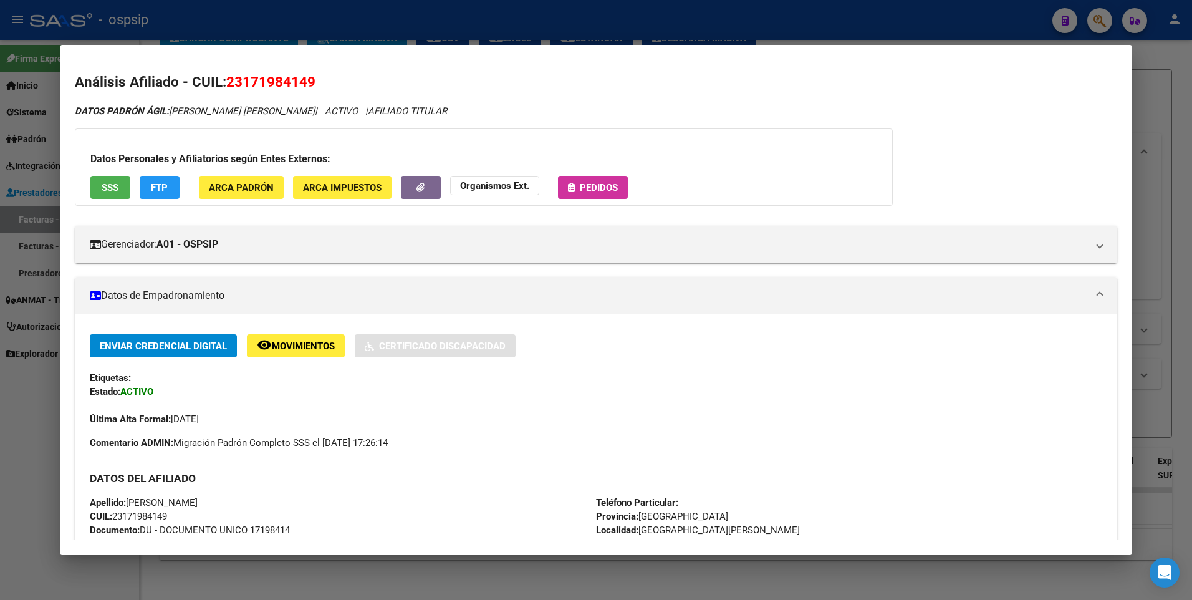
click at [110, 181] on span "SSS" at bounding box center [110, 186] width 17 height 11
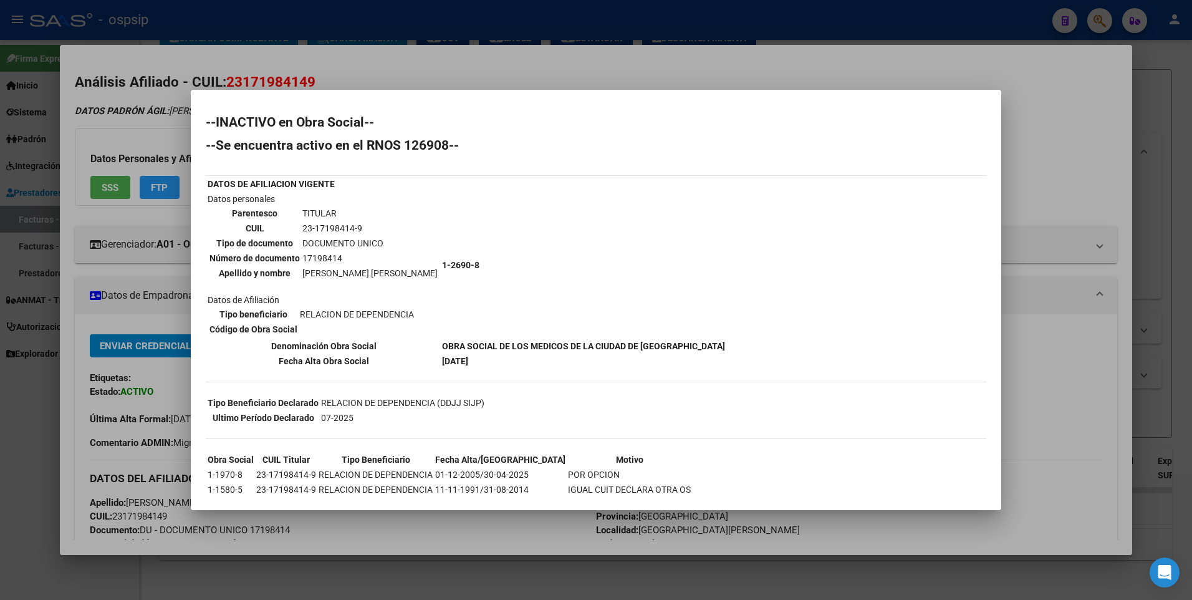
click at [1049, 145] on div at bounding box center [596, 300] width 1192 height 600
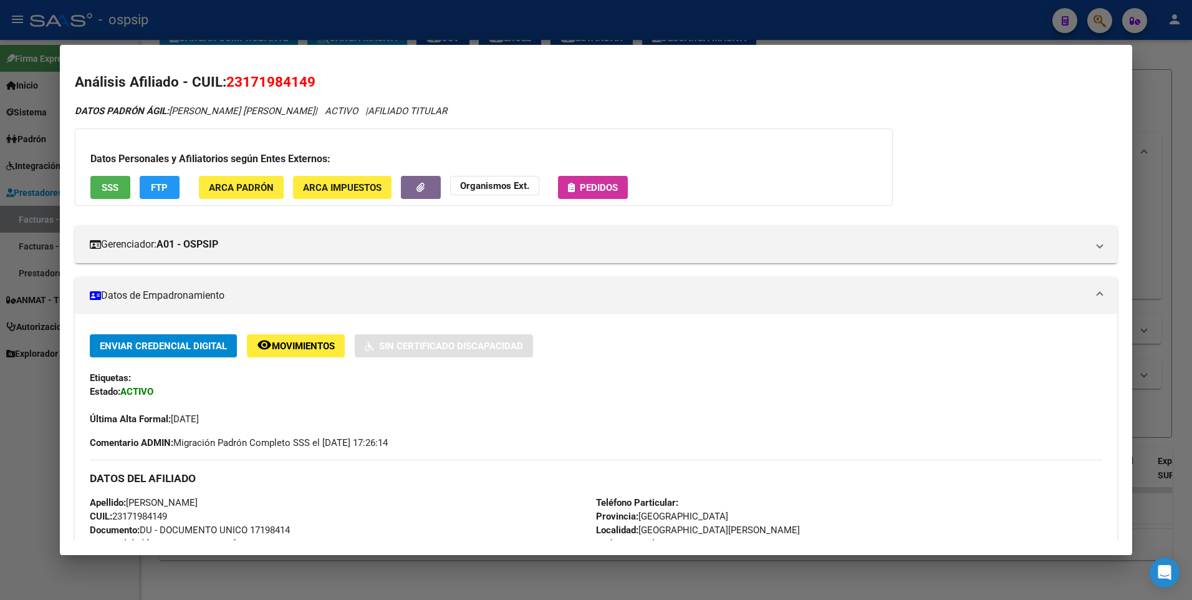
click at [1149, 91] on div at bounding box center [596, 300] width 1192 height 600
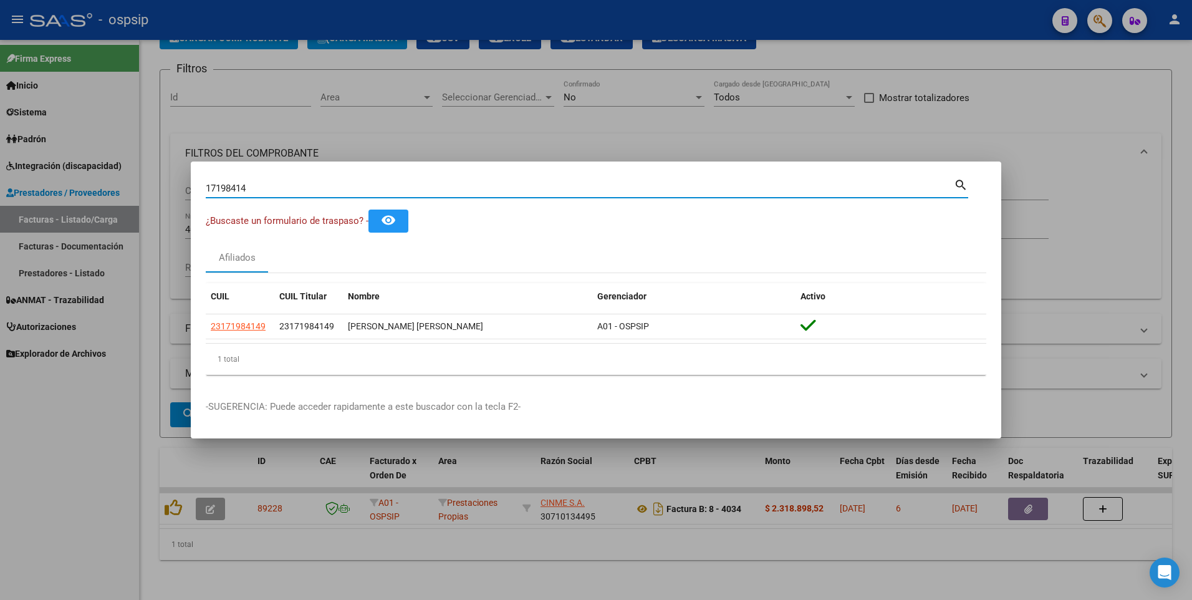
drag, startPoint x: 256, startPoint y: 192, endPoint x: 155, endPoint y: 203, distance: 101.0
click at [155, 203] on div "17198414 Buscar (apellido, dni, cuil, nro traspaso, cuit, obra social) search ¿…" at bounding box center [596, 300] width 1192 height 600
type input "13816375"
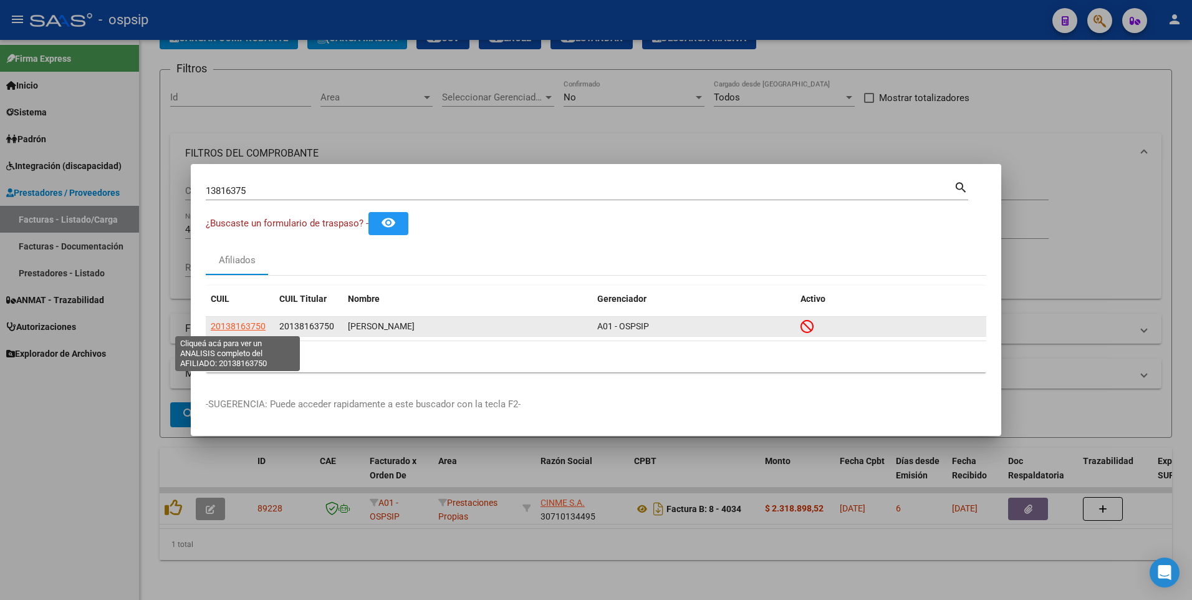
click at [229, 327] on span "20138163750" at bounding box center [238, 326] width 55 height 10
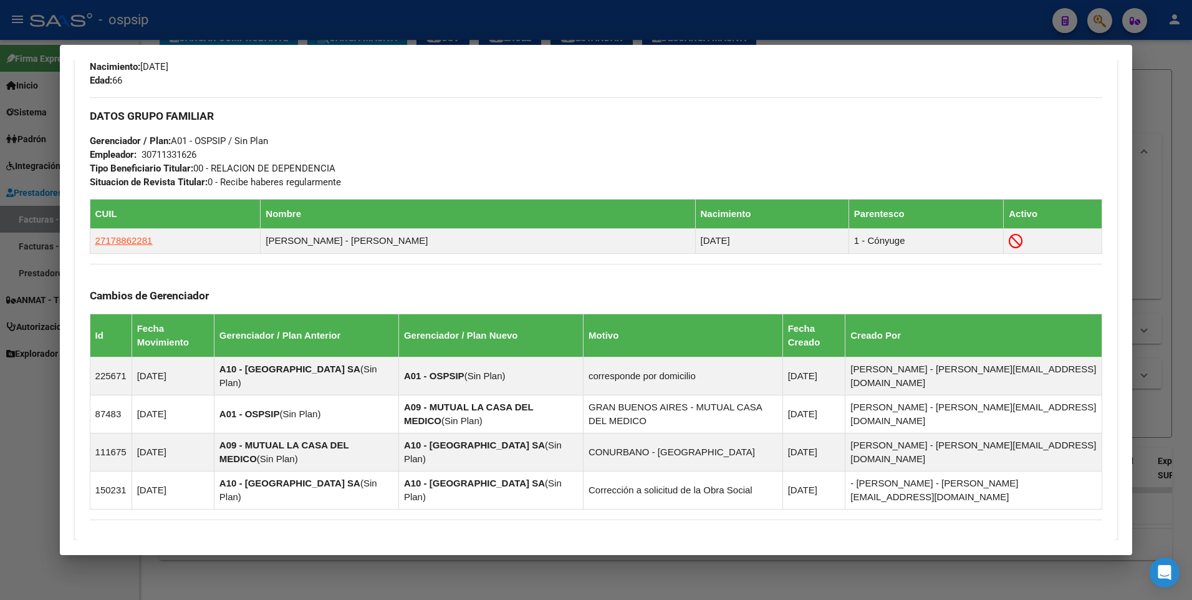
scroll to position [561, 0]
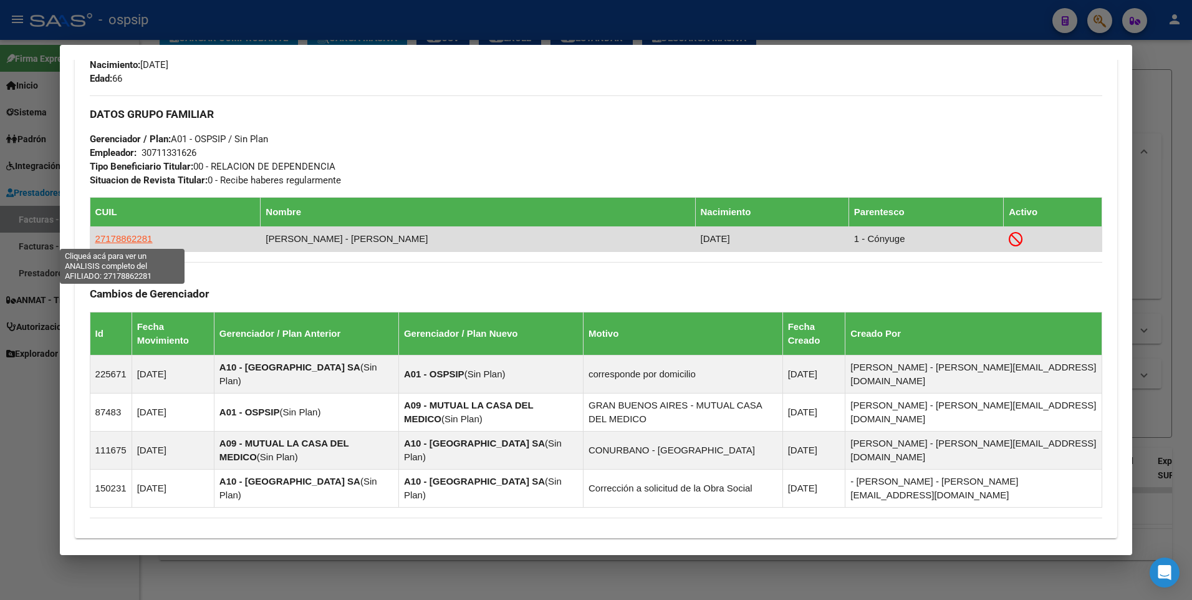
click at [141, 243] on span "27178862281" at bounding box center [123, 238] width 57 height 11
type textarea "27178862281"
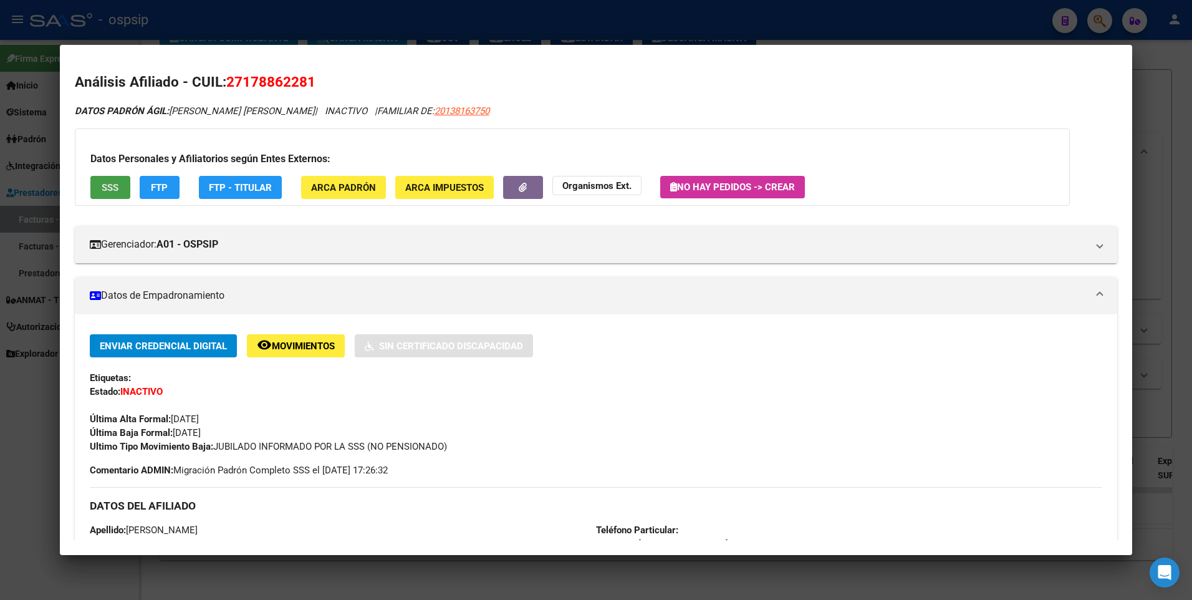
click at [123, 193] on button "SSS" at bounding box center [110, 187] width 40 height 23
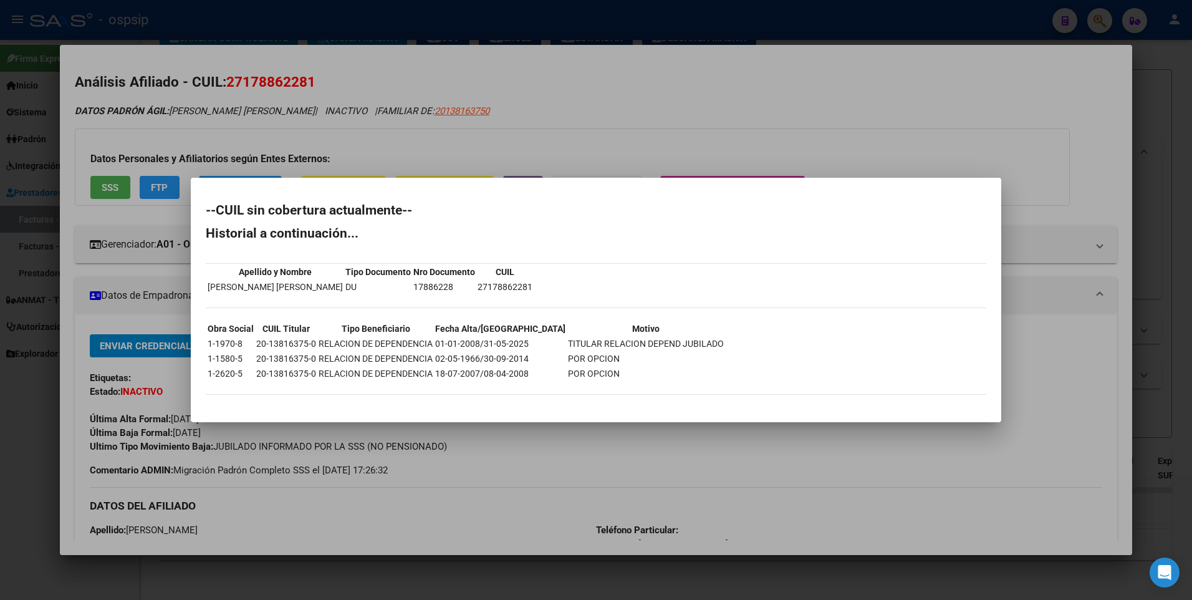
click at [1059, 133] on div at bounding box center [596, 300] width 1192 height 600
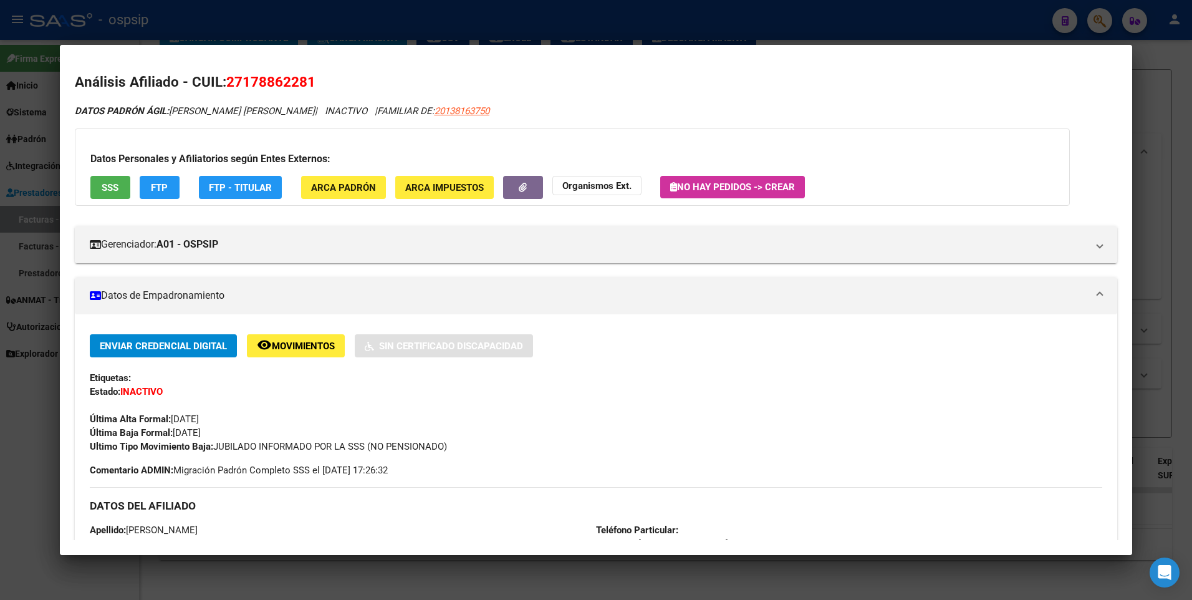
drag, startPoint x: 1144, startPoint y: 83, endPoint x: 814, endPoint y: 178, distance: 344.0
click at [1146, 82] on div at bounding box center [596, 300] width 1192 height 600
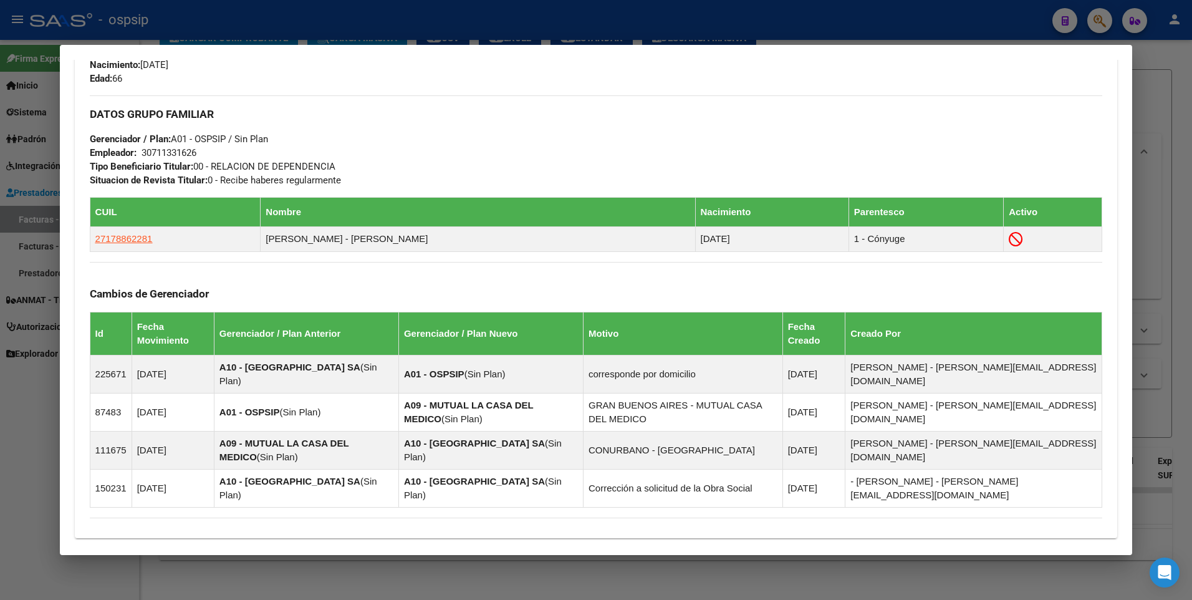
click at [1167, 110] on div at bounding box center [596, 300] width 1192 height 600
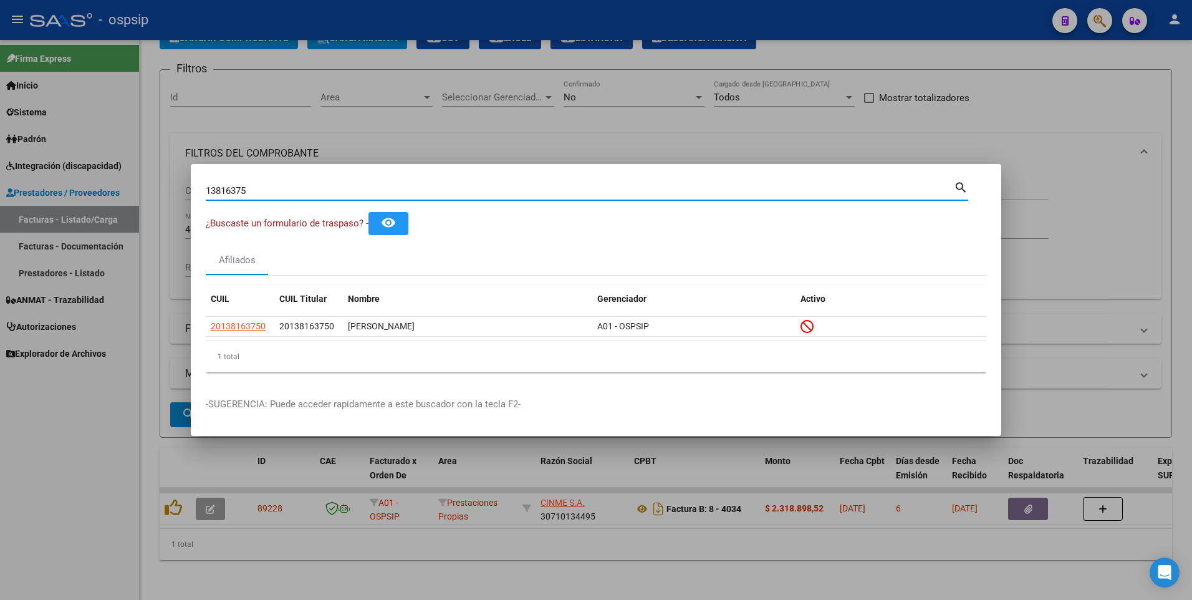
drag, startPoint x: 261, startPoint y: 190, endPoint x: 48, endPoint y: 209, distance: 213.5
click at [48, 209] on div "13816375 Buscar (apellido, dni, cuil, nro traspaso, cuit, obra social) search ¿…" at bounding box center [596, 300] width 1192 height 600
type input "14568726"
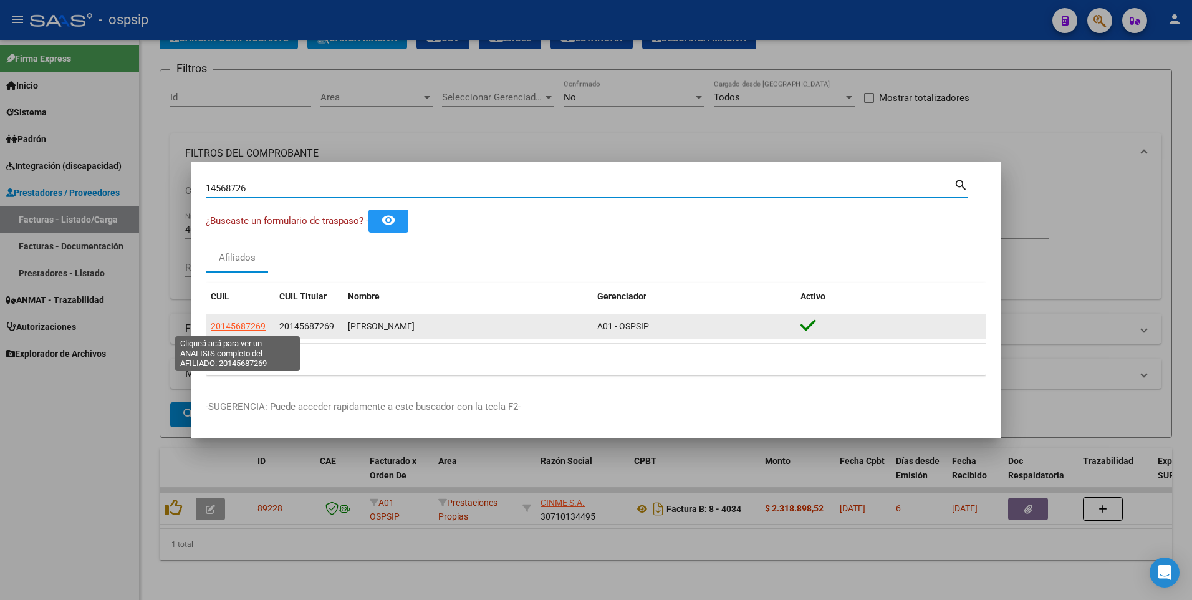
click at [227, 326] on span "20145687269" at bounding box center [238, 326] width 55 height 10
type textarea "20145687269"
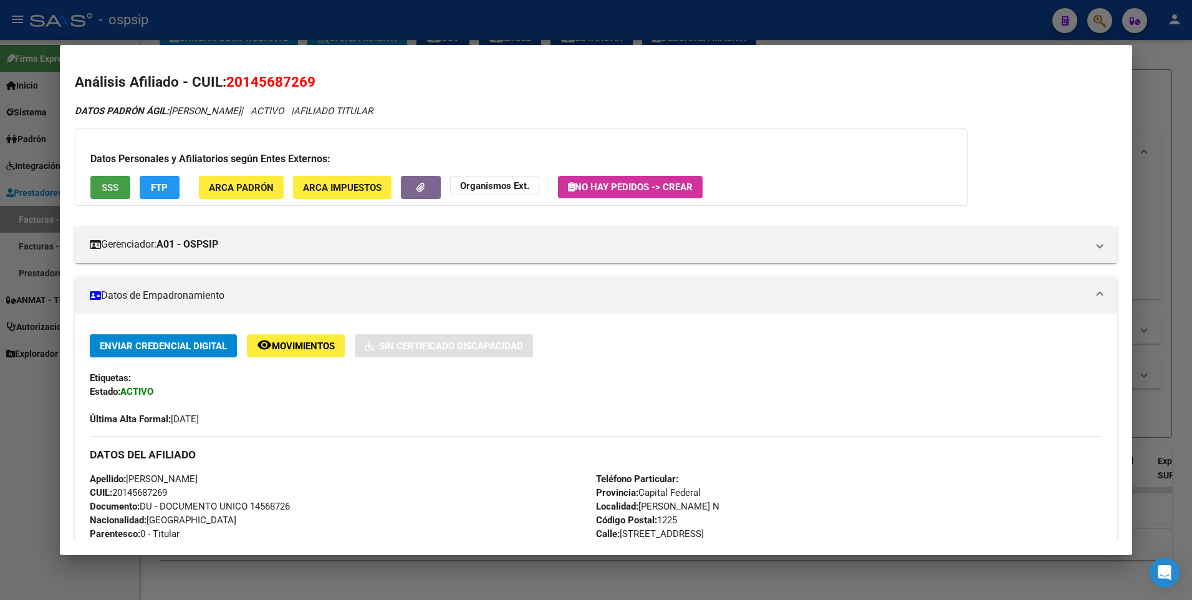
click at [128, 198] on button "SSS" at bounding box center [110, 187] width 40 height 23
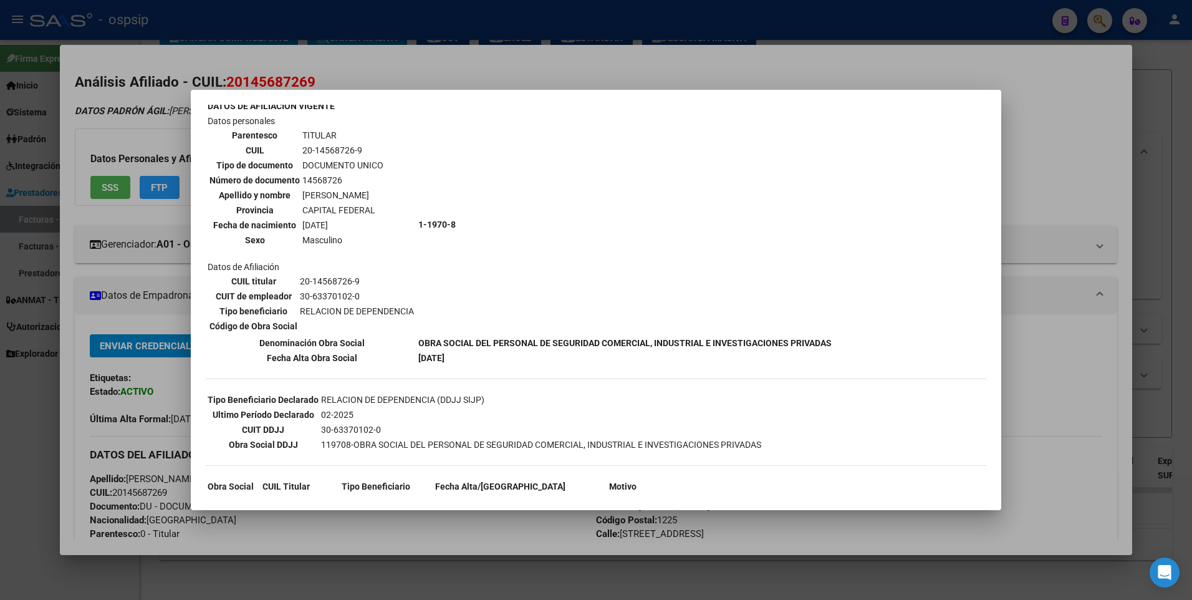
scroll to position [0, 0]
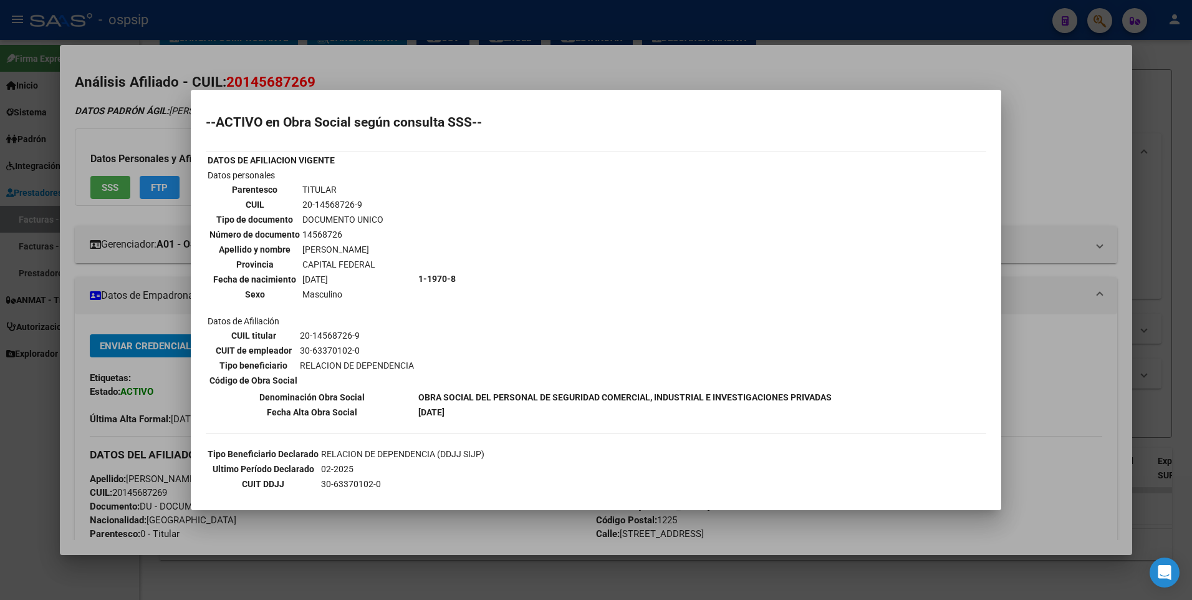
click at [1059, 133] on div at bounding box center [596, 300] width 1192 height 600
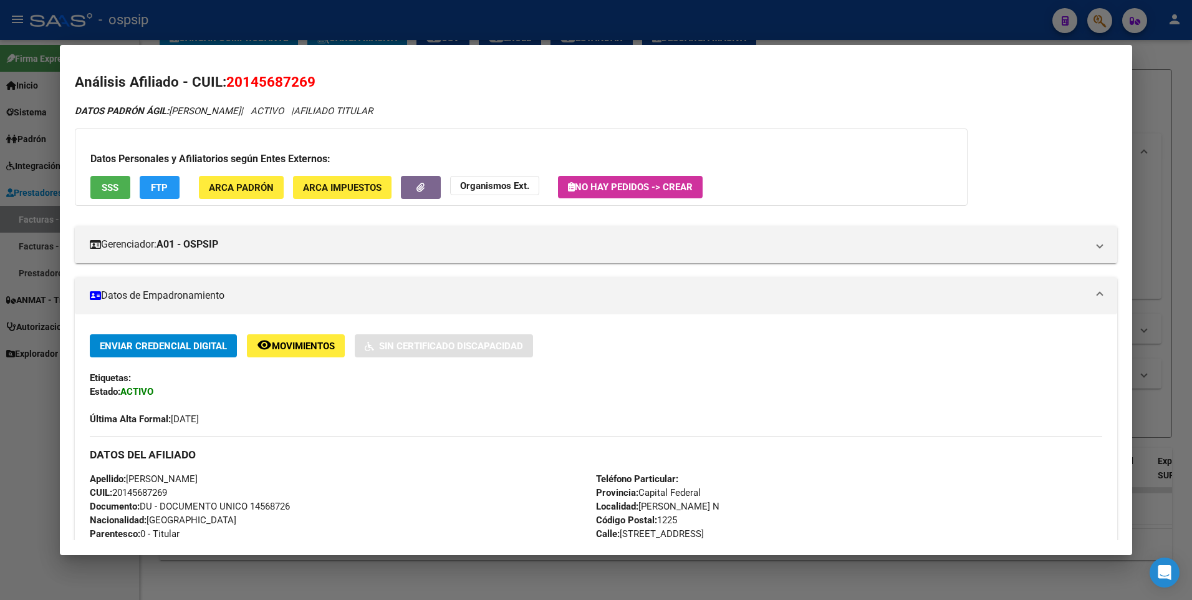
click at [1150, 117] on div at bounding box center [596, 300] width 1192 height 600
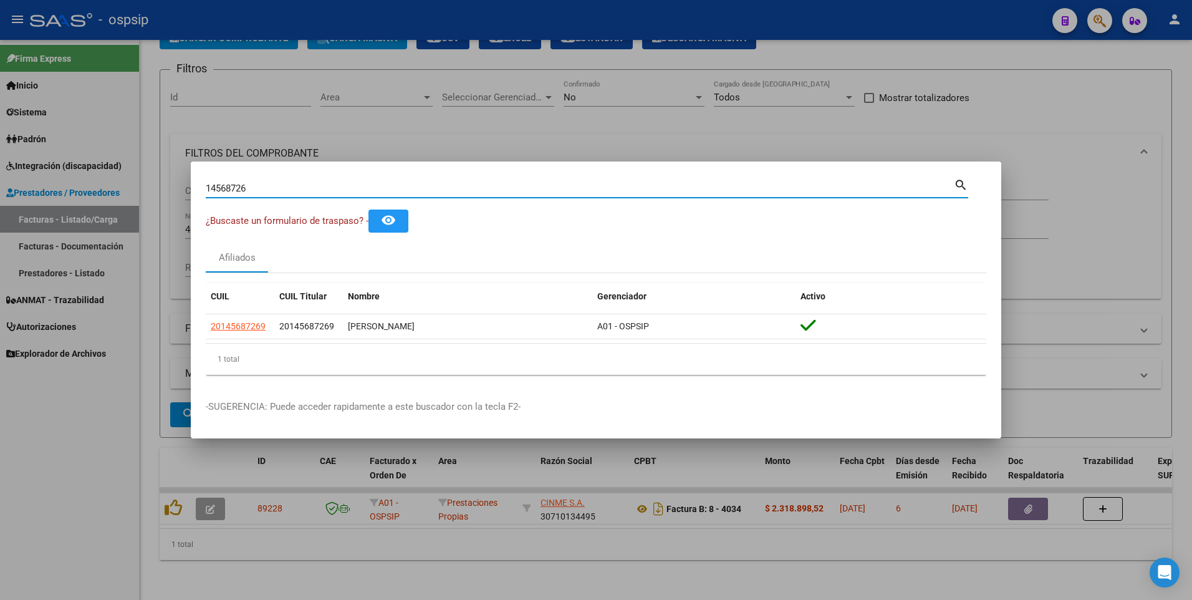
drag, startPoint x: 248, startPoint y: 188, endPoint x: 109, endPoint y: 191, distance: 139.7
click at [109, 191] on div "14568726 Buscar (apellido, dni, cuil, nro traspaso, cuit, obra social) search ¿…" at bounding box center [596, 300] width 1192 height 600
type input "20036870"
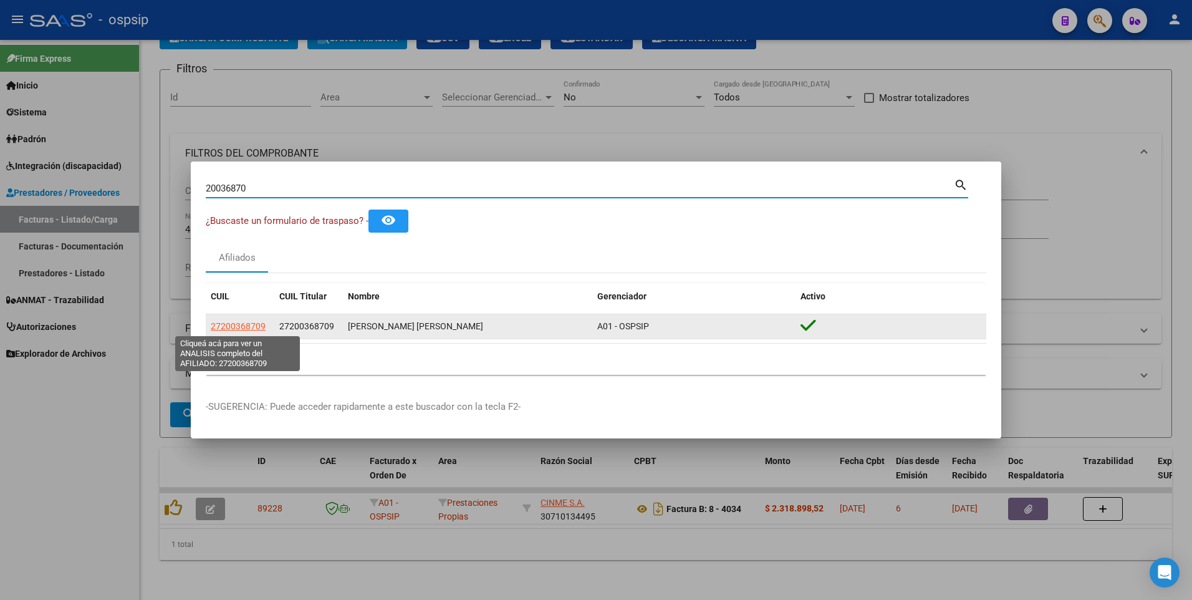
click at [257, 327] on span "27200368709" at bounding box center [238, 326] width 55 height 10
type textarea "27200368709"
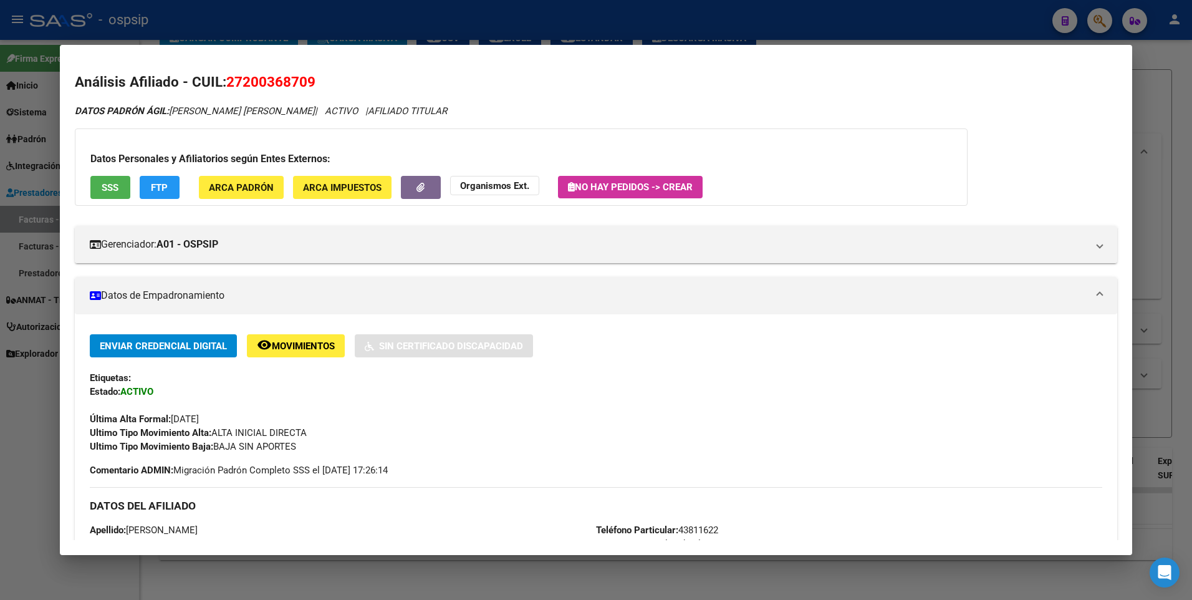
click at [102, 192] on span "SSS" at bounding box center [110, 187] width 17 height 11
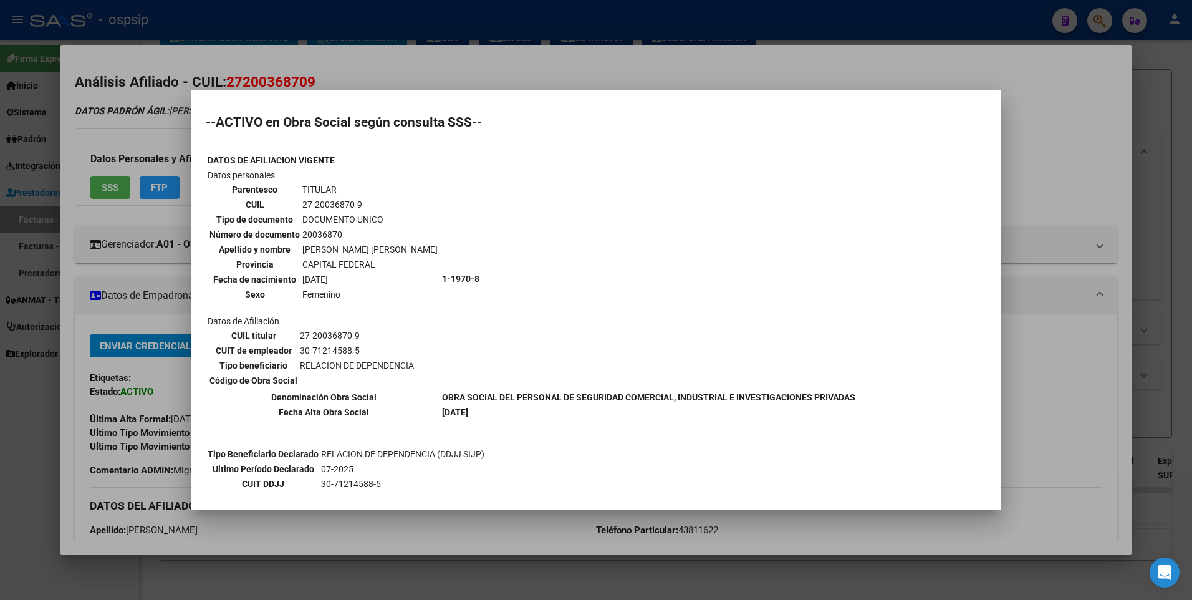
click at [1096, 120] on div at bounding box center [596, 300] width 1192 height 600
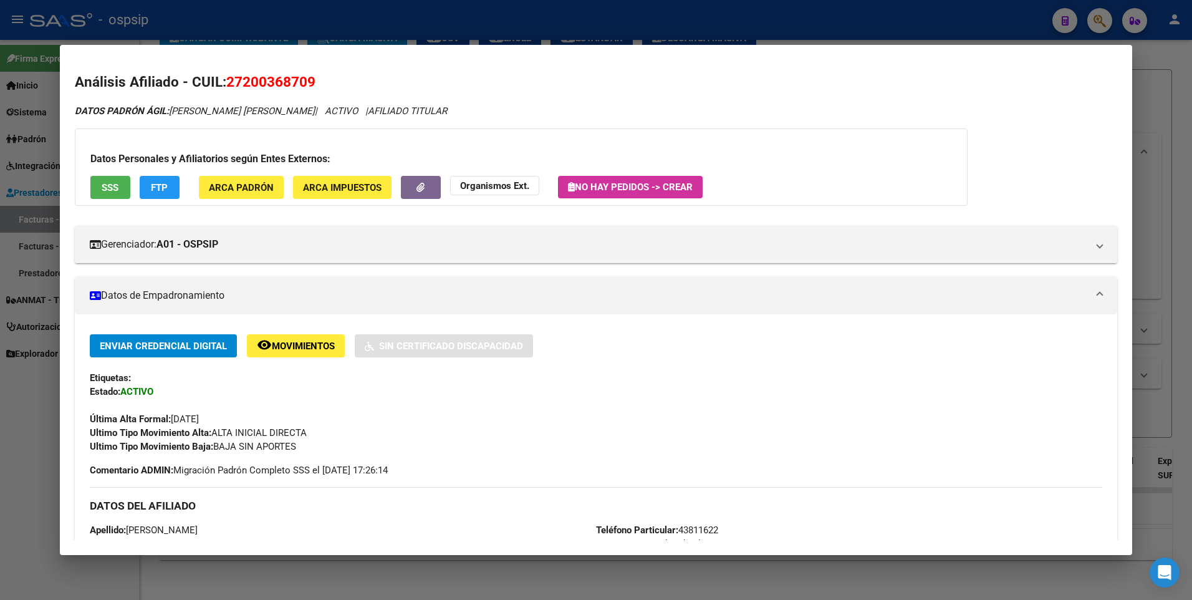
click at [1142, 98] on div at bounding box center [596, 300] width 1192 height 600
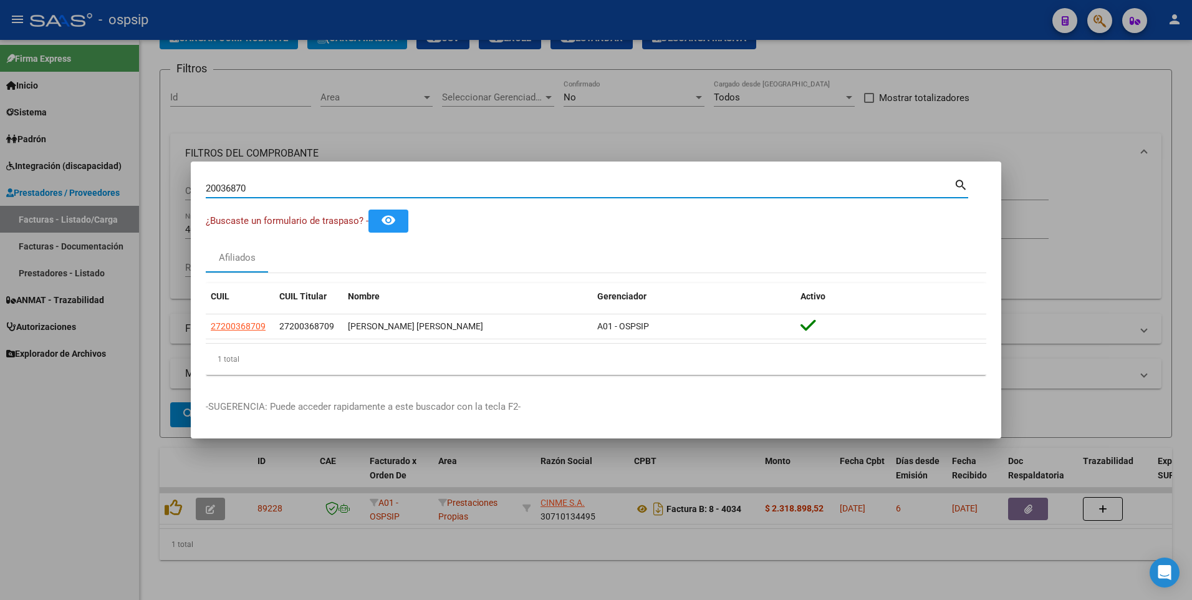
drag, startPoint x: 251, startPoint y: 190, endPoint x: 117, endPoint y: 206, distance: 134.4
click at [117, 206] on div "20036870 Buscar (apellido, dni, cuil, nro traspaso, cuit, obra social) search ¿…" at bounding box center [596, 300] width 1192 height 600
type input "14071487"
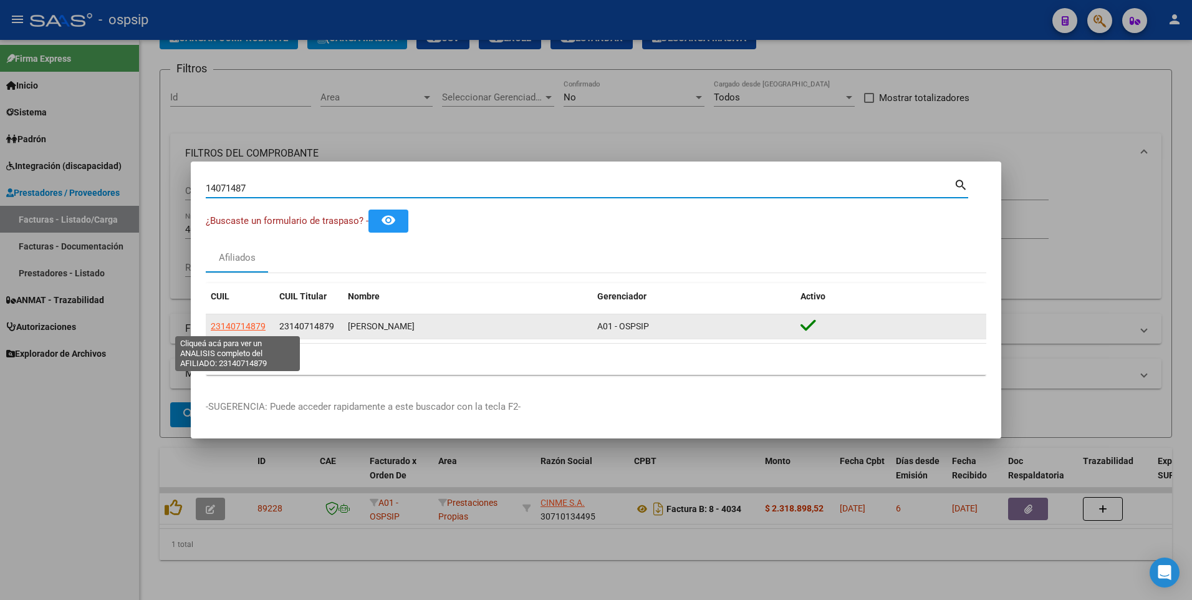
click at [226, 329] on span "23140714879" at bounding box center [238, 326] width 55 height 10
type textarea "23140714879"
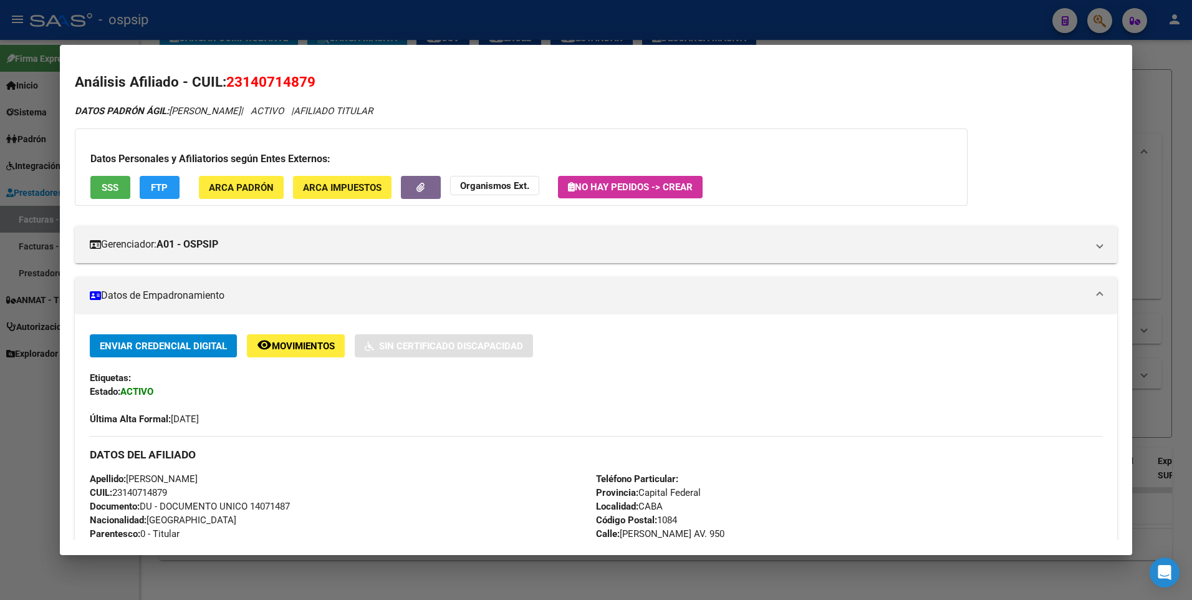
click at [105, 190] on span "SSS" at bounding box center [110, 187] width 17 height 11
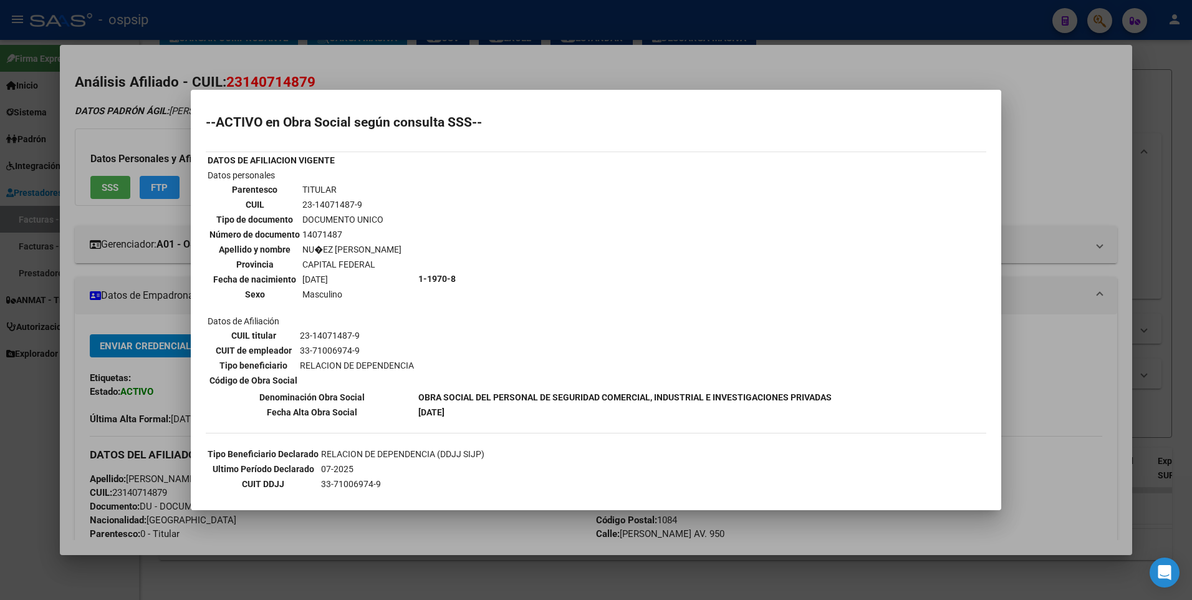
click at [1093, 159] on div at bounding box center [596, 300] width 1192 height 600
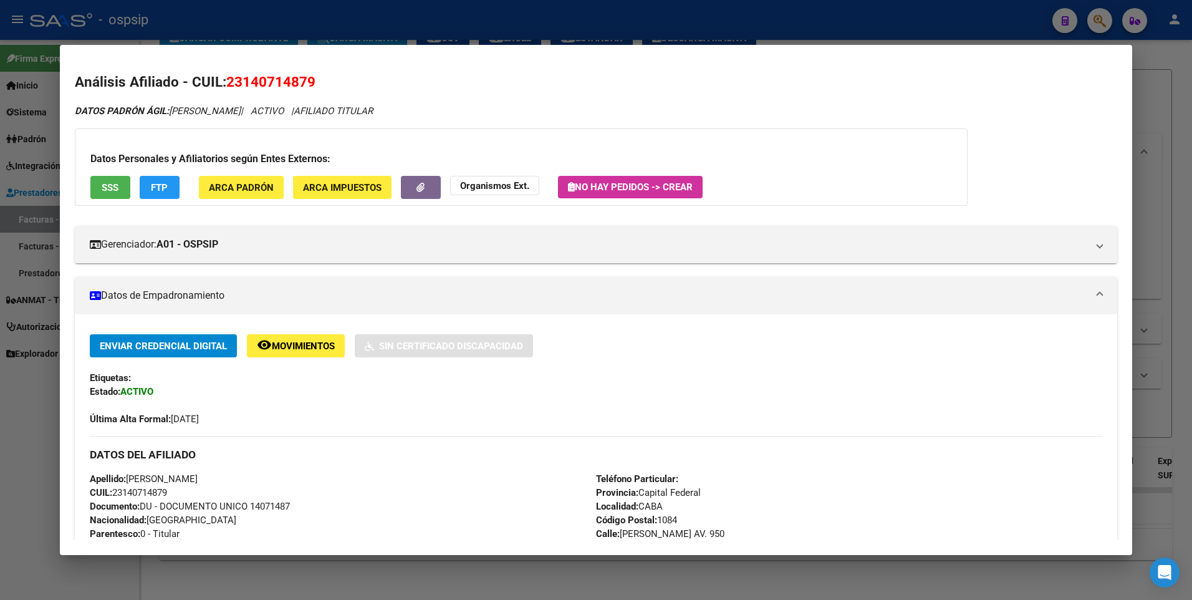
click at [1160, 128] on div at bounding box center [596, 300] width 1192 height 600
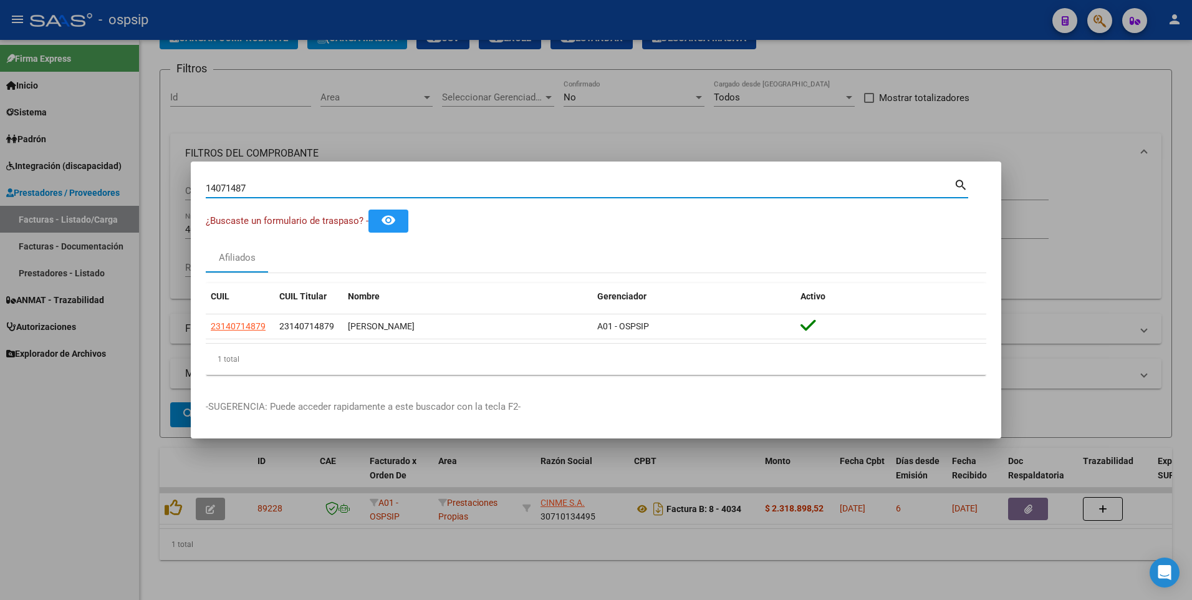
drag, startPoint x: 253, startPoint y: 185, endPoint x: 75, endPoint y: 220, distance: 181.0
click at [77, 218] on div "14071487 Buscar (apellido, dni, cuil, nro traspaso, cuit, obra social) search ¿…" at bounding box center [596, 300] width 1192 height 600
type input "28282540"
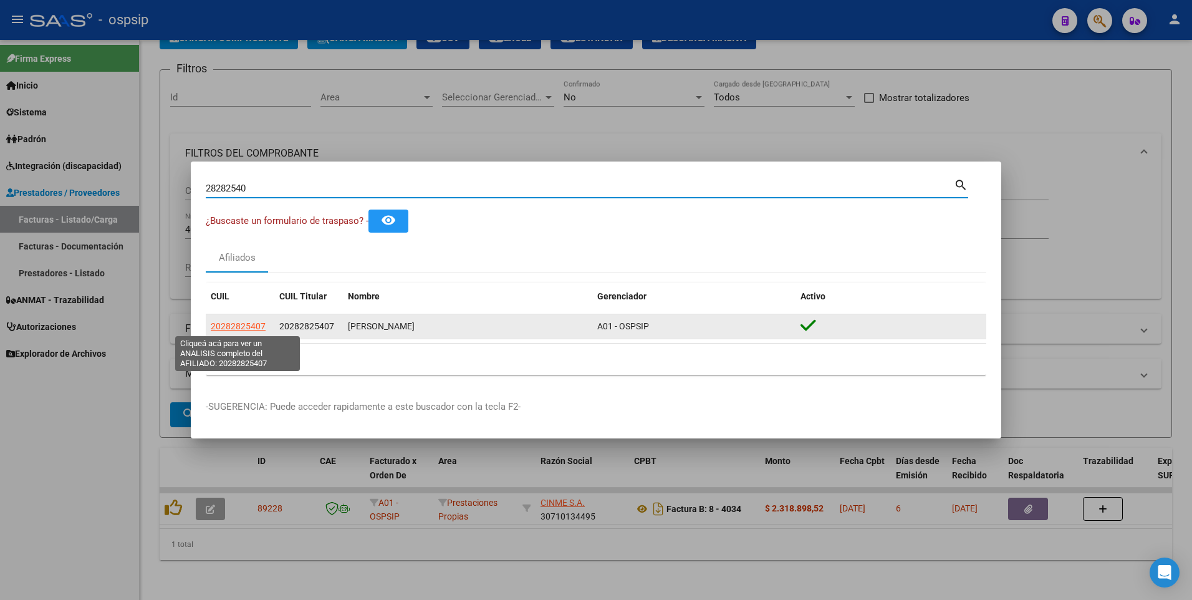
click at [243, 322] on span "20282825407" at bounding box center [238, 326] width 55 height 10
type textarea "20282825407"
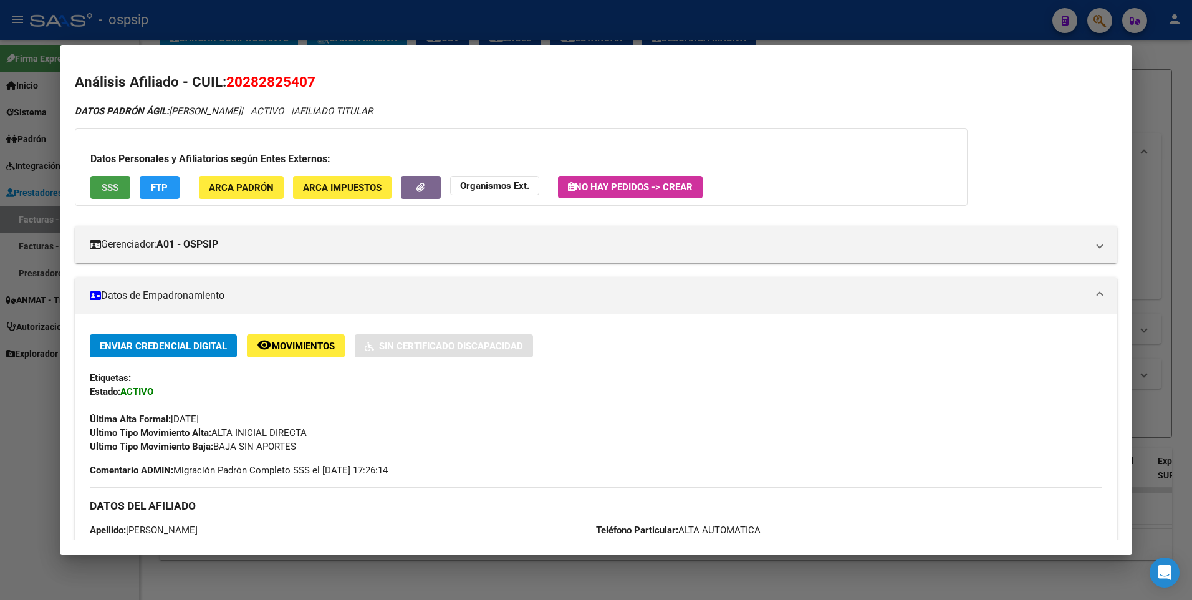
click at [117, 187] on span "SSS" at bounding box center [110, 187] width 17 height 11
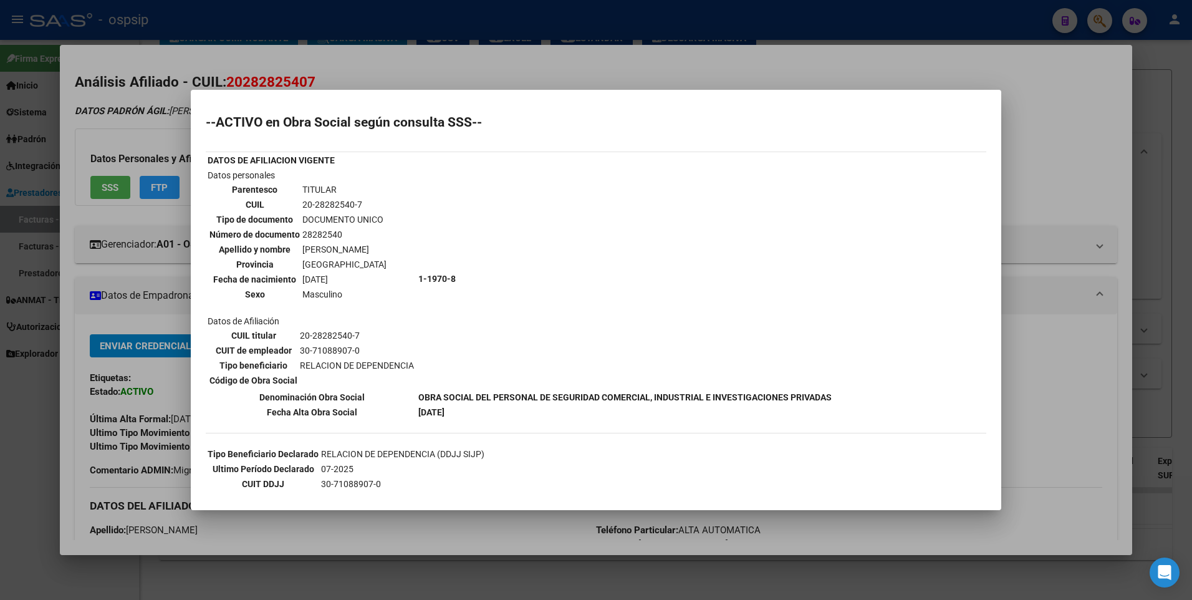
click at [1069, 100] on div at bounding box center [596, 300] width 1192 height 600
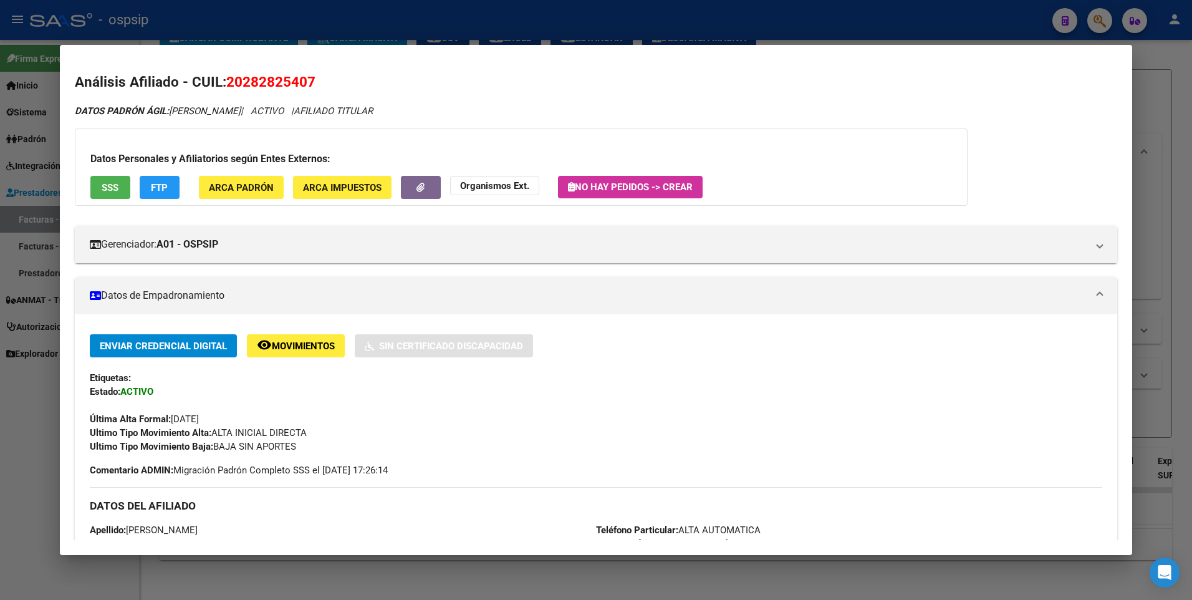
click at [1170, 93] on div at bounding box center [596, 300] width 1192 height 600
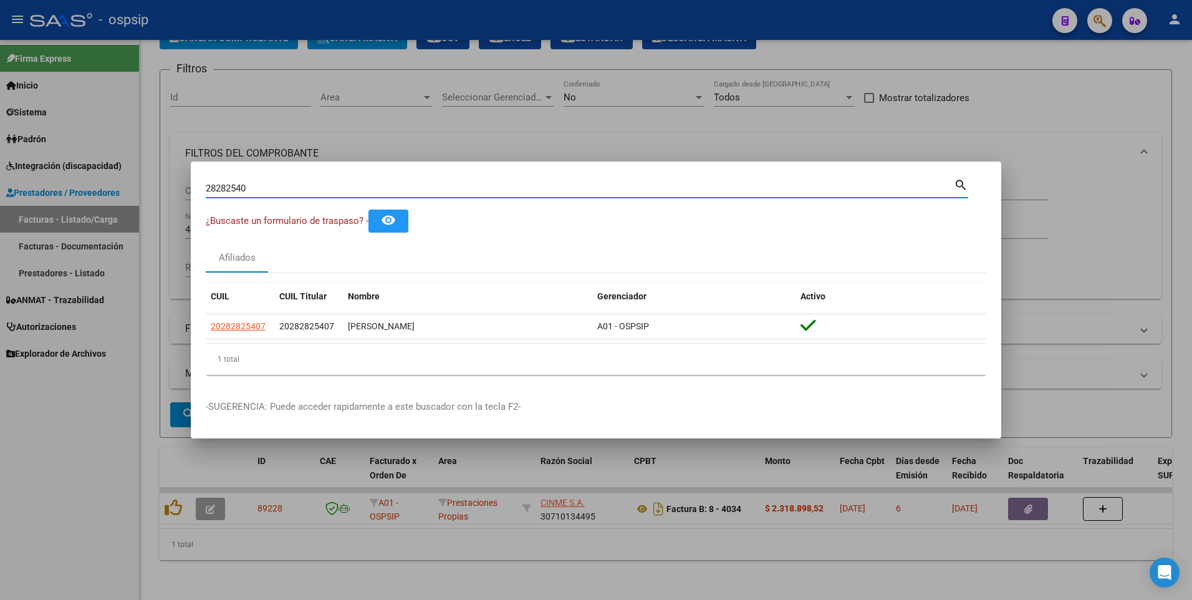
drag, startPoint x: 249, startPoint y: 190, endPoint x: 82, endPoint y: 206, distance: 167.9
click at [82, 206] on div "28282540 Buscar (apellido, dni, cuil, nro traspaso, cuit, obra social) search ¿…" at bounding box center [596, 300] width 1192 height 600
type input "28104499"
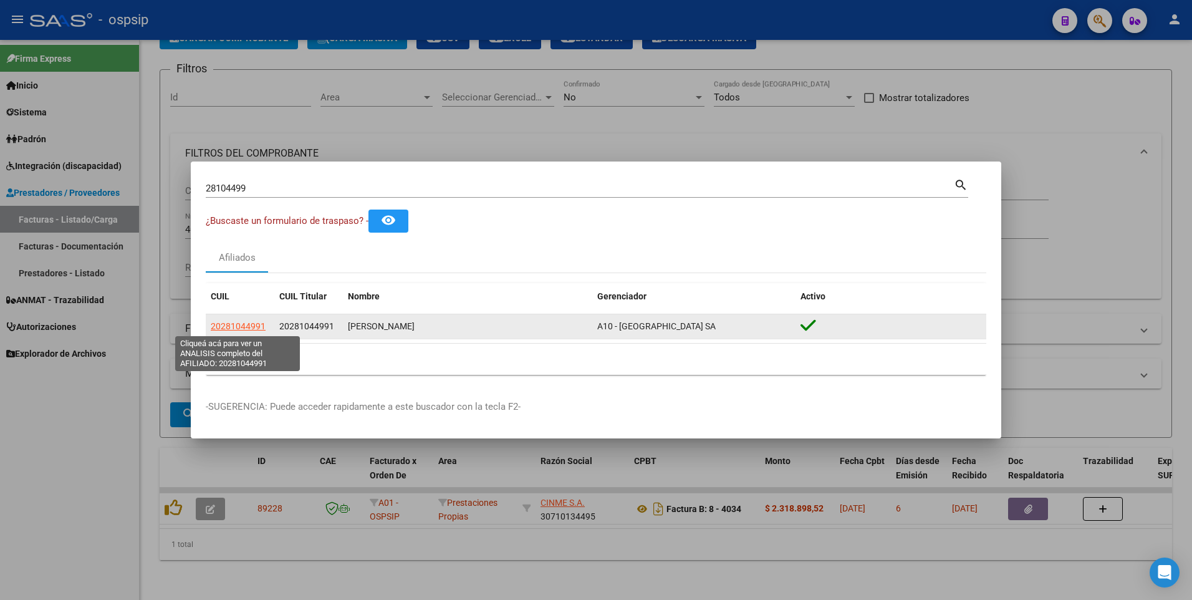
click at [254, 326] on span "20281044991" at bounding box center [238, 326] width 55 height 10
type textarea "20281044991"
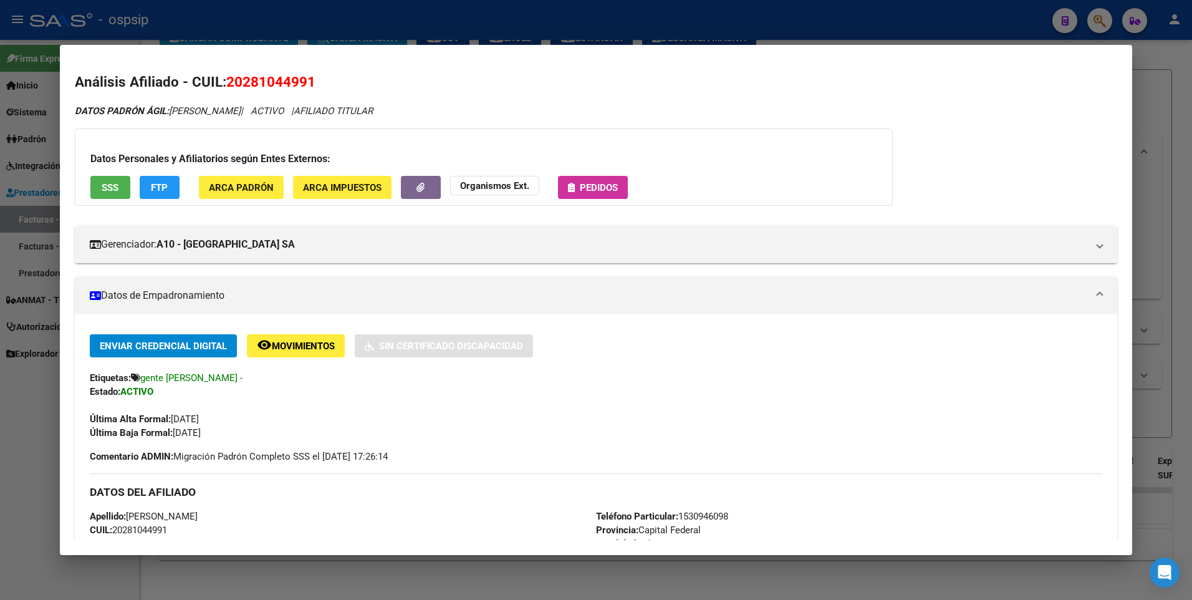
click at [115, 188] on span "SSS" at bounding box center [110, 187] width 17 height 11
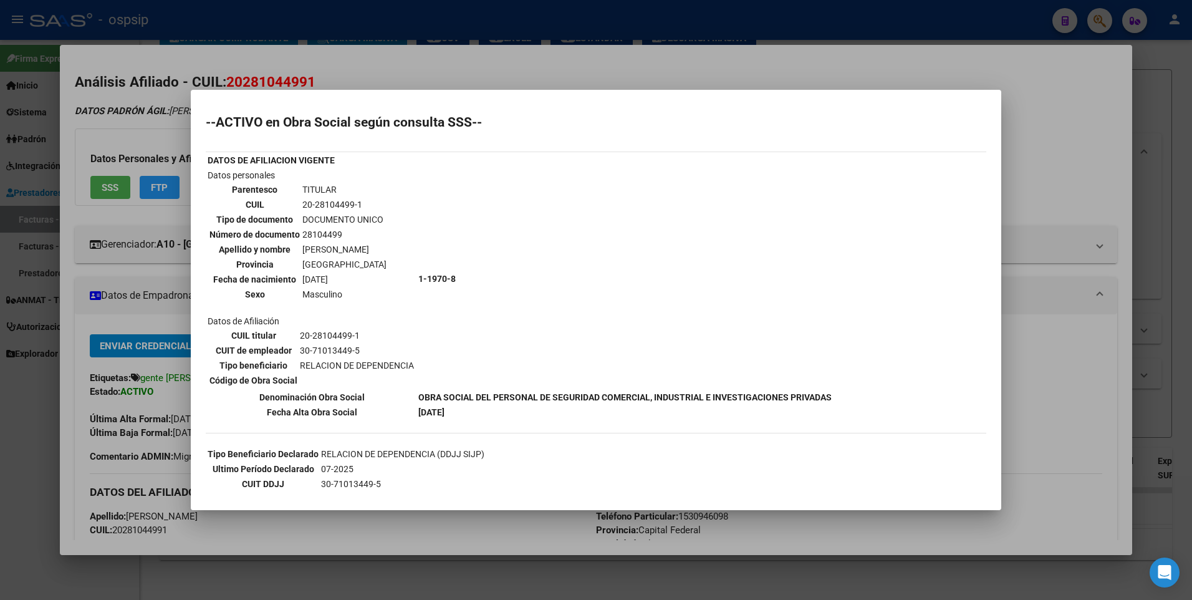
click at [1030, 92] on div at bounding box center [596, 300] width 1192 height 600
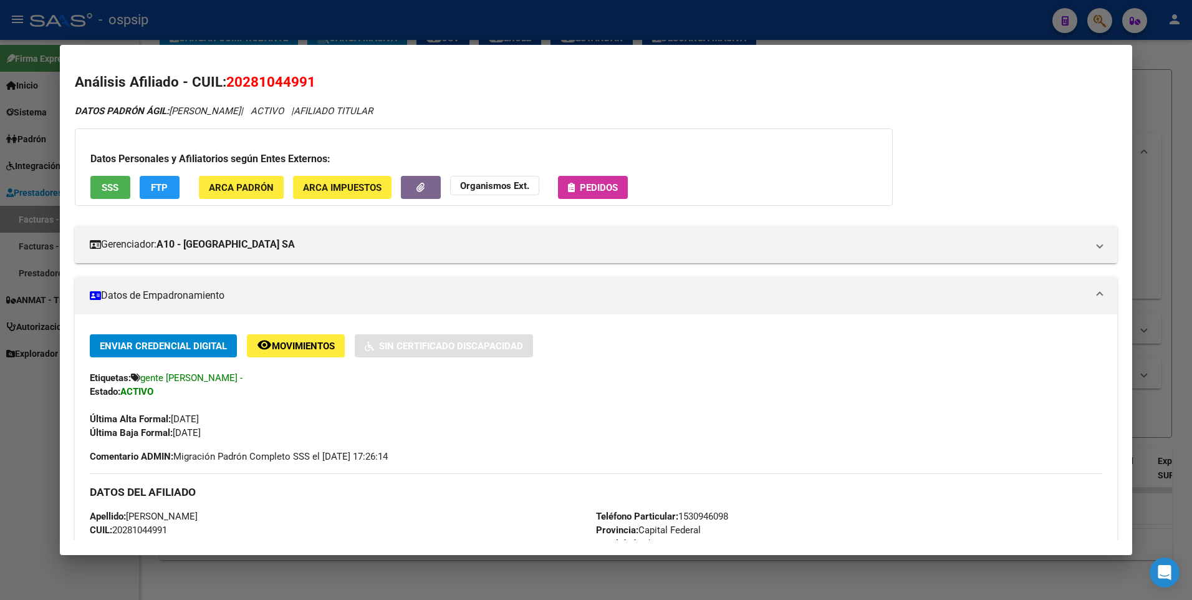
click at [1160, 97] on div at bounding box center [596, 300] width 1192 height 600
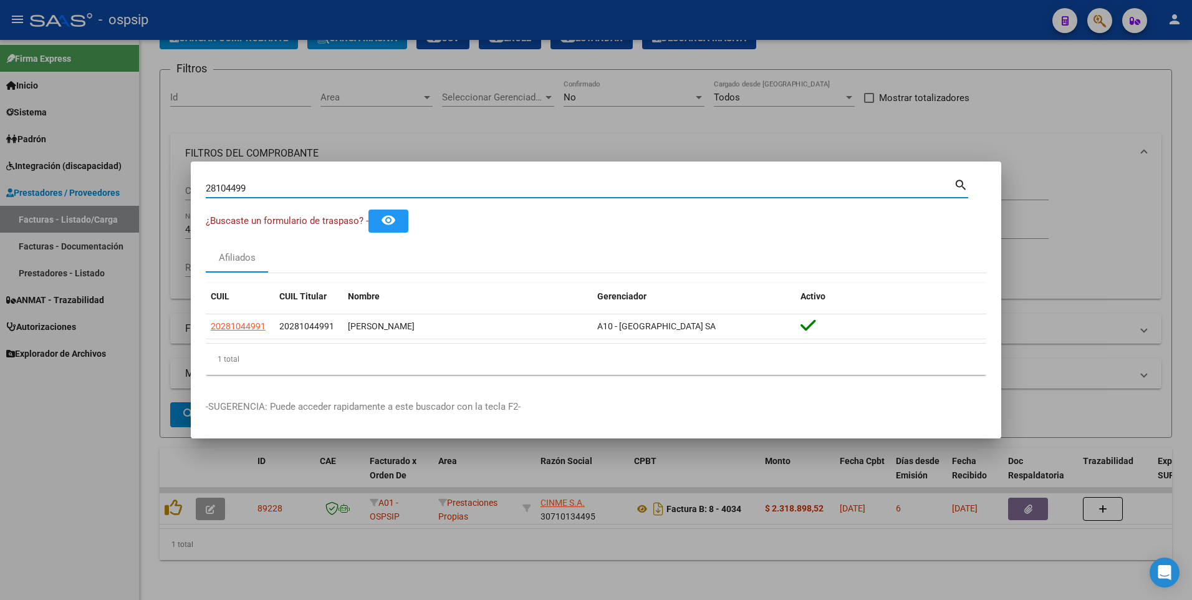
drag, startPoint x: 264, startPoint y: 188, endPoint x: 75, endPoint y: 191, distance: 189.0
click at [75, 191] on div "28104499 Buscar (apellido, dni, cuil, nro traspaso, cuit, obra social) search ¿…" at bounding box center [596, 300] width 1192 height 600
type input "92748436"
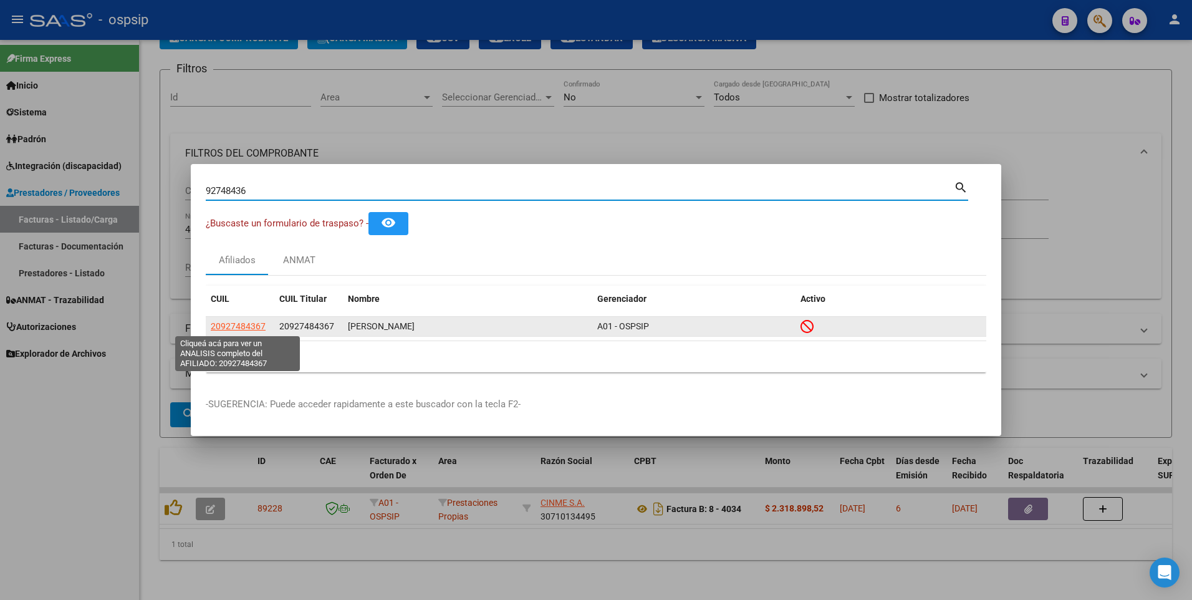
click at [245, 330] on span "20927484367" at bounding box center [238, 326] width 55 height 10
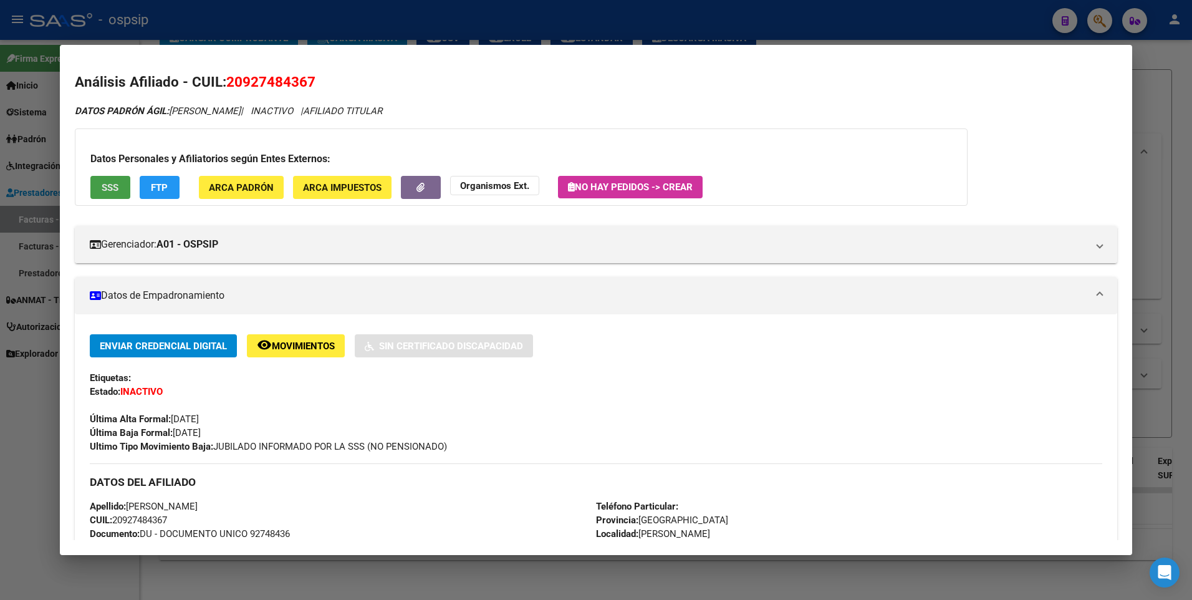
click at [123, 193] on button "SSS" at bounding box center [110, 187] width 40 height 23
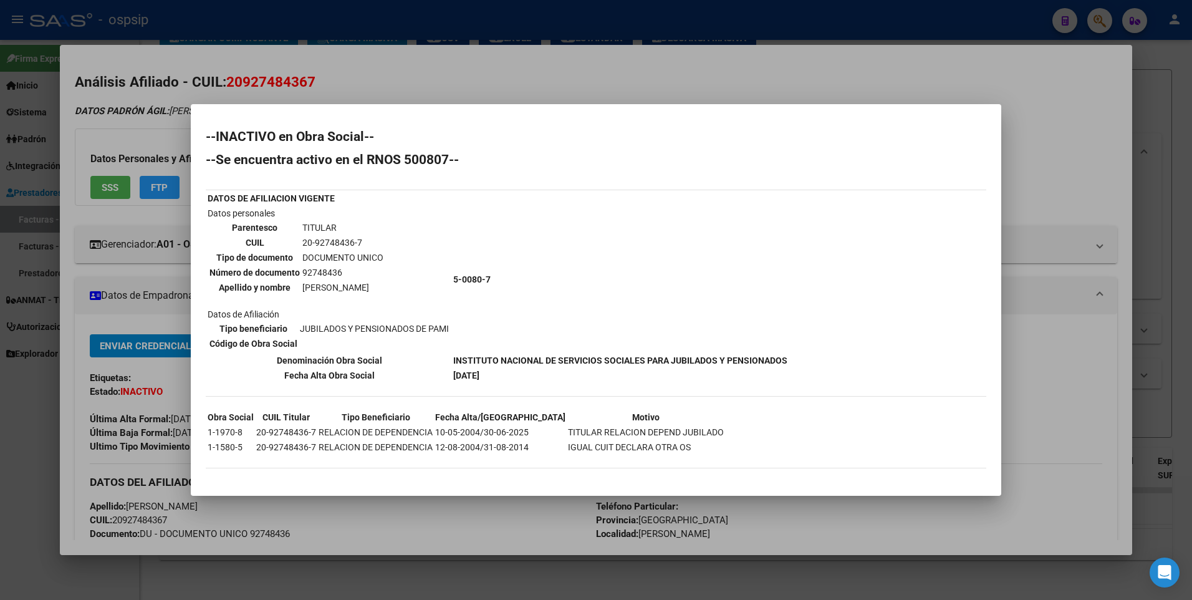
click at [104, 252] on div at bounding box center [596, 300] width 1192 height 600
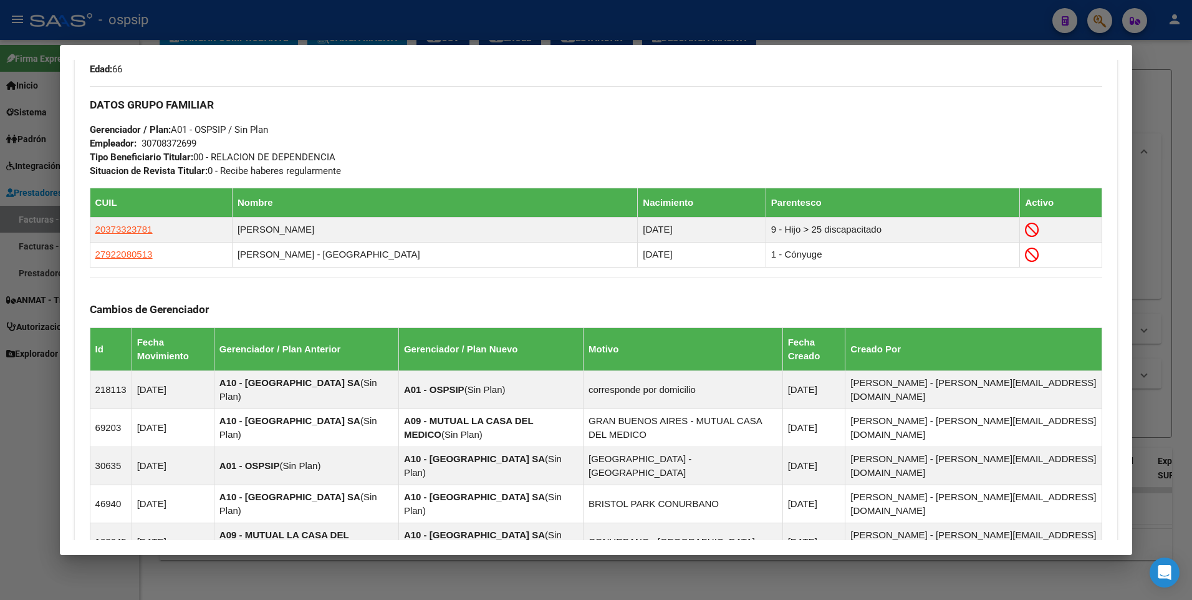
scroll to position [561, 0]
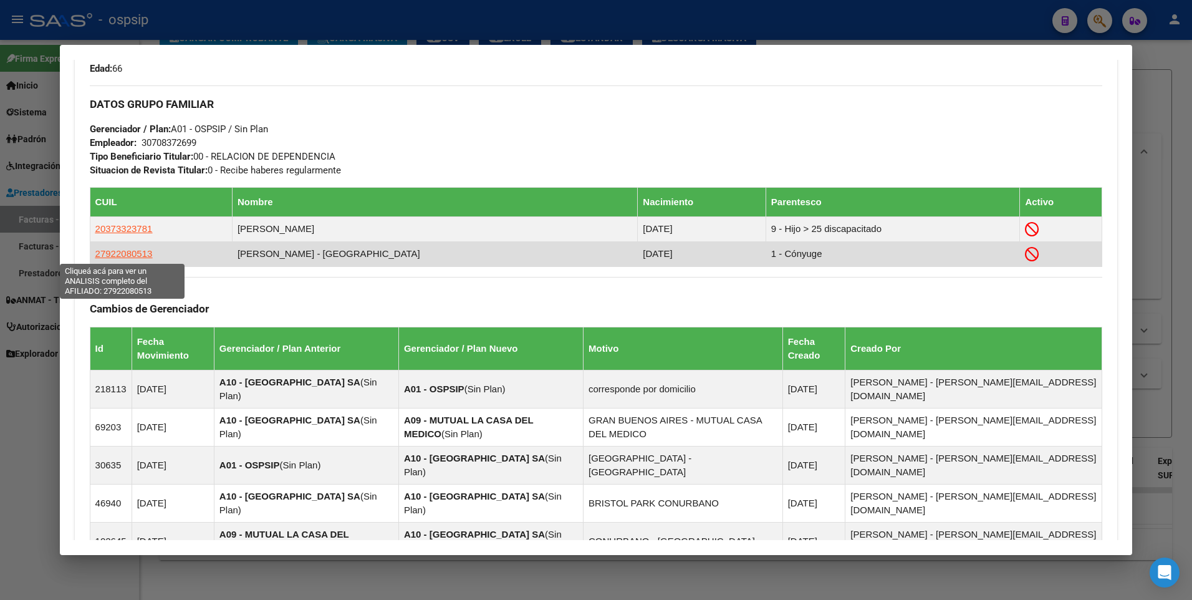
click at [141, 251] on span "27922080513" at bounding box center [123, 253] width 57 height 11
type textarea "27922080513"
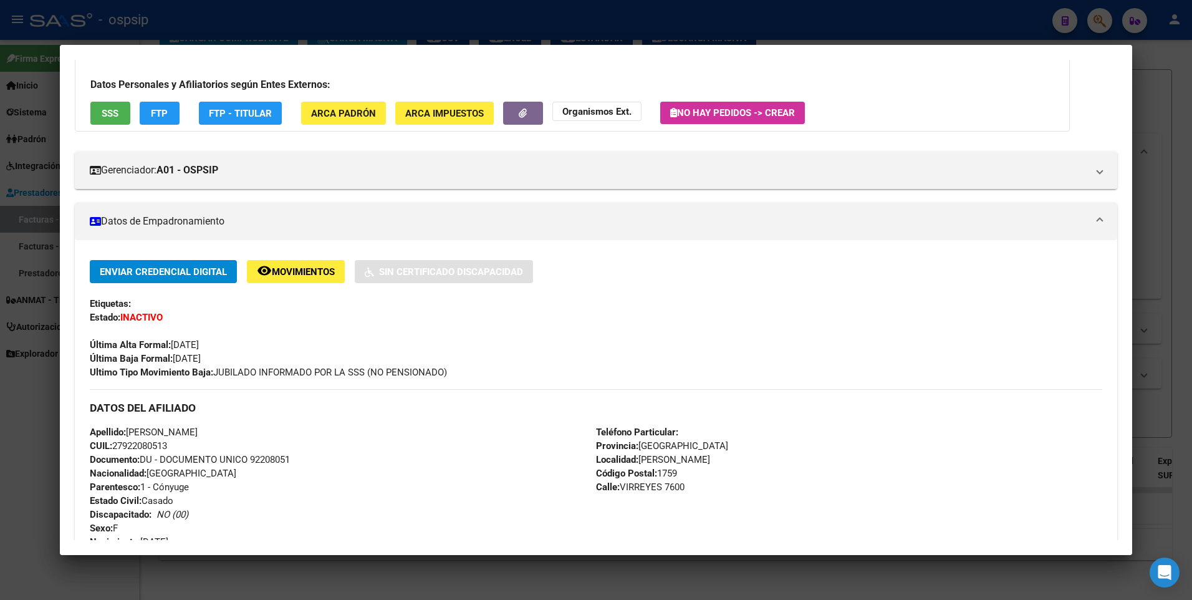
scroll to position [0, 0]
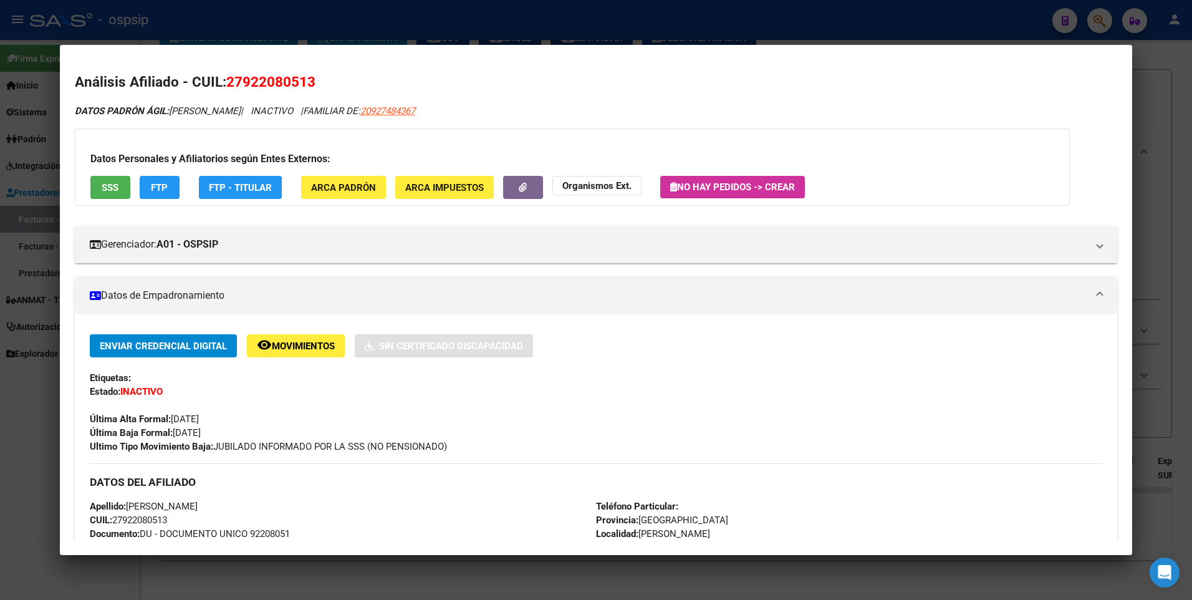
click at [110, 187] on span "SSS" at bounding box center [110, 187] width 17 height 11
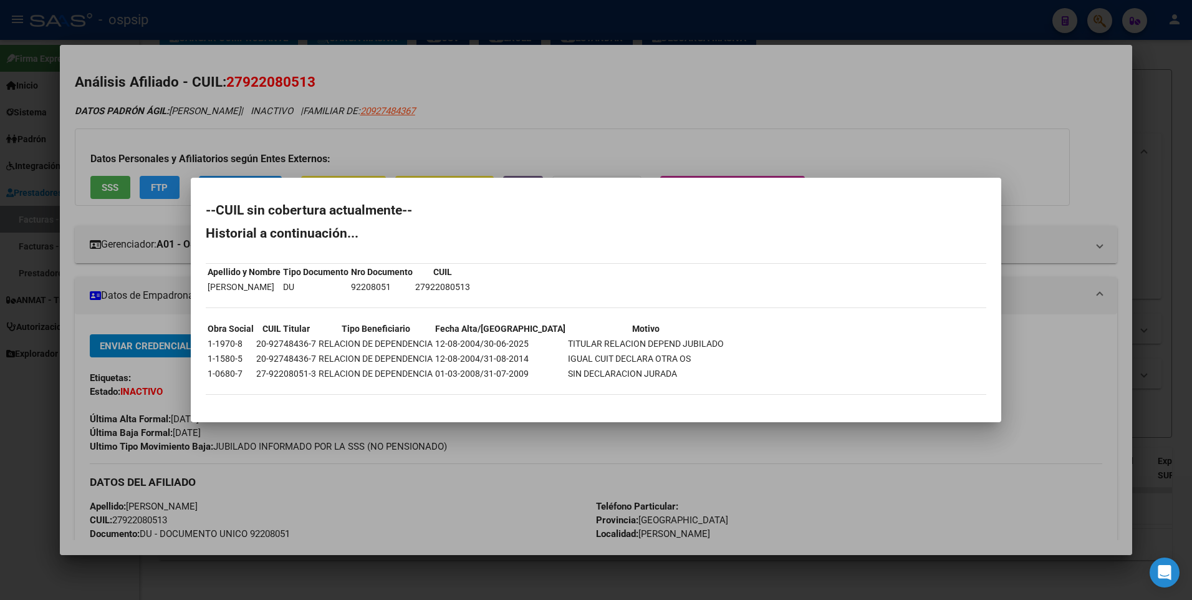
click at [886, 105] on div at bounding box center [596, 300] width 1192 height 600
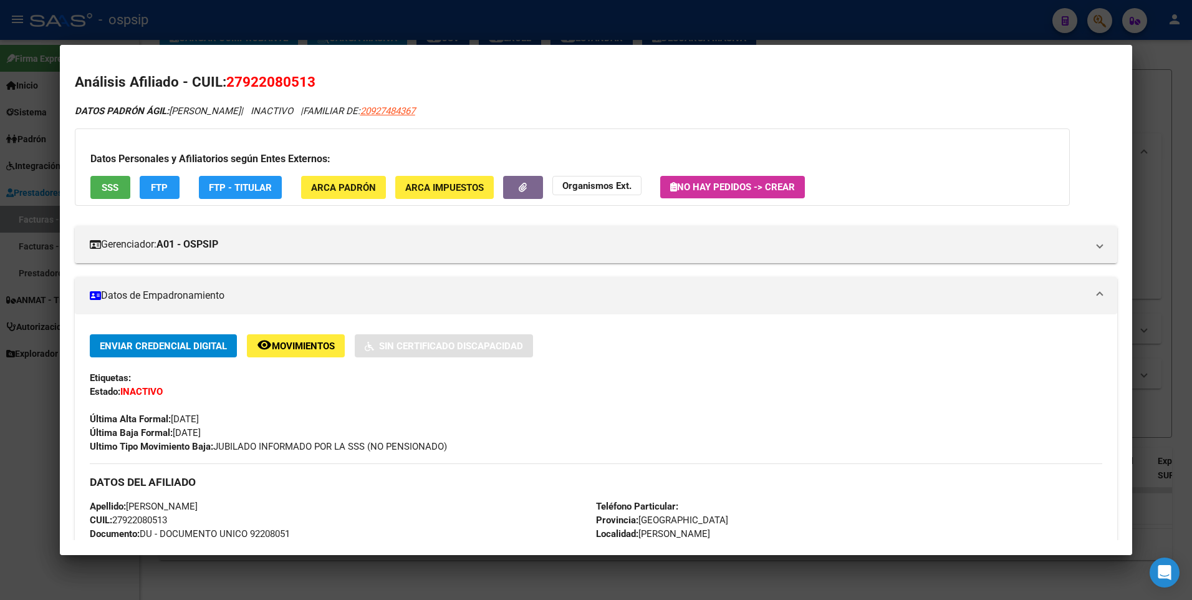
click at [1144, 113] on div at bounding box center [596, 300] width 1192 height 600
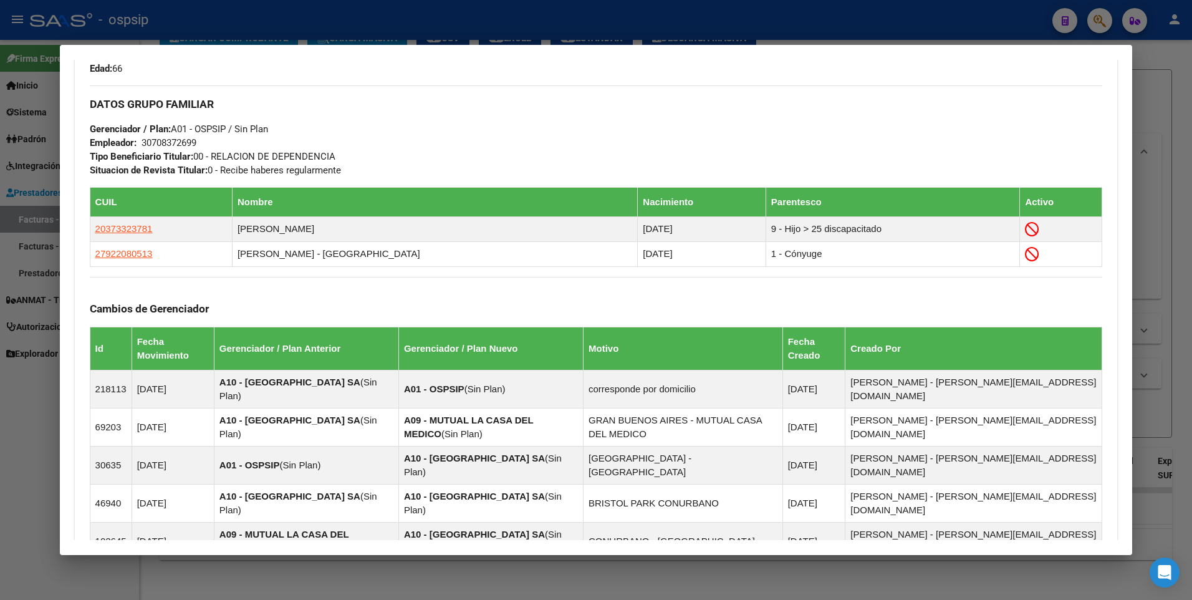
click at [1137, 111] on div at bounding box center [596, 300] width 1192 height 600
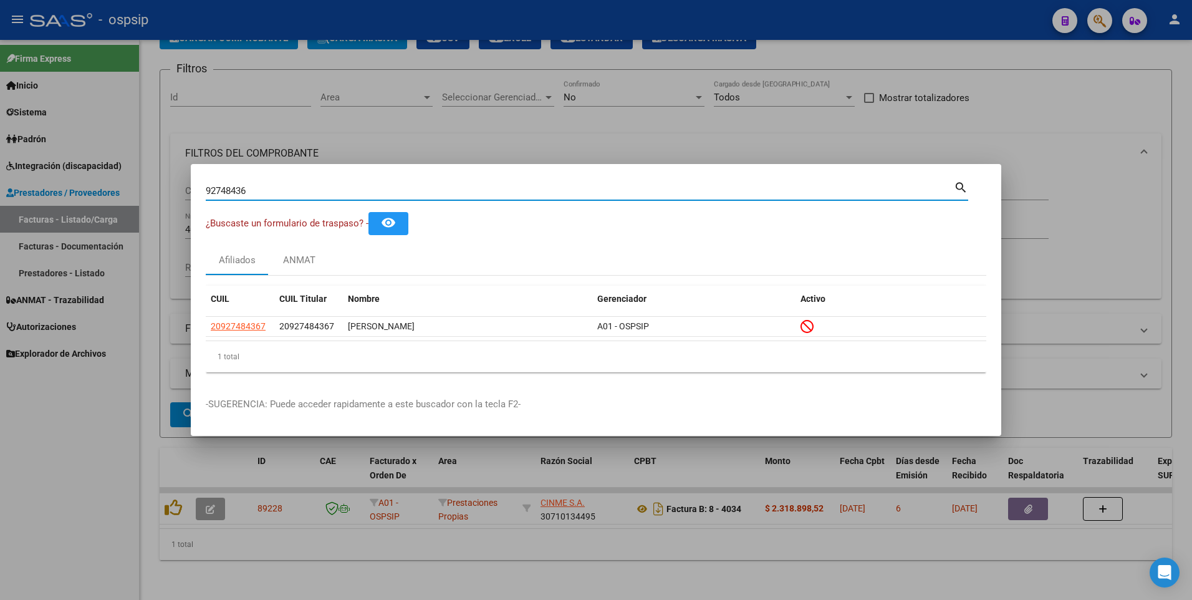
drag, startPoint x: 259, startPoint y: 188, endPoint x: 124, endPoint y: 202, distance: 135.4
click at [124, 202] on div "92748436 Buscar (apellido, dni, cuil, nro traspaso, cuit, obra social) search ¿…" at bounding box center [596, 300] width 1192 height 600
type input "17198414"
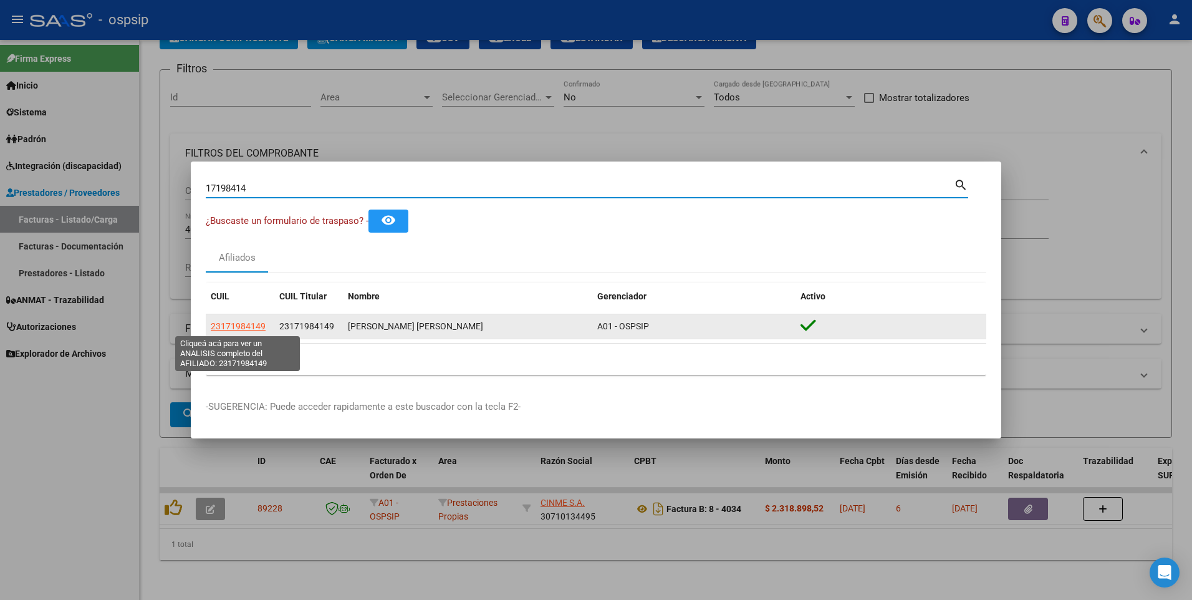
click at [241, 331] on span "23171984149" at bounding box center [238, 326] width 55 height 10
type textarea "23171984149"
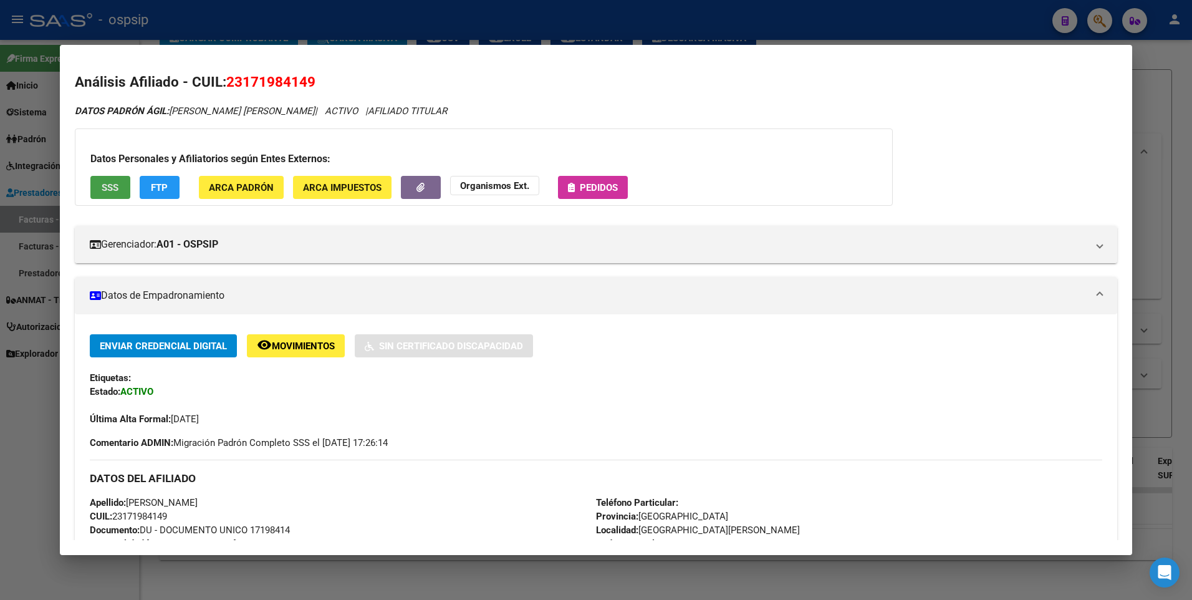
click at [120, 188] on button "SSS" at bounding box center [110, 187] width 40 height 23
